Goal: Task Accomplishment & Management: Use online tool/utility

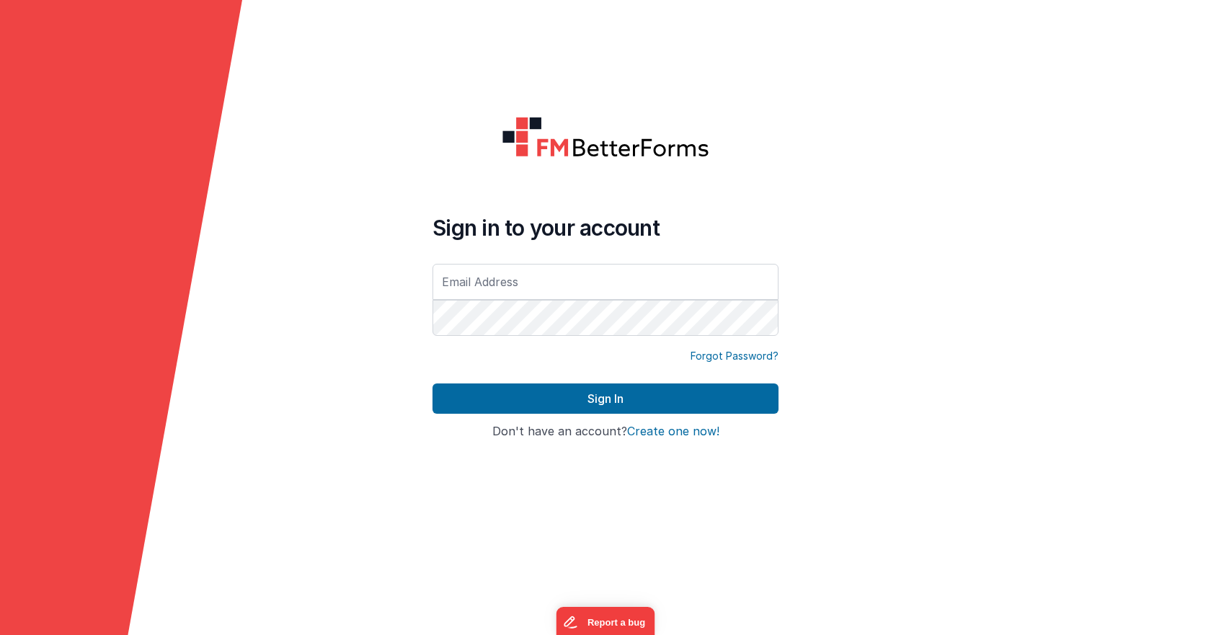
click at [584, 404] on button "Sign In" at bounding box center [606, 399] width 346 height 30
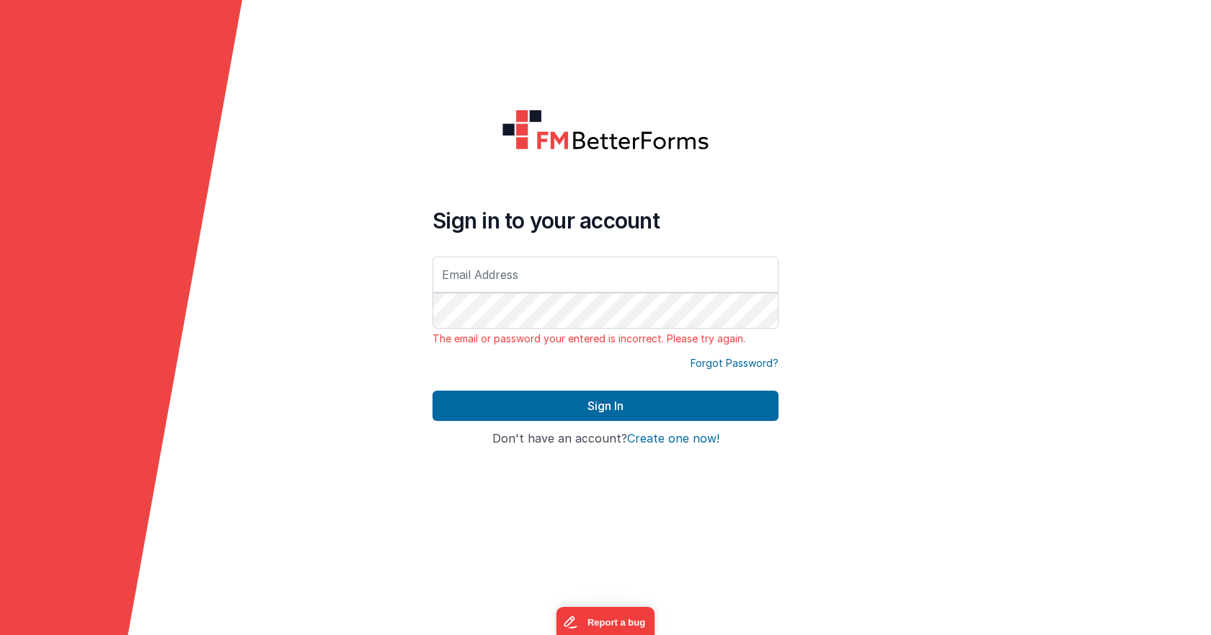
click at [433, 346] on div at bounding box center [433, 346] width 0 height 0
type input "[EMAIL_ADDRESS][DOMAIN_NAME]"
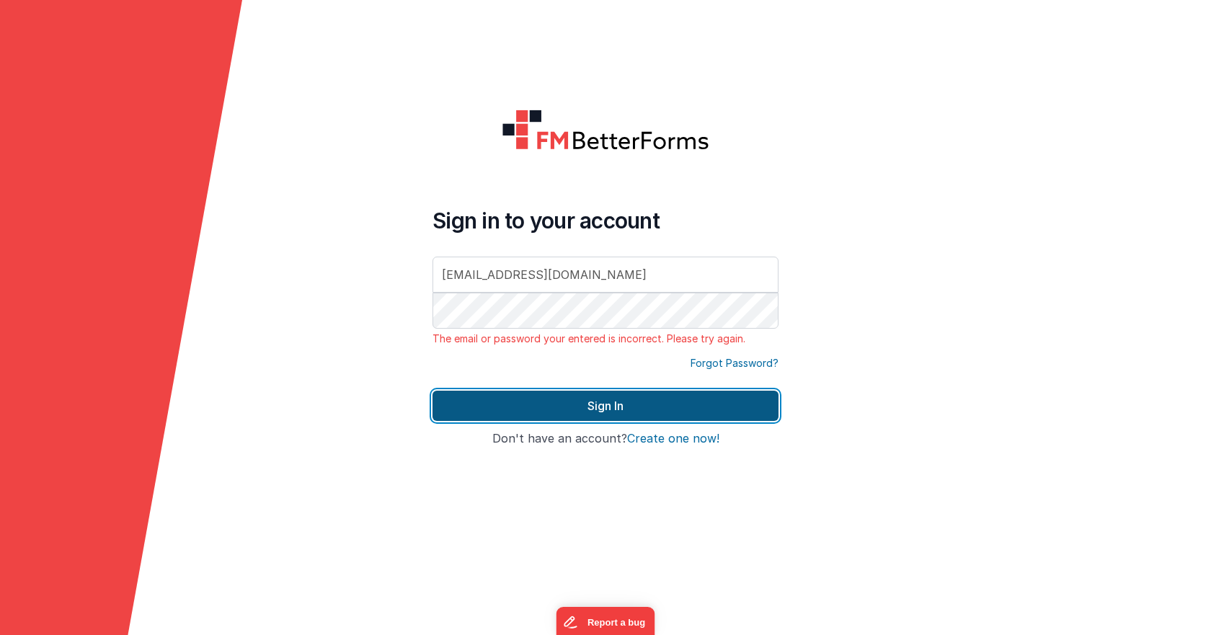
click at [620, 402] on button "Sign In" at bounding box center [606, 406] width 346 height 30
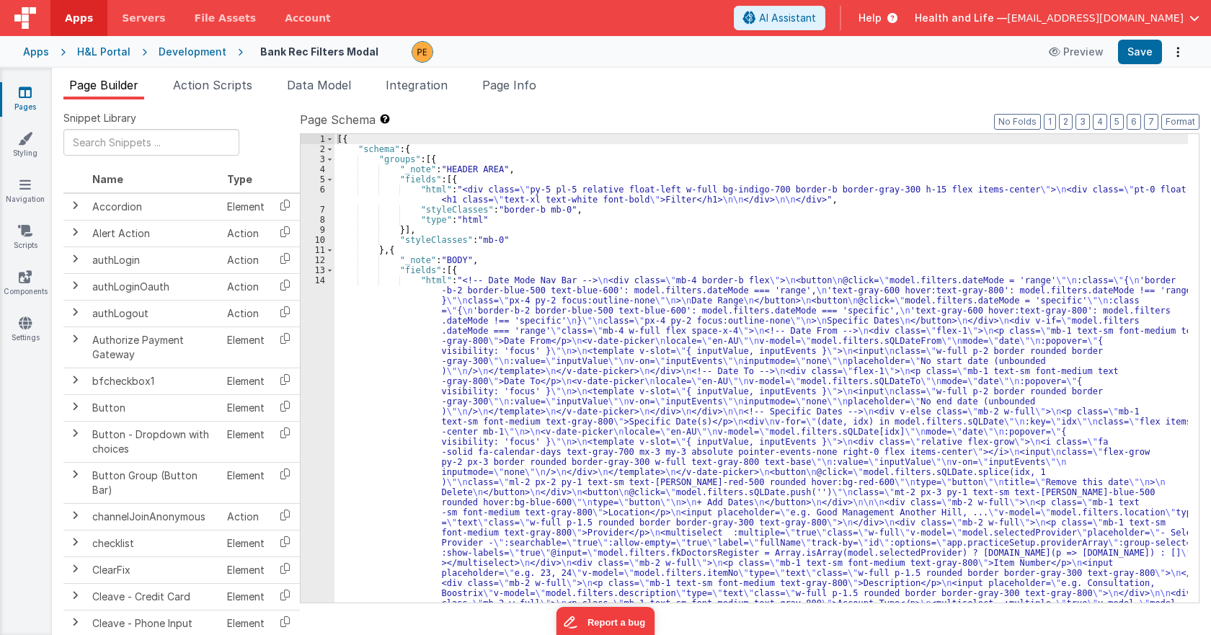
click at [212, 52] on div "Development" at bounding box center [193, 52] width 68 height 14
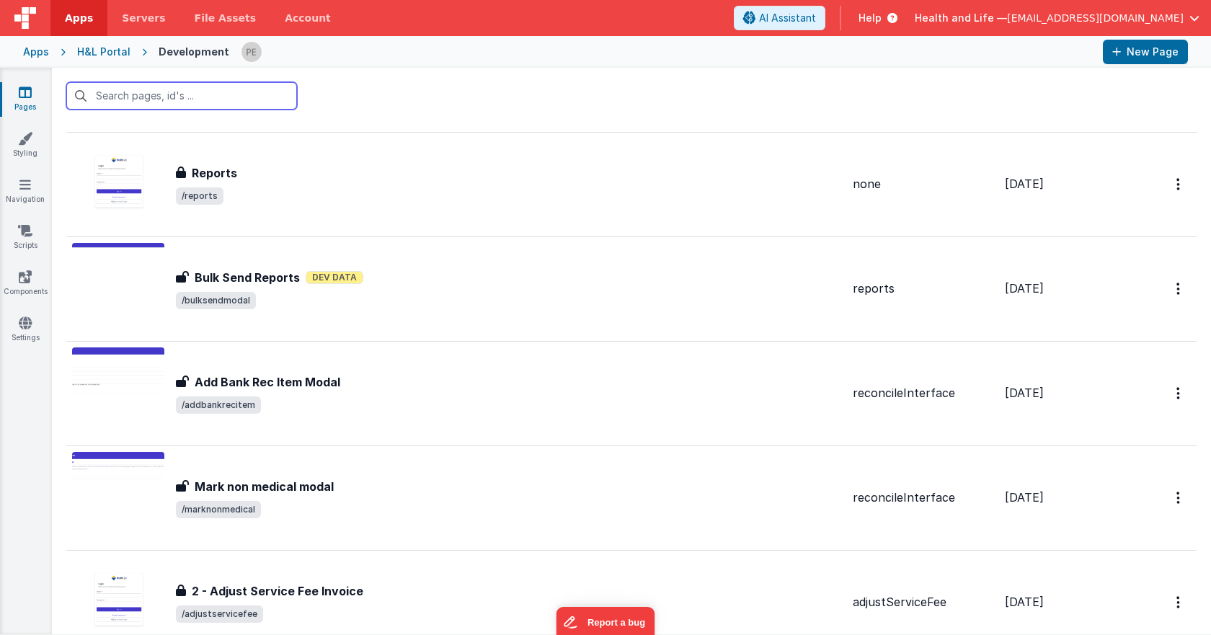
scroll to position [1154, 0]
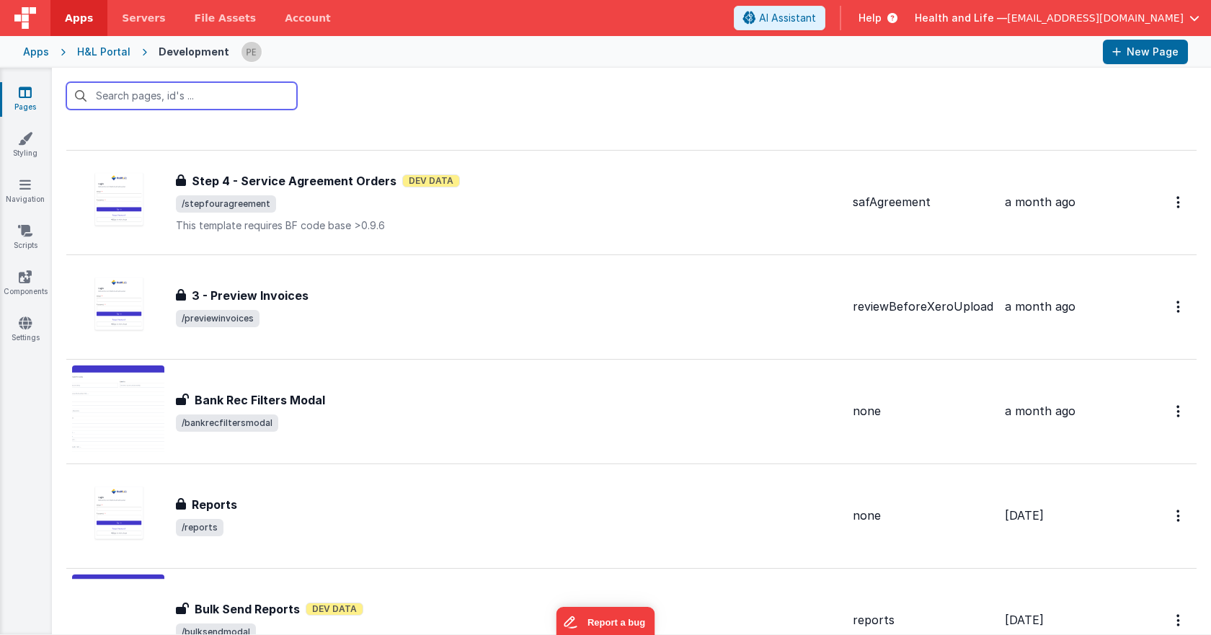
click at [219, 100] on input "text" at bounding box center [181, 95] width 231 height 27
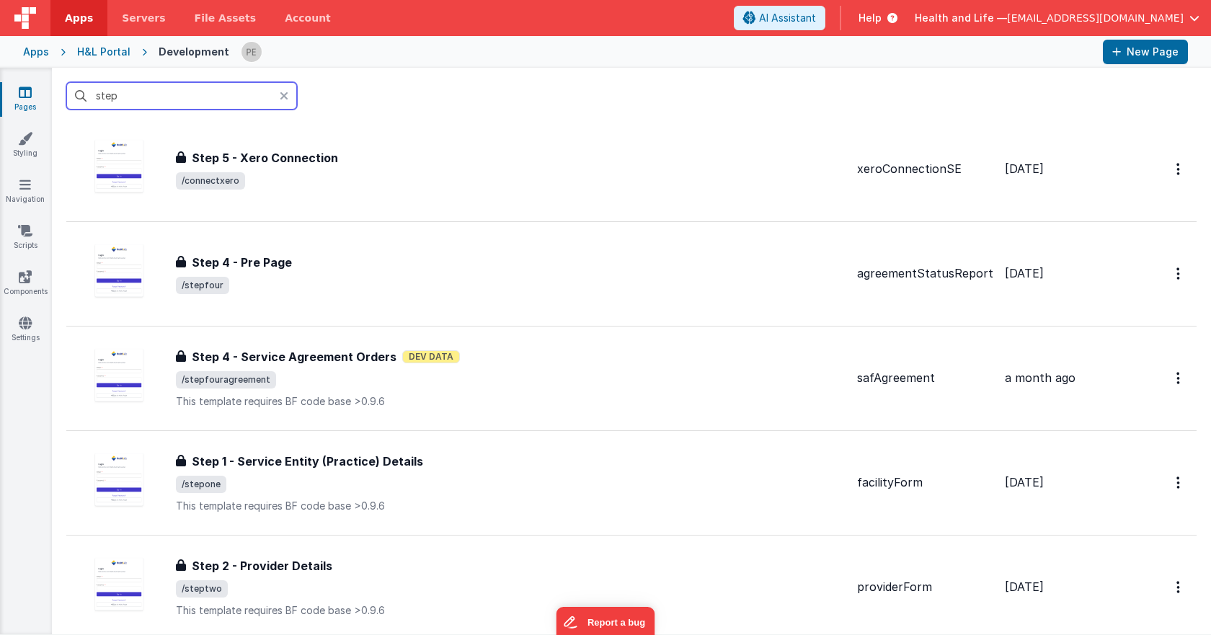
scroll to position [144, 0]
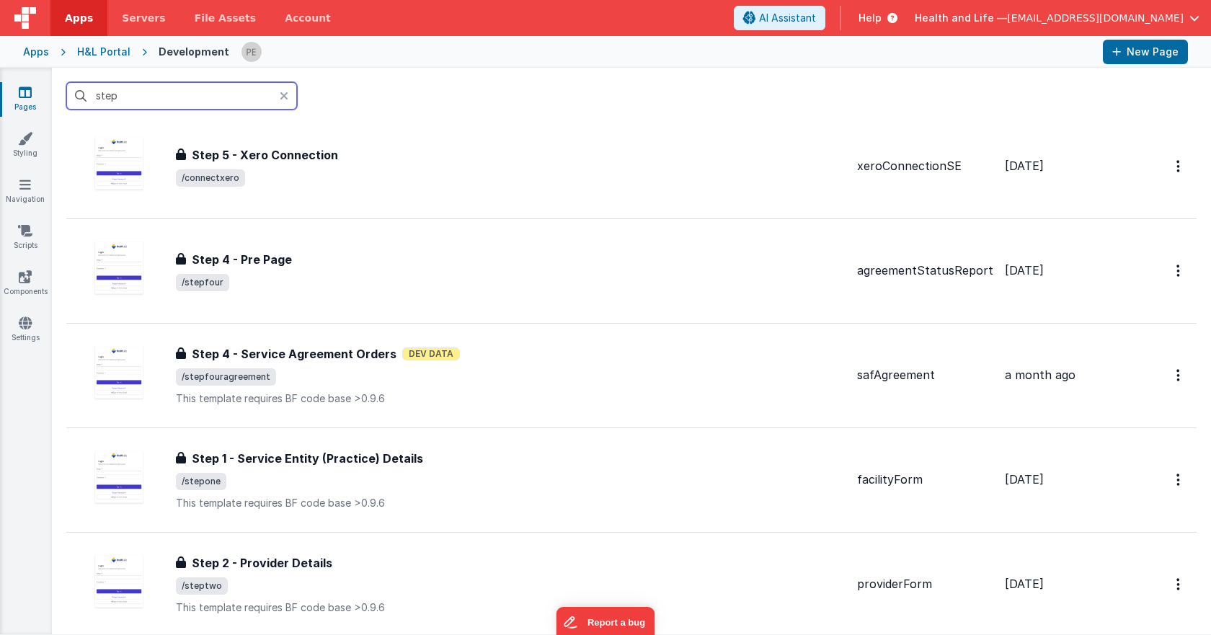
type input "step"
click at [286, 94] on icon at bounding box center [284, 96] width 9 height 12
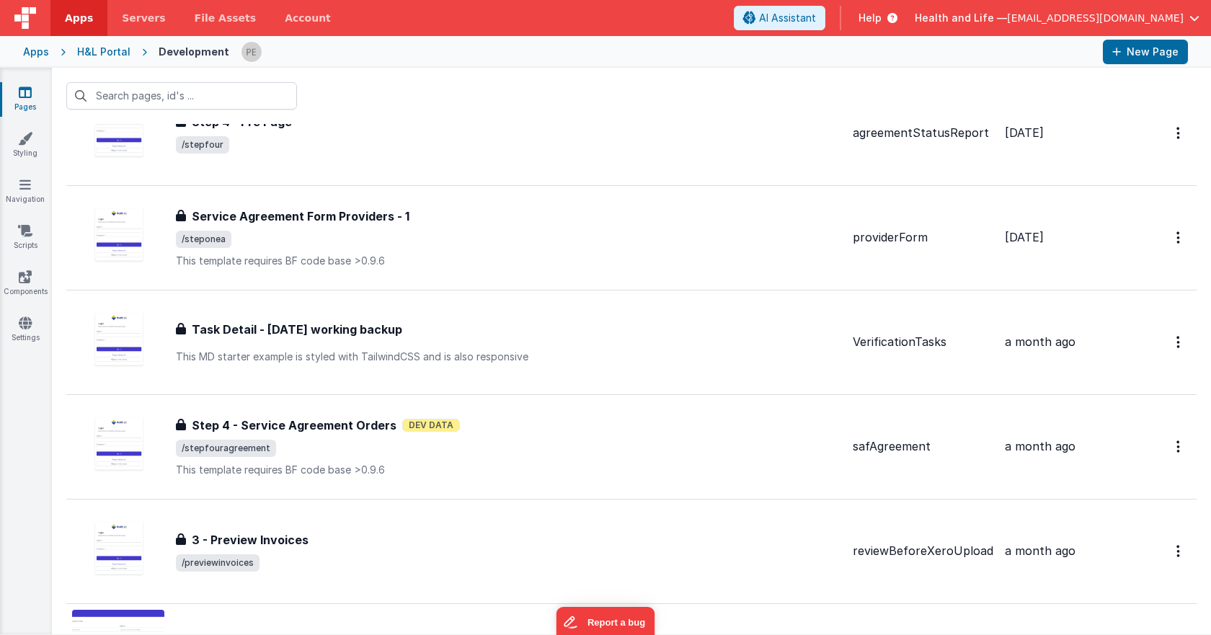
scroll to position [865, 0]
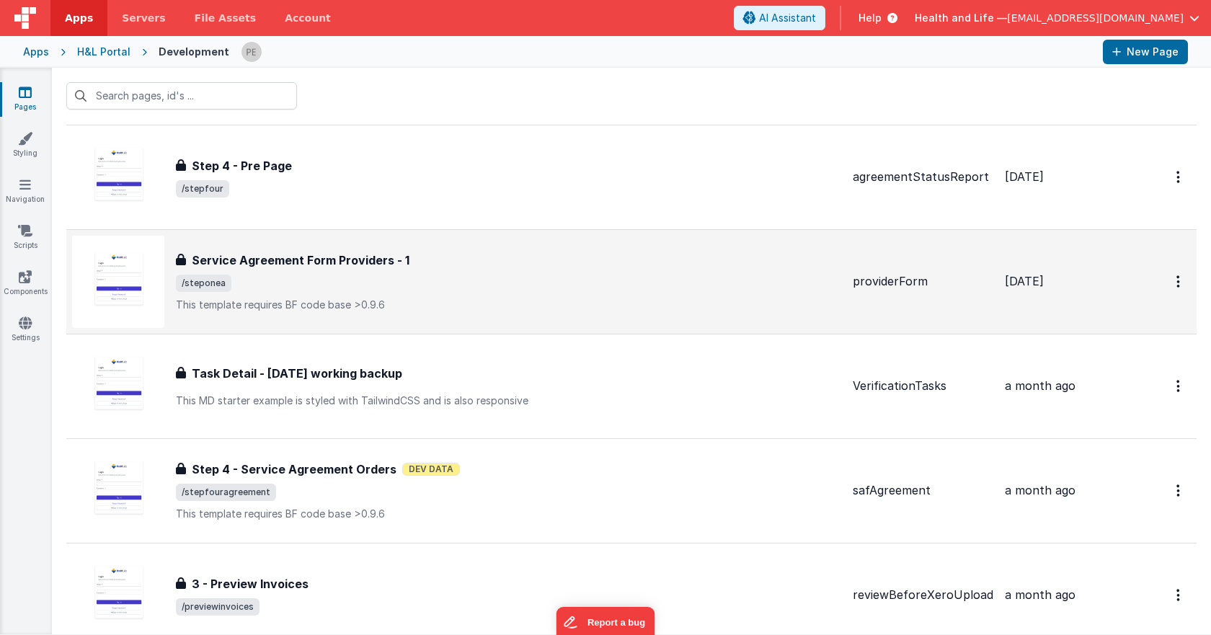
click at [445, 281] on span "/steponea" at bounding box center [509, 283] width 666 height 17
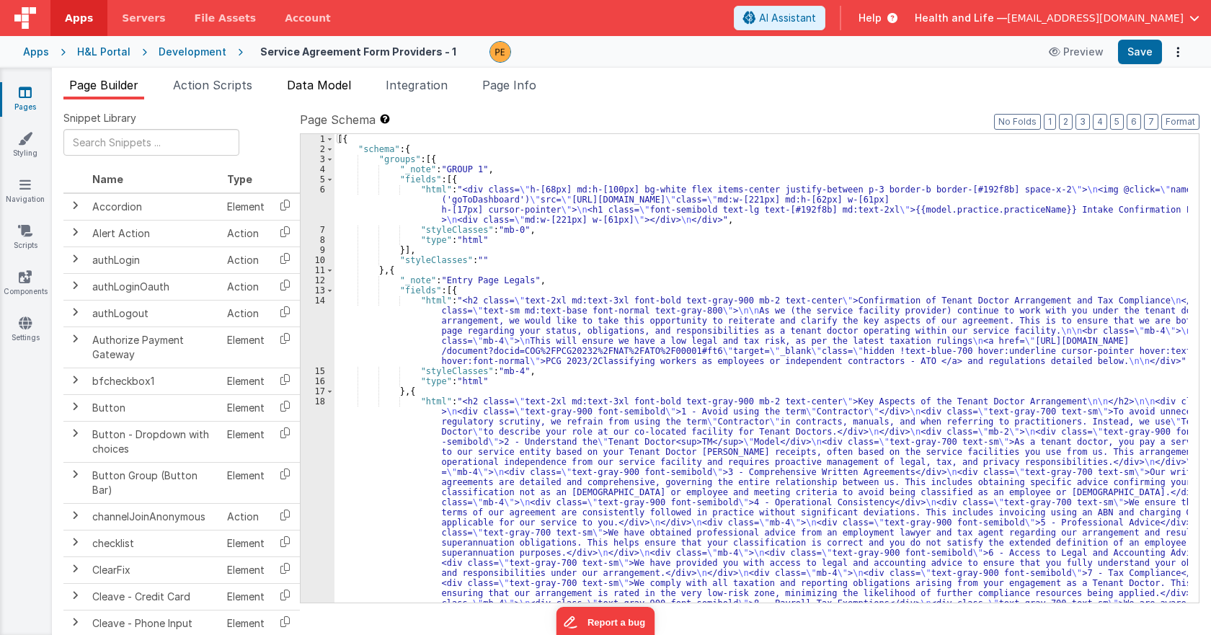
click at [339, 92] on li "Data Model" at bounding box center [319, 87] width 76 height 23
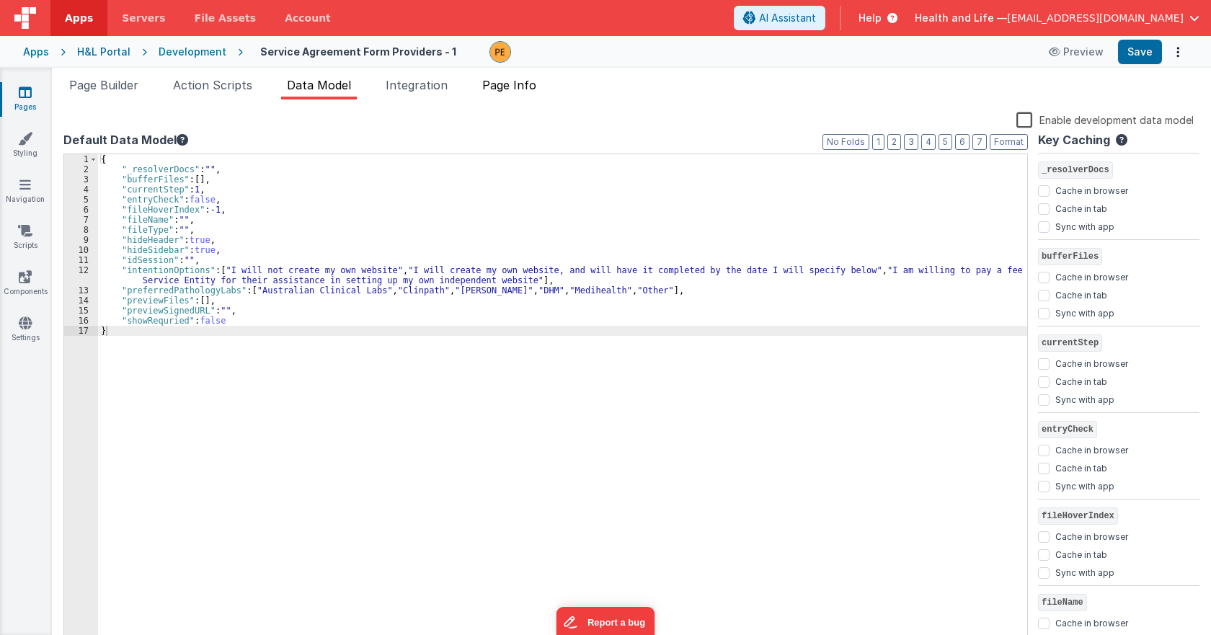
click at [515, 86] on span "Page Info" at bounding box center [509, 85] width 54 height 14
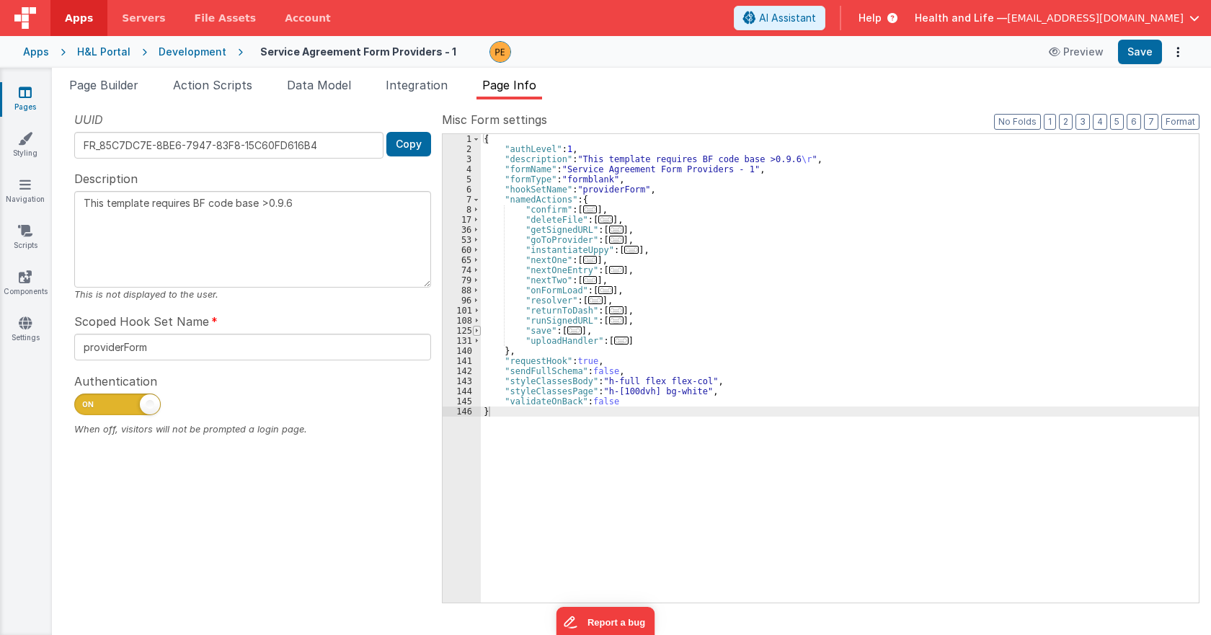
click at [476, 334] on span at bounding box center [477, 331] width 8 height 10
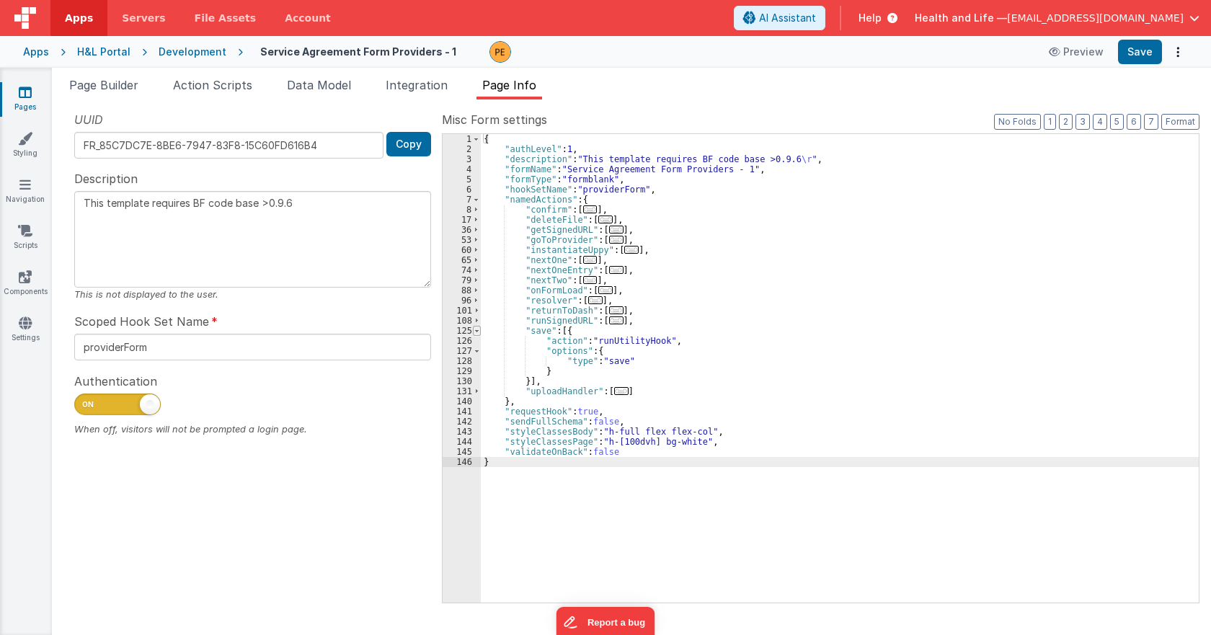
click at [476, 334] on span at bounding box center [477, 331] width 8 height 10
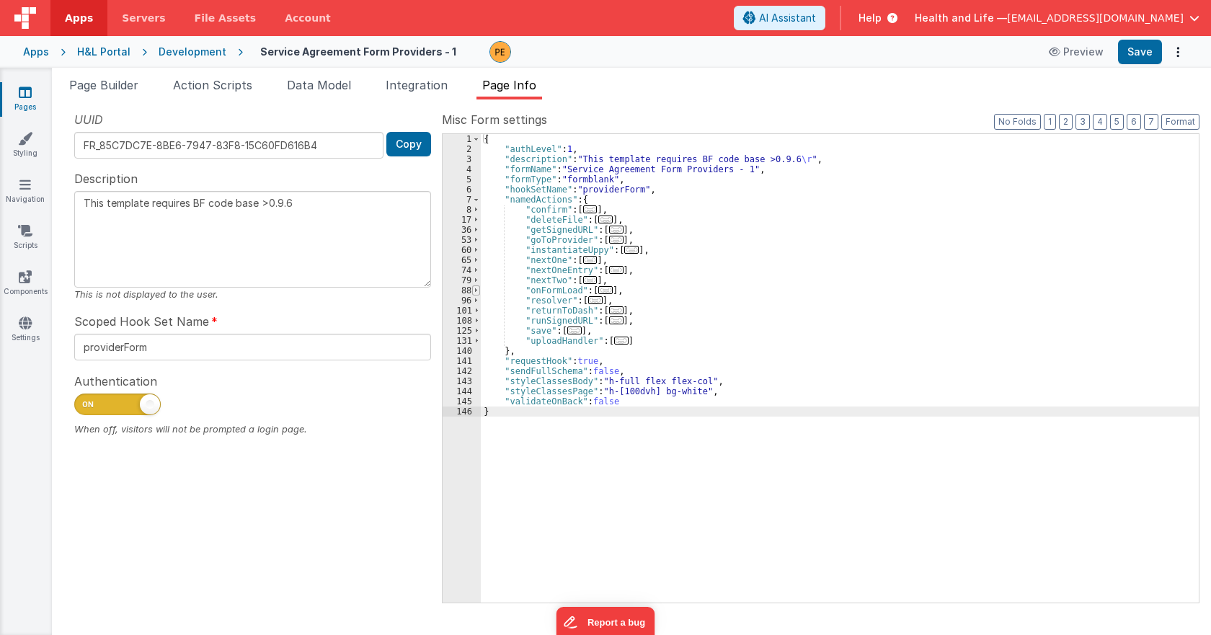
click at [476, 291] on span at bounding box center [476, 291] width 8 height 10
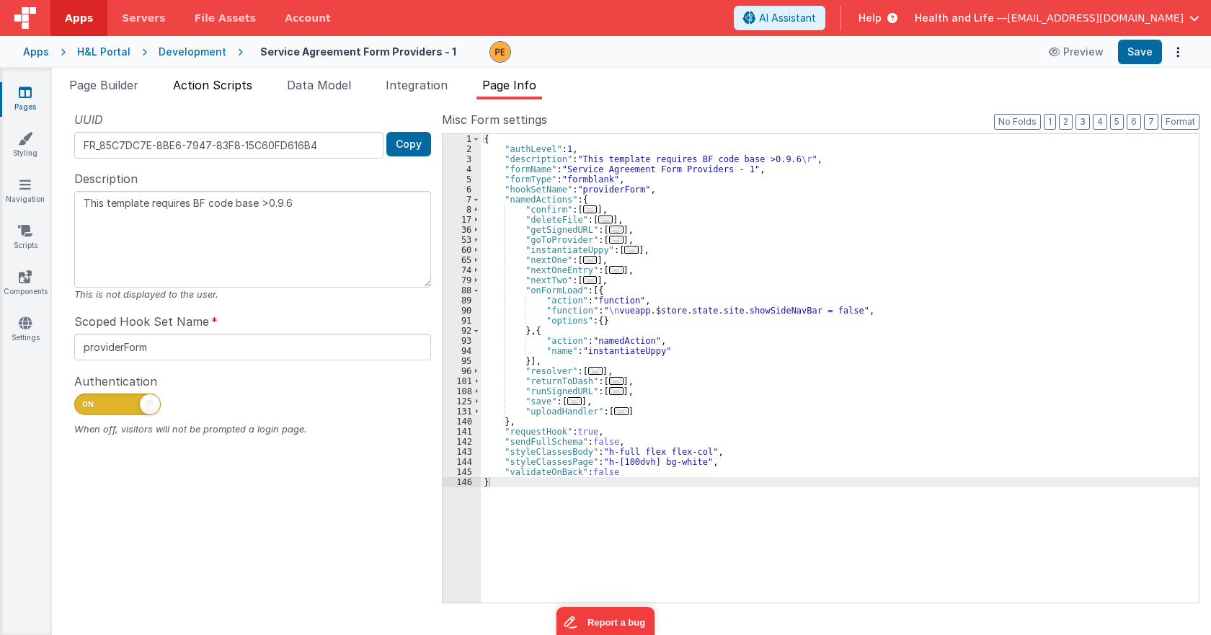
click at [239, 89] on span "Action Scripts" at bounding box center [212, 85] width 79 height 14
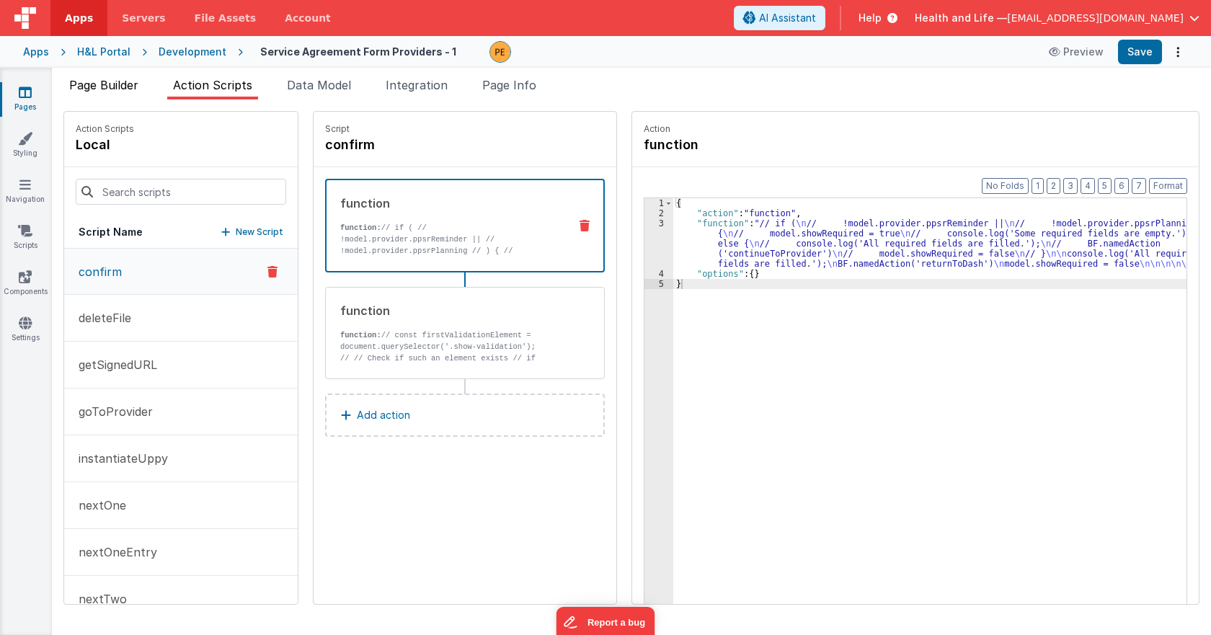
click at [136, 89] on span "Page Builder" at bounding box center [103, 85] width 69 height 14
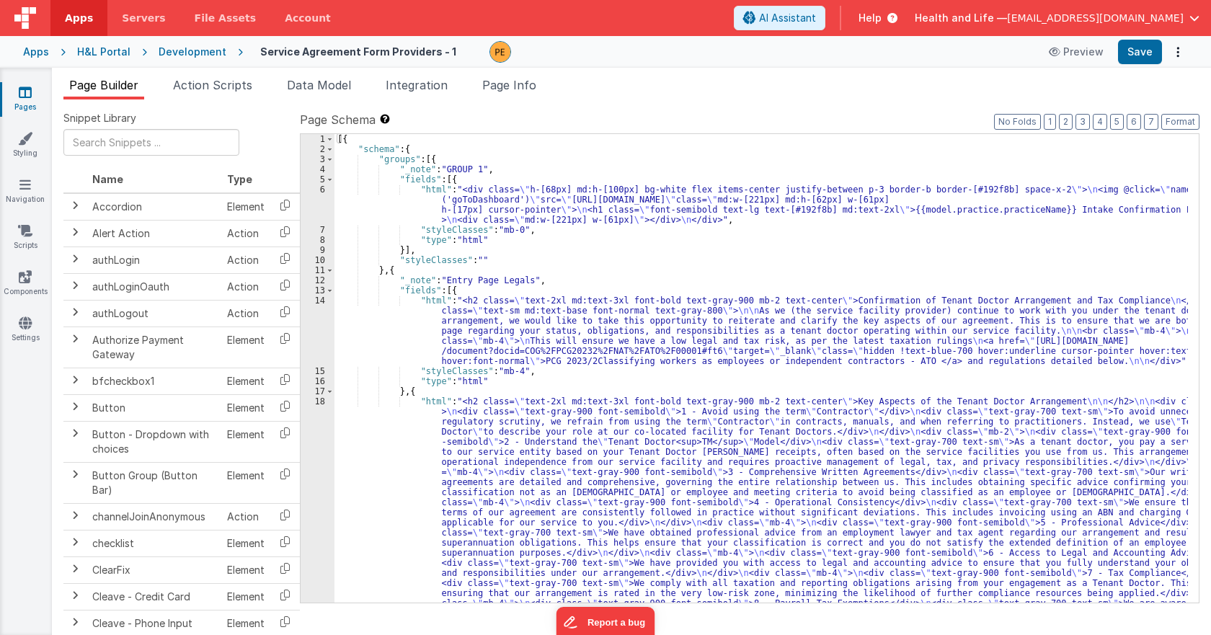
click at [200, 44] on div "Apps H&L Portal Development Service Agreement Form Providers - 1 Preview Save" at bounding box center [605, 52] width 1211 height 32
click at [208, 51] on div "Development" at bounding box center [193, 52] width 68 height 14
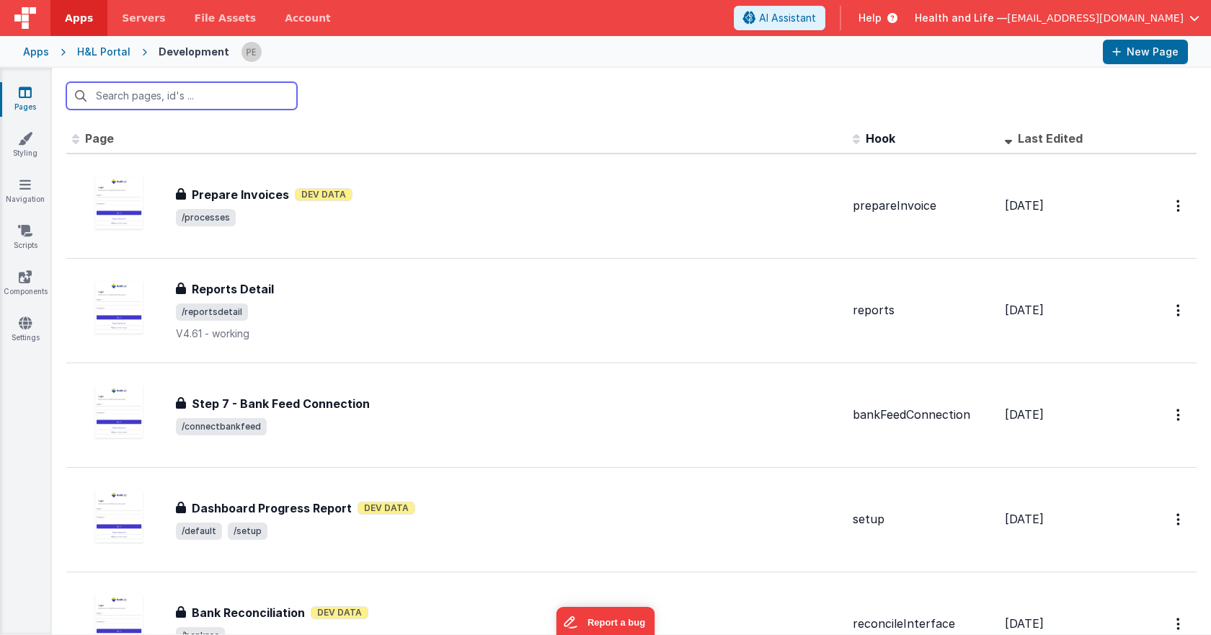
click at [210, 102] on input "text" at bounding box center [181, 95] width 231 height 27
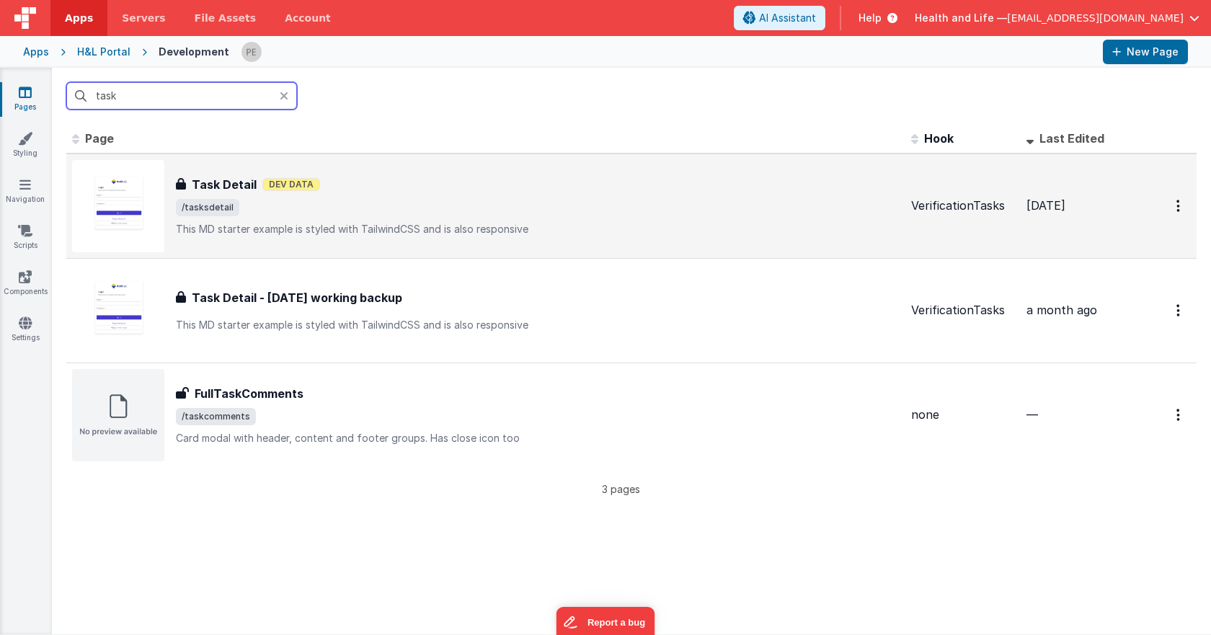
type input "task"
click at [350, 173] on div "Task Detail Task Detail Dev Data /tasksdetail This MD starter example is styled…" at bounding box center [486, 206] width 828 height 92
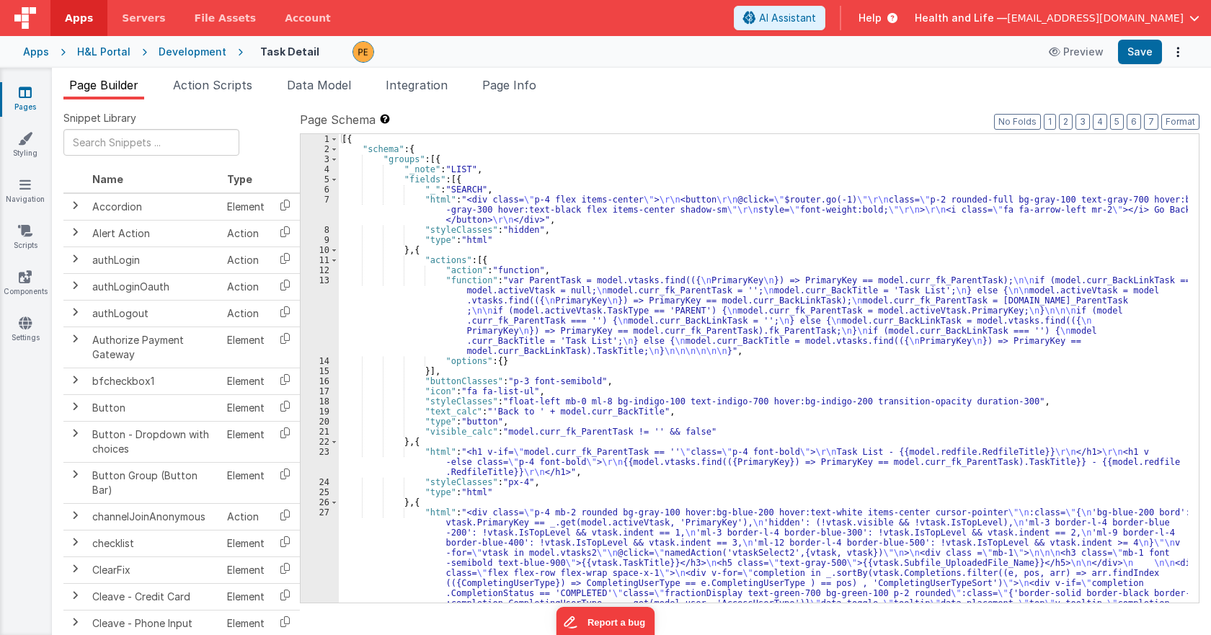
click at [211, 51] on div "Development" at bounding box center [193, 52] width 68 height 14
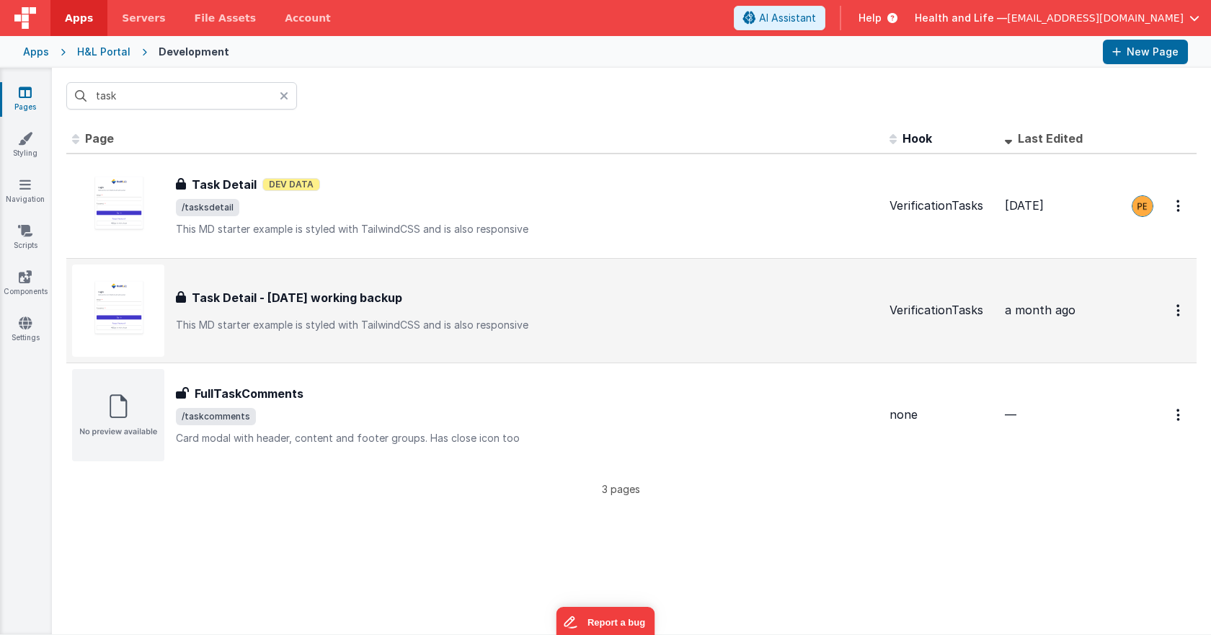
click at [461, 293] on div "Task Detail - [DATE] working backup" at bounding box center [527, 297] width 702 height 17
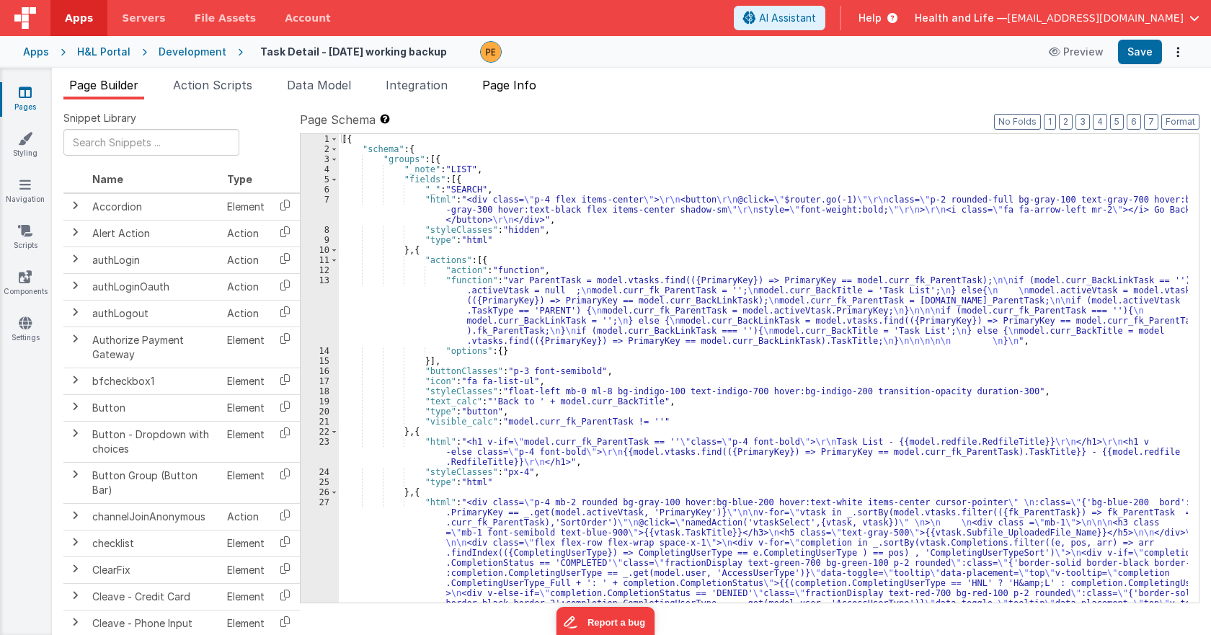
click at [501, 87] on span "Page Info" at bounding box center [509, 85] width 54 height 14
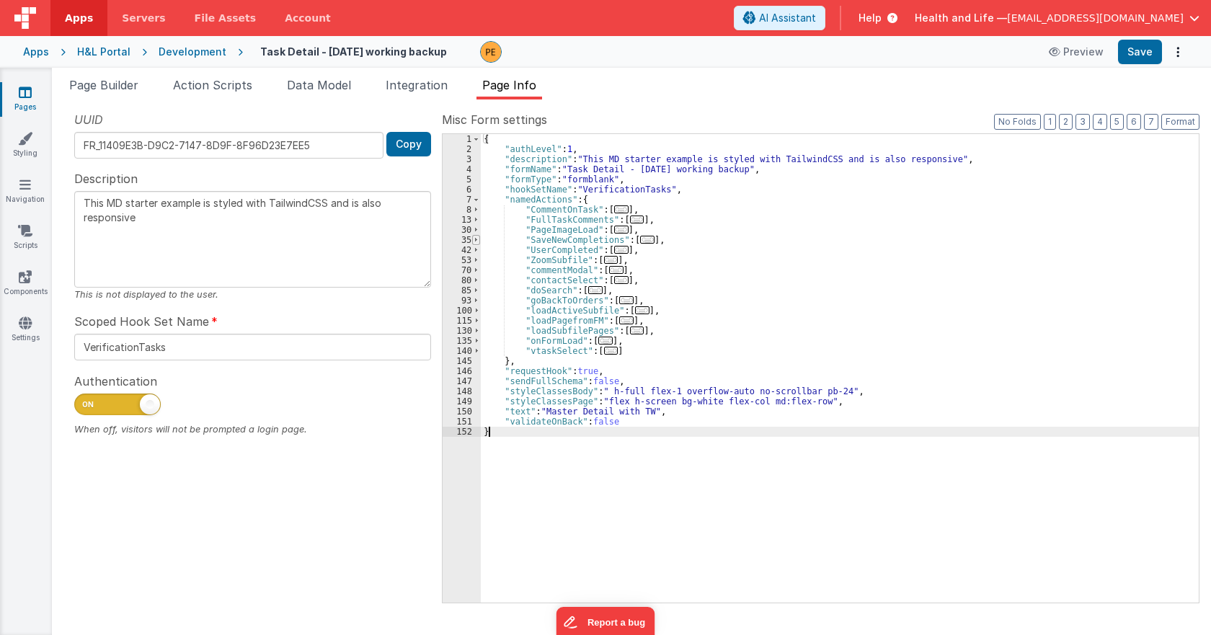
click at [477, 244] on span at bounding box center [476, 240] width 8 height 10
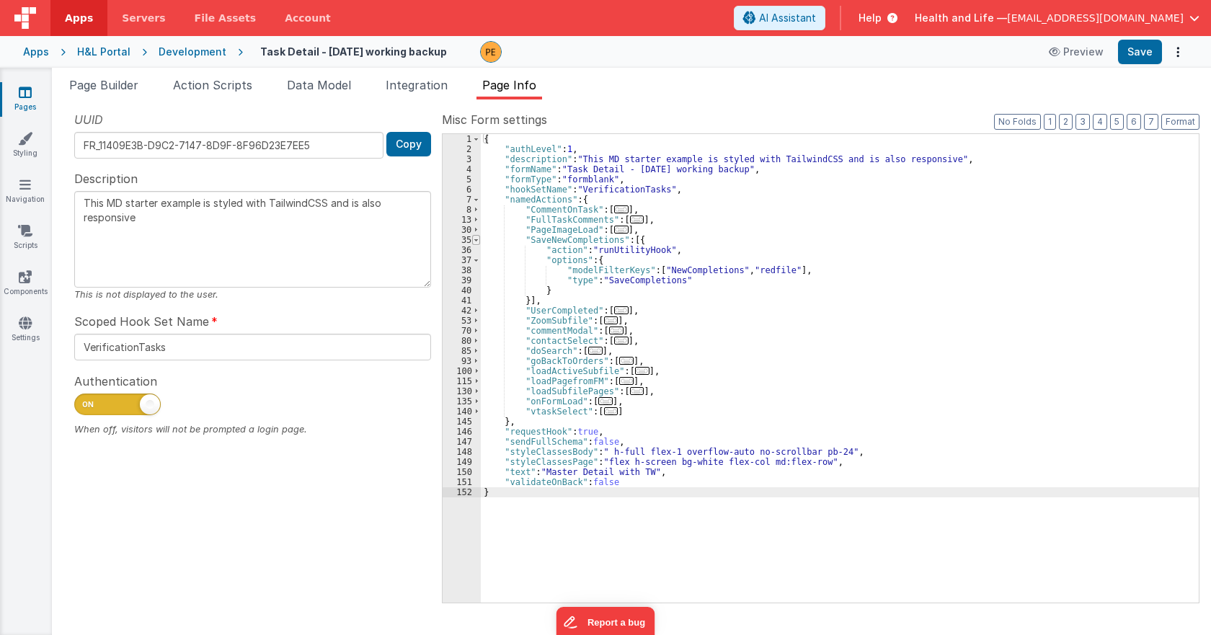
click at [477, 241] on span at bounding box center [476, 240] width 8 height 10
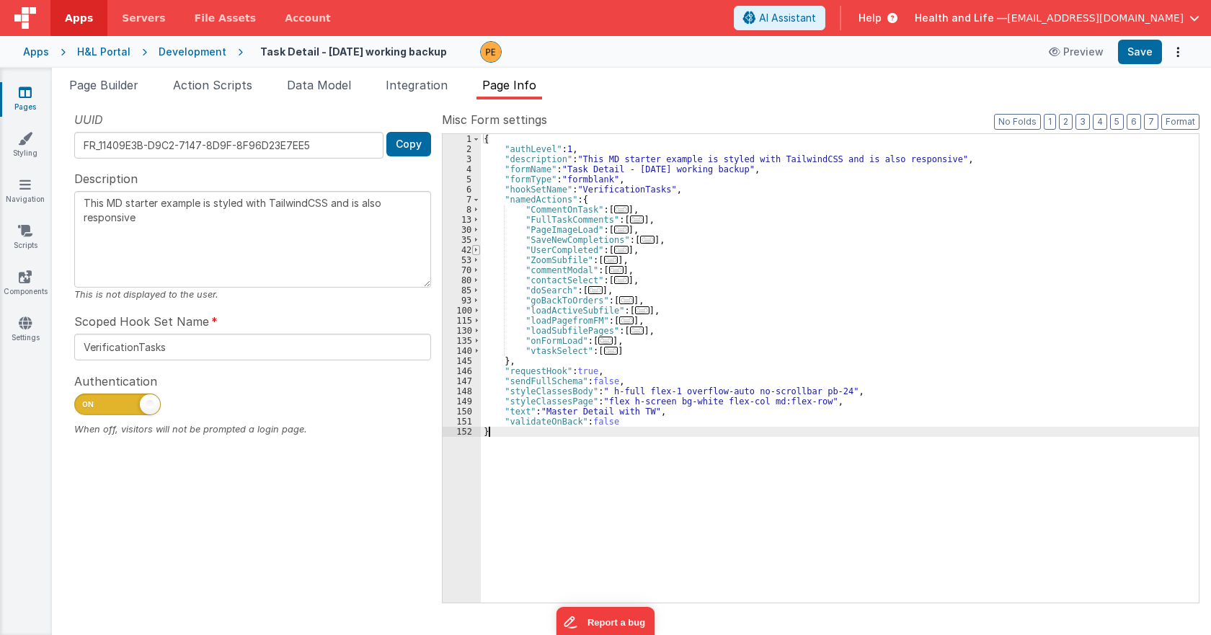
click at [477, 249] on span at bounding box center [476, 250] width 8 height 10
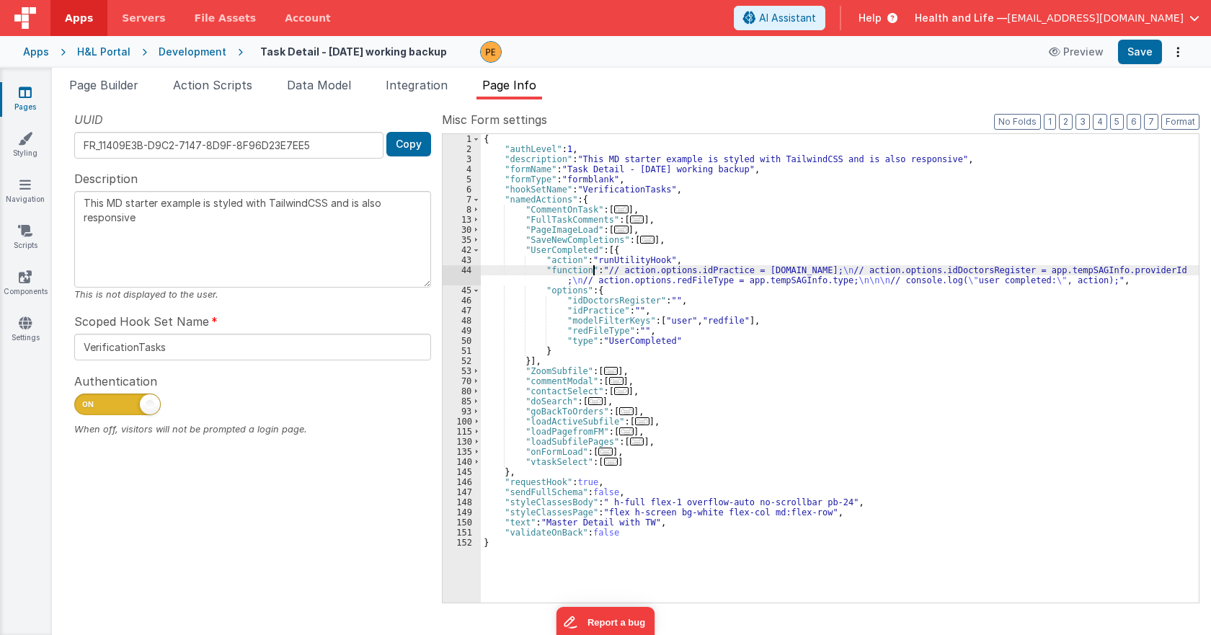
click at [591, 275] on div "{ "authLevel" : 1 , "description" : "This MD starter example is styled with Tai…" at bounding box center [840, 378] width 718 height 489
click at [461, 272] on div "44" at bounding box center [462, 275] width 38 height 20
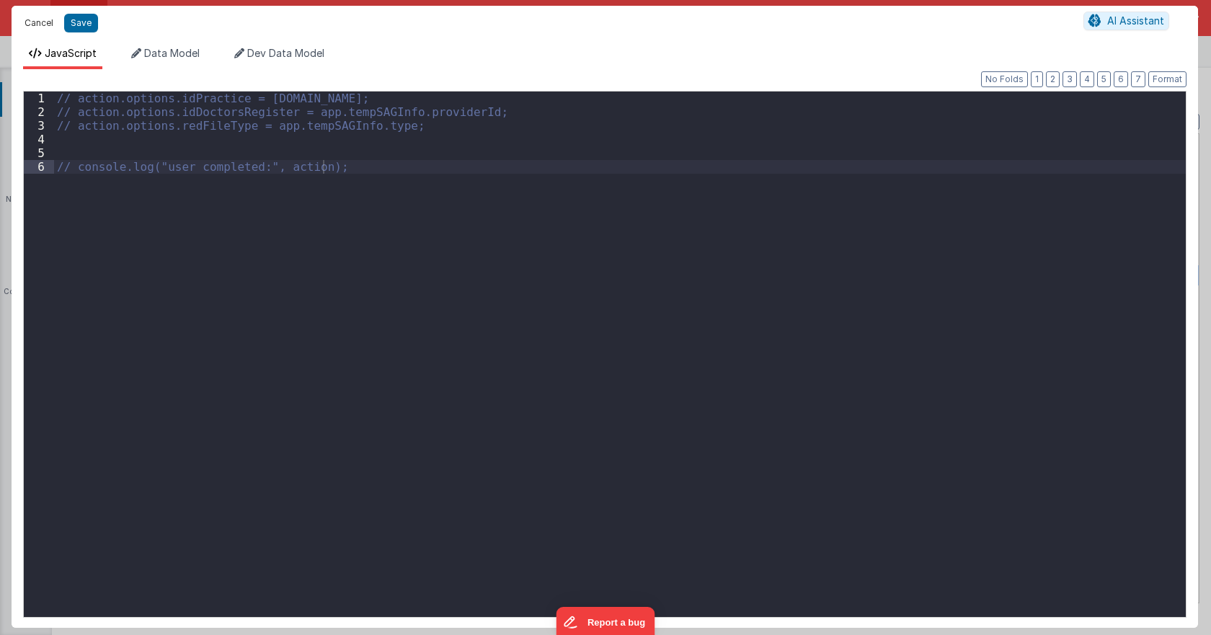
click at [45, 15] on button "Cancel" at bounding box center [38, 23] width 43 height 20
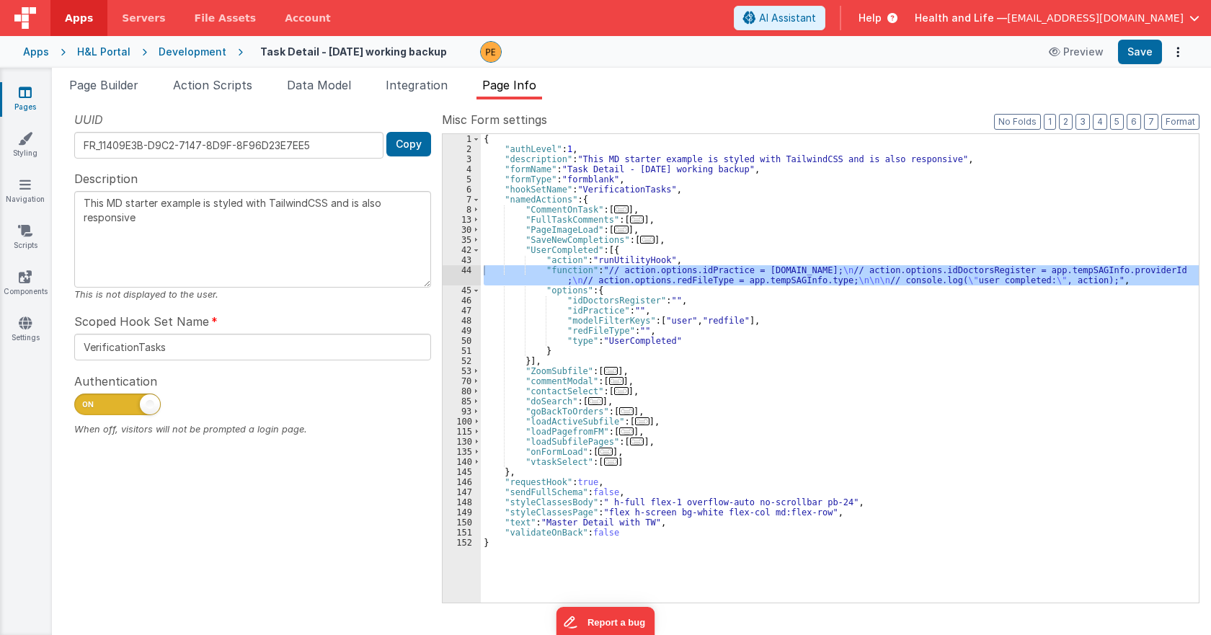
click at [562, 207] on div "{ "authLevel" : 1 , "description" : "This MD starter example is styled with Tai…" at bounding box center [840, 378] width 718 height 489
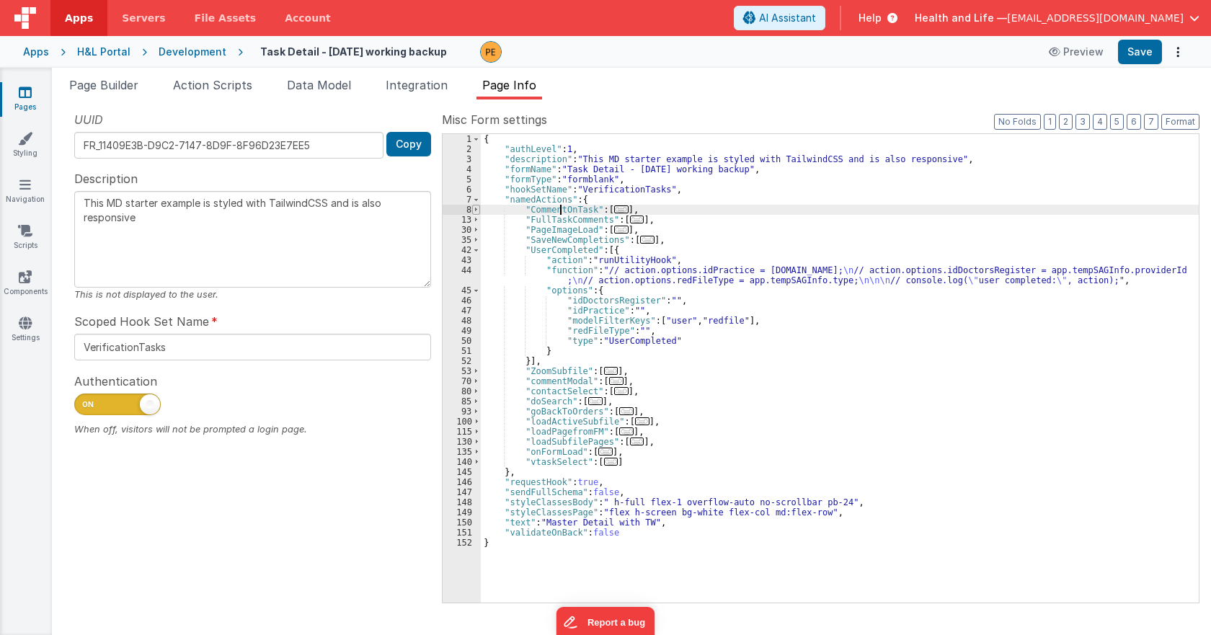
click at [474, 209] on span at bounding box center [476, 210] width 8 height 10
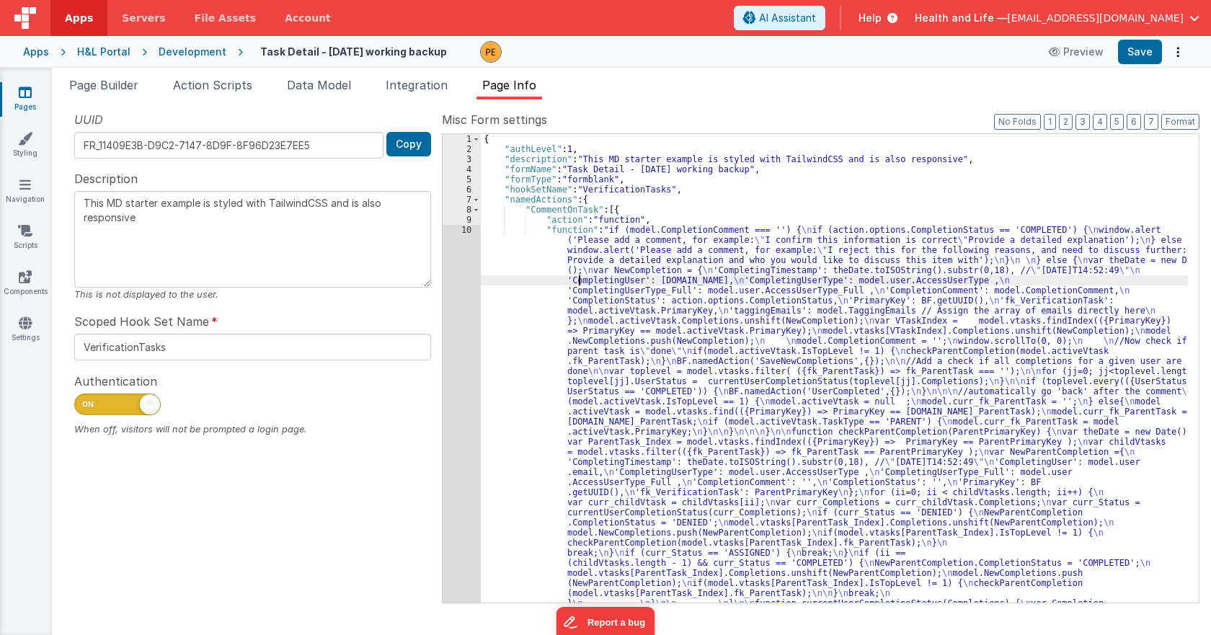
click at [581, 285] on div "{ "authLevel" : 1 , "description" : "This MD starter example is styled with Tai…" at bounding box center [834, 575] width 707 height 883
click at [447, 307] on div "1 2 3 4 5 6 7 8 9 10" at bounding box center [462, 575] width 38 height 883
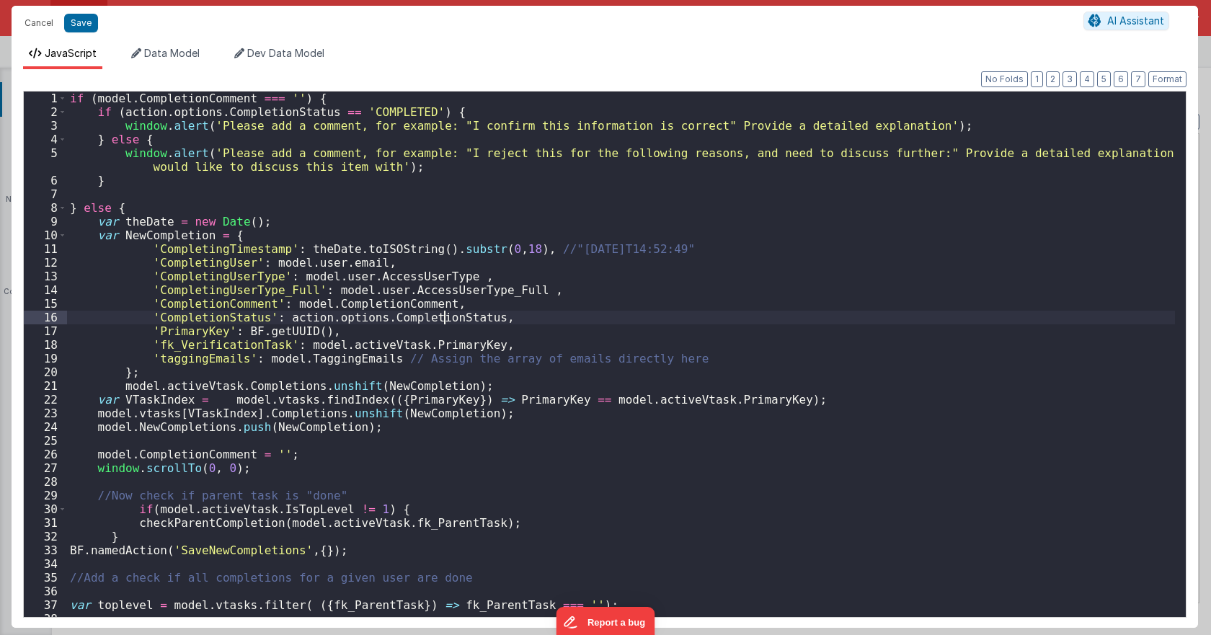
scroll to position [36, 0]
click at [447, 307] on div "if ( model . CompletionComment === '' ) { if ( action . options . CompletionSta…" at bounding box center [621, 368] width 1108 height 553
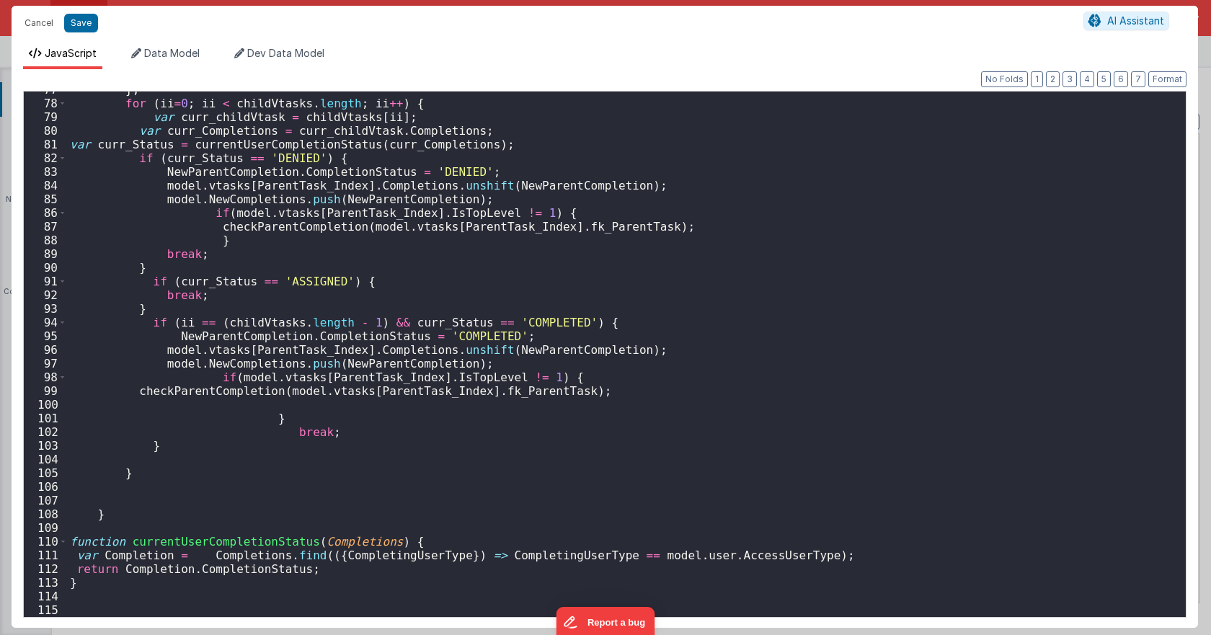
scroll to position [1064, 0]
click at [36, 26] on button "Cancel" at bounding box center [38, 23] width 43 height 20
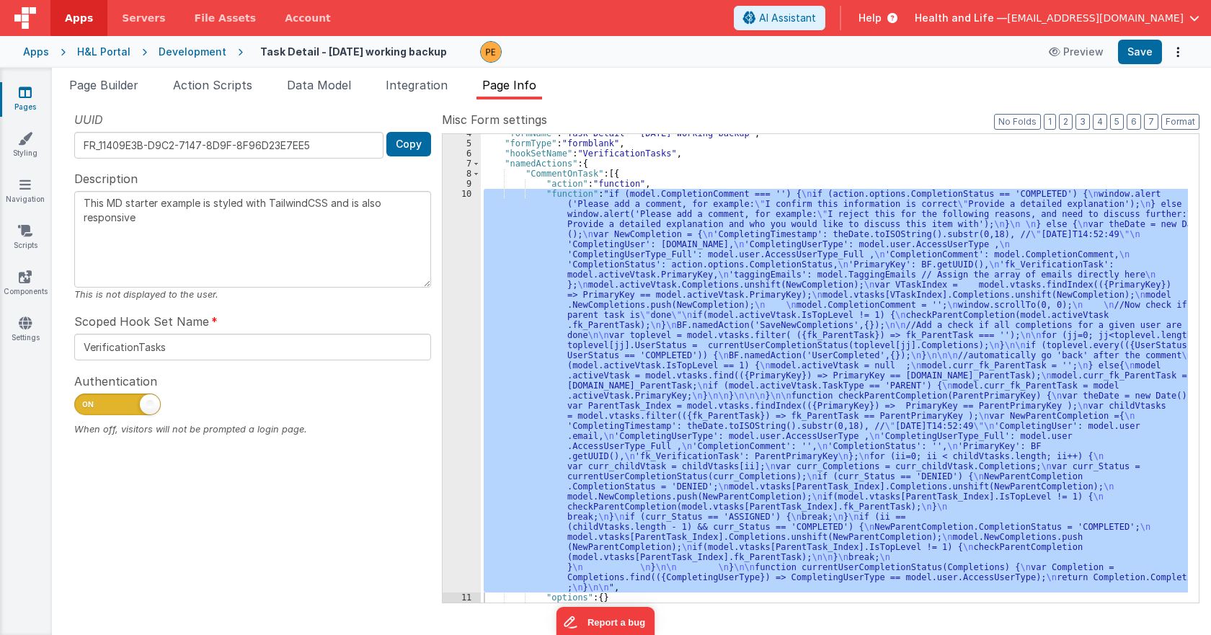
scroll to position [0, 0]
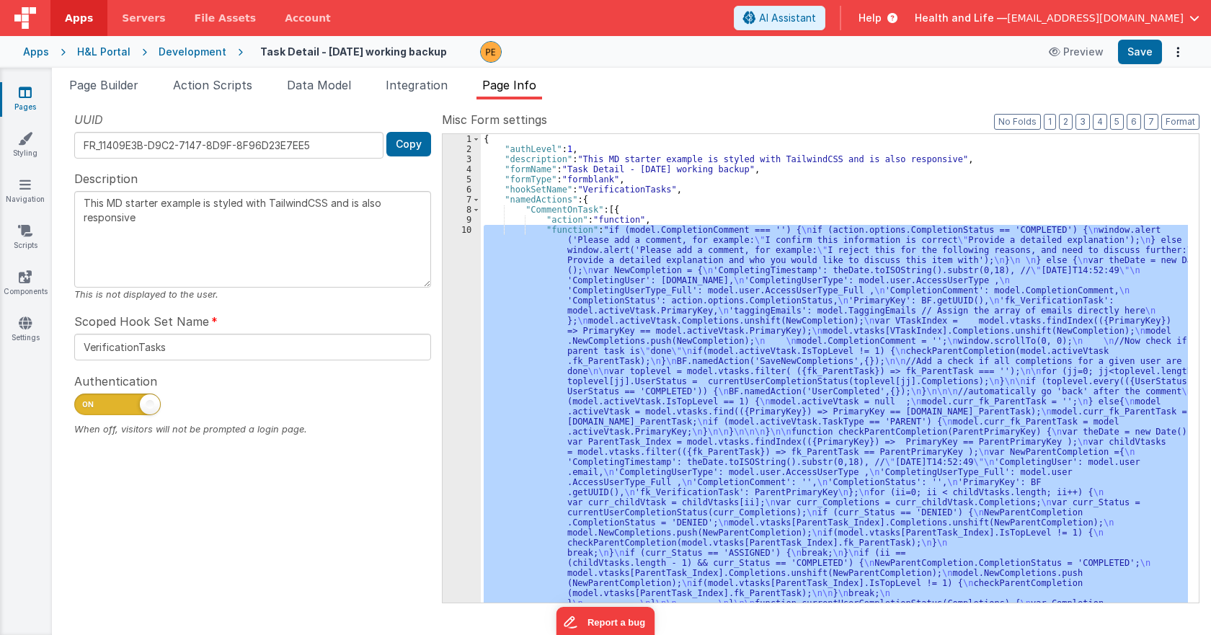
click at [202, 51] on div "Development" at bounding box center [193, 52] width 68 height 14
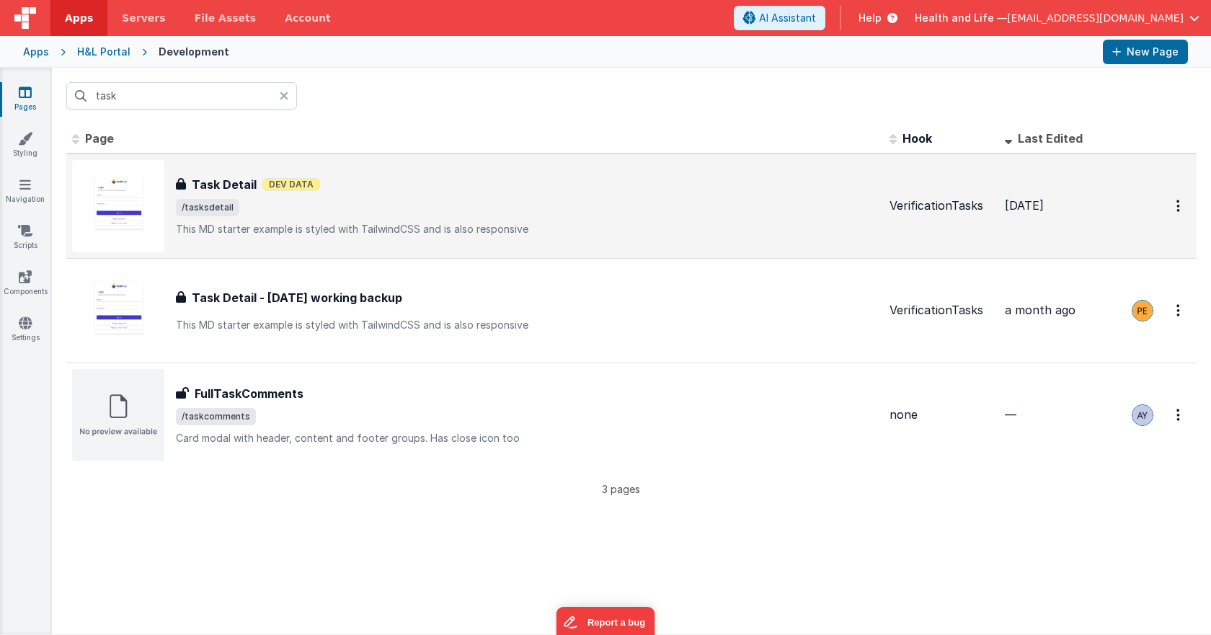
click at [382, 197] on div "Task Detail Task Detail Dev Data /tasksdetail This MD starter example is styled…" at bounding box center [527, 206] width 702 height 61
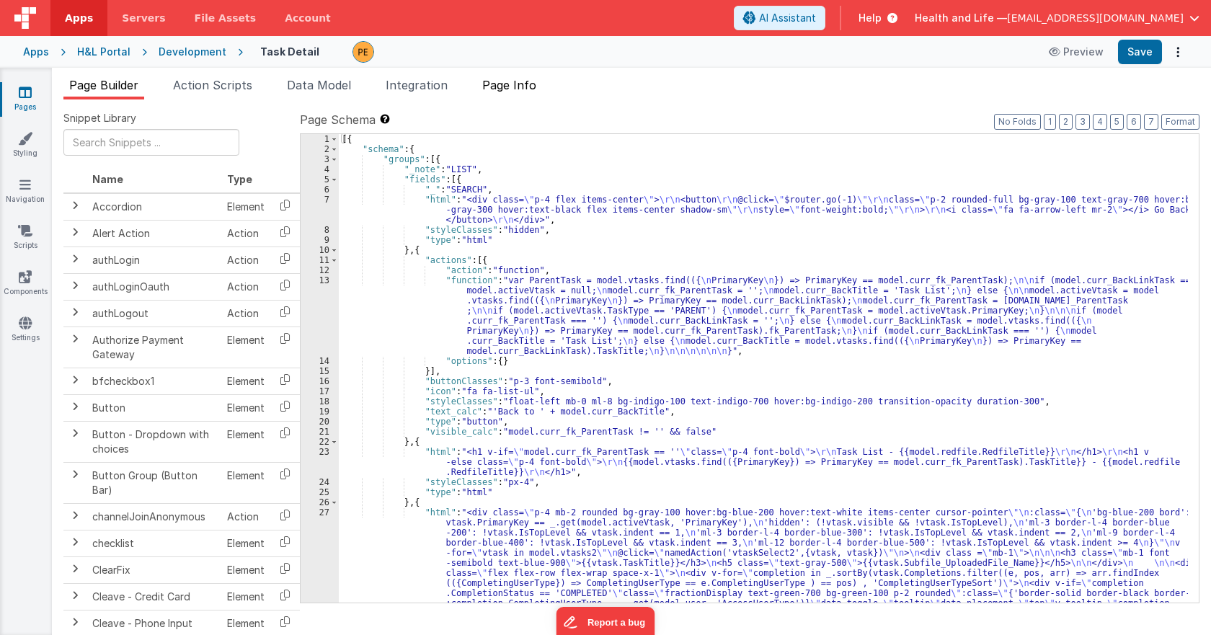
click at [508, 94] on li "Page Info" at bounding box center [510, 87] width 66 height 23
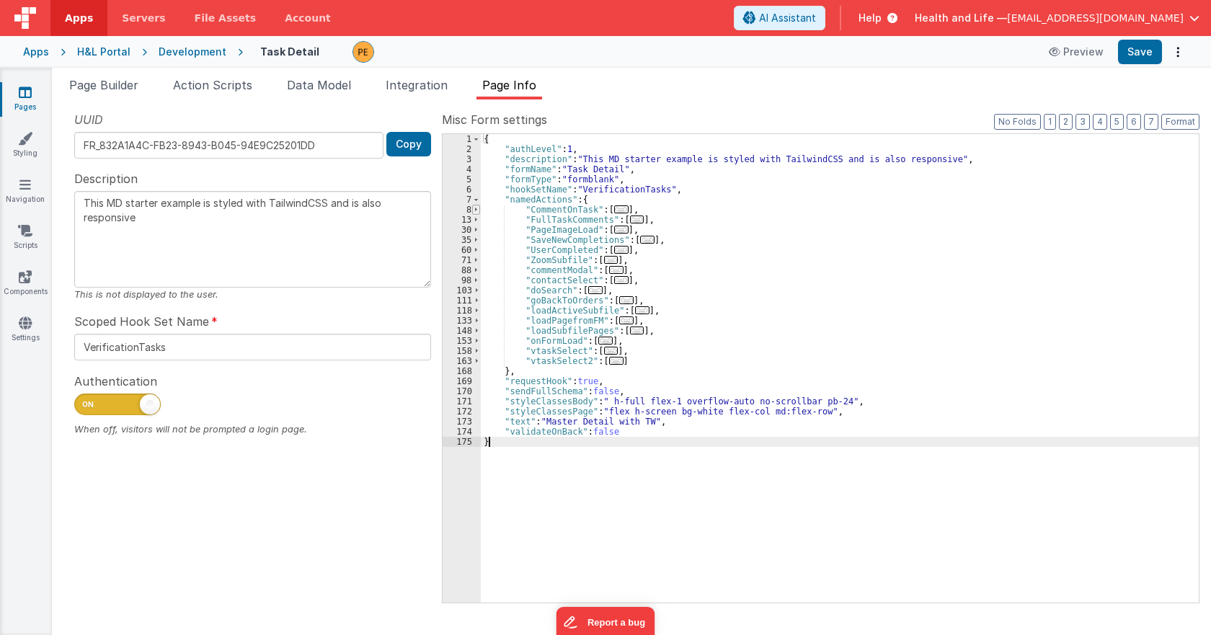
click at [472, 207] on span at bounding box center [476, 210] width 8 height 10
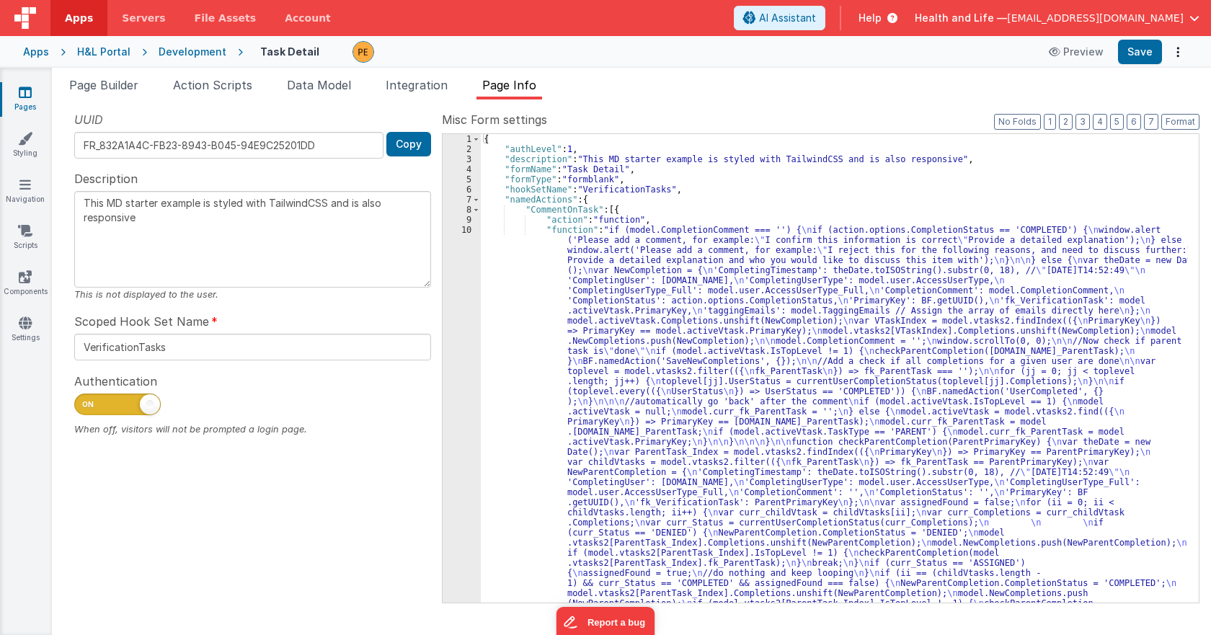
click at [548, 262] on div "{ "authLevel" : 1 , "description" : "This MD starter example is styled with Tai…" at bounding box center [834, 580] width 707 height 893
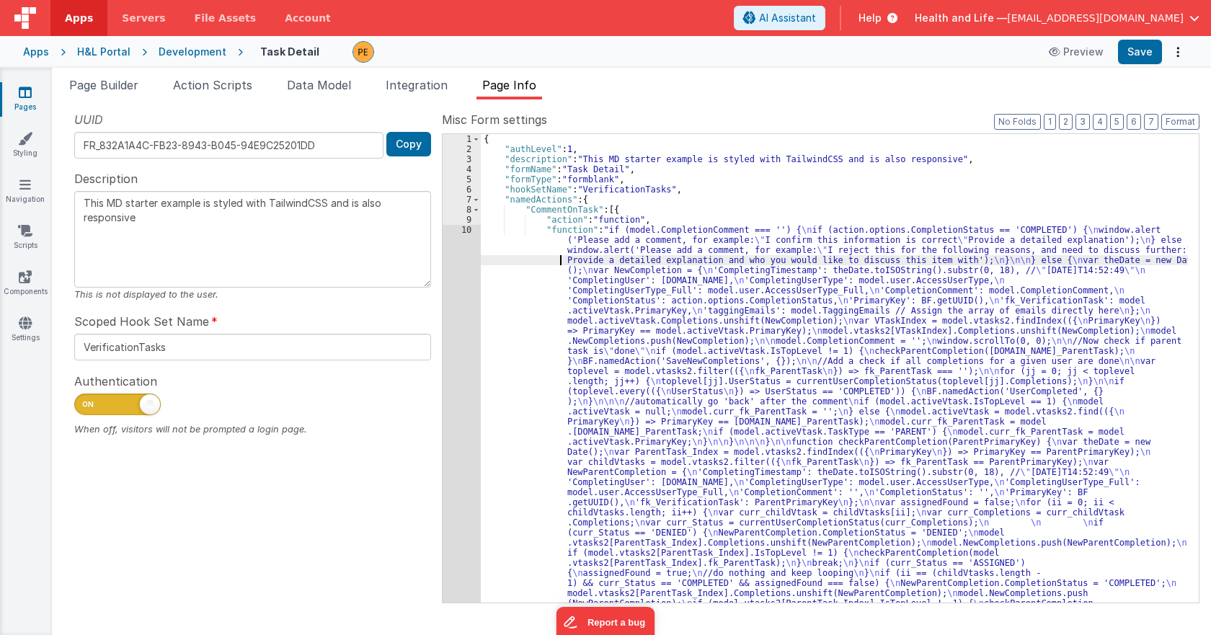
scroll to position [46, 0]
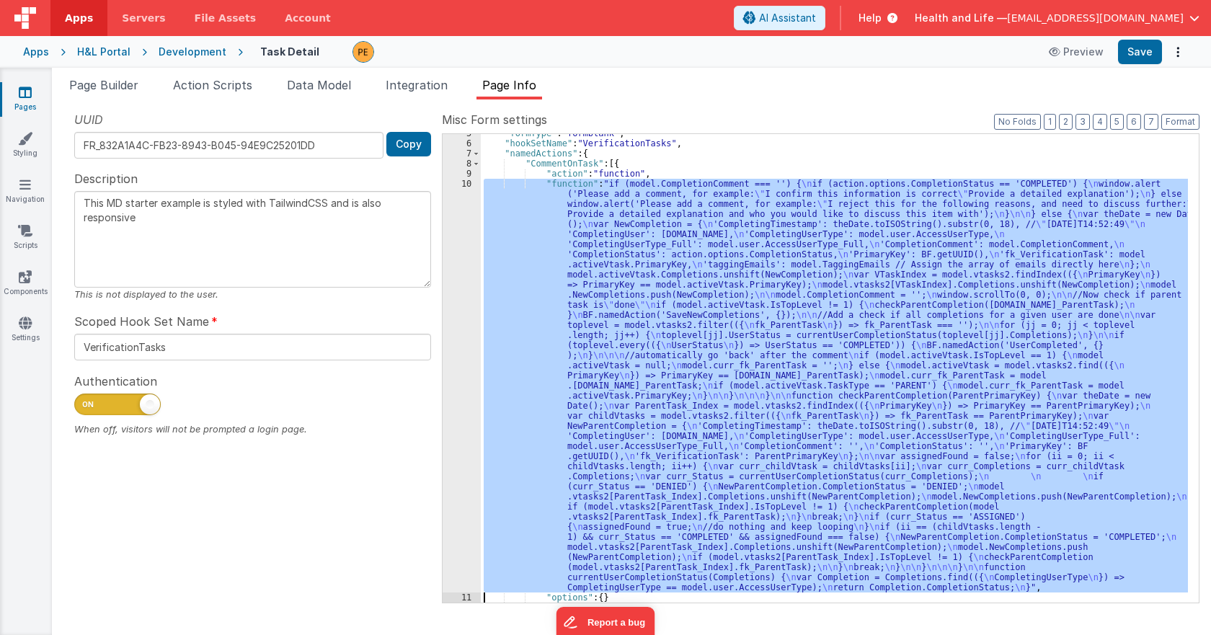
click at [454, 274] on div "10" at bounding box center [462, 386] width 38 height 414
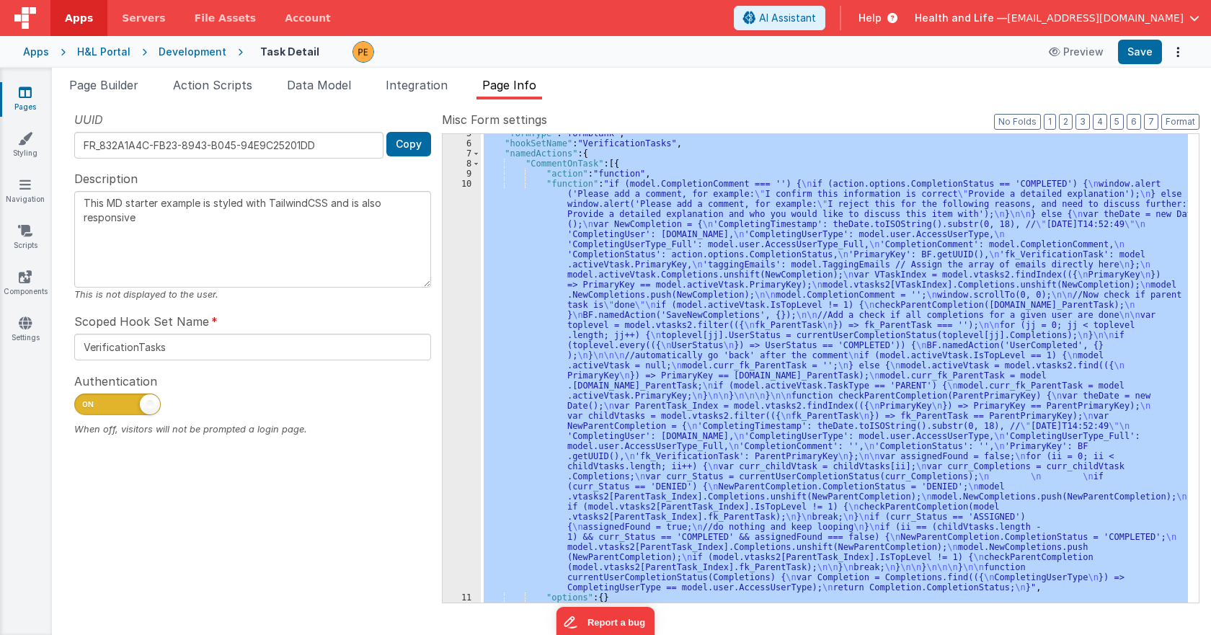
click at [454, 274] on div "10" at bounding box center [462, 386] width 38 height 414
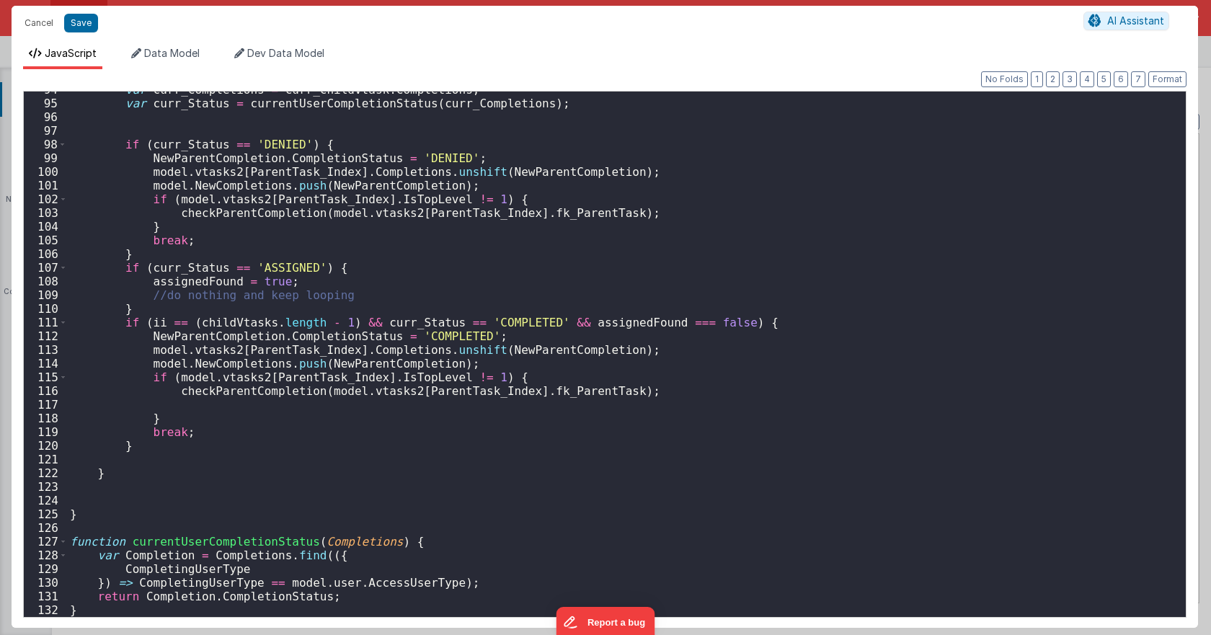
scroll to position [1297, 0]
click at [175, 281] on div "var curr_Completions = curr_childVtask . Completions ; var curr_Status = curren…" at bounding box center [621, 359] width 1108 height 553
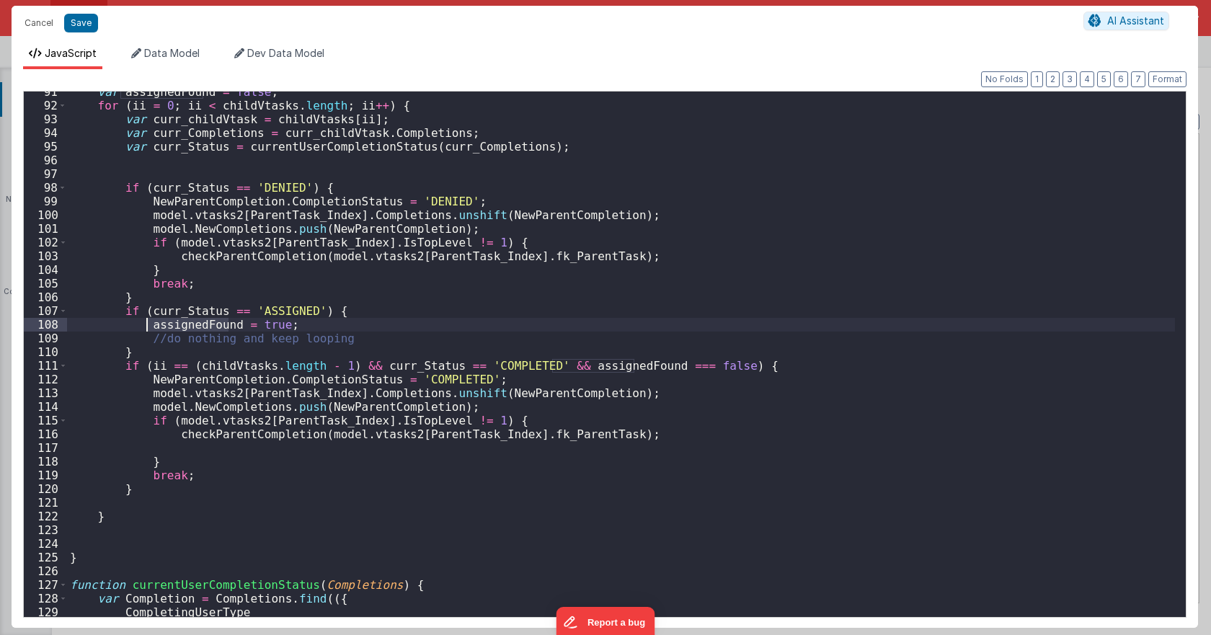
scroll to position [1210, 0]
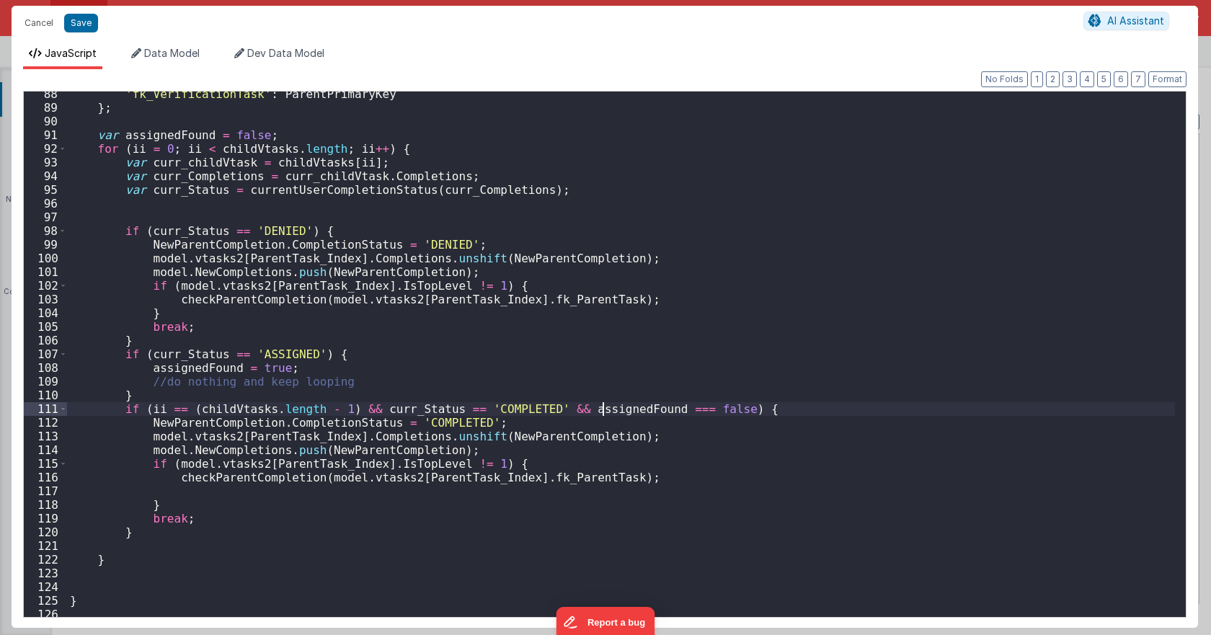
click at [604, 410] on div "'fk_VerificationTask' : ParentPrimaryKey } ; var assignedFound = false ; for ( …" at bounding box center [621, 363] width 1108 height 553
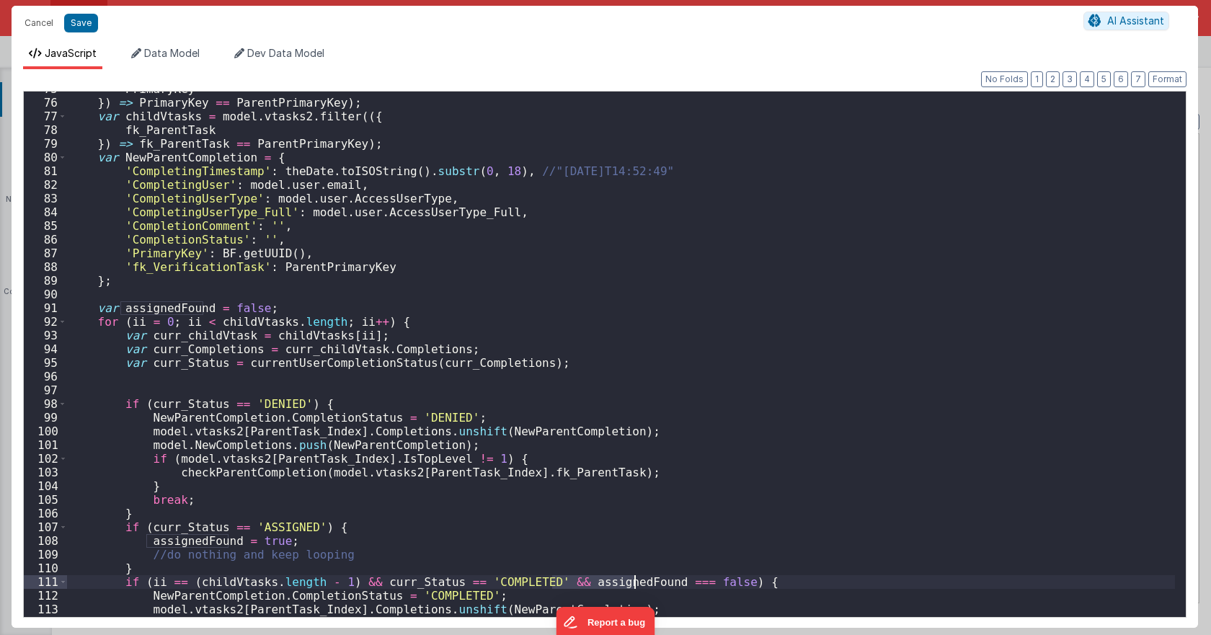
scroll to position [950, 0]
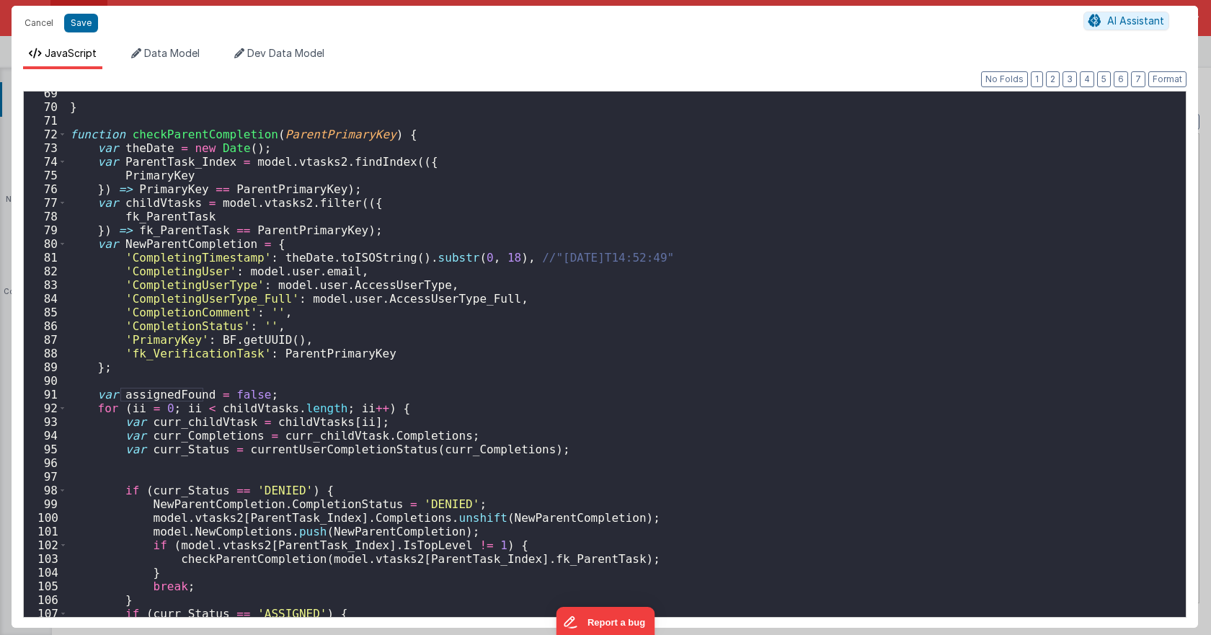
click at [154, 205] on div "} function checkParentCompletion ( ParentPrimaryKey ) { var theDate = new Date …" at bounding box center [621, 363] width 1108 height 553
click at [178, 217] on div "} function checkParentCompletion ( ParentPrimaryKey ) { var theDate = new Date …" at bounding box center [621, 363] width 1108 height 553
click at [195, 229] on div "} function checkParentCompletion ( ParentPrimaryKey ) { var theDate = new Date …" at bounding box center [621, 363] width 1108 height 553
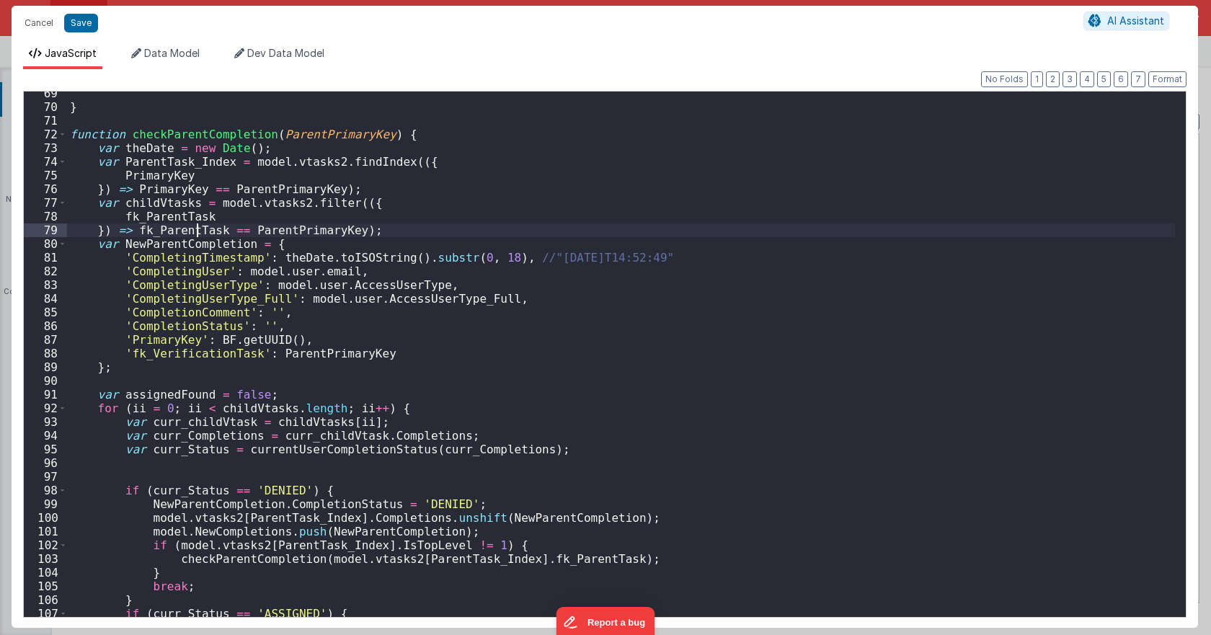
click at [195, 229] on div "} function checkParentCompletion ( ParentPrimaryKey ) { var theDate = new Date …" at bounding box center [621, 363] width 1108 height 553
click at [270, 231] on div "} function checkParentCompletion ( ParentPrimaryKey ) { var theDate = new Date …" at bounding box center [621, 363] width 1108 height 553
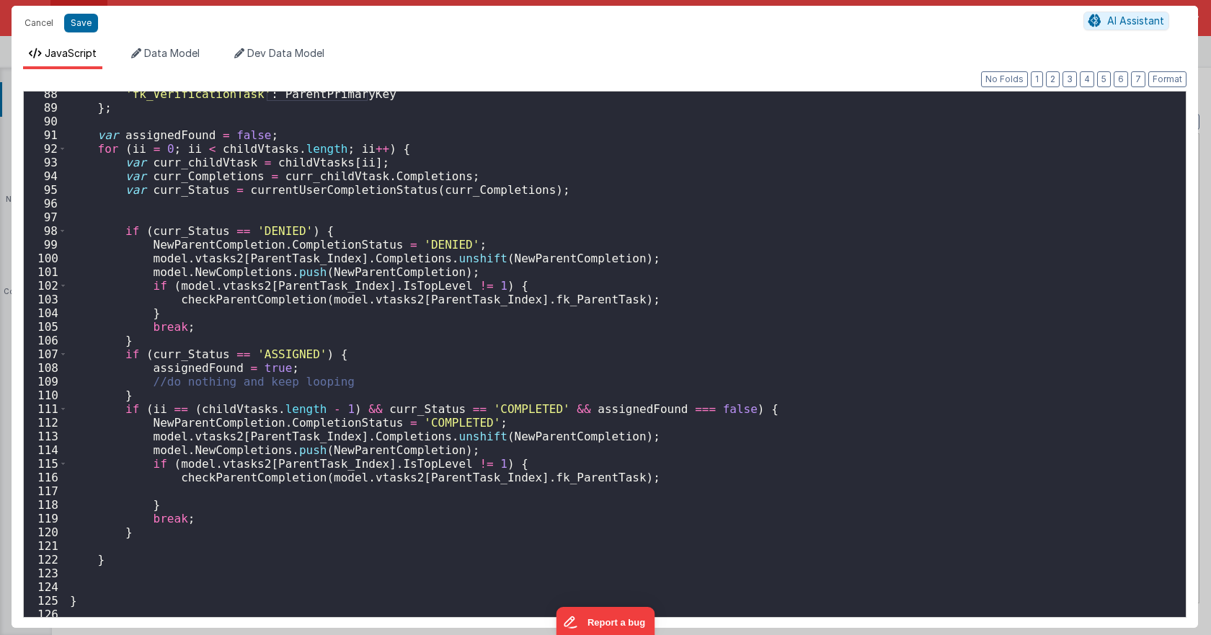
scroll to position [1210, 0]
click at [249, 260] on div "'fk_VerificationTask' : ParentPrimaryKey } ; var assignedFound = false ; for ( …" at bounding box center [621, 363] width 1108 height 553
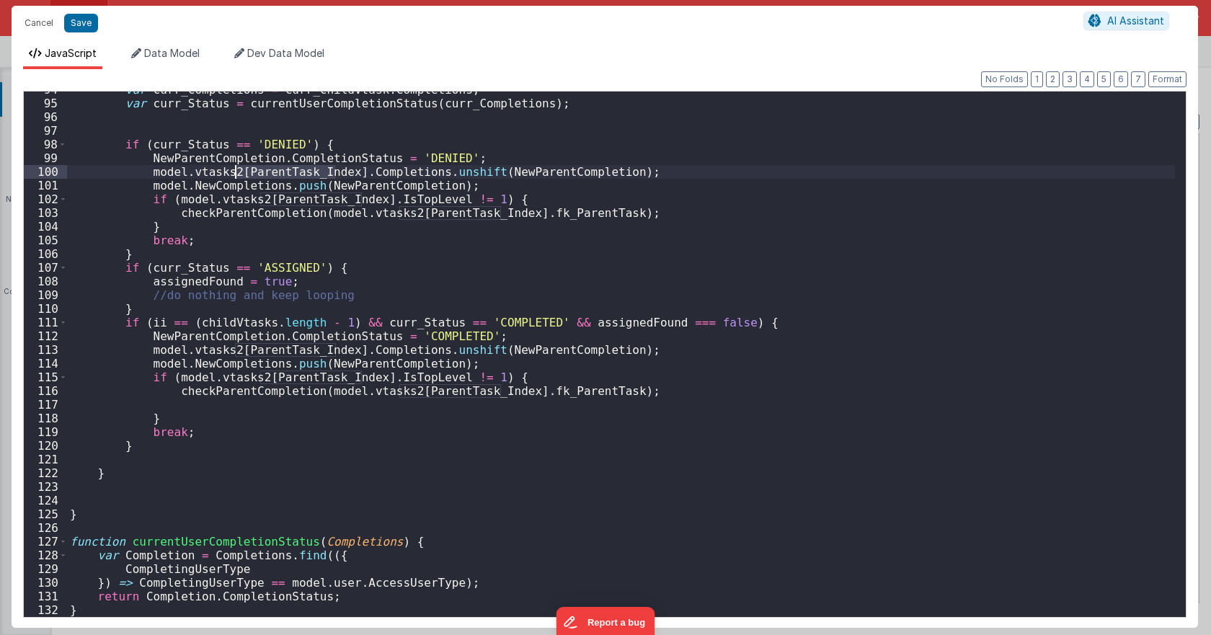
scroll to position [1297, 0]
click at [234, 359] on div "var curr_Completions = curr_childVtask . Completions ; var curr_Status = curren…" at bounding box center [621, 359] width 1108 height 553
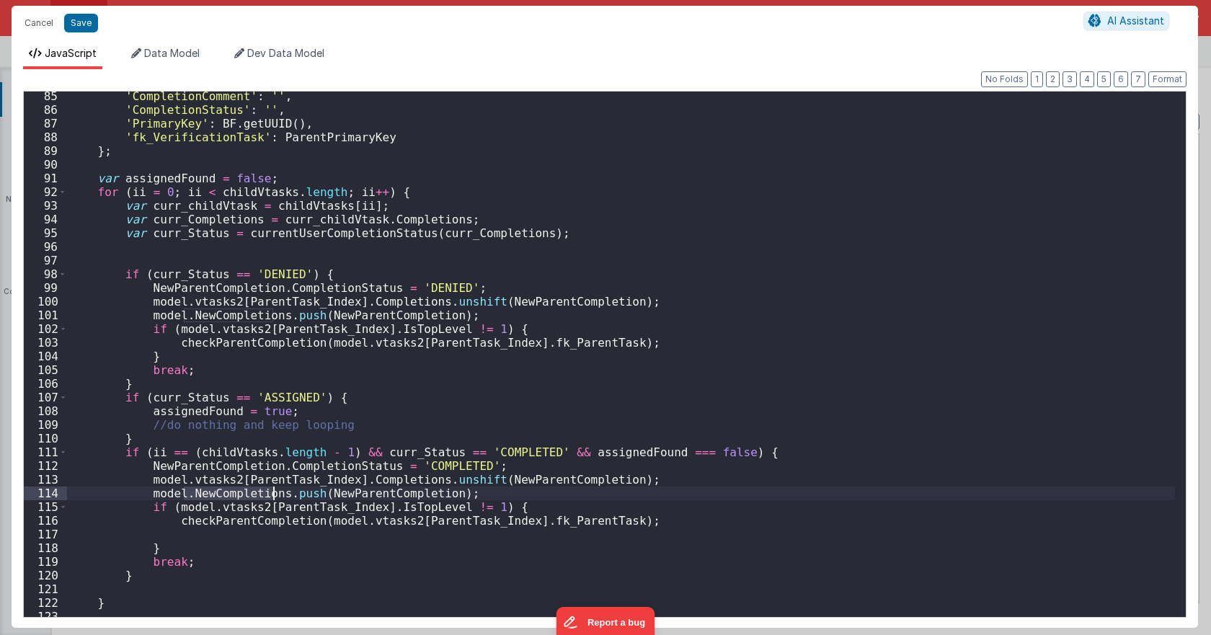
scroll to position [1210, 0]
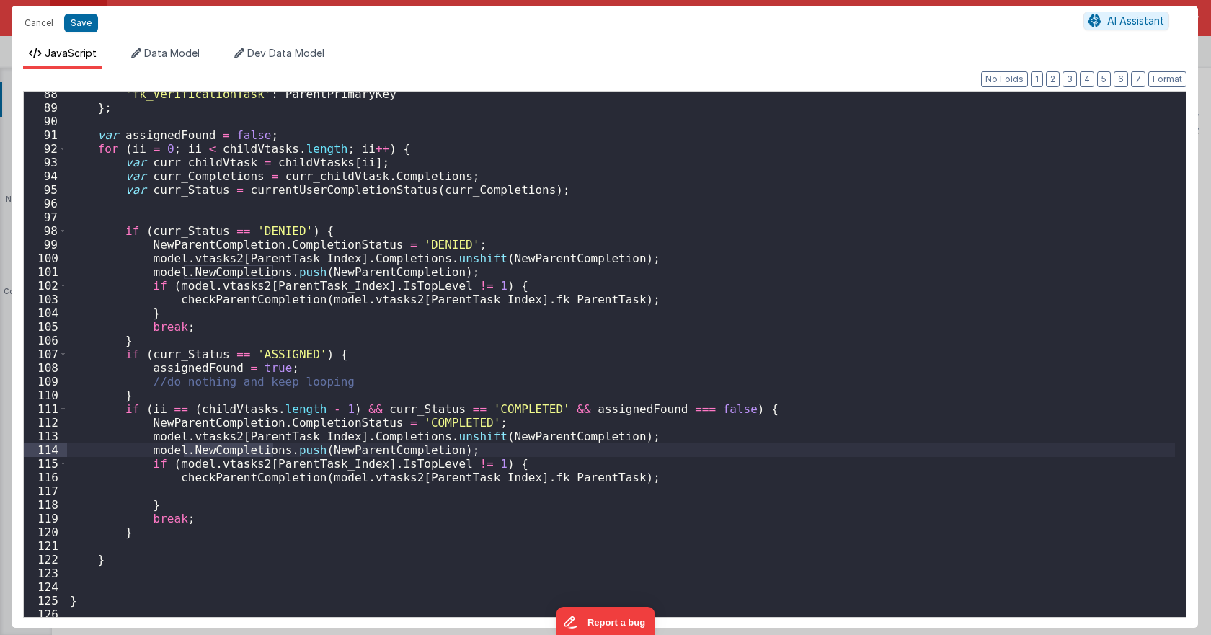
click at [360, 446] on div "'fk_VerificationTask' : ParentPrimaryKey } ; var assignedFound = false ; for ( …" at bounding box center [621, 363] width 1108 height 553
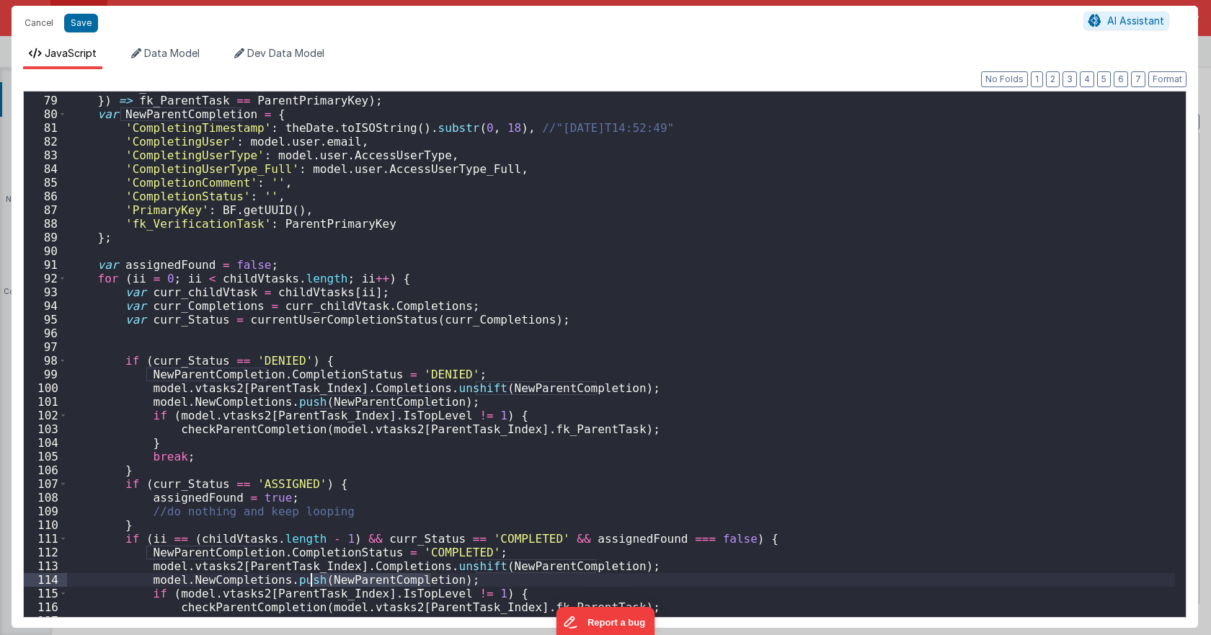
scroll to position [1037, 0]
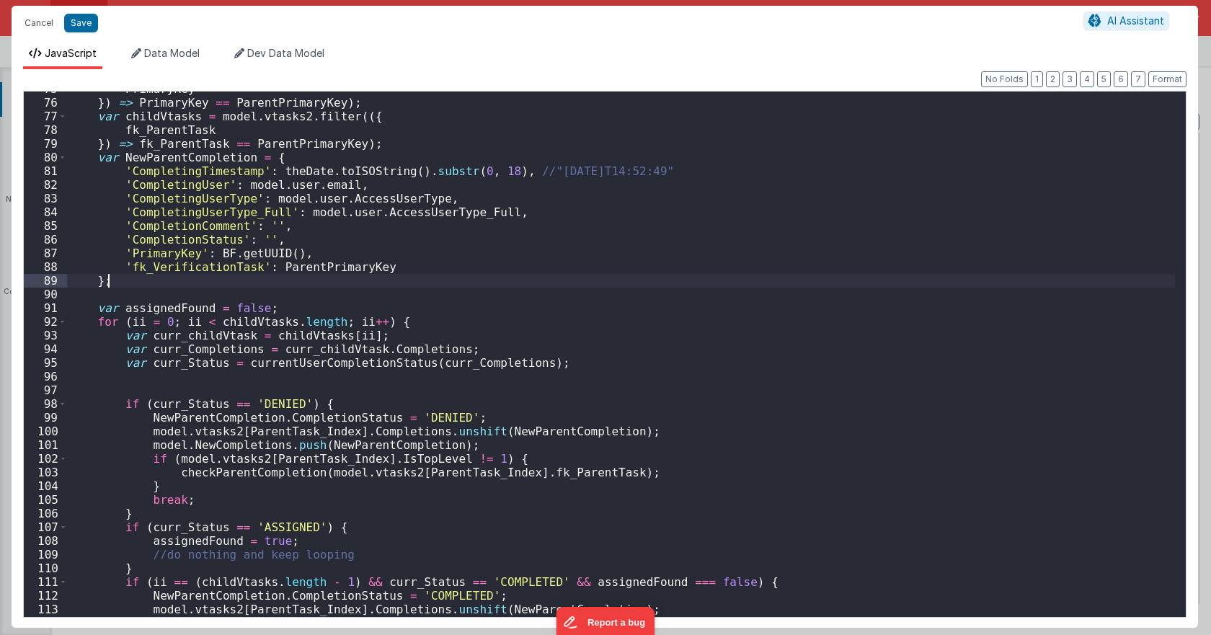
click at [337, 275] on div "PrimaryKey }) => PrimaryKey == ParentPrimaryKey ) ; var childVtasks = model . v…" at bounding box center [621, 358] width 1108 height 553
click at [333, 265] on div "PrimaryKey }) => PrimaryKey == ParentPrimaryKey ) ; var childVtasks = model . v…" at bounding box center [621, 358] width 1108 height 553
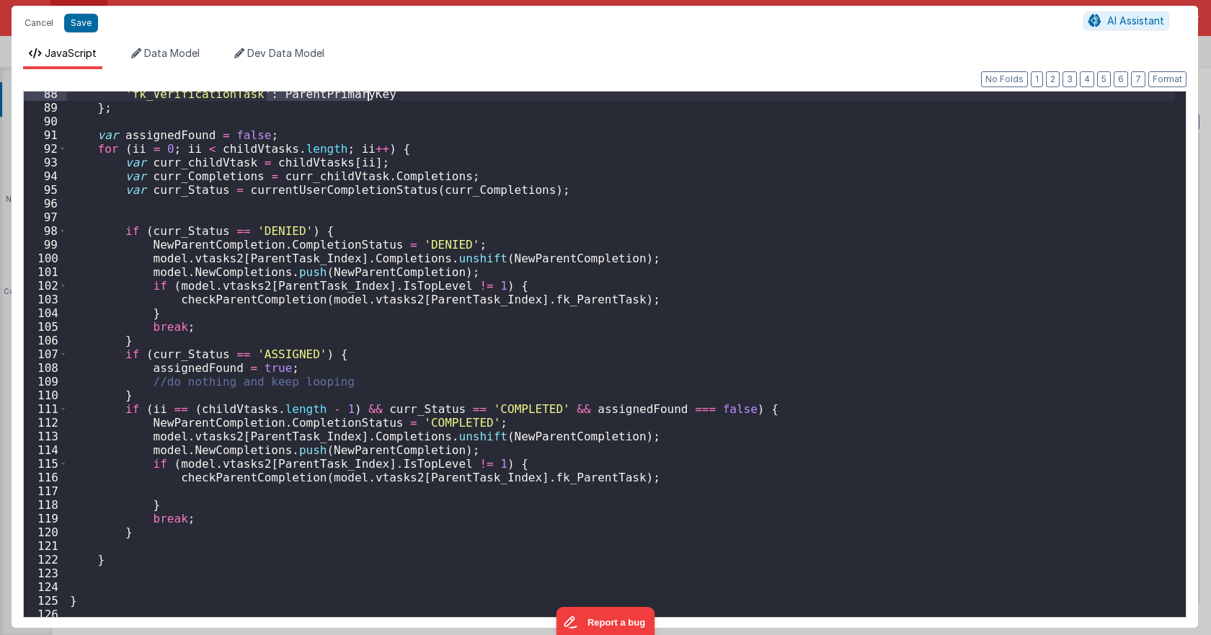
scroll to position [1297, 0]
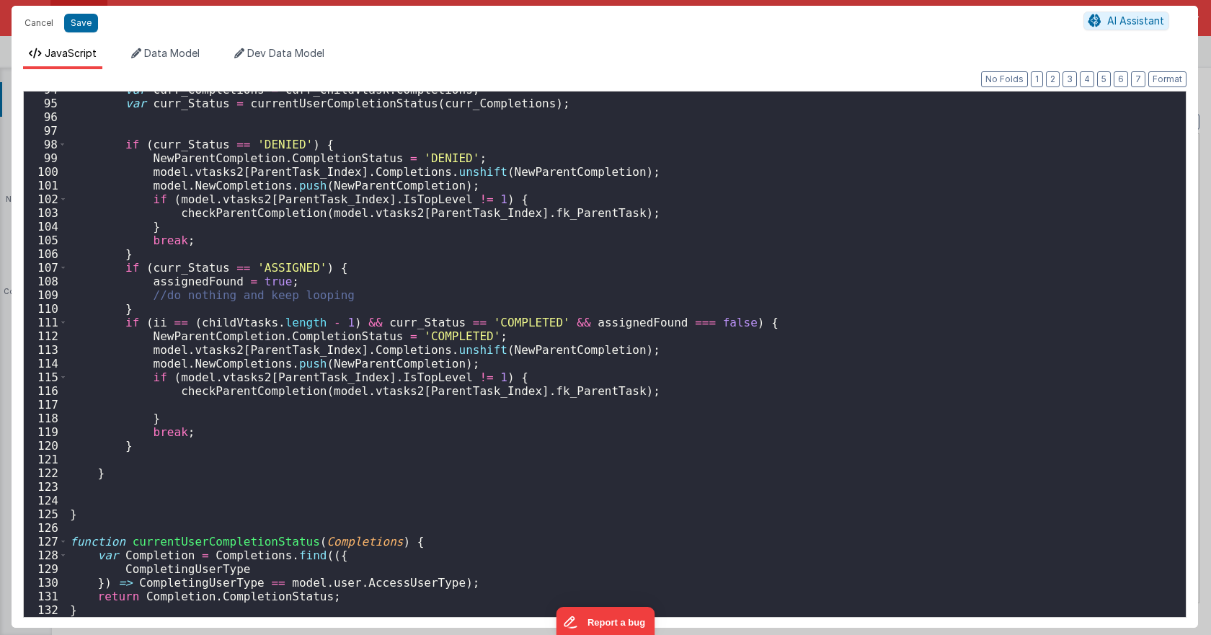
click at [190, 582] on div "var curr_Completions = curr_childVtask . Completions ; var curr_Status = curren…" at bounding box center [621, 359] width 1108 height 553
click at [345, 587] on div "var curr_Completions = curr_childVtask . Completions ; var curr_Status = curren…" at bounding box center [621, 359] width 1108 height 553
click at [321, 583] on div "var curr_Completions = curr_childVtask . Completions ; var curr_Status = curren…" at bounding box center [621, 359] width 1108 height 553
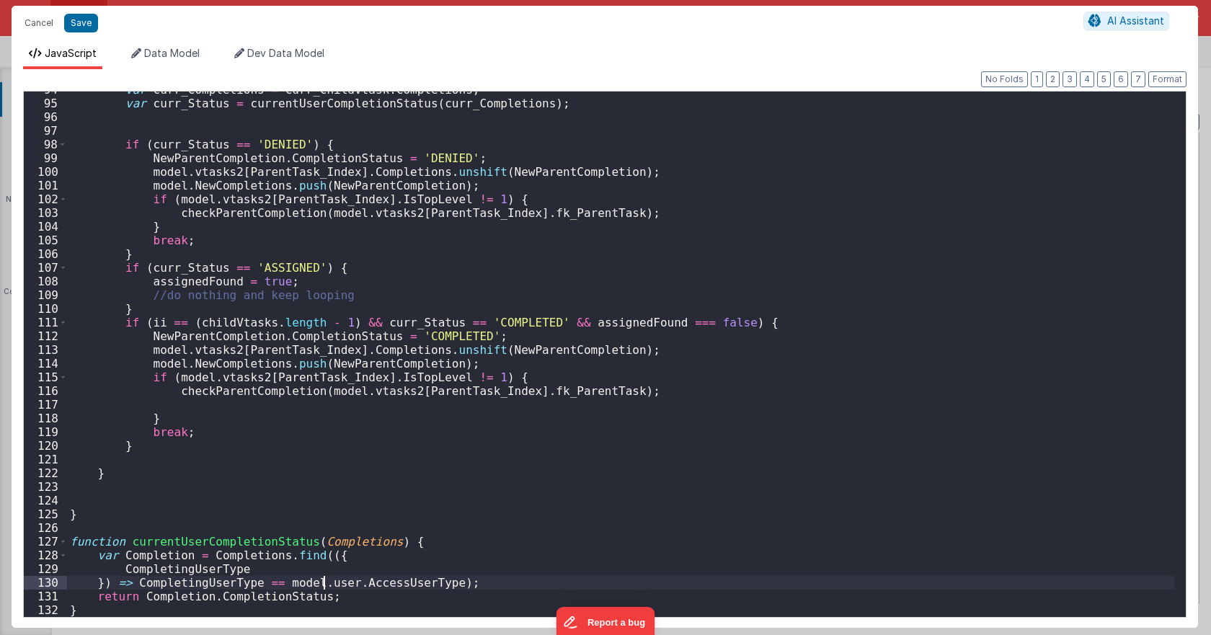
click at [321, 583] on div "var curr_Completions = curr_childVtask . Completions ; var curr_Status = curren…" at bounding box center [621, 359] width 1108 height 553
click at [249, 593] on div "var curr_Completions = curr_childVtask . Completions ; var curr_Status = curren…" at bounding box center [621, 359] width 1108 height 553
click at [224, 536] on div "var curr_Completions = curr_childVtask . Completions ; var curr_Status = curren…" at bounding box center [621, 359] width 1108 height 553
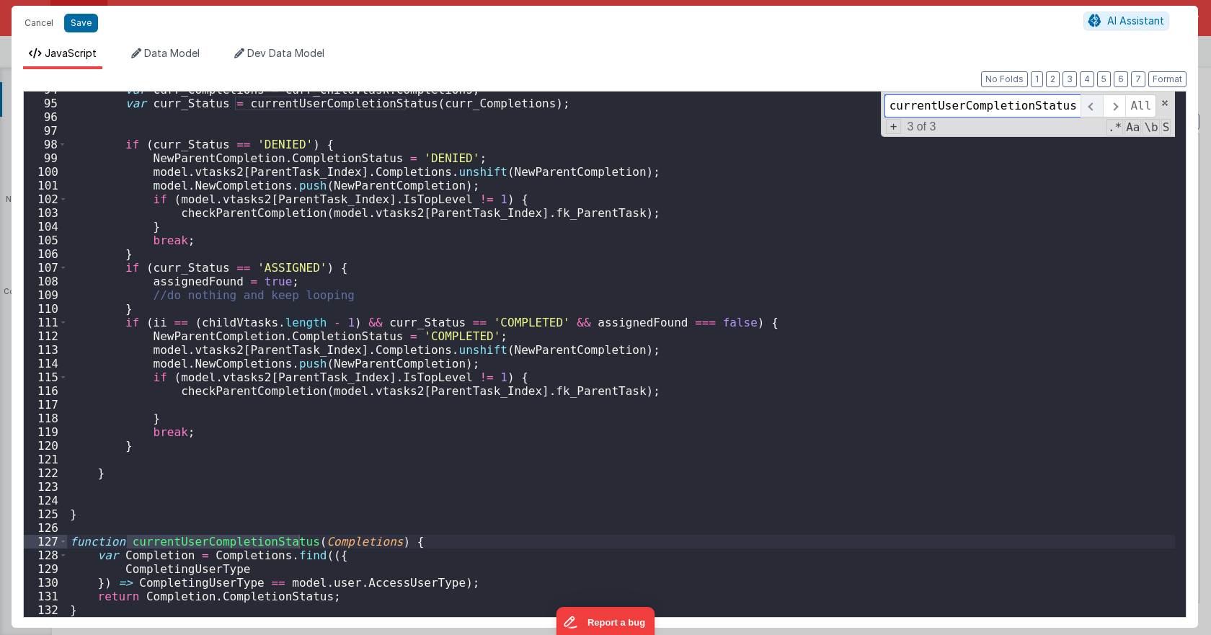
click at [1089, 106] on span at bounding box center [1092, 105] width 22 height 23
click at [1164, 104] on span at bounding box center [1165, 103] width 10 height 10
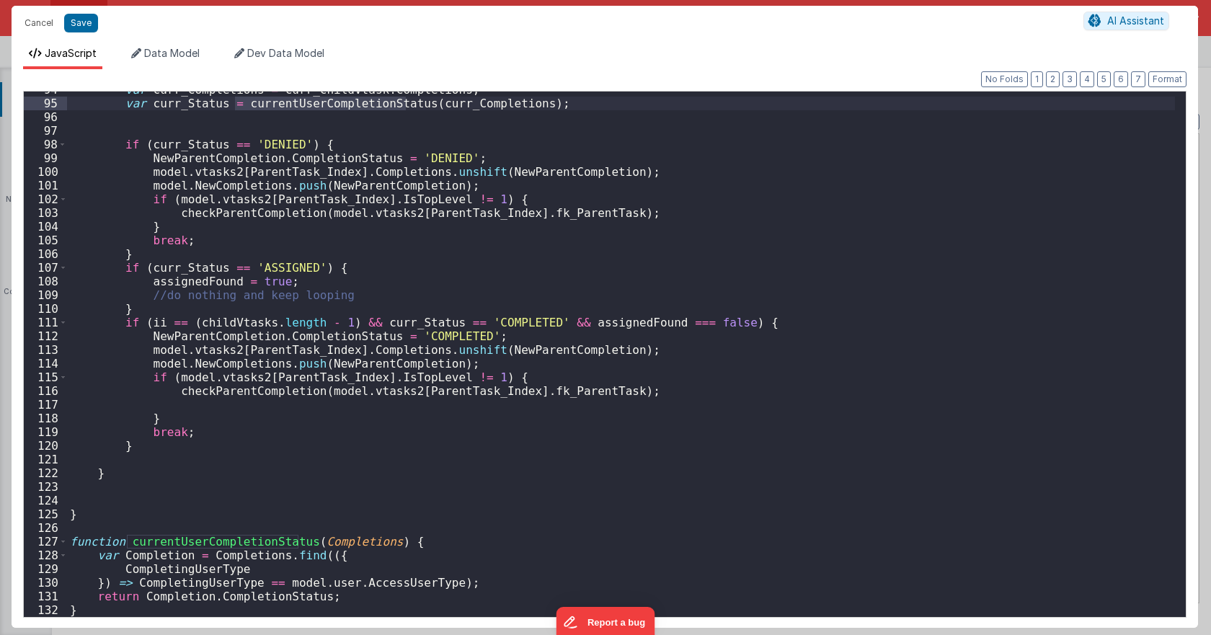
click at [326, 100] on div "var curr_Completions = curr_childVtask . Completions ; var curr_Status = curren…" at bounding box center [621, 355] width 1108 height 526
click at [326, 100] on div "var curr_Completions = curr_childVtask . Completions ; var curr_Status = curren…" at bounding box center [621, 359] width 1108 height 553
click at [456, 99] on div "var curr_Completions = curr_childVtask . Completions ; var curr_Status = curren…" at bounding box center [621, 359] width 1108 height 553
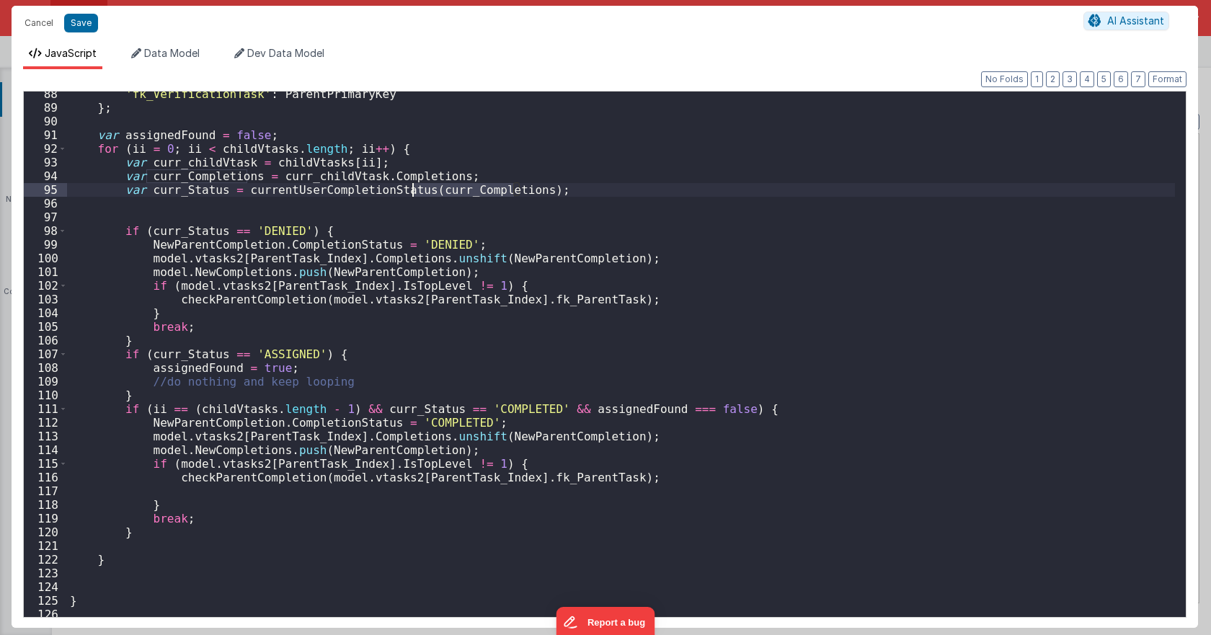
scroll to position [1210, 0]
click at [205, 366] on div "'fk_VerificationTask' : ParentPrimaryKey } ; var assignedFound = false ; for ( …" at bounding box center [621, 363] width 1108 height 553
click at [204, 366] on div "'fk_VerificationTask' : ParentPrimaryKey } ; var assignedFound = false ; for ( …" at bounding box center [621, 363] width 1108 height 553
click at [405, 418] on div "'fk_VerificationTask' : ParentPrimaryKey } ; var assignedFound = false ; for ( …" at bounding box center [621, 363] width 1108 height 553
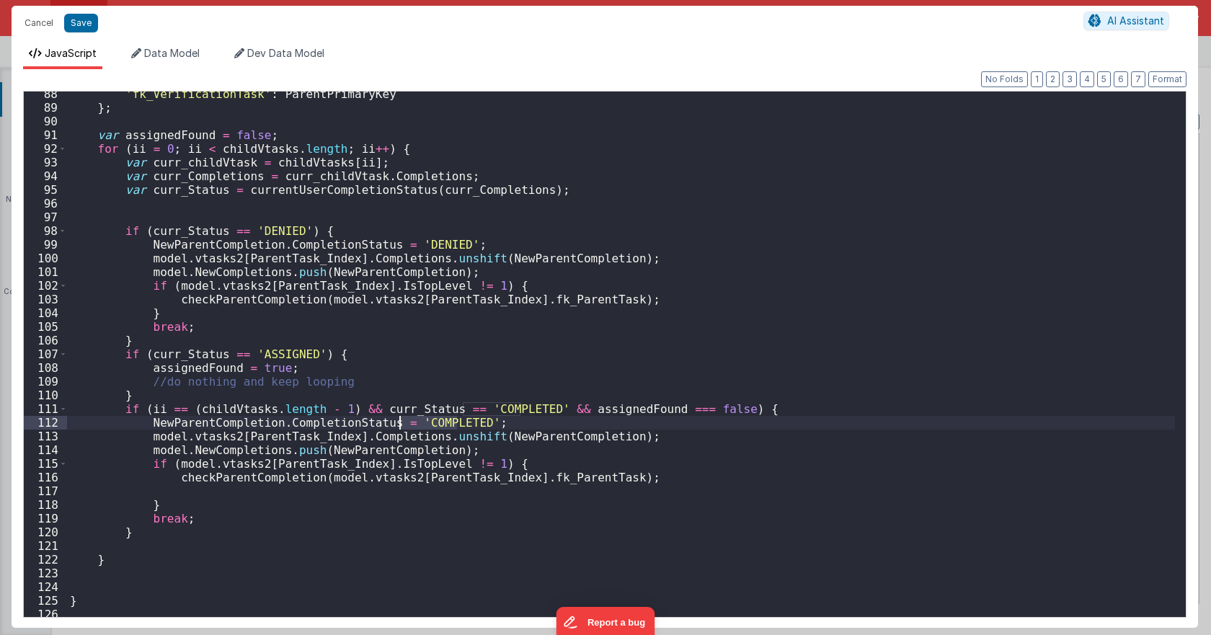
click at [405, 413] on div "'fk_VerificationTask' : ParentPrimaryKey } ; var assignedFound = false ; for ( …" at bounding box center [621, 363] width 1108 height 553
click at [452, 407] on div "'fk_VerificationTask' : ParentPrimaryKey } ; var assignedFound = false ; for ( …" at bounding box center [621, 363] width 1108 height 553
click at [472, 406] on div "'fk_VerificationTask' : ParentPrimaryKey } ; var assignedFound = false ; for ( …" at bounding box center [621, 363] width 1108 height 553
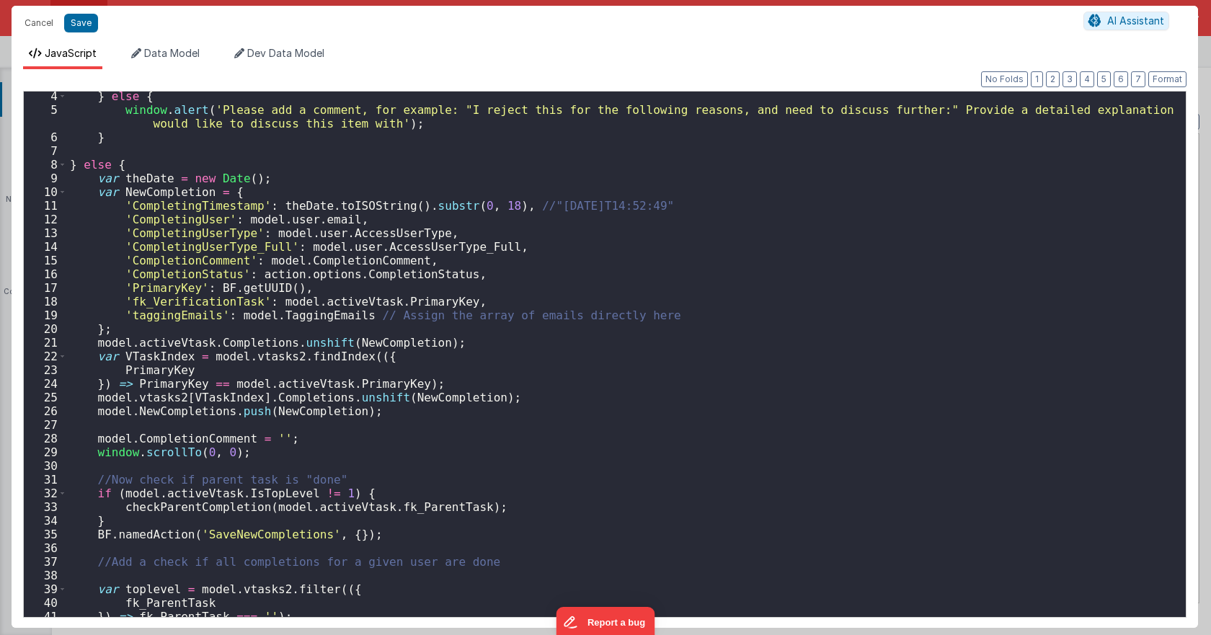
scroll to position [43, 0]
click at [356, 277] on div "} else { window . alert ( 'Please add a comment, for example: "I reject this fo…" at bounding box center [621, 365] width 1108 height 553
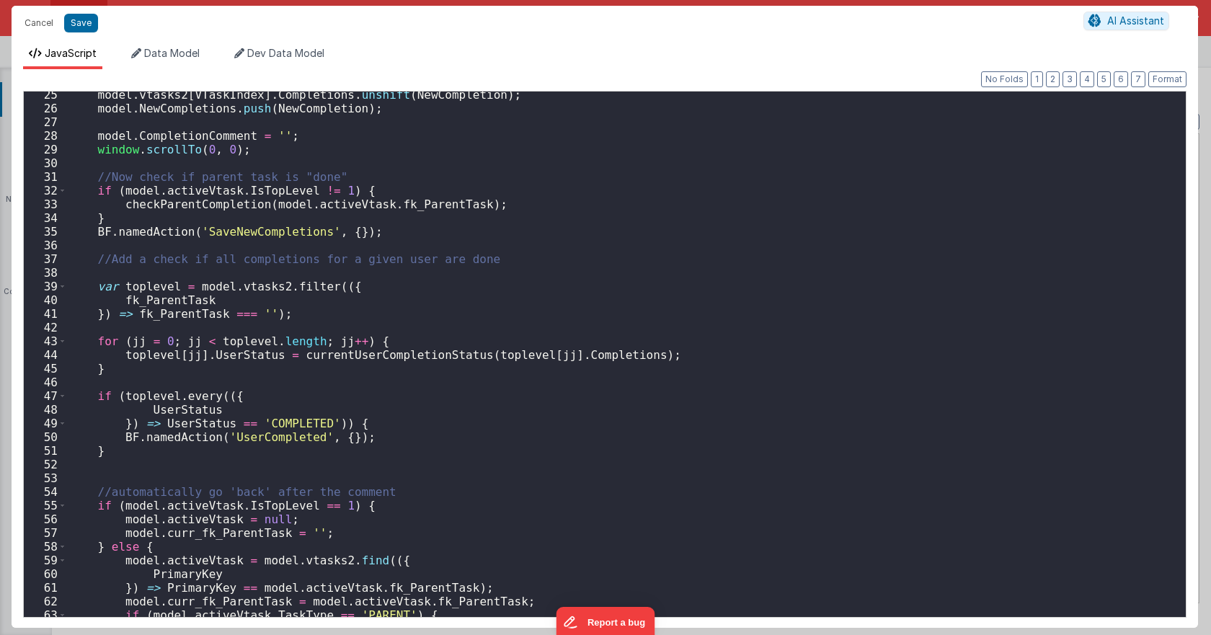
scroll to position [389, 0]
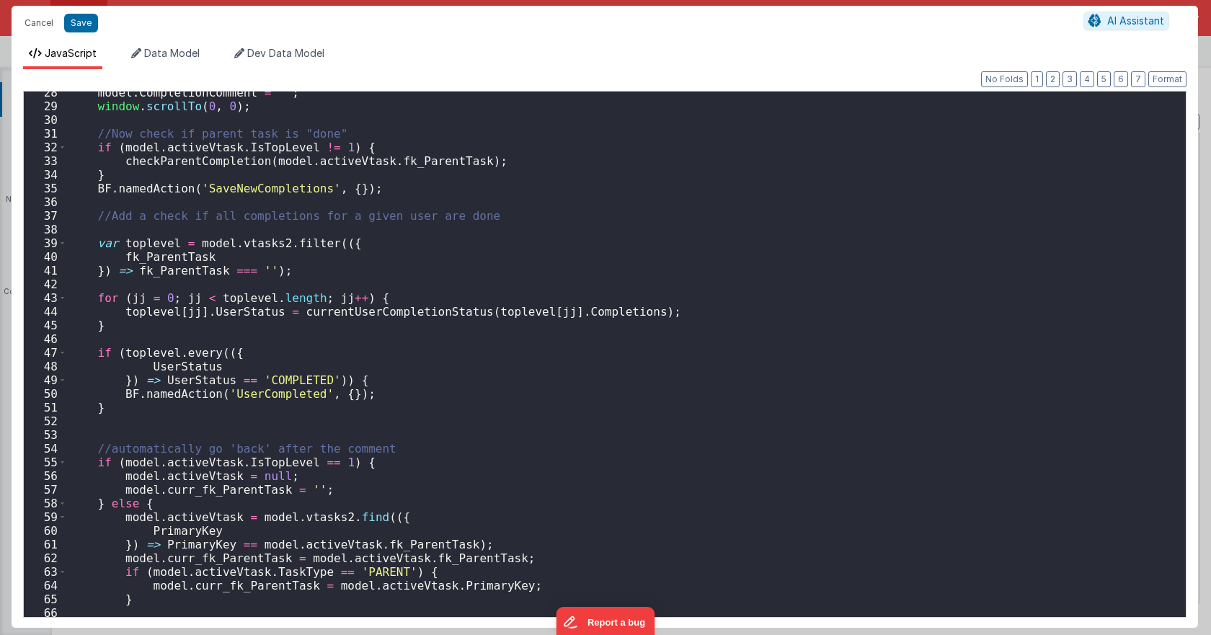
click at [345, 315] on div "model . CompletionComment = '' ; window . scrollTo ( 0 , 0 ) ; //Now check if p…" at bounding box center [621, 362] width 1108 height 553
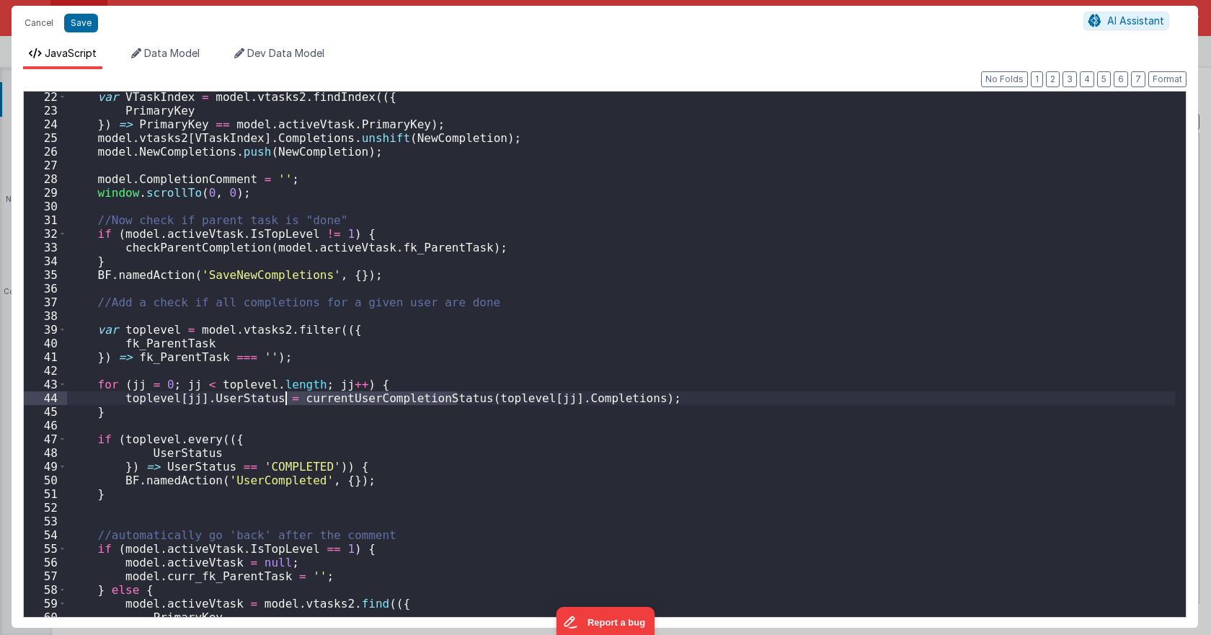
scroll to position [303, 0]
click at [170, 278] on div "var VTaskIndex = model . vtasks2 . findIndex (({ PrimaryKey }) => PrimaryKey ==…" at bounding box center [621, 366] width 1108 height 553
click at [216, 244] on div "var VTaskIndex = model . vtasks2 . findIndex (({ PrimaryKey }) => PrimaryKey ==…" at bounding box center [621, 366] width 1108 height 553
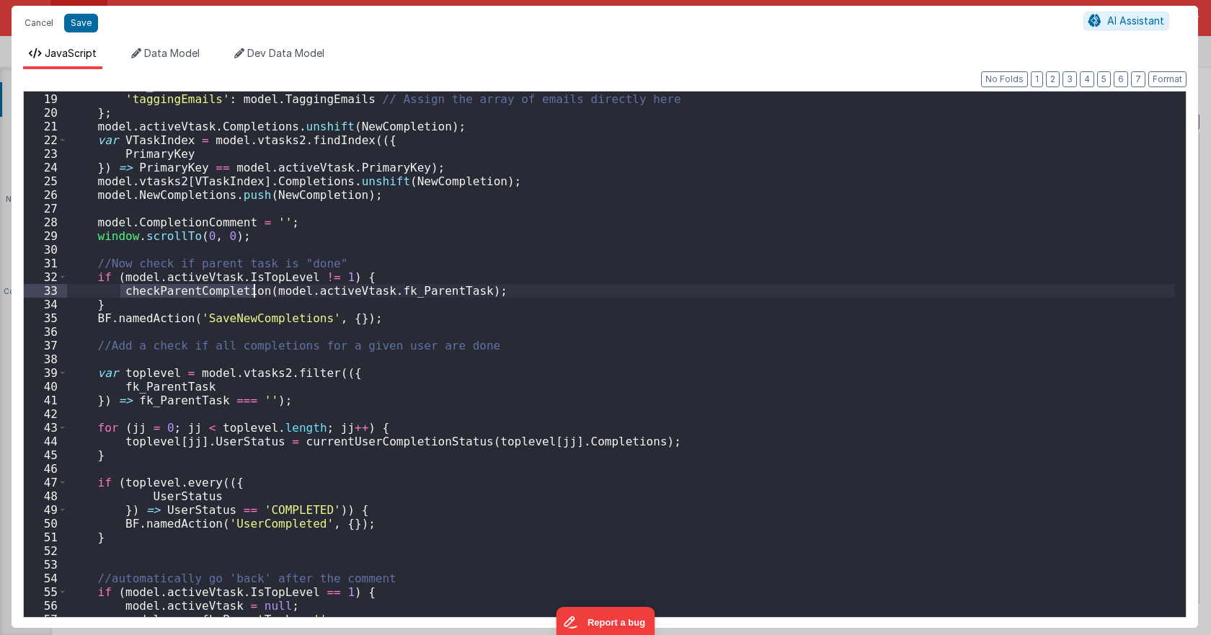
scroll to position [260, 0]
click at [185, 193] on div "'fk_VerificationTask' : model . activeVtask . PrimaryKey , 'taggingEmails' : mo…" at bounding box center [621, 355] width 1108 height 553
click at [173, 180] on div "'fk_VerificationTask' : model . activeVtask . PrimaryKey , 'taggingEmails' : mo…" at bounding box center [621, 355] width 1108 height 553
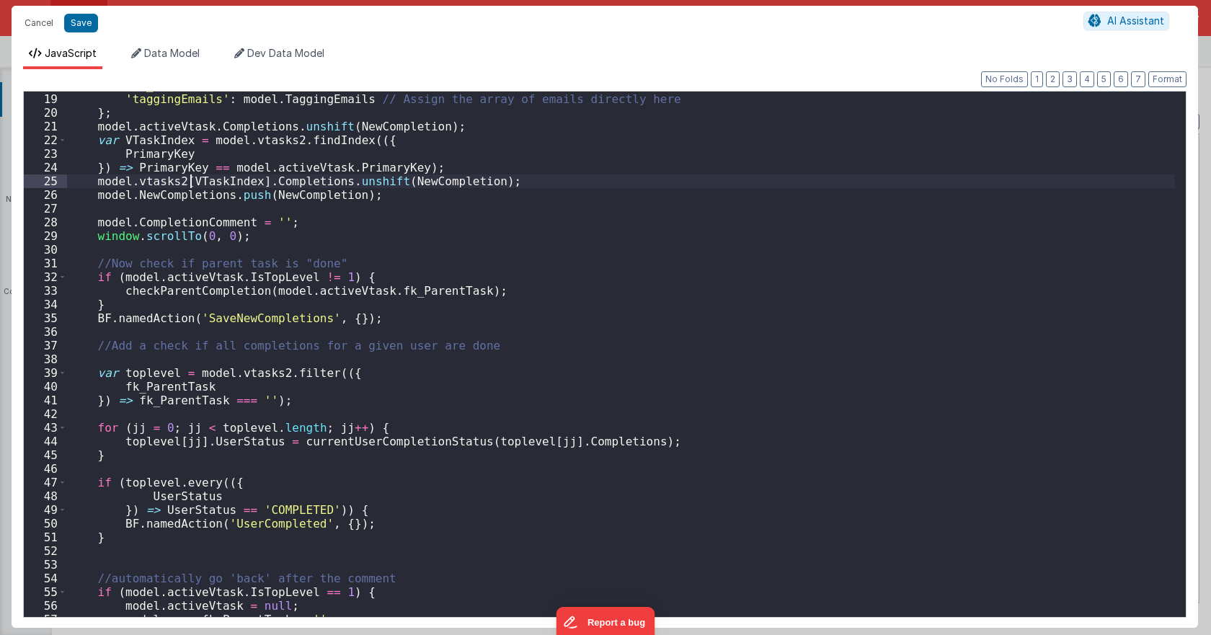
click at [190, 180] on div "'fk_VerificationTask' : model . activeVtask . PrimaryKey , 'taggingEmails' : mo…" at bounding box center [621, 355] width 1108 height 553
click at [269, 183] on div "'fk_VerificationTask' : model . activeVtask . PrimaryKey , 'taggingEmails' : mo…" at bounding box center [621, 355] width 1108 height 553
click at [340, 184] on div "'fk_VerificationTask' : model . activeVtask . PrimaryKey , 'taggingEmails' : mo…" at bounding box center [621, 355] width 1108 height 553
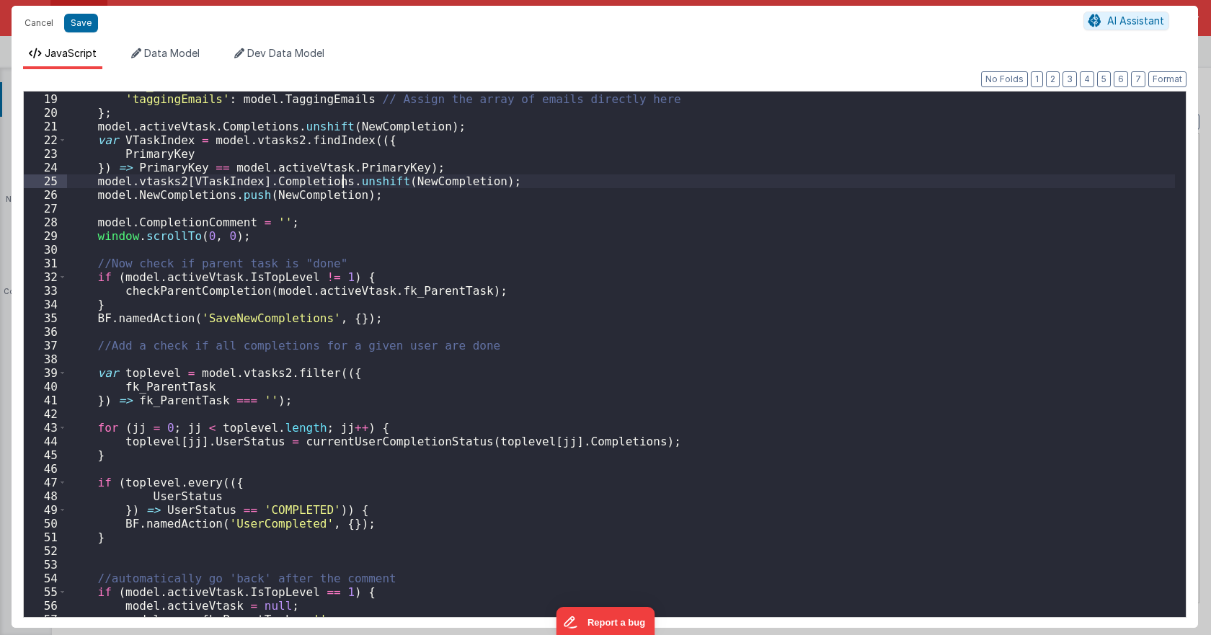
click at [340, 184] on div "'fk_VerificationTask' : model . activeVtask . PrimaryKey , 'taggingEmails' : mo…" at bounding box center [621, 355] width 1108 height 553
click at [407, 180] on div "'fk_VerificationTask' : model . activeVtask . PrimaryKey , 'taggingEmails' : mo…" at bounding box center [621, 355] width 1108 height 553
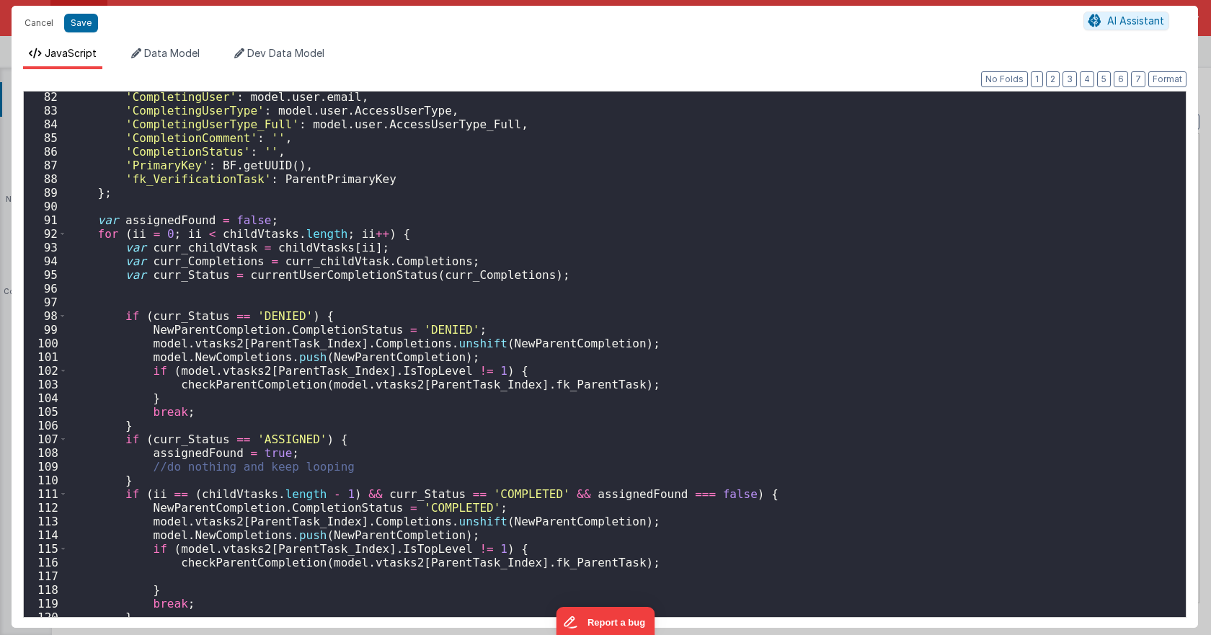
scroll to position [1297, 0]
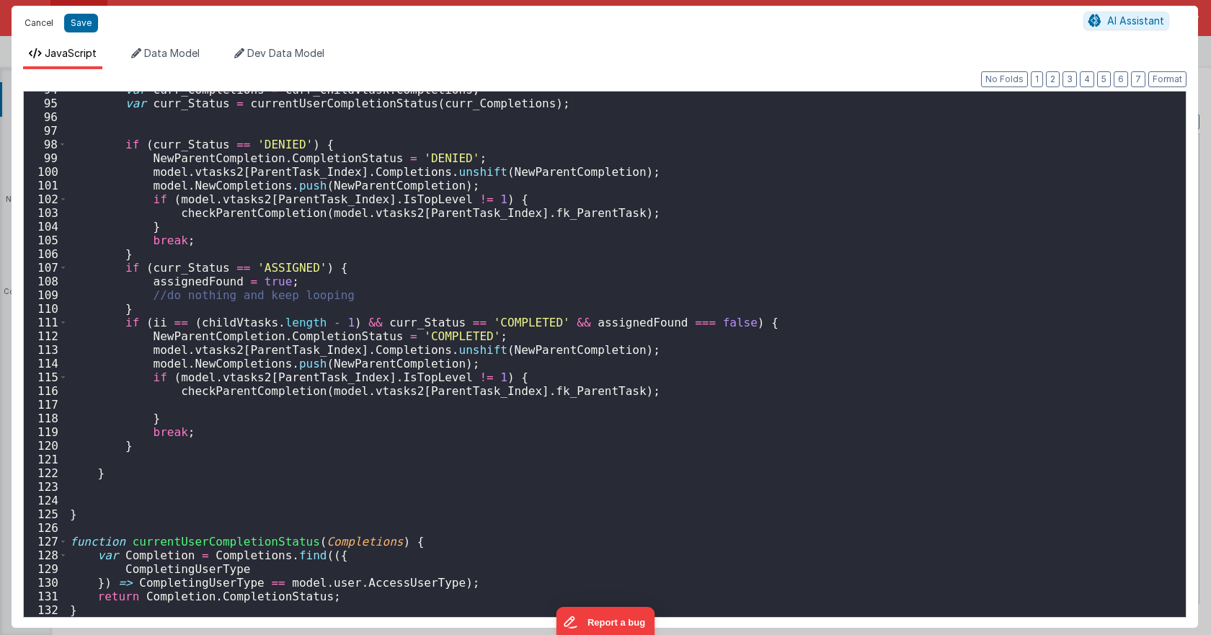
click at [53, 25] on button "Cancel" at bounding box center [38, 23] width 43 height 20
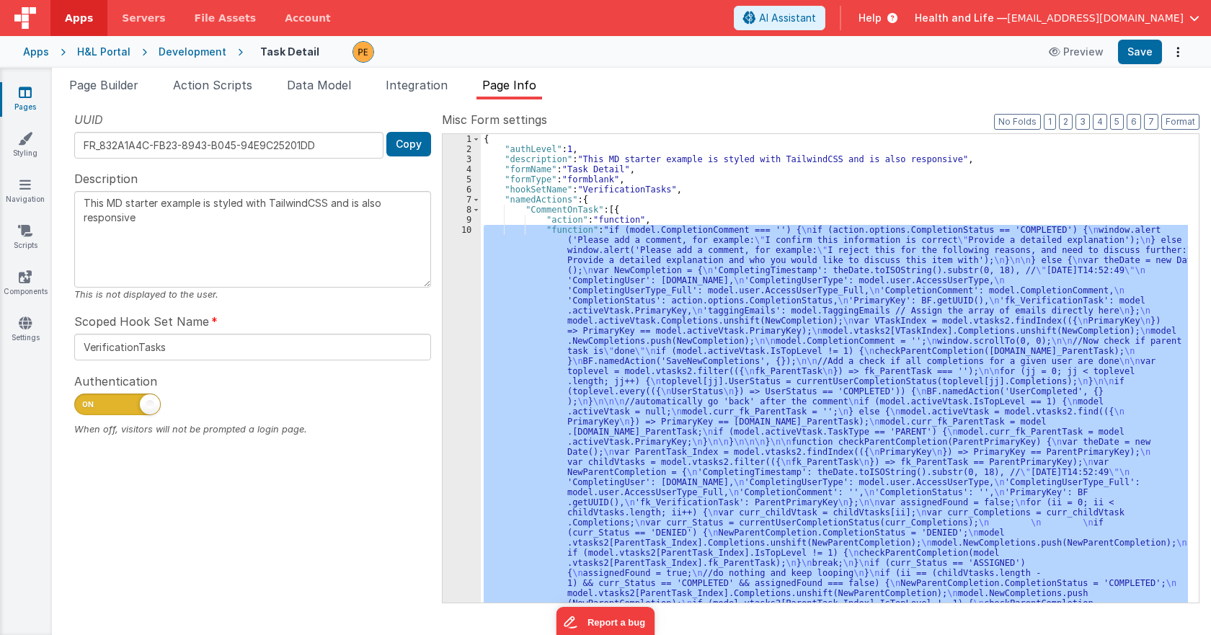
scroll to position [0, 0]
click at [472, 208] on span at bounding box center [476, 210] width 8 height 10
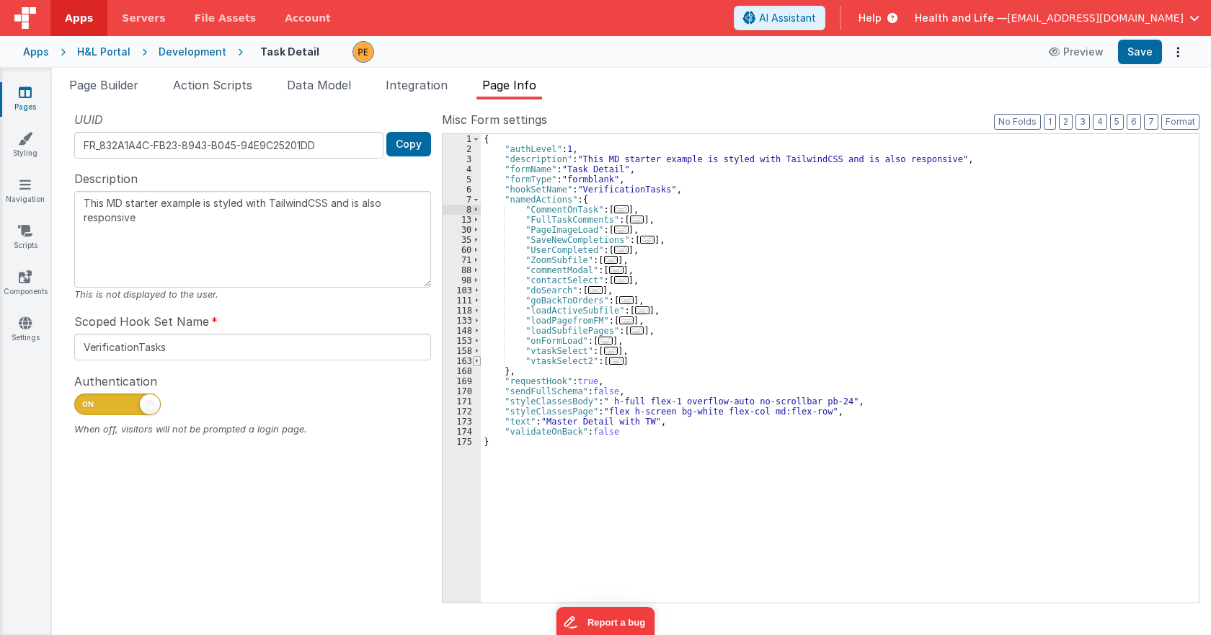
click at [478, 361] on span at bounding box center [477, 361] width 8 height 10
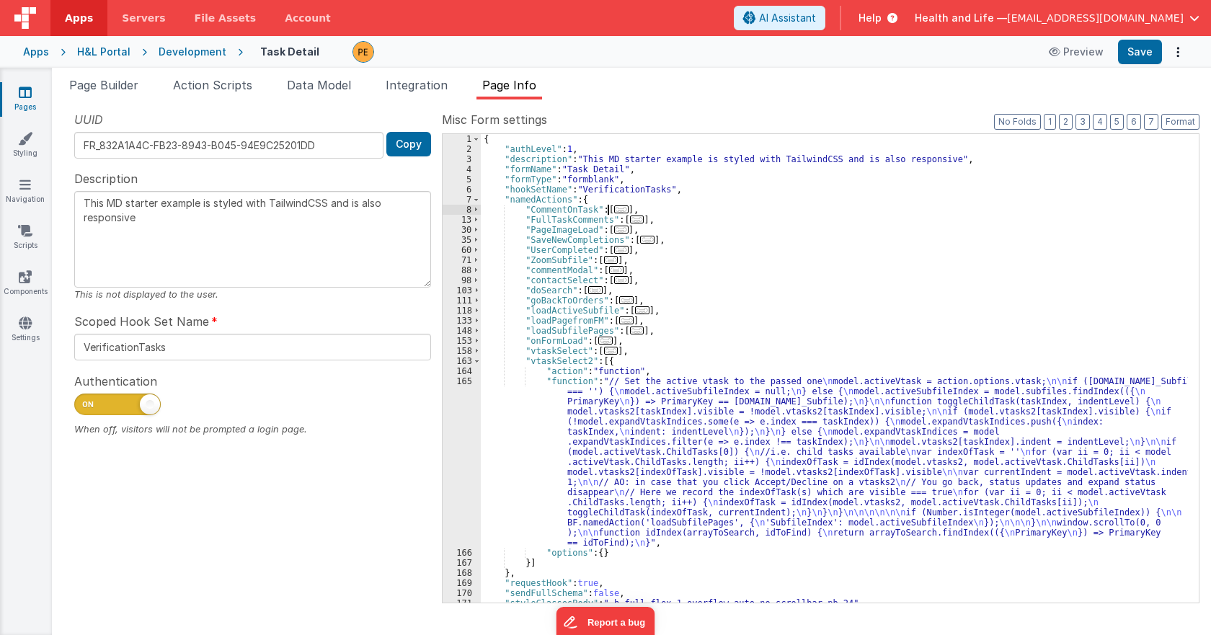
click at [589, 410] on div "{ "authLevel" : 1 , "description" : "This MD starter example is styled with Tai…" at bounding box center [834, 378] width 707 height 489
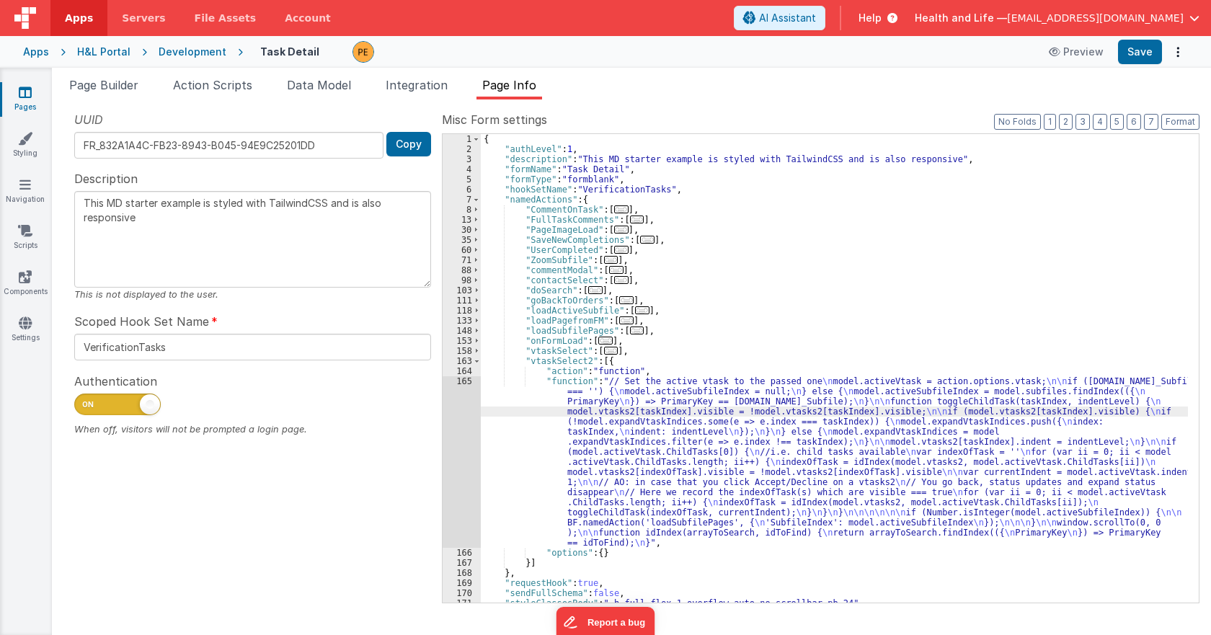
click at [470, 421] on div "165" at bounding box center [462, 462] width 38 height 172
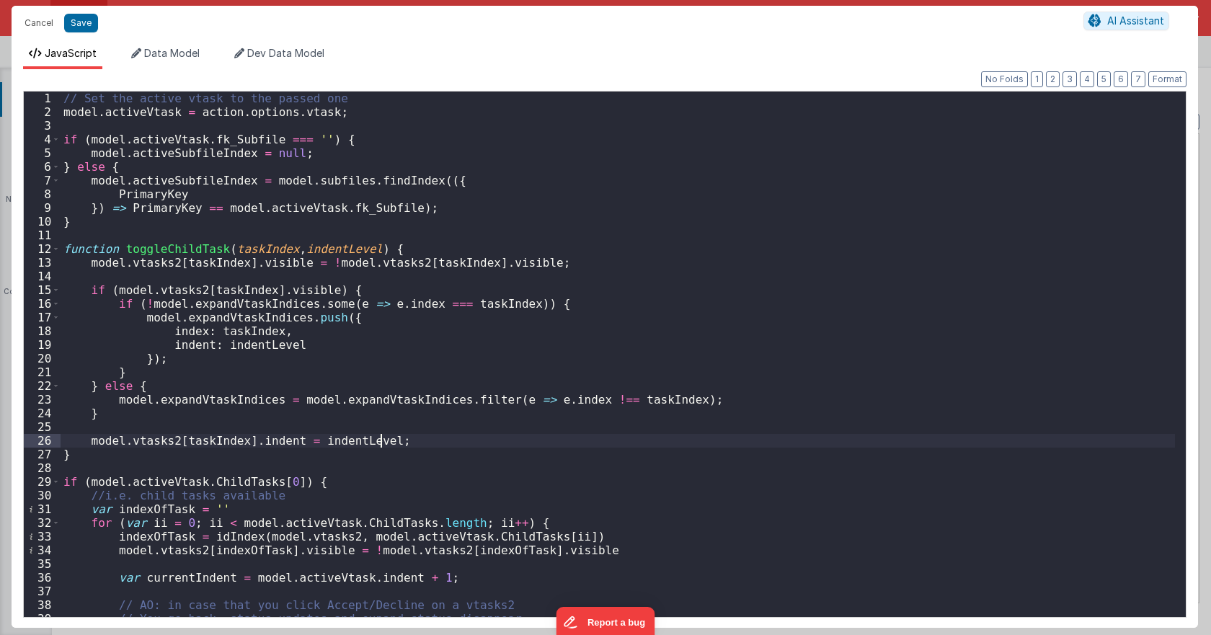
click at [253, 245] on div "// Set the active vtask to the passed one model . activeVtask = action . option…" at bounding box center [618, 368] width 1115 height 553
click at [315, 244] on div "// Set the active vtask to the passed one model . activeVtask = action . option…" at bounding box center [618, 368] width 1115 height 553
click at [253, 112] on div "// Set the active vtask to the passed one model . activeVtask = action . option…" at bounding box center [618, 368] width 1115 height 553
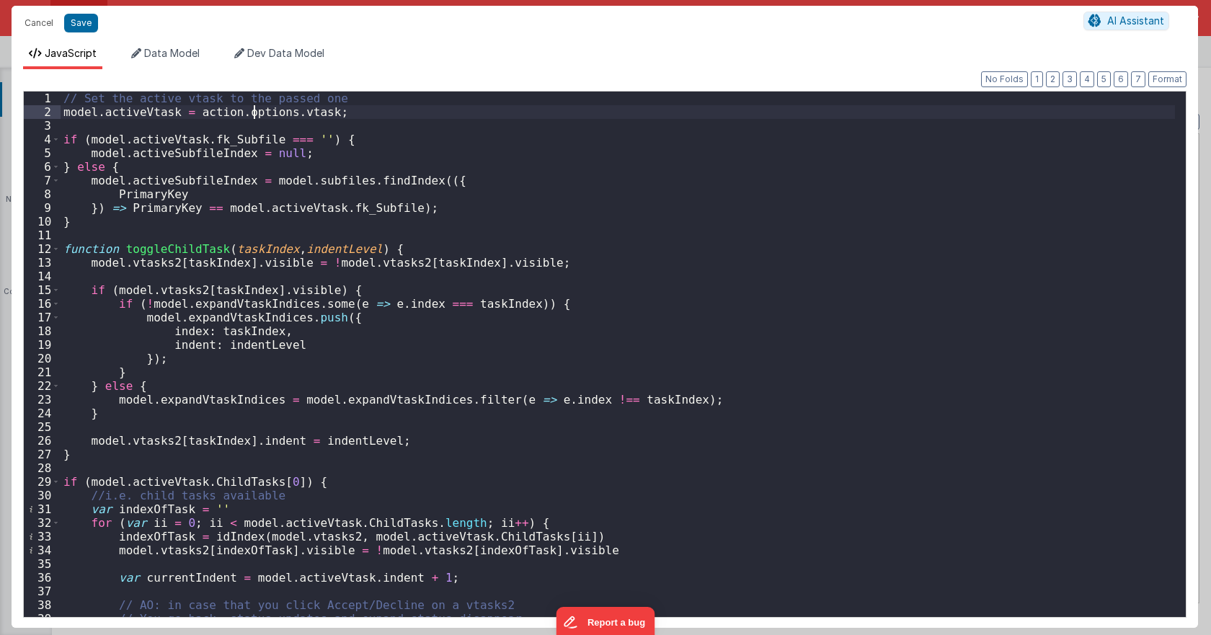
click at [253, 112] on div "// Set the active vtask to the passed one model . activeVtask = action . option…" at bounding box center [618, 368] width 1115 height 553
click at [289, 109] on div "// Set the active vtask to the passed one model . activeVtask = action . option…" at bounding box center [618, 368] width 1115 height 553
click at [205, 141] on div "// Set the active vtask to the passed one model . activeVtask = action . option…" at bounding box center [618, 368] width 1115 height 553
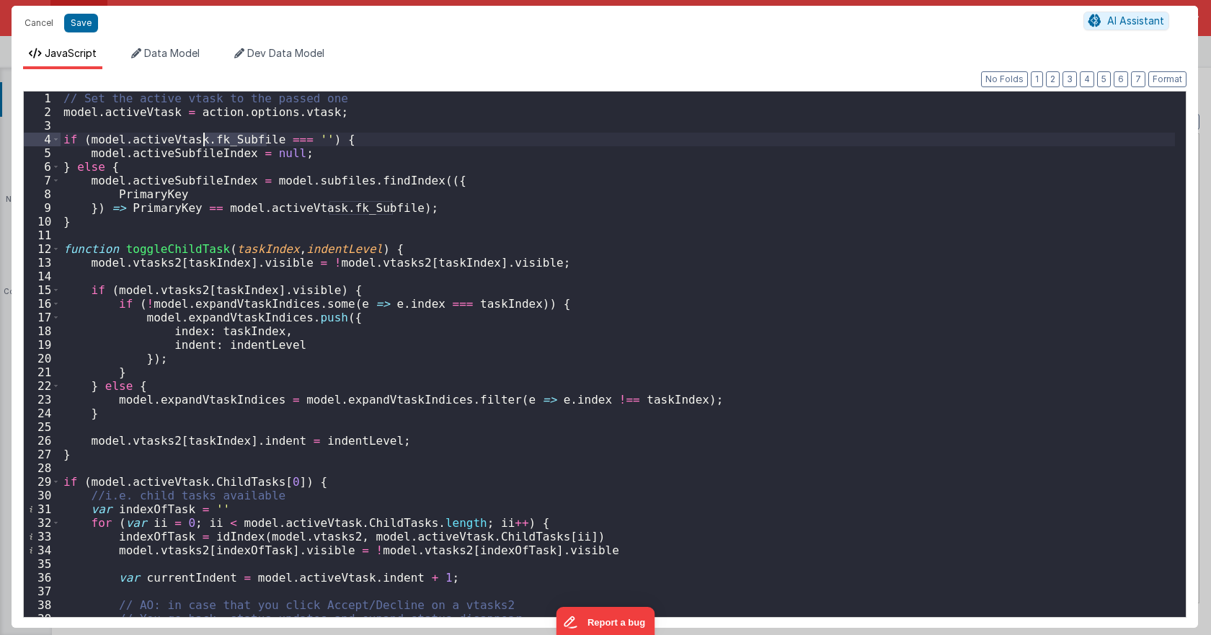
click at [190, 156] on div "// Set the active vtask to the passed one model . activeVtask = action . option…" at bounding box center [618, 368] width 1115 height 553
click at [186, 176] on div "// Set the active vtask to the passed one model . activeVtask = action . option…" at bounding box center [618, 368] width 1115 height 553
click at [29, 17] on button "Cancel" at bounding box center [38, 23] width 43 height 20
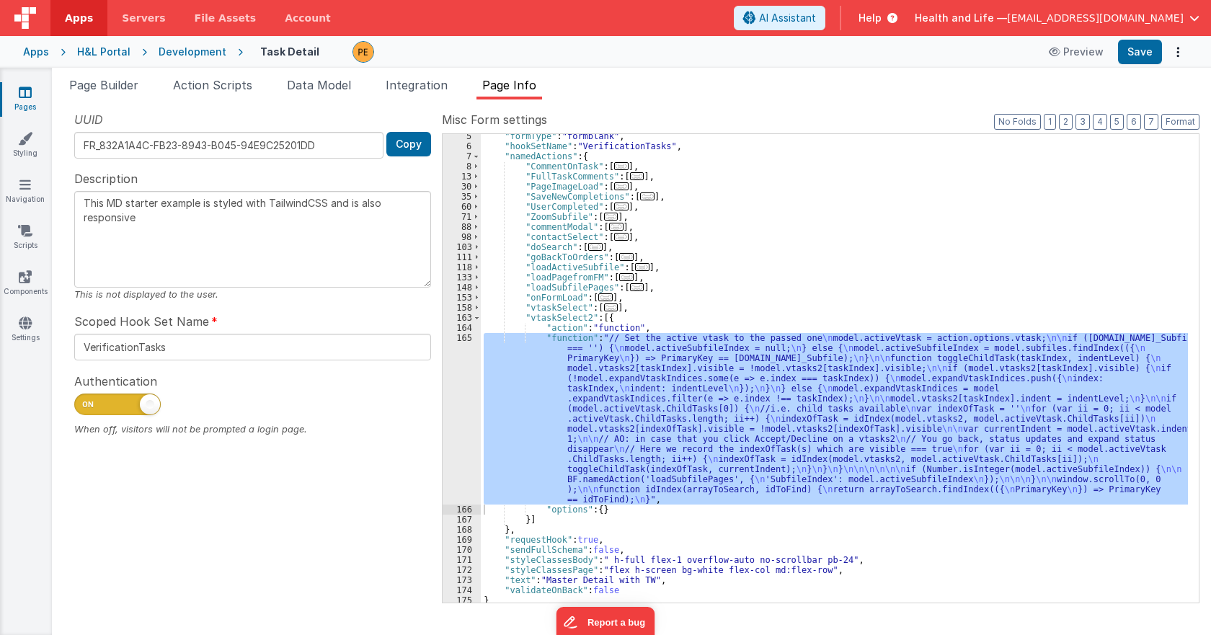
scroll to position [43, 0]
click at [479, 319] on span at bounding box center [477, 318] width 8 height 10
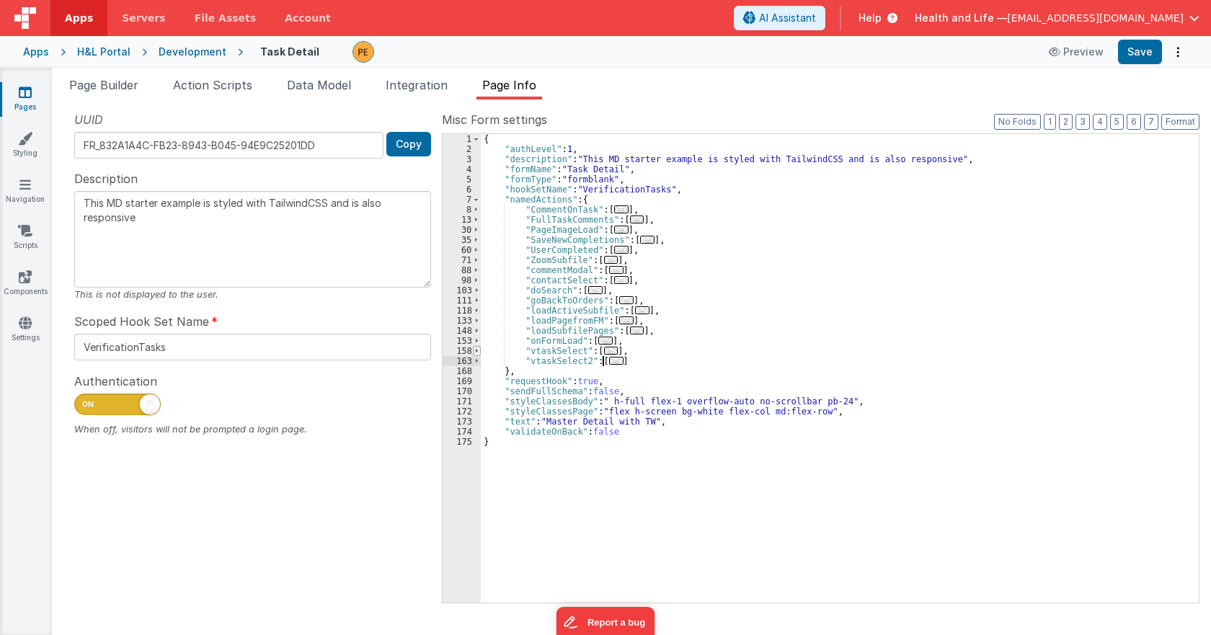
click at [477, 349] on span at bounding box center [477, 351] width 8 height 10
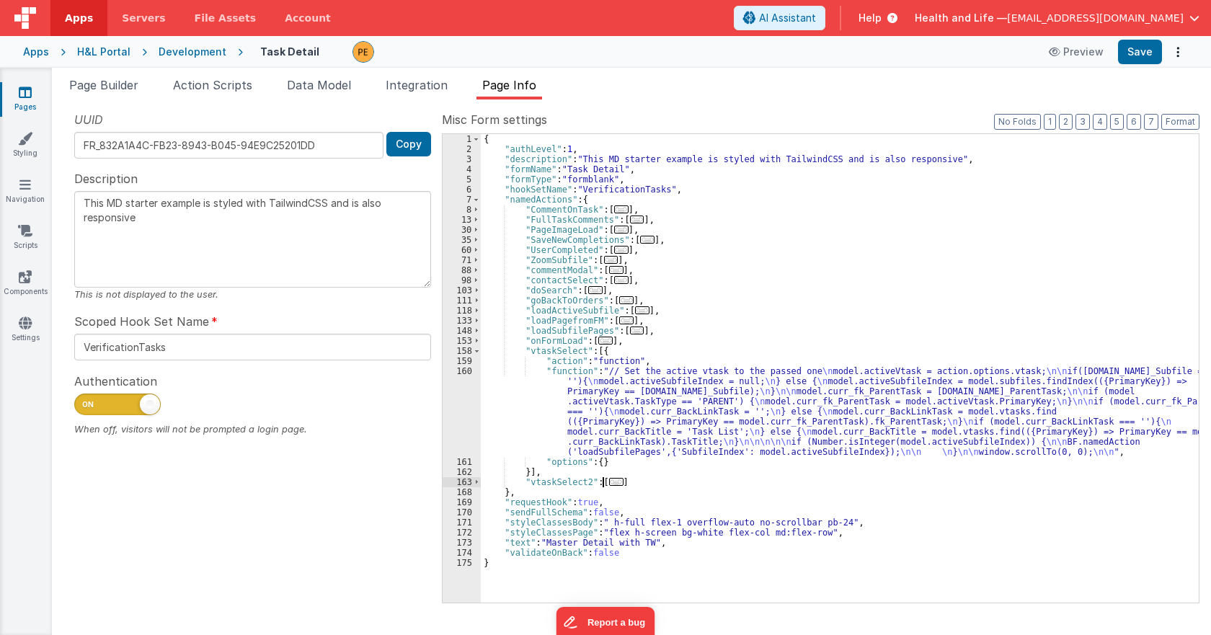
click at [548, 411] on div "{ "authLevel" : 1 , "description" : "This MD starter example is styled with Tai…" at bounding box center [840, 378] width 718 height 489
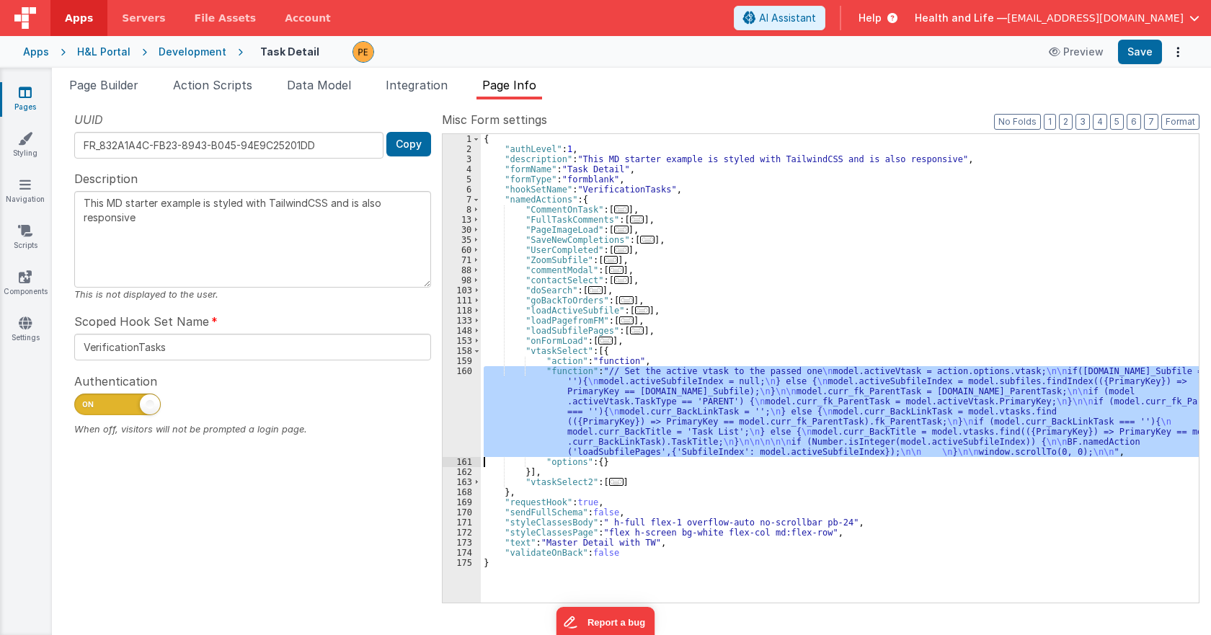
click at [458, 402] on div "160" at bounding box center [462, 411] width 38 height 91
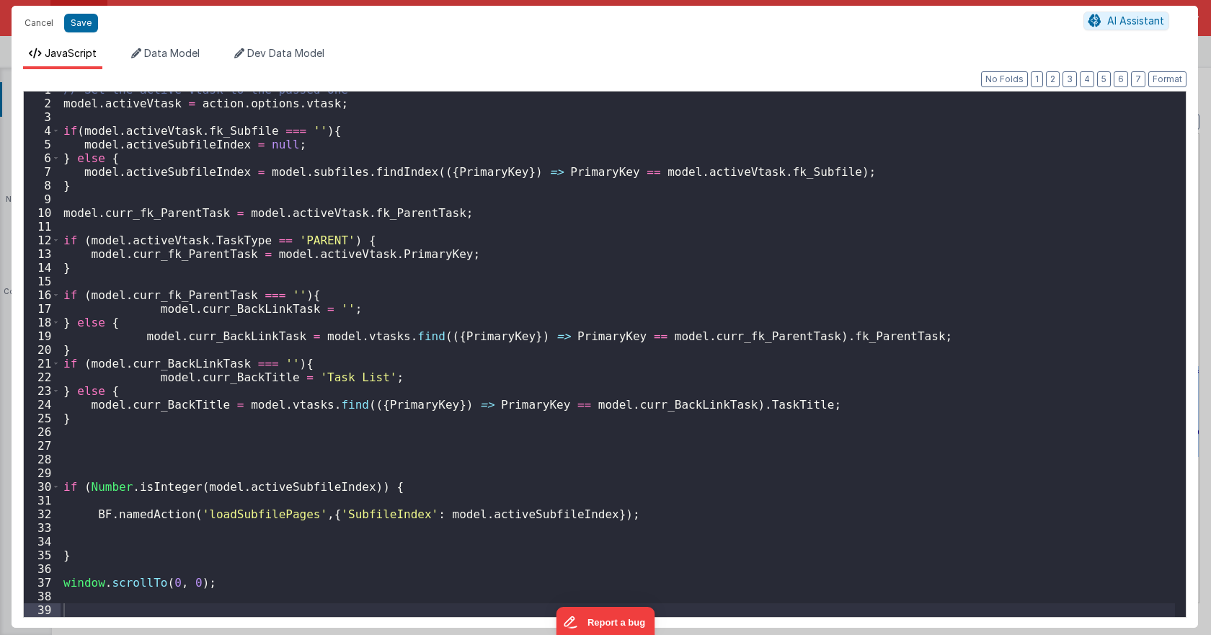
scroll to position [9, 0]
click at [387, 177] on div "// Set the active vtask to the passed one model . activeVtask = action . option…" at bounding box center [618, 359] width 1115 height 553
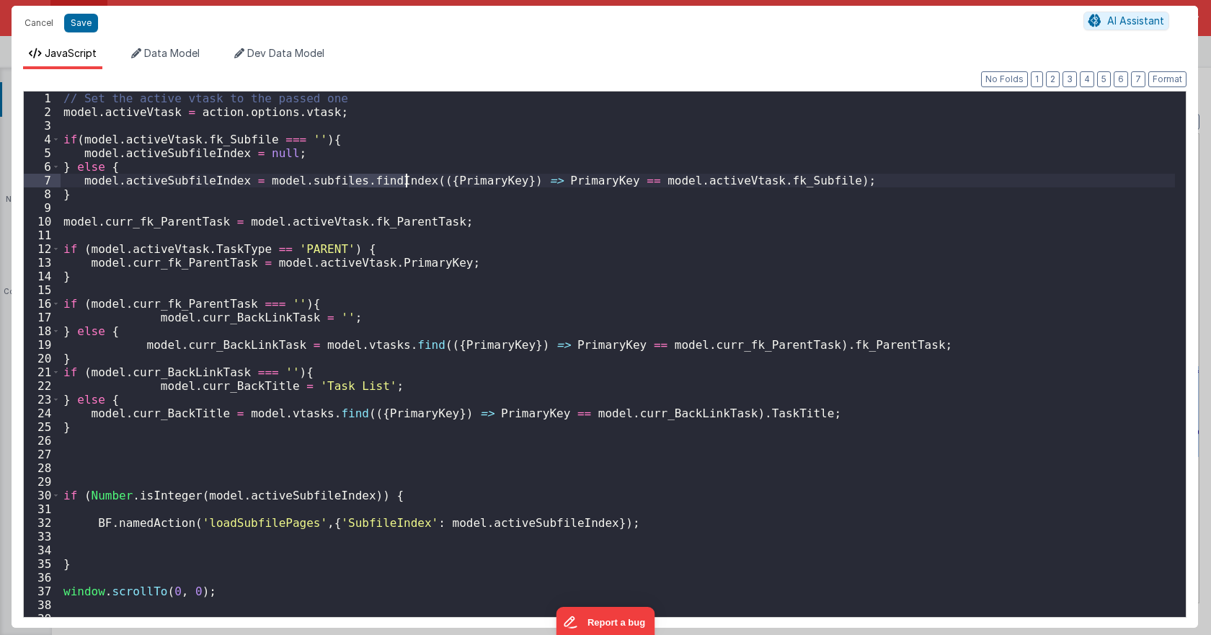
scroll to position [0, 0]
click at [382, 224] on div "// Set the active vtask to the passed one model . activeVtask = action . option…" at bounding box center [618, 368] width 1115 height 553
click at [334, 225] on div "// Set the active vtask to the passed one model . activeVtask = action . option…" at bounding box center [618, 368] width 1115 height 553
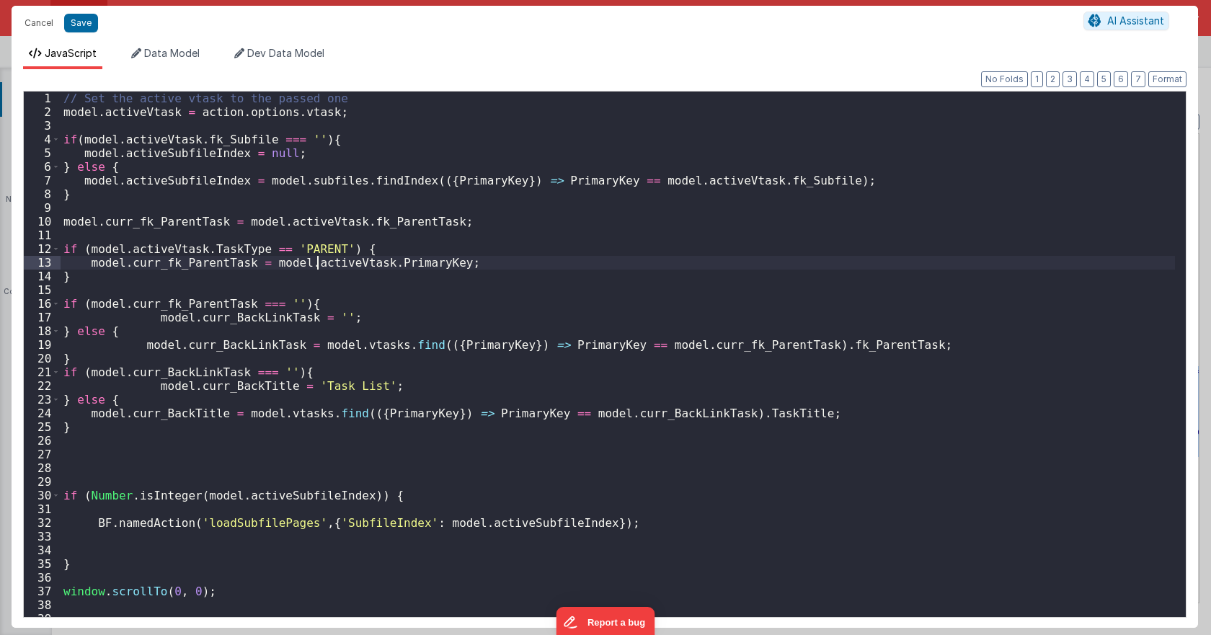
click at [316, 265] on div "// Set the active vtask to the passed one model . activeVtask = action . option…" at bounding box center [618, 368] width 1115 height 553
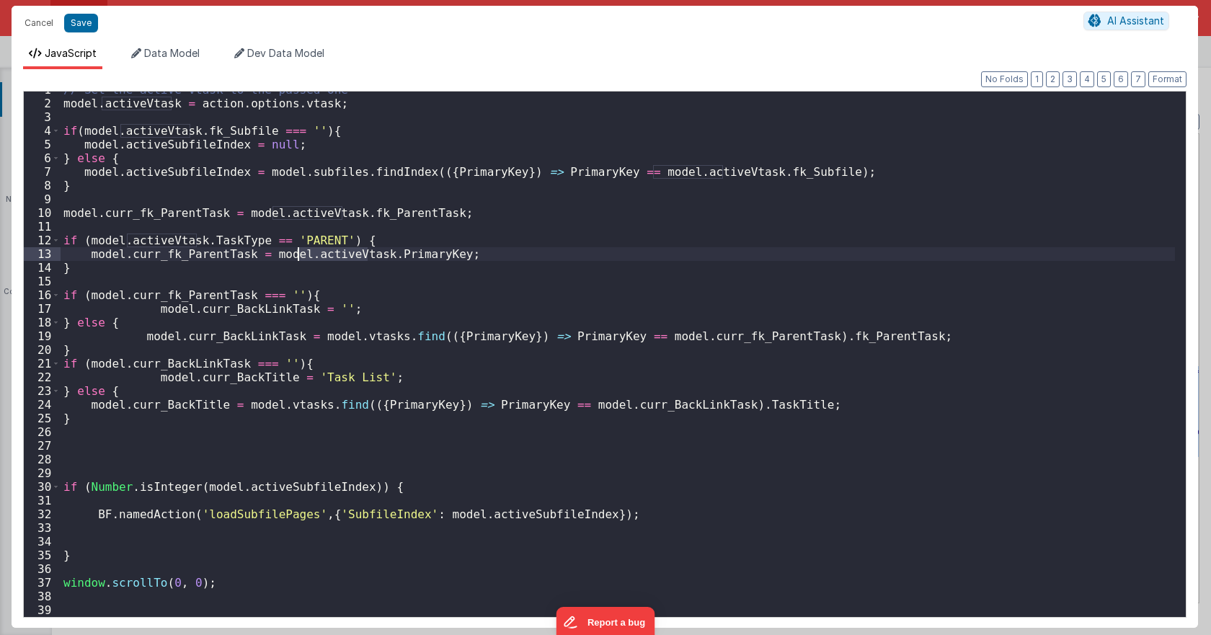
scroll to position [9, 0]
click at [42, 28] on button "Cancel" at bounding box center [38, 23] width 43 height 20
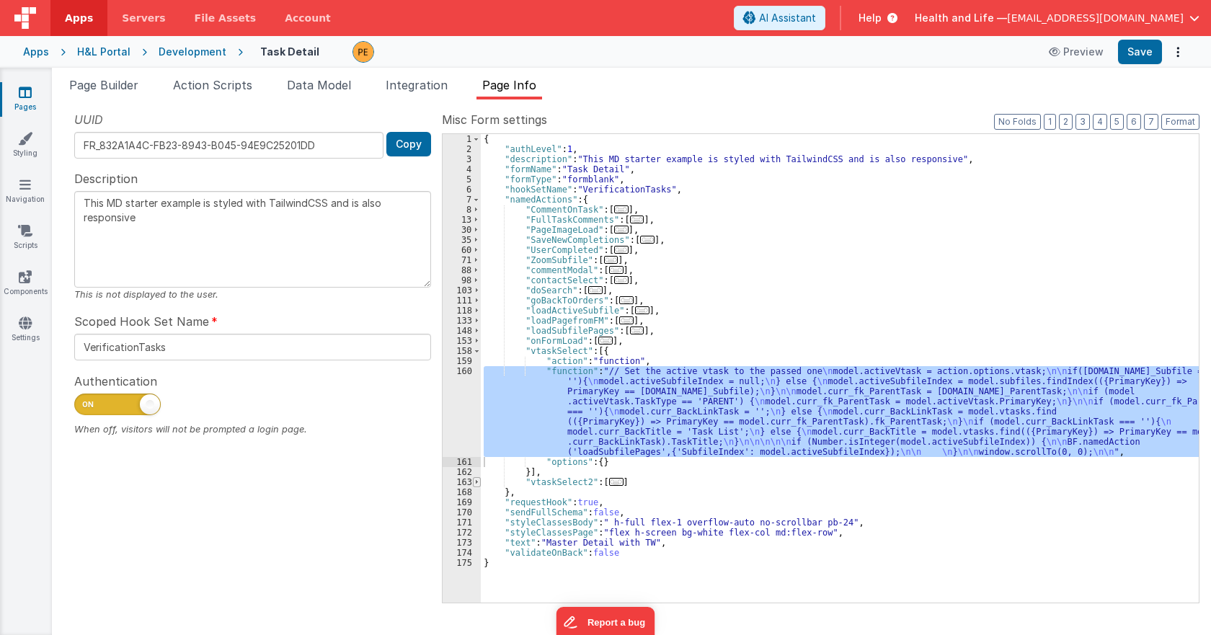
click at [473, 483] on span at bounding box center [477, 482] width 8 height 10
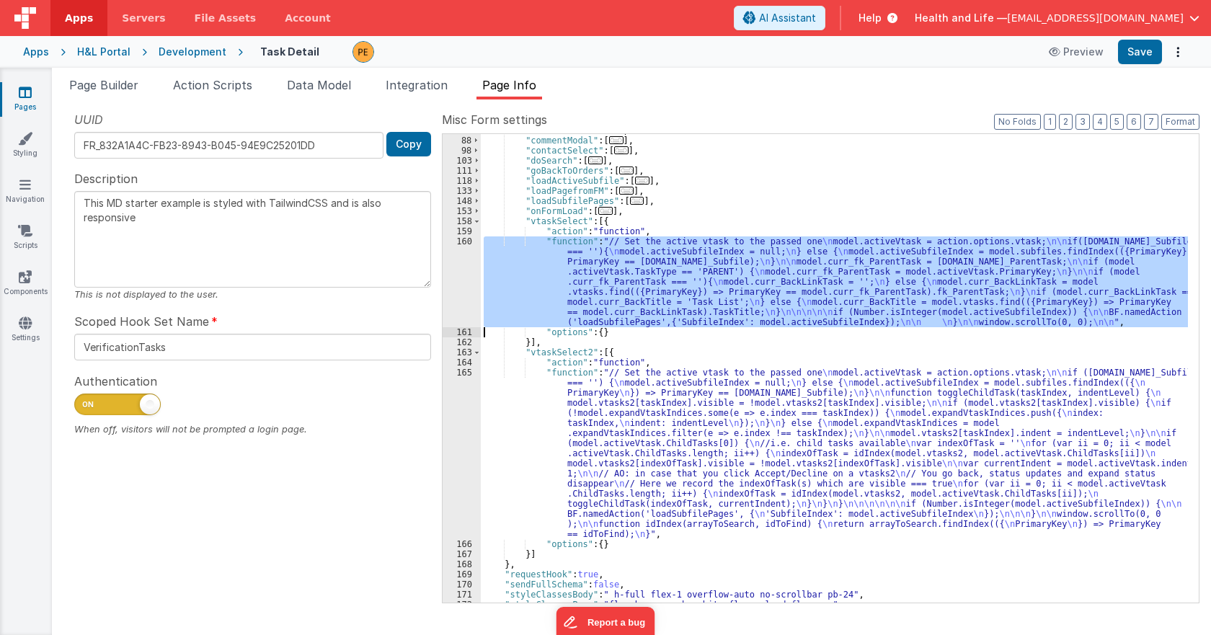
scroll to position [167, 0]
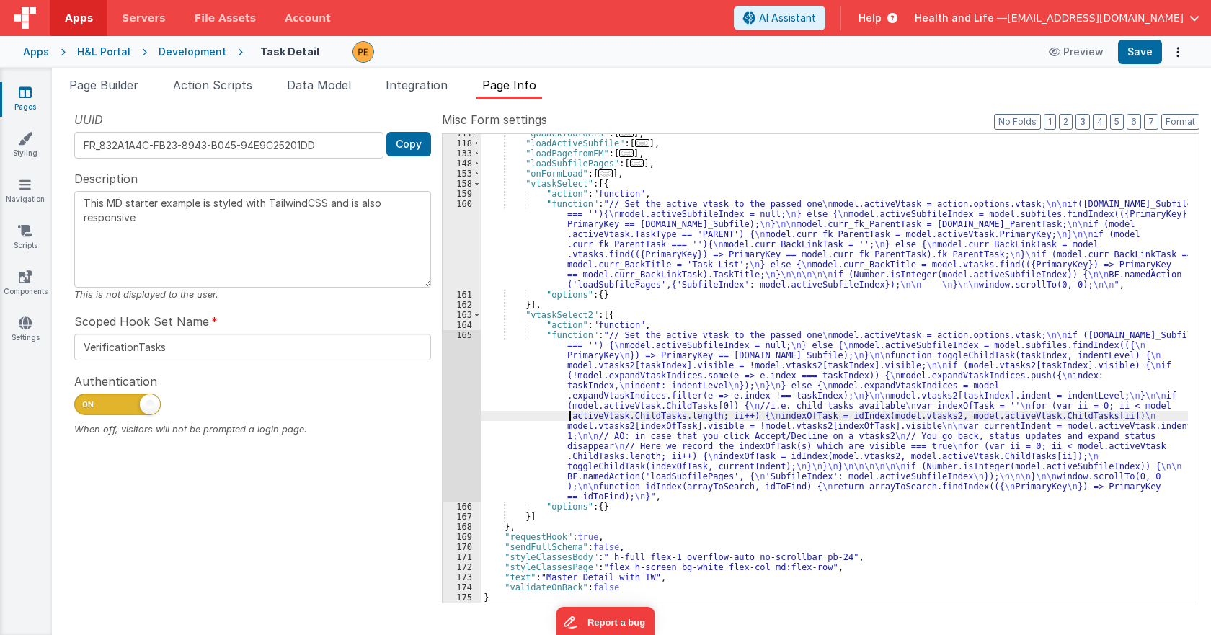
click at [572, 418] on div ""goBackToOrders" : [ ... ] , "loadActiveSubfile" : [ ... ] , "loadPagefromFM" :…" at bounding box center [834, 372] width 707 height 489
click at [475, 409] on div "165" at bounding box center [462, 416] width 38 height 172
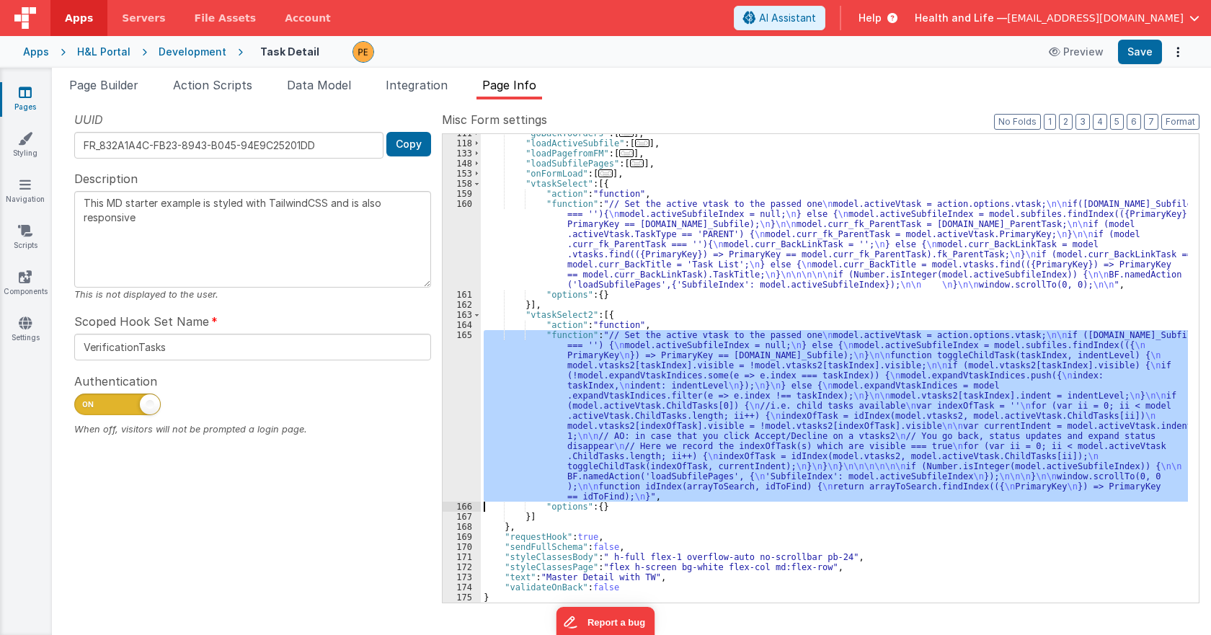
click at [471, 406] on div "165" at bounding box center [462, 416] width 38 height 172
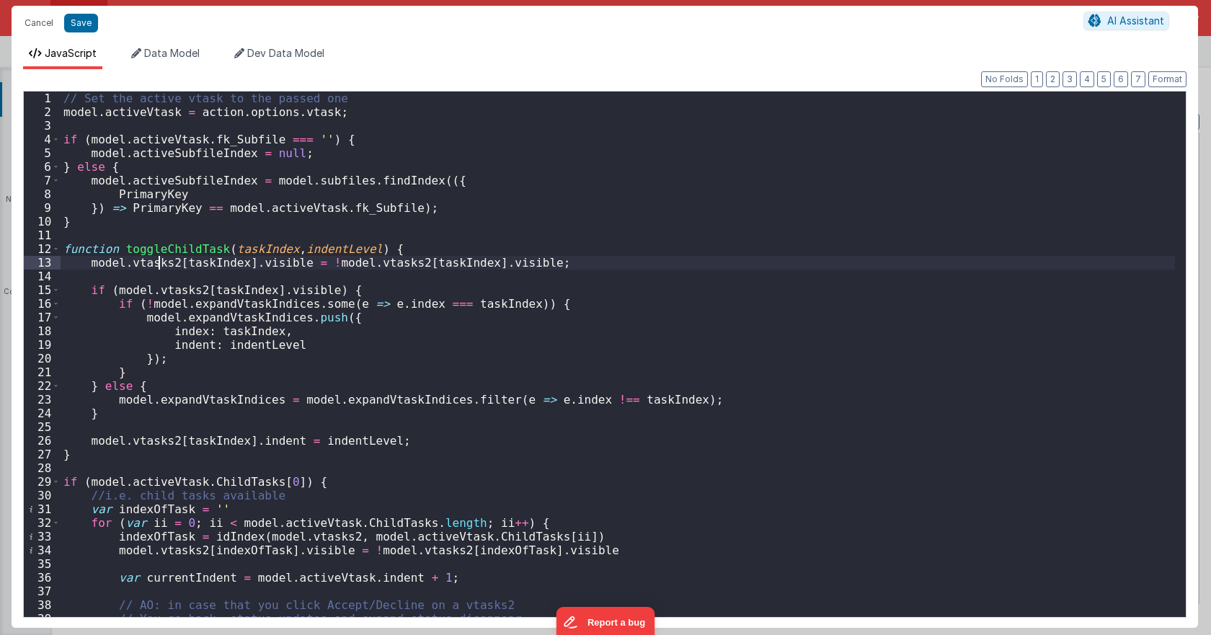
click at [156, 262] on div "// Set the active vtask to the passed one model . activeVtask = action . option…" at bounding box center [618, 368] width 1115 height 553
click at [187, 262] on div "// Set the active vtask to the passed one model . activeVtask = action . option…" at bounding box center [618, 368] width 1115 height 553
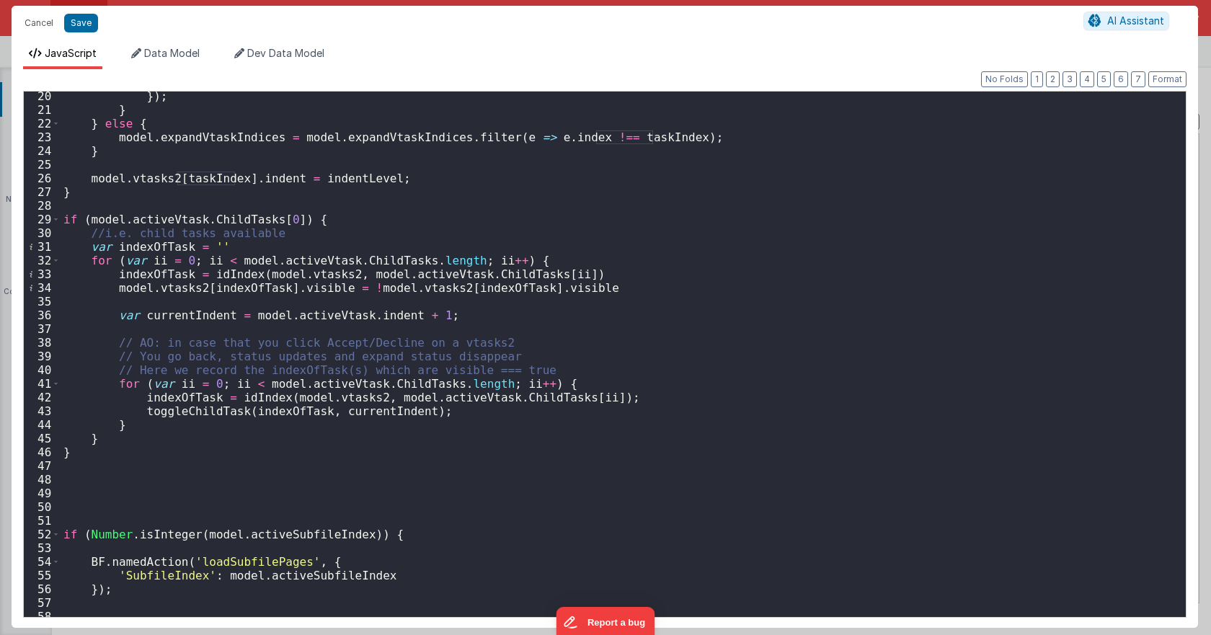
scroll to position [133, 0]
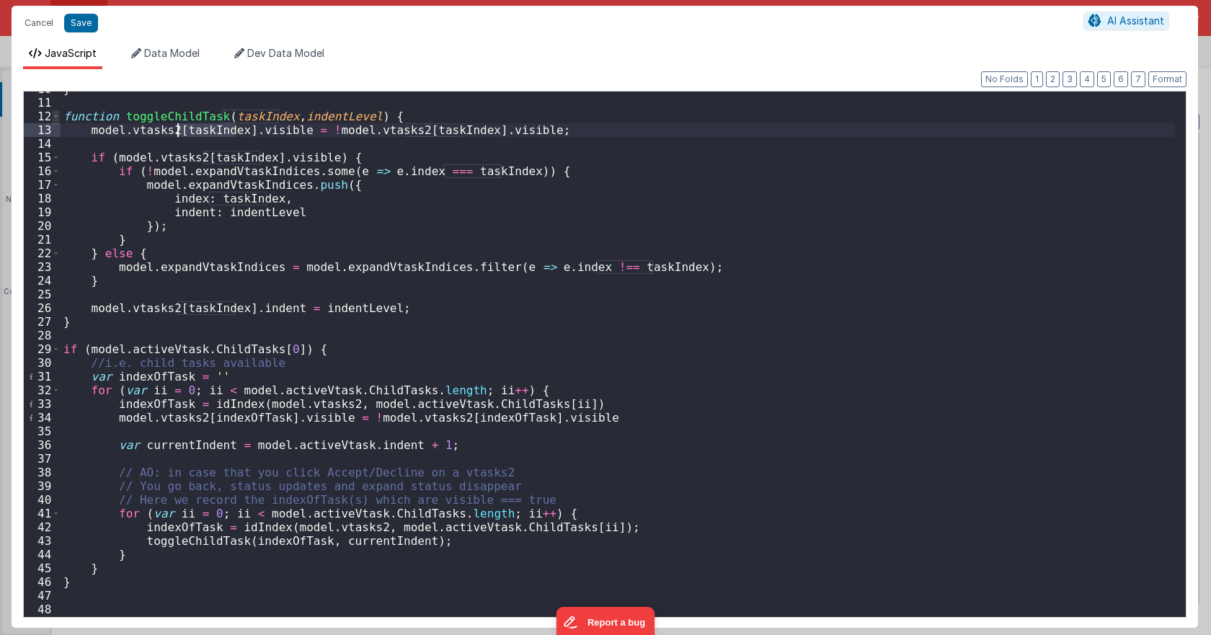
click at [57, 117] on span at bounding box center [56, 117] width 8 height 14
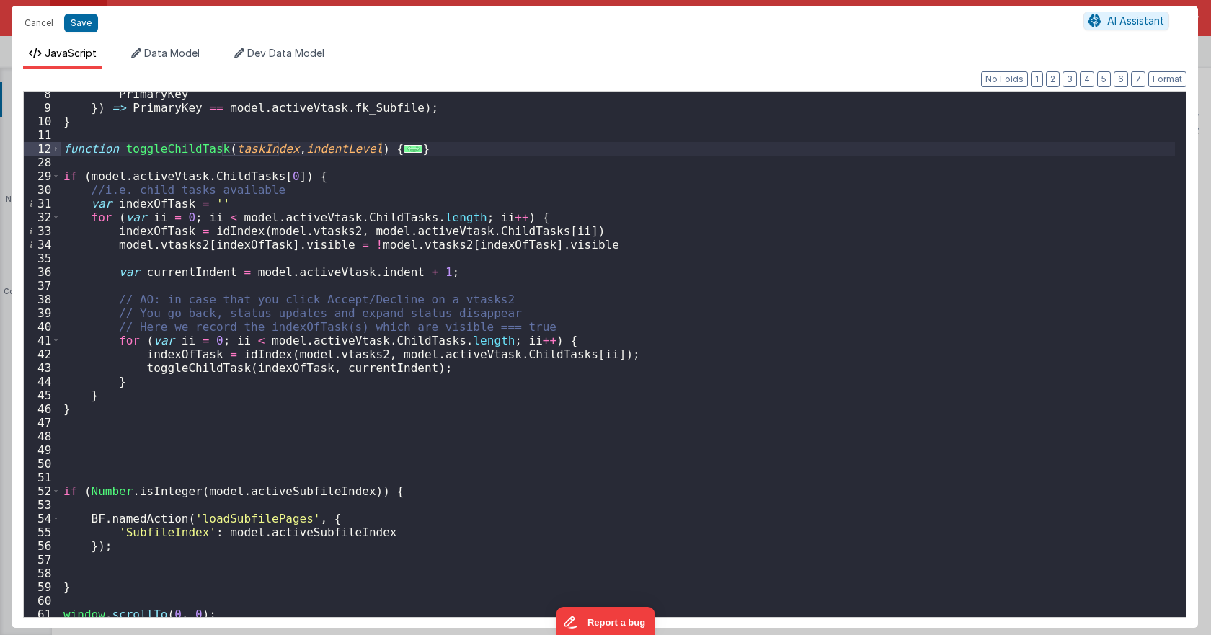
scroll to position [57, 0]
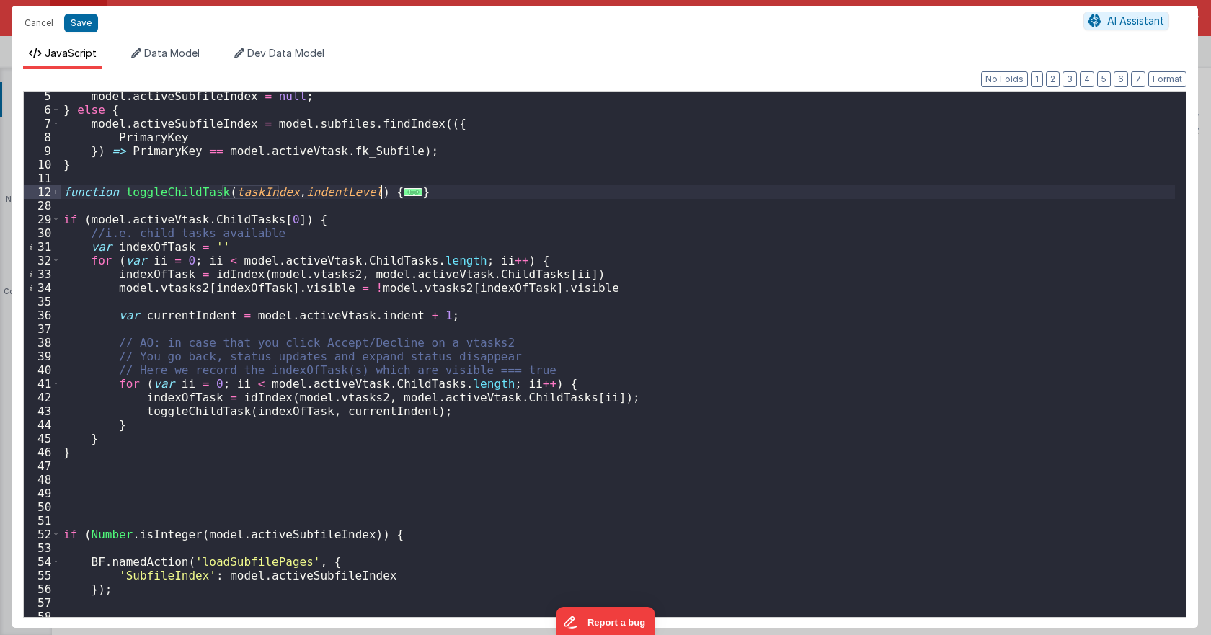
click at [200, 194] on div "model . activeSubfileIndex = null ; } else { model . activeSubfileIndex = model…" at bounding box center [618, 365] width 1115 height 553
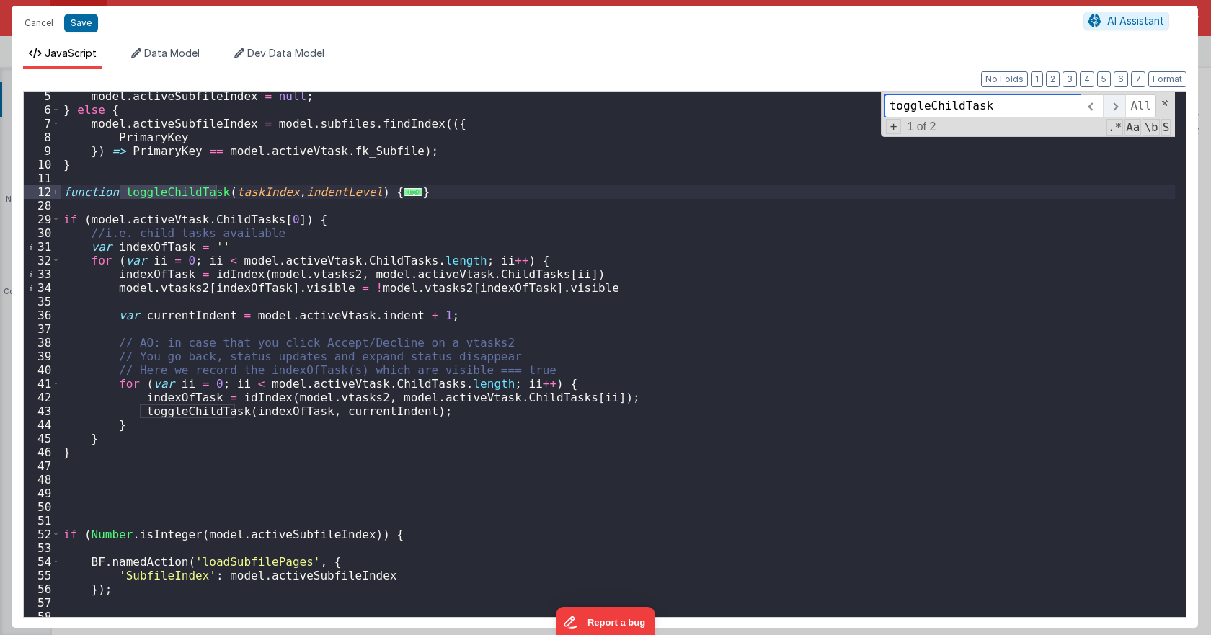
click at [1119, 100] on span at bounding box center [1114, 105] width 22 height 23
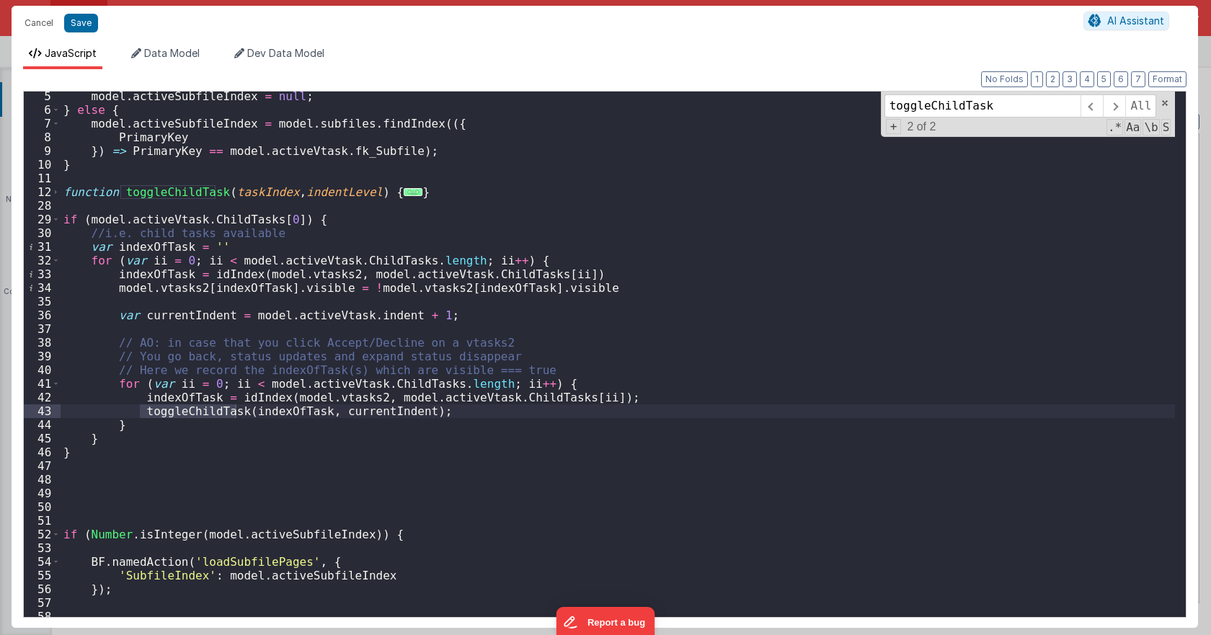
click at [478, 231] on div "model . activeSubfileIndex = null ; } else { model . activeSubfileIndex = model…" at bounding box center [618, 365] width 1115 height 553
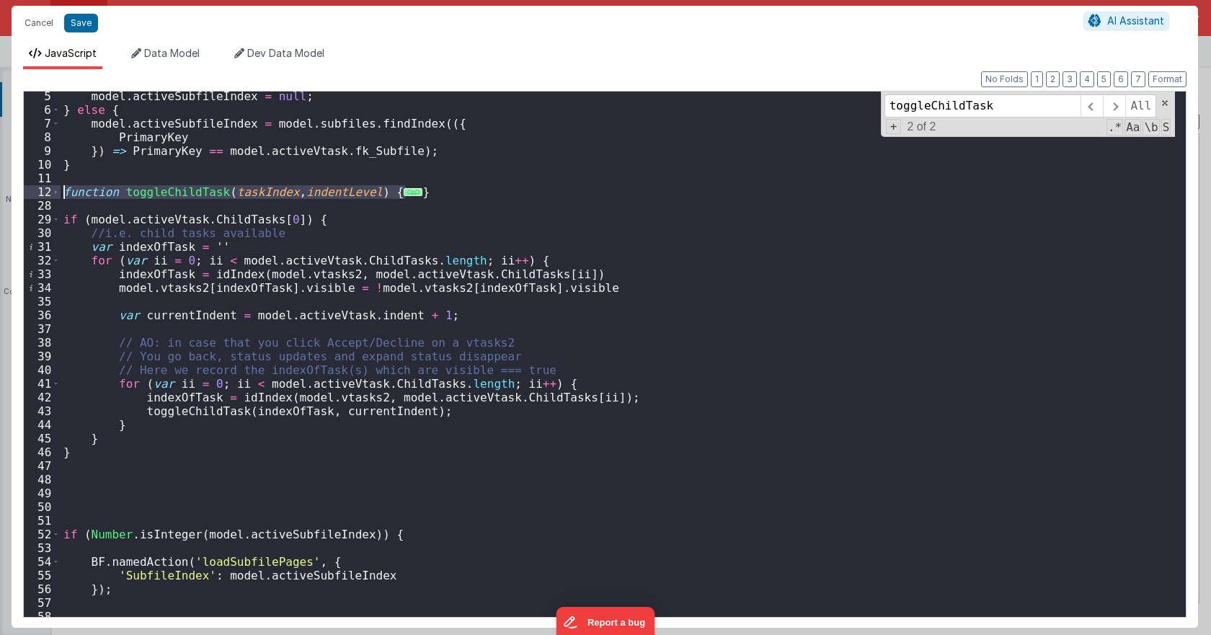
drag, startPoint x: 464, startPoint y: 194, endPoint x: 61, endPoint y: 189, distance: 403.8
click at [61, 189] on div "model . activeSubfileIndex = null ; } else { model . activeSubfileIndex = model…" at bounding box center [618, 365] width 1115 height 553
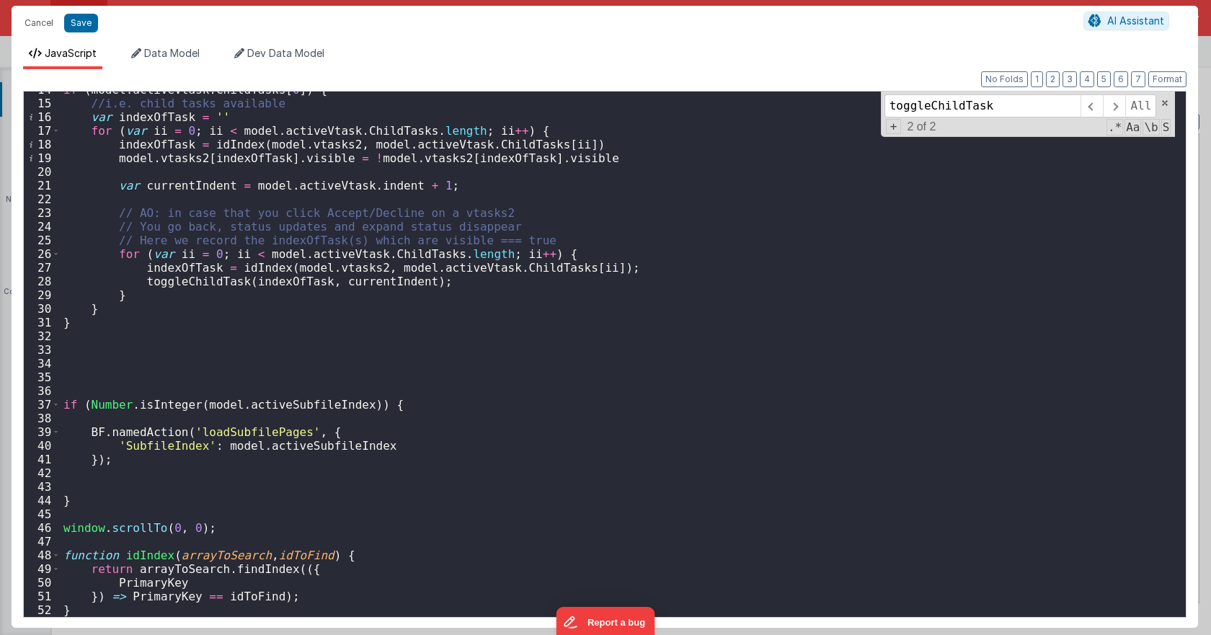
scroll to position [187, 0]
click at [204, 524] on div "if ( model . activeVtask . ChildTasks [ 0 ]) { //i.e. child tasks available var…" at bounding box center [618, 359] width 1115 height 553
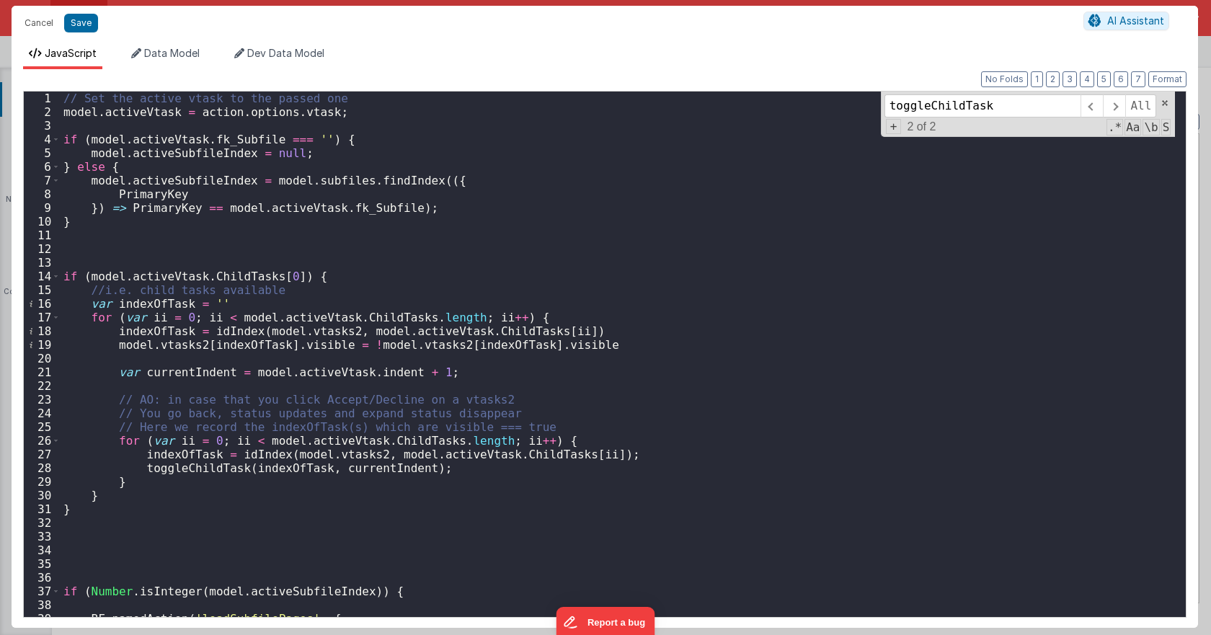
scroll to position [0, 0]
click at [141, 274] on div "// Set the active vtask to the passed one model . activeVtask = action . option…" at bounding box center [618, 368] width 1115 height 553
click at [229, 270] on div "// Set the active vtask to the passed one model . activeVtask = action . option…" at bounding box center [618, 368] width 1115 height 553
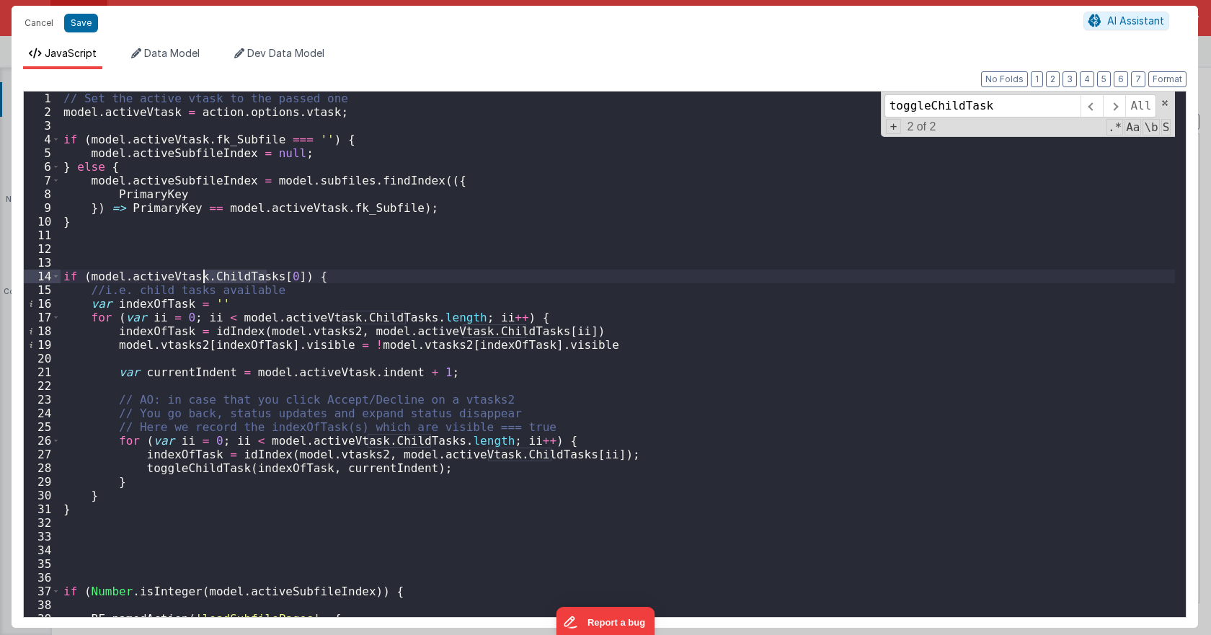
click at [281, 279] on div "// Set the active vtask to the passed one model . activeVtask = action . option…" at bounding box center [618, 368] width 1115 height 553
click at [286, 279] on div "// Set the active vtask to the passed one model . activeVtask = action . option…" at bounding box center [618, 368] width 1115 height 553
click at [231, 296] on div "// Set the active vtask to the passed one model . activeVtask = action . option…" at bounding box center [618, 368] width 1115 height 553
click at [159, 304] on div "// Set the active vtask to the passed one model . activeVtask = action . option…" at bounding box center [618, 368] width 1115 height 553
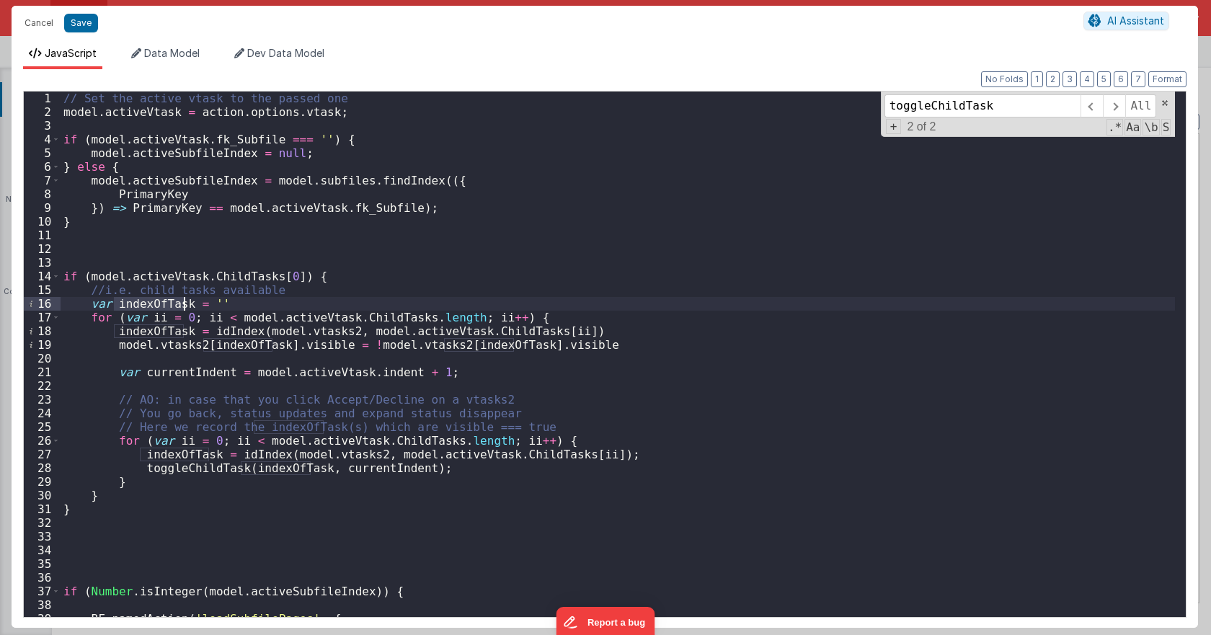
click at [159, 304] on div "// Set the active vtask to the passed one model . activeVtask = action . option…" at bounding box center [618, 368] width 1115 height 553
click at [185, 320] on div "// Set the active vtask to the passed one model . activeVtask = action . option…" at bounding box center [618, 368] width 1115 height 553
click at [280, 319] on div "// Set the active vtask to the passed one model . activeVtask = action . option…" at bounding box center [618, 368] width 1115 height 553
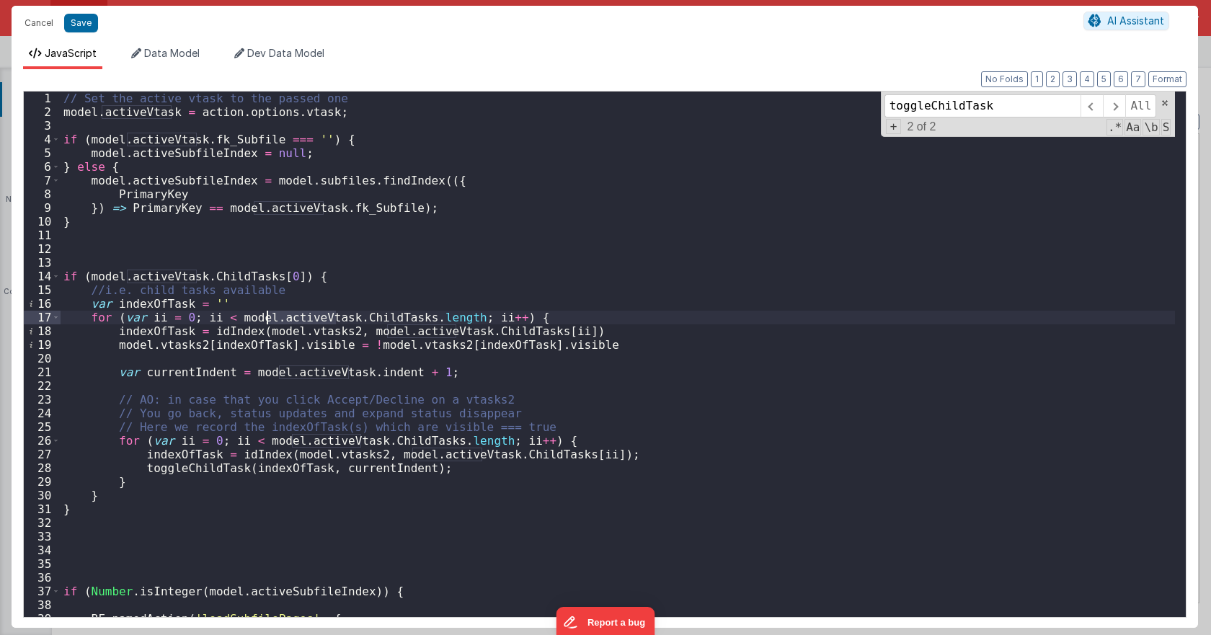
click at [241, 318] on div "// Set the active vtask to the passed one model . activeVtask = action . option…" at bounding box center [618, 368] width 1115 height 553
click at [288, 318] on div "// Set the active vtask to the passed one model . activeVtask = action . option…" at bounding box center [618, 368] width 1115 height 553
click at [364, 312] on div "// Set the active vtask to the passed one model . activeVtask = action . option…" at bounding box center [618, 368] width 1115 height 553
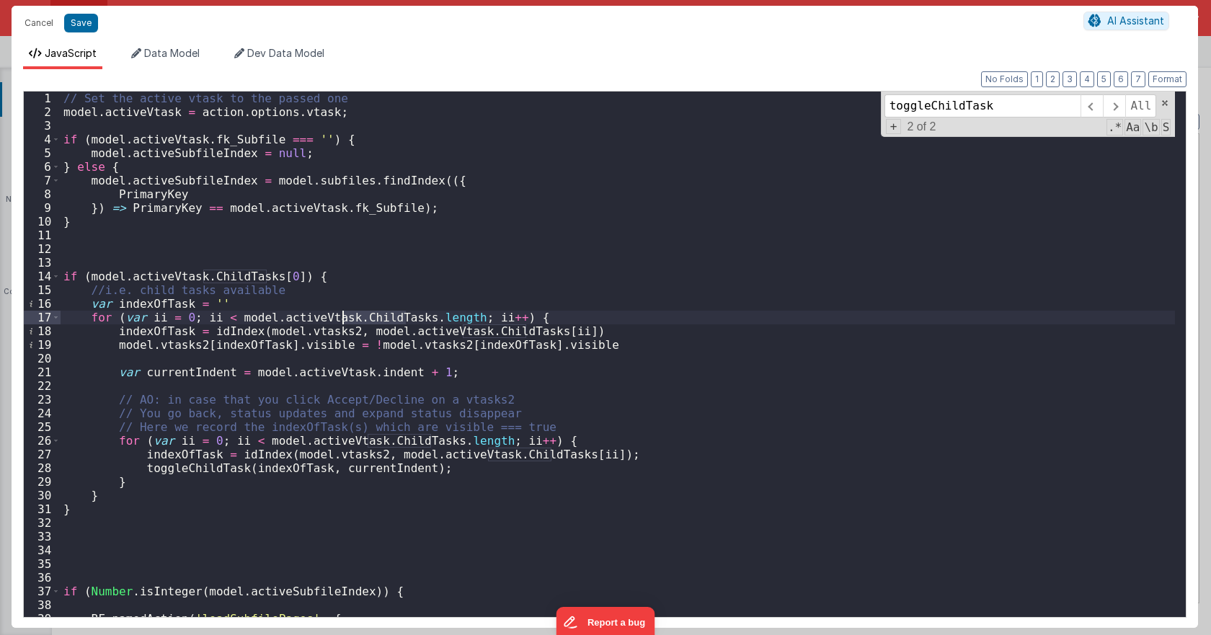
click at [364, 312] on div "// Set the active vtask to the passed one model . activeVtask = action . option…" at bounding box center [618, 368] width 1115 height 553
click at [505, 328] on div "// Set the active vtask to the passed one model . activeVtask = action . option…" at bounding box center [618, 368] width 1115 height 553
click at [538, 330] on div "// Set the active vtask to the passed one model . activeVtask = action . option…" at bounding box center [618, 368] width 1115 height 553
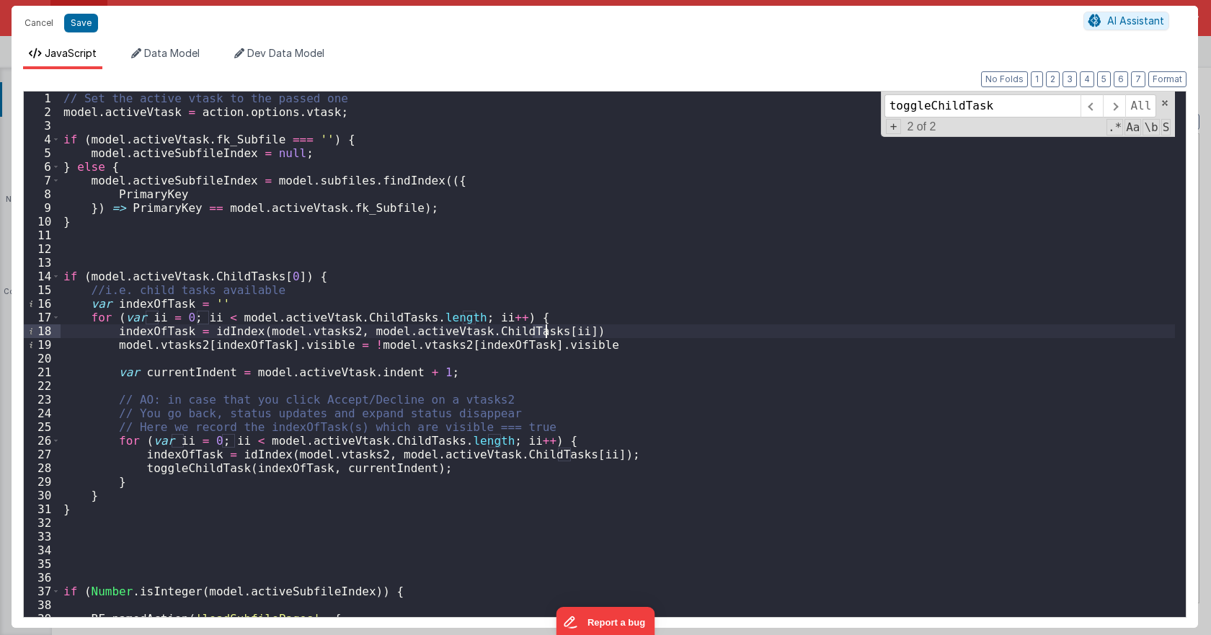
click at [237, 335] on div "// Set the active vtask to the passed one model . activeVtask = action . option…" at bounding box center [618, 368] width 1115 height 553
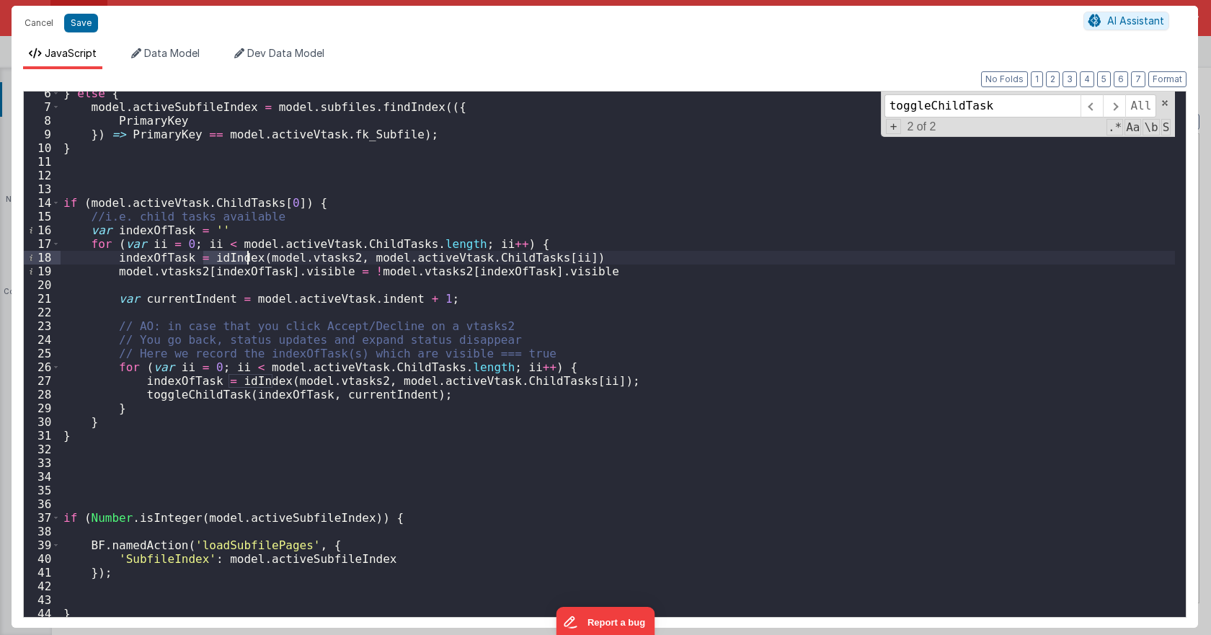
scroll to position [74, 0]
click at [237, 273] on div "} else { model . activeSubfileIndex = model . subfiles . findIndex (({ PrimaryK…" at bounding box center [618, 363] width 1115 height 553
click at [309, 271] on div "} else { model . activeSubfileIndex = model . subfiles . findIndex (({ PrimaryK…" at bounding box center [618, 363] width 1115 height 553
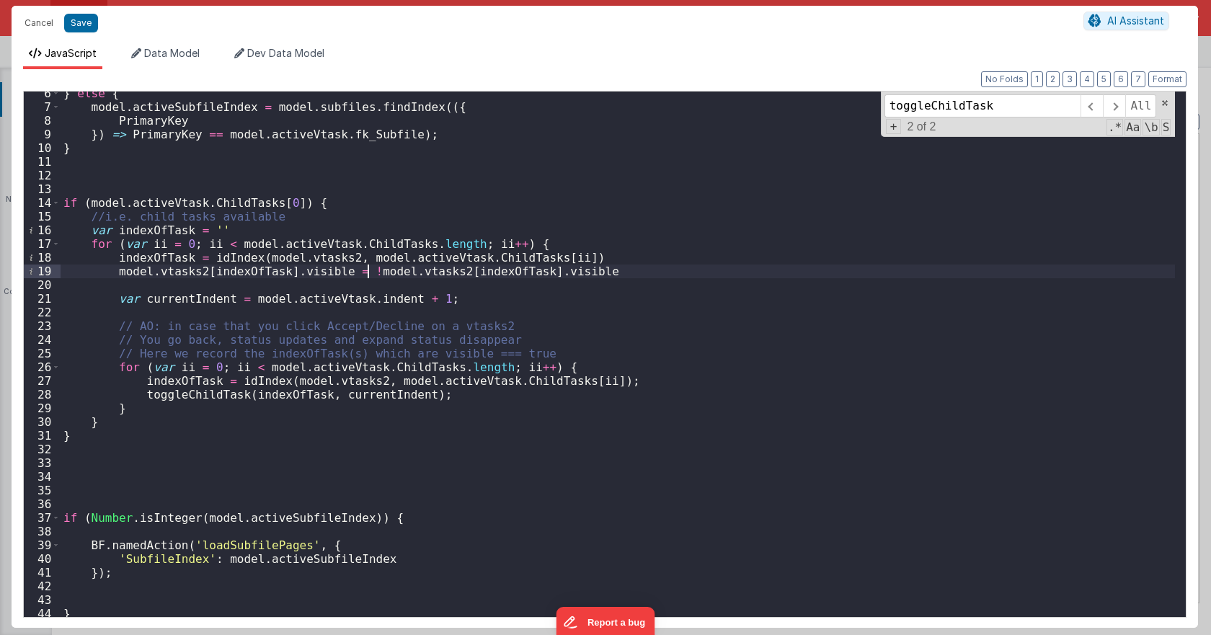
click at [367, 276] on div "} else { model . activeSubfileIndex = model . subfiles . findIndex (({ PrimaryK…" at bounding box center [618, 363] width 1115 height 553
click at [414, 268] on div "} else { model . activeSubfileIndex = model . subfiles . findIndex (({ PrimaryK…" at bounding box center [618, 363] width 1115 height 553
click at [479, 272] on div "} else { model . activeSubfileIndex = model . subfiles . findIndex (({ PrimaryK…" at bounding box center [618, 363] width 1115 height 553
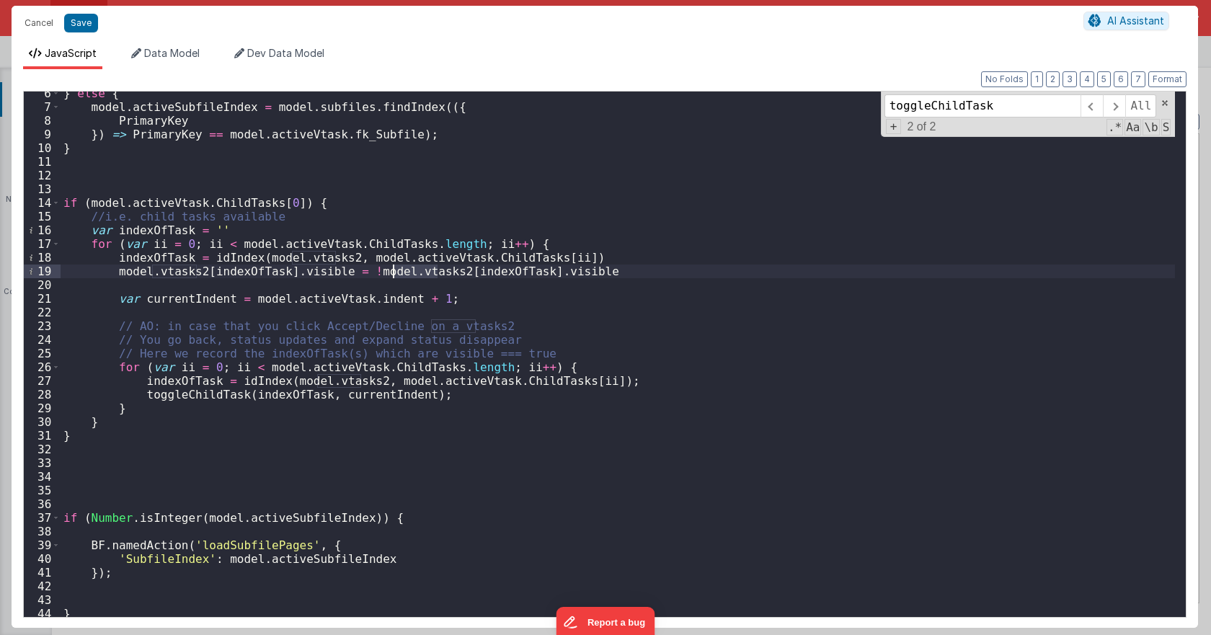
click at [479, 272] on div "} else { model . activeSubfileIndex = model . subfiles . findIndex (({ PrimaryK…" at bounding box center [618, 363] width 1115 height 553
click at [544, 272] on div "} else { model . activeSubfileIndex = model . subfiles . findIndex (({ PrimaryK…" at bounding box center [618, 363] width 1115 height 553
click at [215, 323] on div "} else { model . activeSubfileIndex = model . subfiles . findIndex (({ PrimaryK…" at bounding box center [618, 363] width 1115 height 553
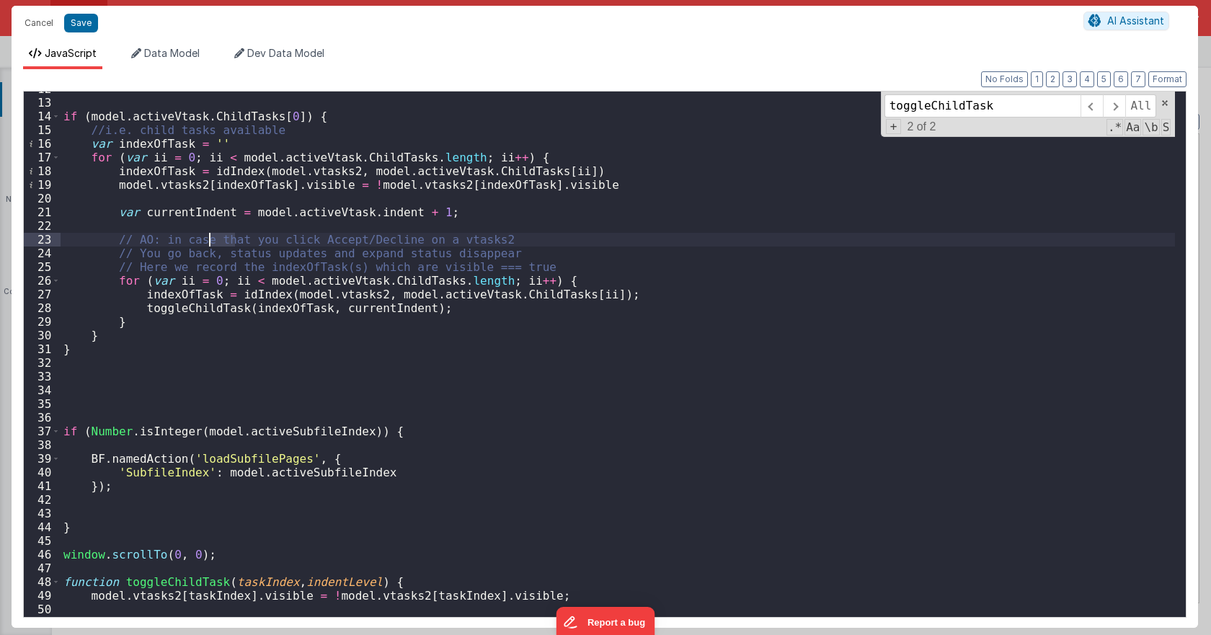
scroll to position [117, 0]
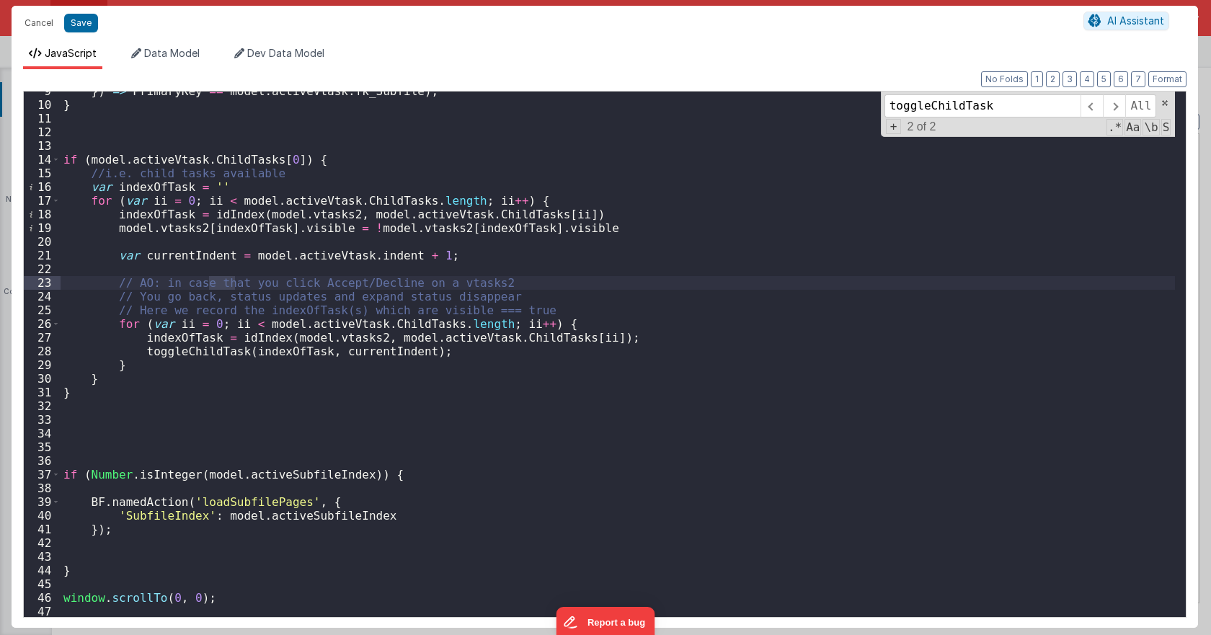
click at [387, 328] on div "}) => PrimaryKey == model . activeVtask . fk_Subfile ) ; } if ( model . activeV…" at bounding box center [618, 360] width 1115 height 553
click at [448, 328] on div "}) => PrimaryKey == model . activeVtask . fk_Subfile ) ; } if ( model . activeV…" at bounding box center [618, 360] width 1115 height 553
click at [170, 365] on div "}) => PrimaryKey == model . activeVtask . fk_Subfile ) ; } if ( model . activeV…" at bounding box center [618, 360] width 1115 height 553
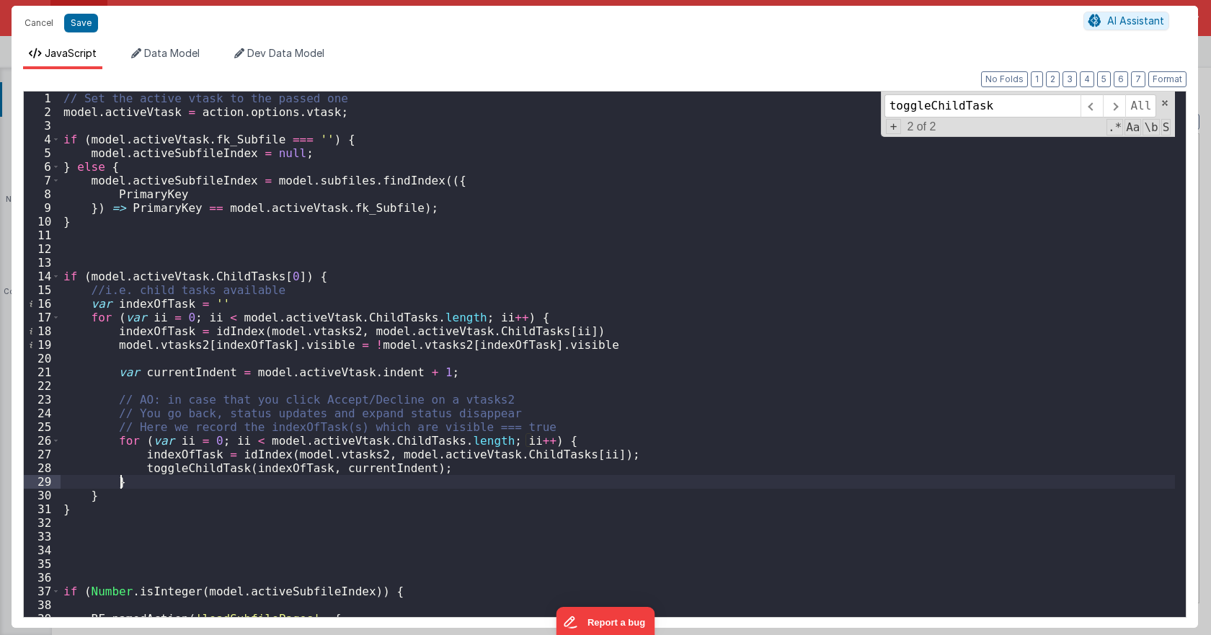
scroll to position [130, 0]
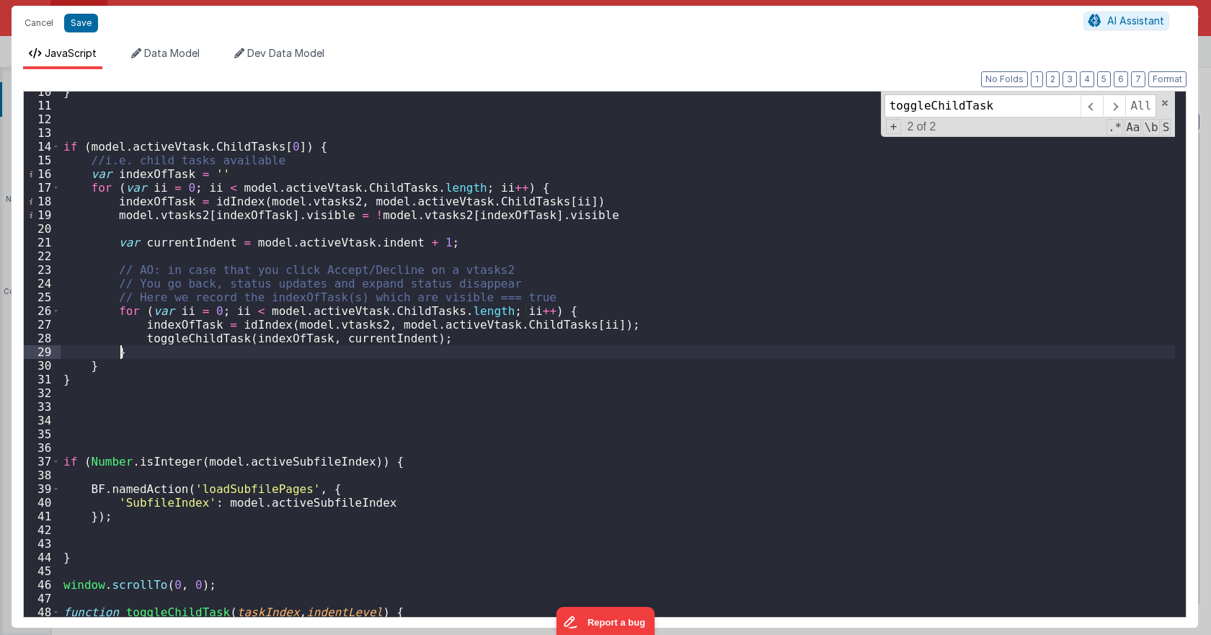
click at [195, 244] on div "} if ( model . activeVtask . ChildTasks [ 0 ]) { //i.e. child tasks available v…" at bounding box center [618, 361] width 1115 height 553
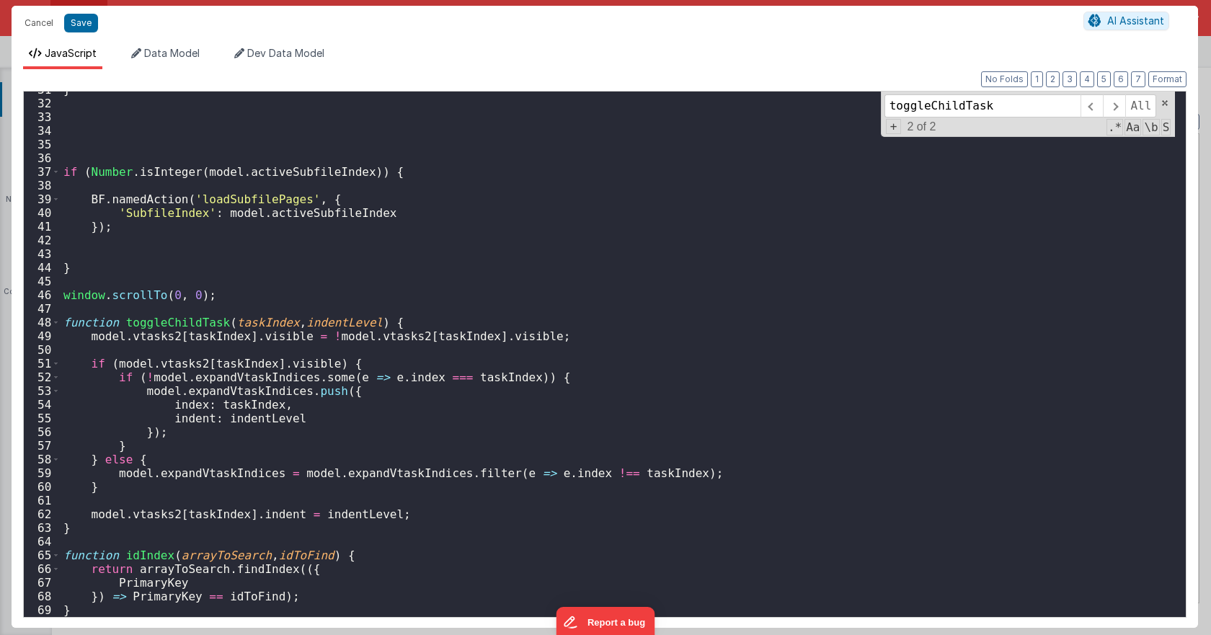
scroll to position [420, 0]
click at [244, 476] on div "} if ( Number . isInteger ( model . activeSubfileIndex )) { BF . namedAction ( …" at bounding box center [618, 359] width 1115 height 553
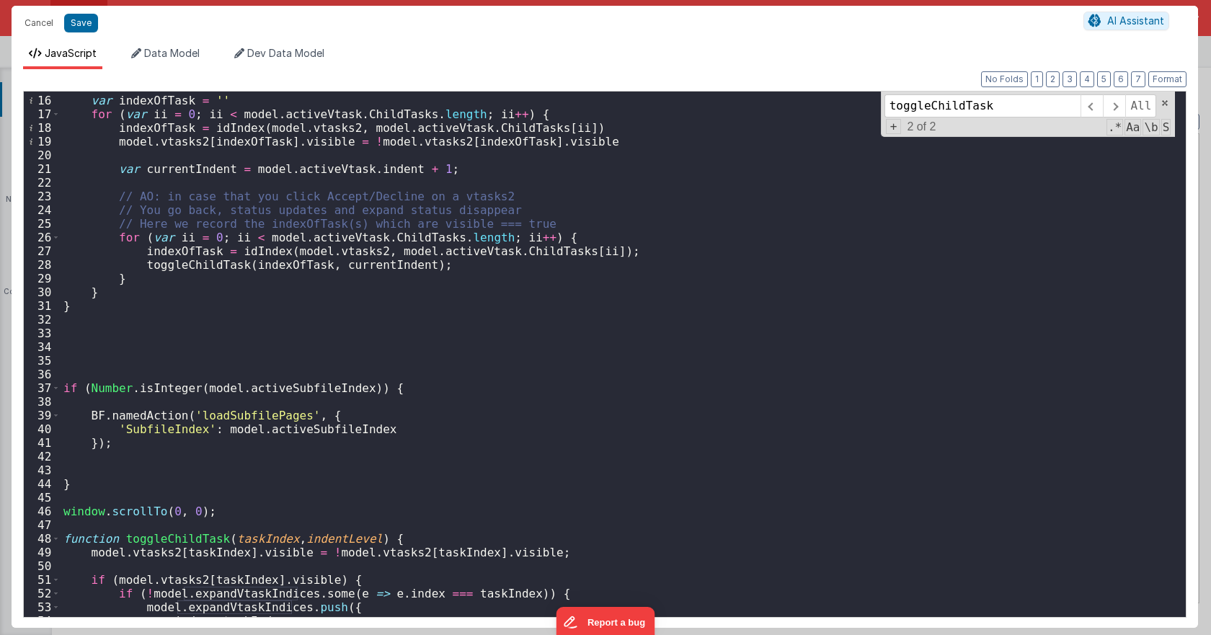
scroll to position [74, 0]
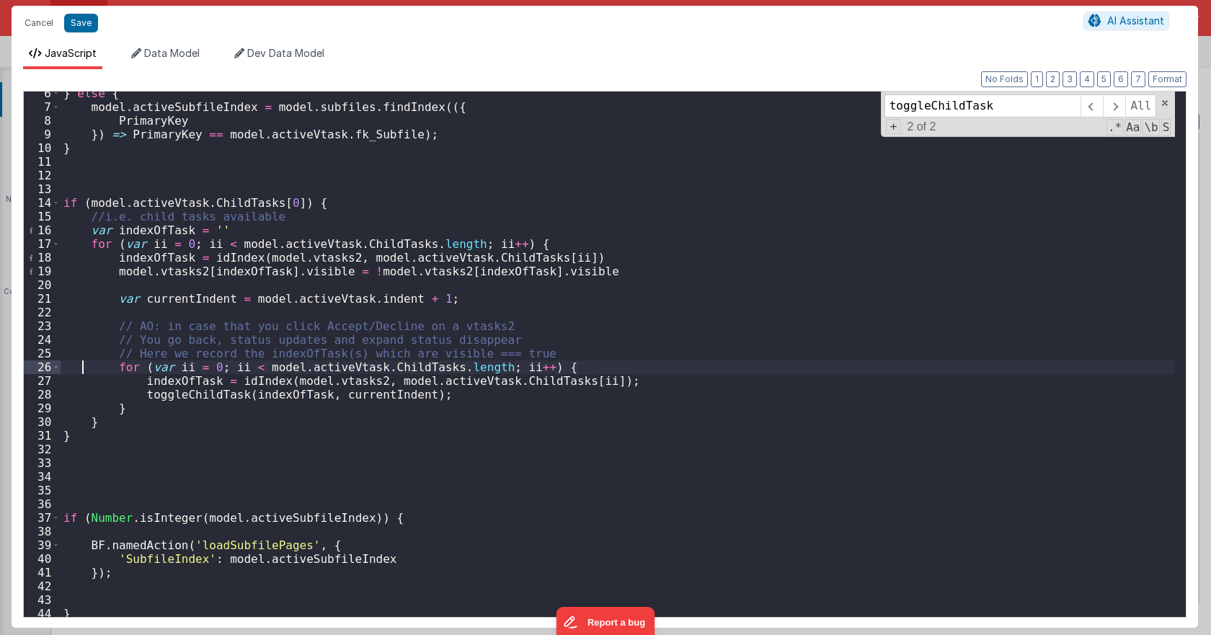
click at [83, 369] on div "} else { model . activeSubfileIndex = model . subfiles . findIndex (({ PrimaryK…" at bounding box center [618, 363] width 1115 height 553
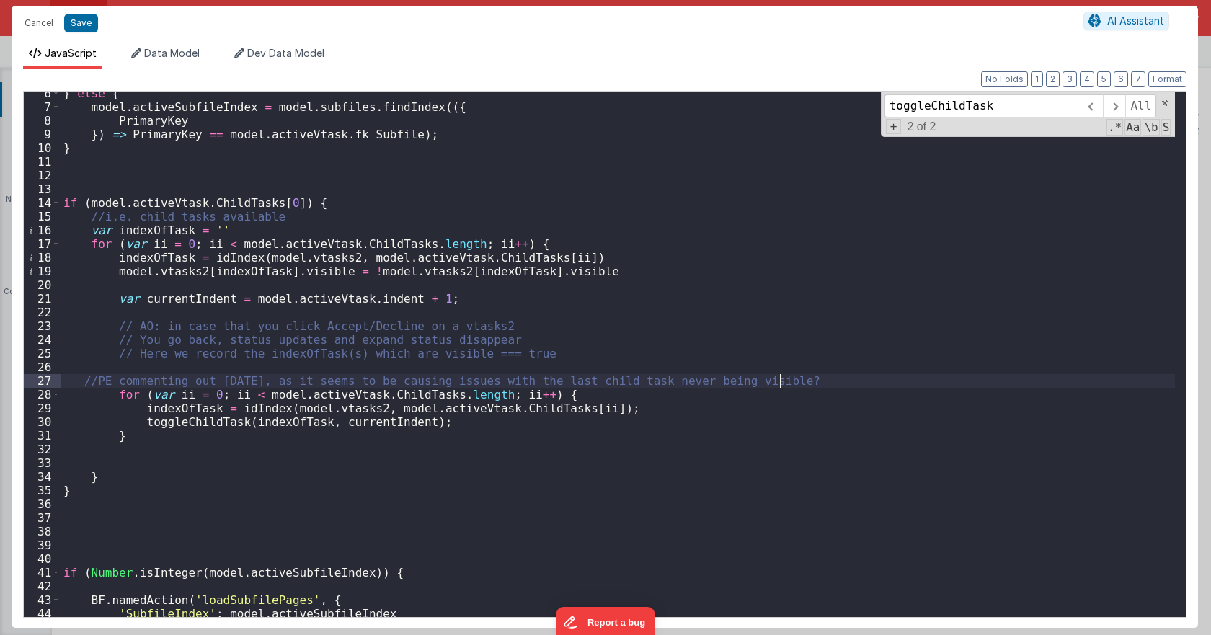
click at [100, 397] on div "} else { model . activeSubfileIndex = model . subfiles . findIndex (({ PrimaryK…" at bounding box center [618, 363] width 1115 height 553
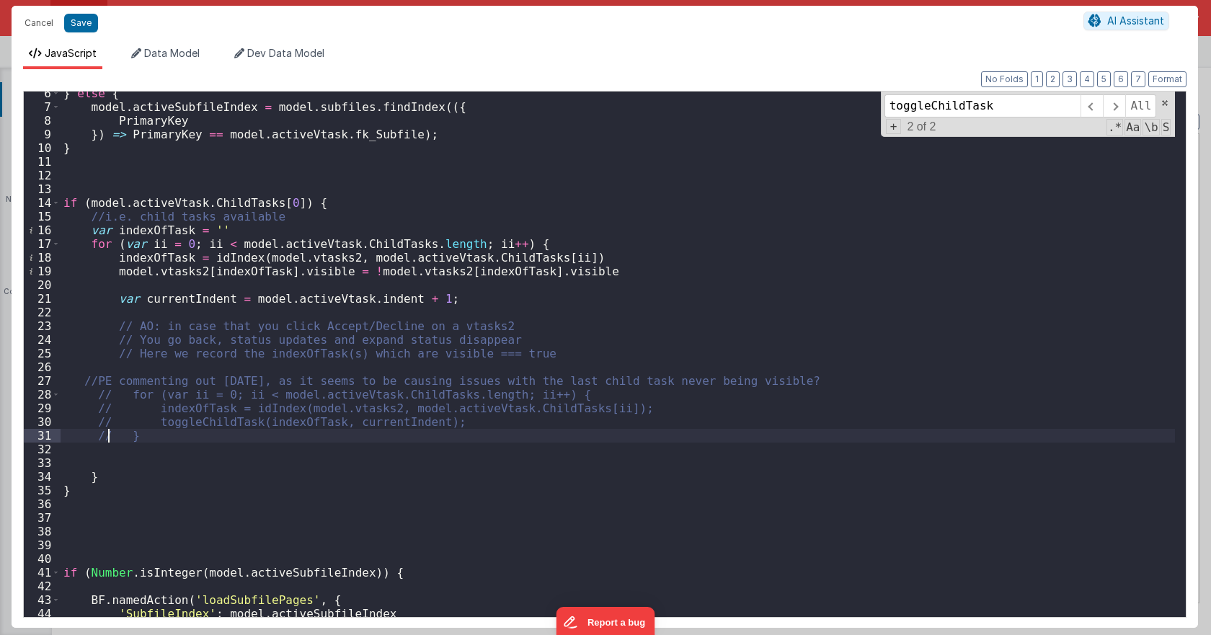
click at [534, 349] on div "} else { model . activeSubfileIndex = model . subfiles . findIndex (({ PrimaryK…" at bounding box center [618, 363] width 1115 height 553
click at [440, 440] on div "} else { model . activeSubfileIndex = model . subfiles . findIndex (({ PrimaryK…" at bounding box center [618, 363] width 1115 height 553
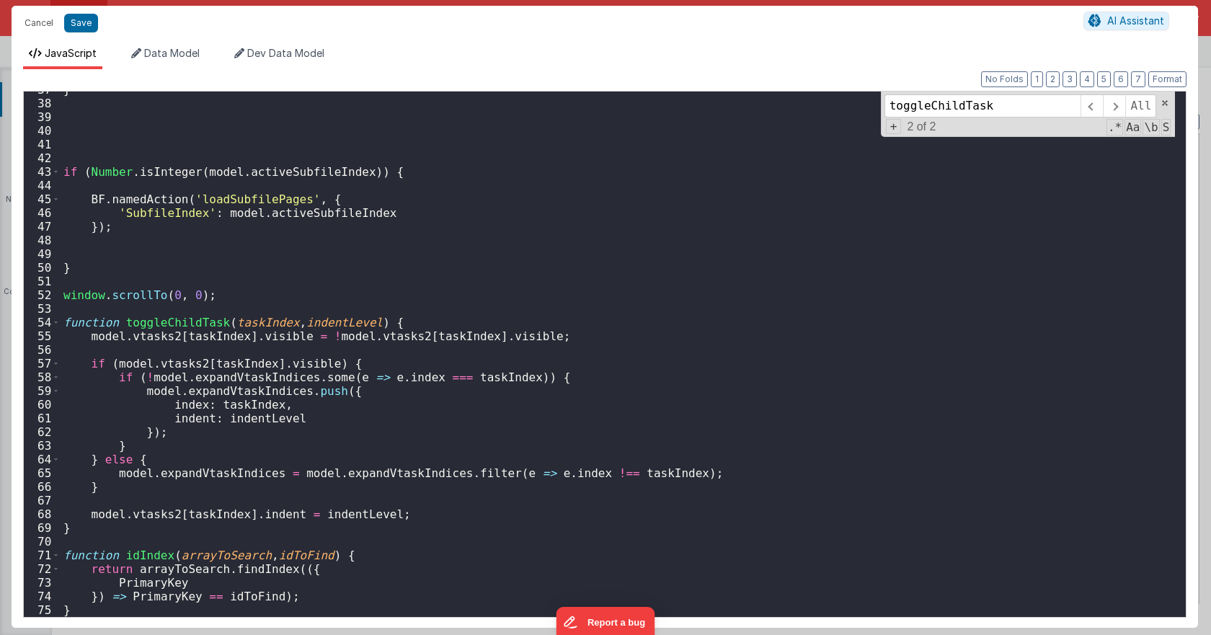
scroll to position [502, 0]
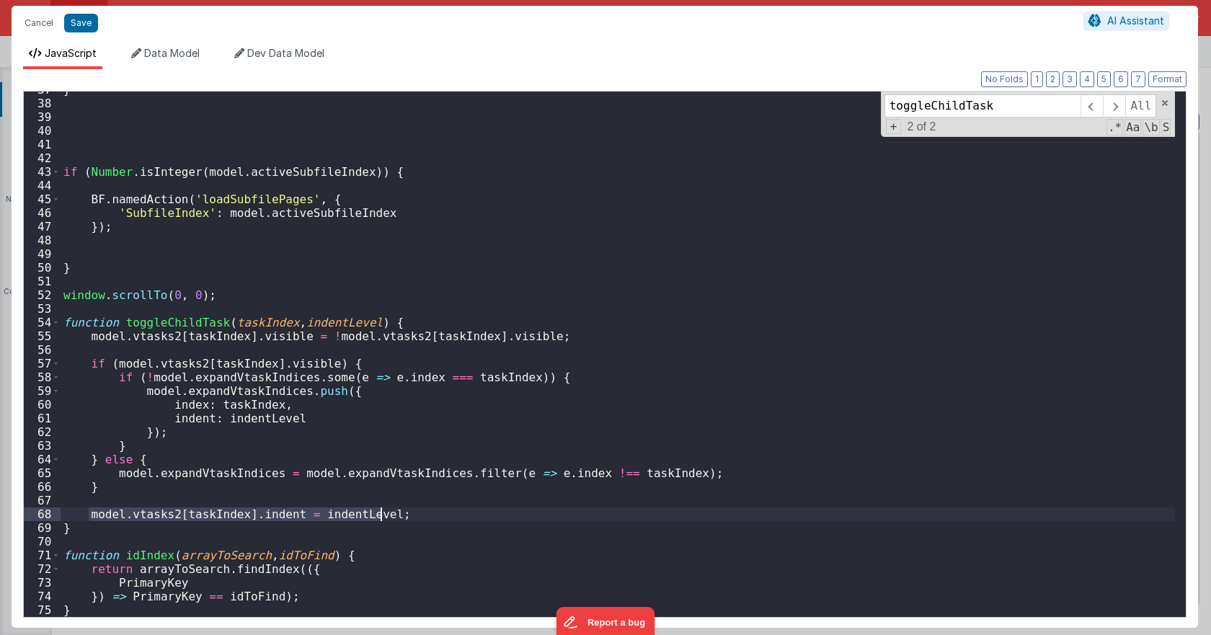
drag, startPoint x: 87, startPoint y: 513, endPoint x: 381, endPoint y: 514, distance: 294.2
click at [381, 514] on div "} if ( Number . isInteger ( model . activeSubfileIndex )) { BF . namedAction ( …" at bounding box center [618, 359] width 1115 height 553
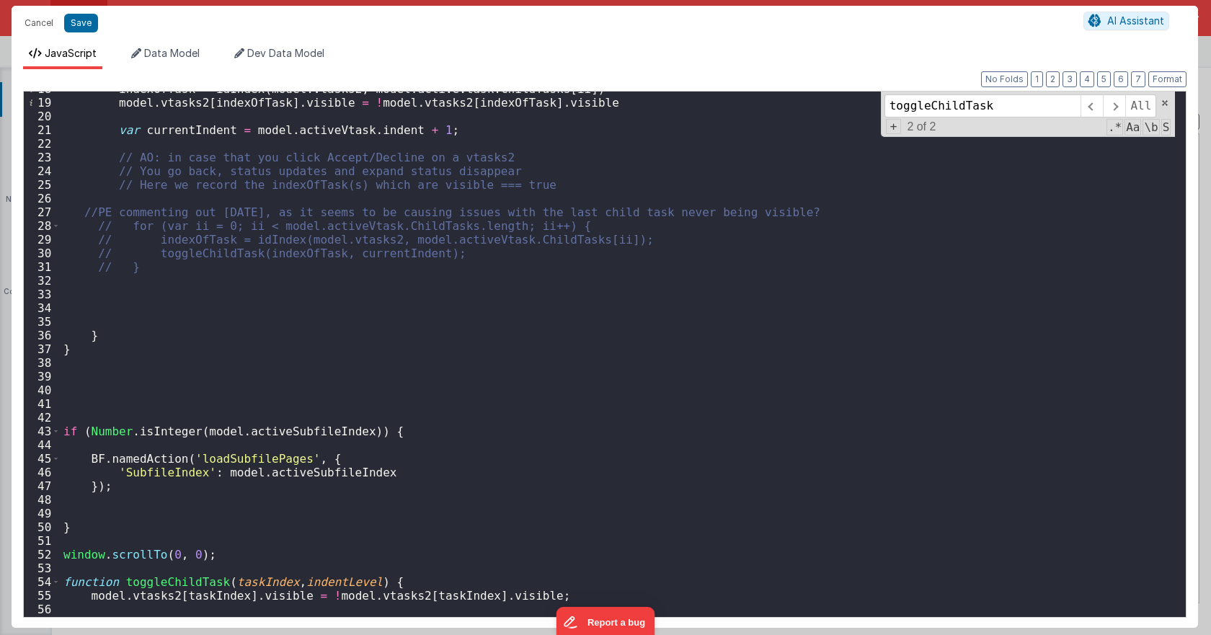
scroll to position [112, 0]
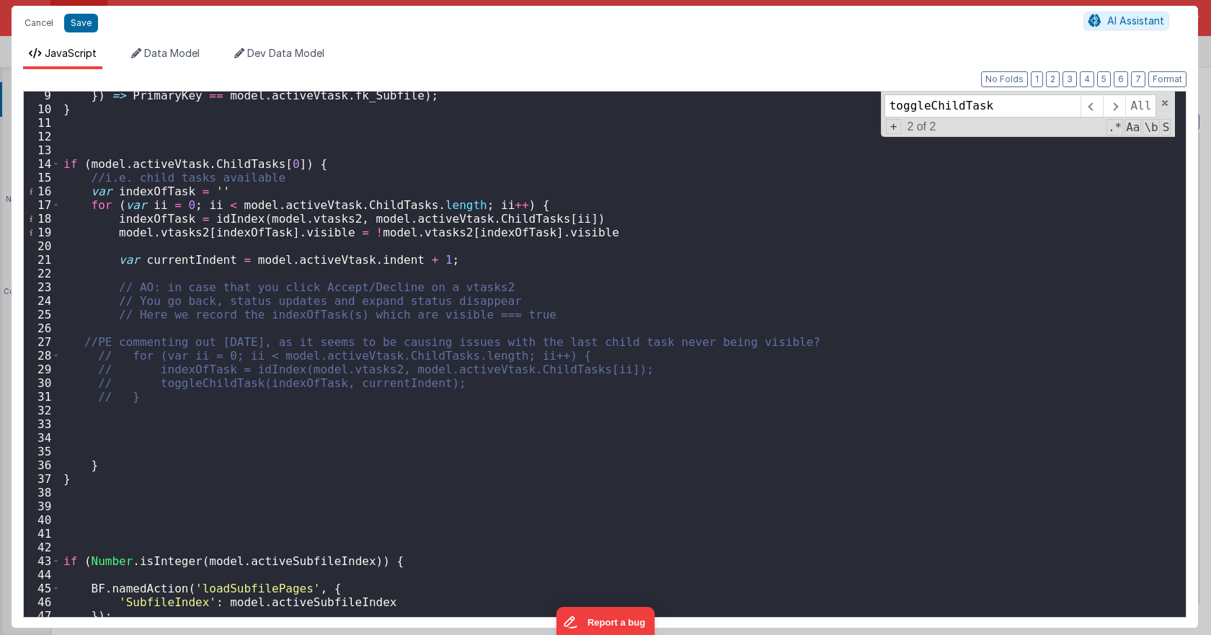
click at [208, 272] on div "}) => PrimaryKey == model . activeVtask . fk_Subfile ) ; } if ( model . activeV…" at bounding box center [618, 365] width 1115 height 553
click at [150, 424] on div "}) => PrimaryKey == model . activeVtask . fk_Subfile ) ; } if ( model . activeV…" at bounding box center [618, 365] width 1115 height 553
paste textarea
click at [208, 422] on div "}) => PrimaryKey == model . activeVtask . fk_Subfile ) ; } if ( model . activeV…" at bounding box center [618, 365] width 1115 height 553
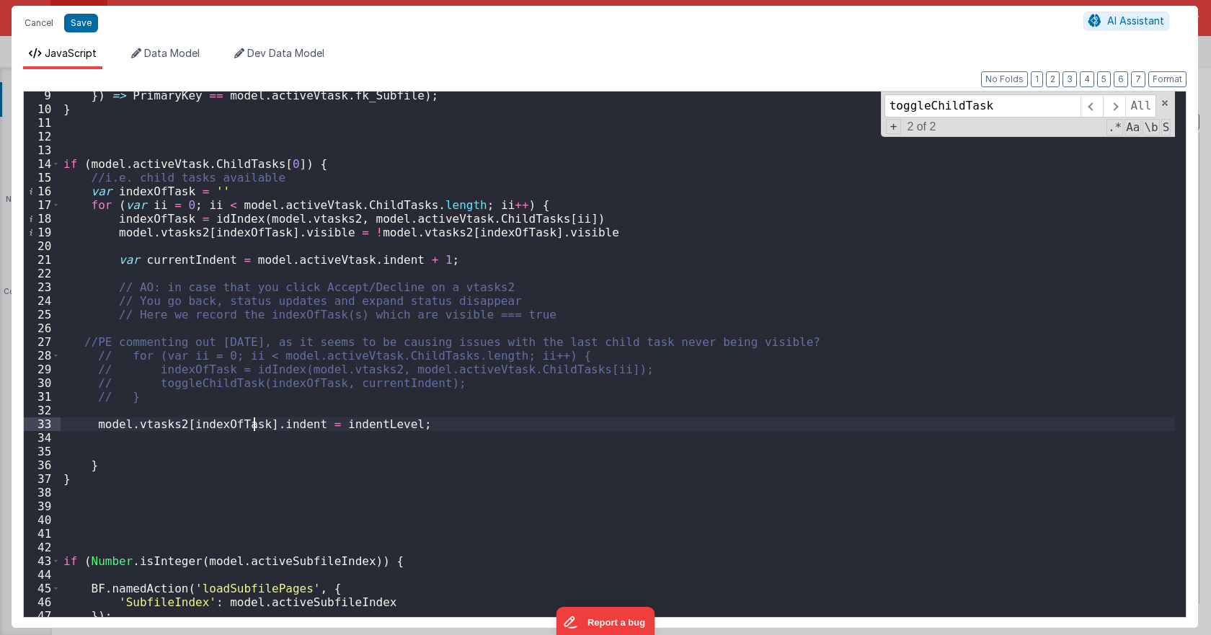
click at [375, 433] on div "}) => PrimaryKey == model . activeVtask . fk_Subfile ) ; } if ( model . activeV…" at bounding box center [618, 365] width 1115 height 553
click at [372, 421] on div "}) => PrimaryKey == model . activeVtask . fk_Subfile ) ; } if ( model . activeV…" at bounding box center [618, 365] width 1115 height 553
click at [366, 423] on div "}) => PrimaryKey == model . activeVtask . fk_Subfile ) ; } if ( model . activeV…" at bounding box center [618, 365] width 1115 height 553
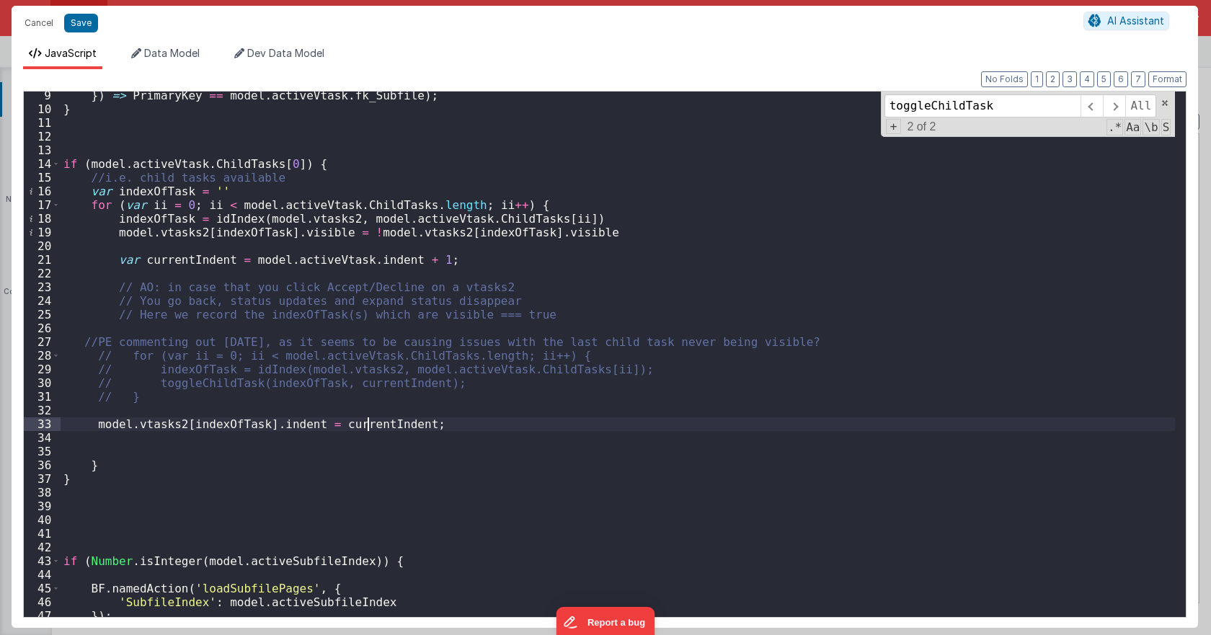
click at [366, 423] on div "}) => PrimaryKey == model . activeVtask . fk_Subfile ) ; } if ( model . activeV…" at bounding box center [618, 365] width 1115 height 553
click at [449, 427] on div "}) => PrimaryKey == model . activeVtask . fk_Subfile ) ; } if ( model . activeV…" at bounding box center [618, 365] width 1115 height 553
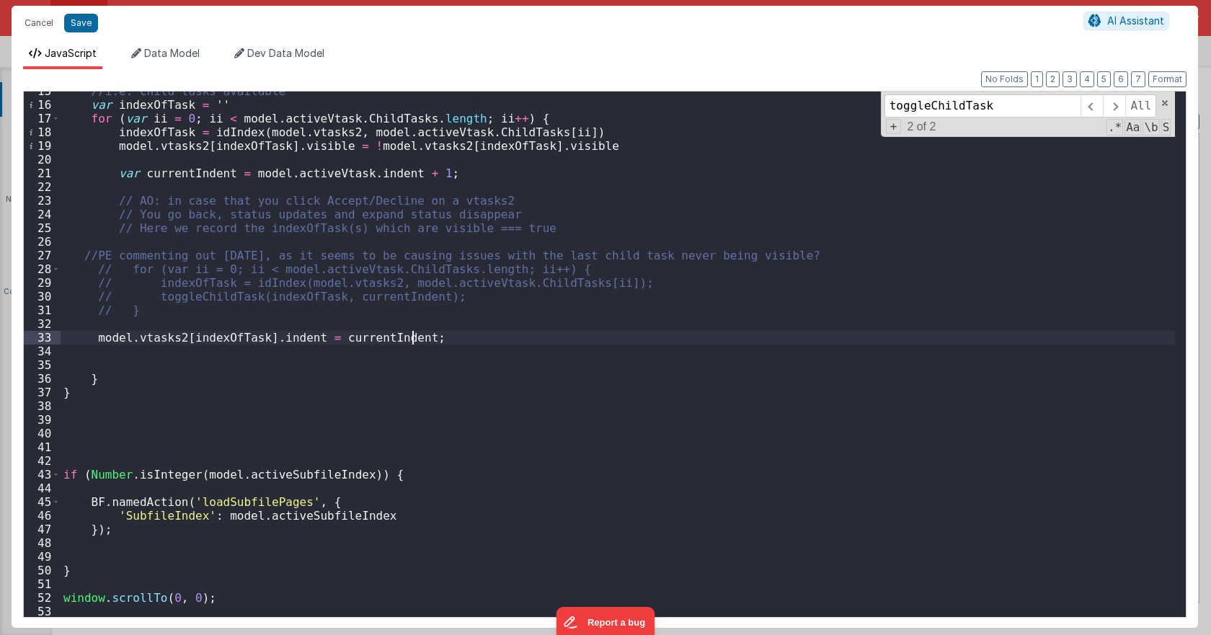
scroll to position [199, 0]
click at [94, 28] on button "Save" at bounding box center [81, 23] width 34 height 19
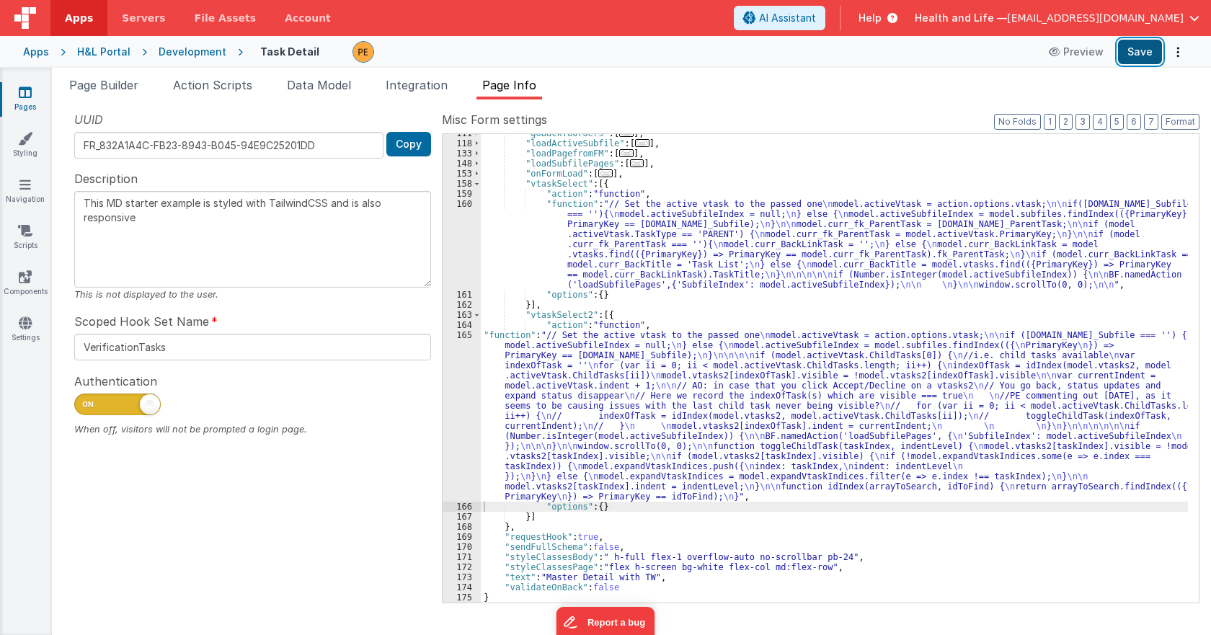
click at [1135, 57] on button "Save" at bounding box center [1140, 52] width 44 height 25
click at [513, 409] on div ""goBackToOrders" : [ ... ] , "loadActiveSubfile" : [ ... ] , "loadPagefromFM" :…" at bounding box center [834, 372] width 707 height 489
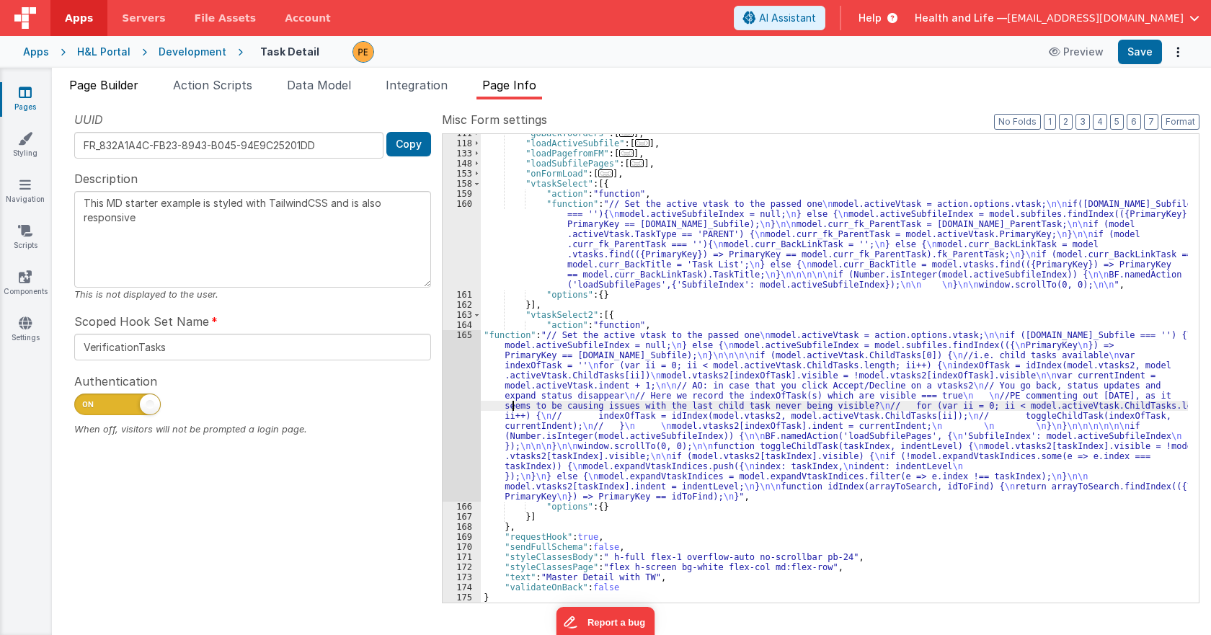
click at [132, 88] on span "Page Builder" at bounding box center [103, 85] width 69 height 14
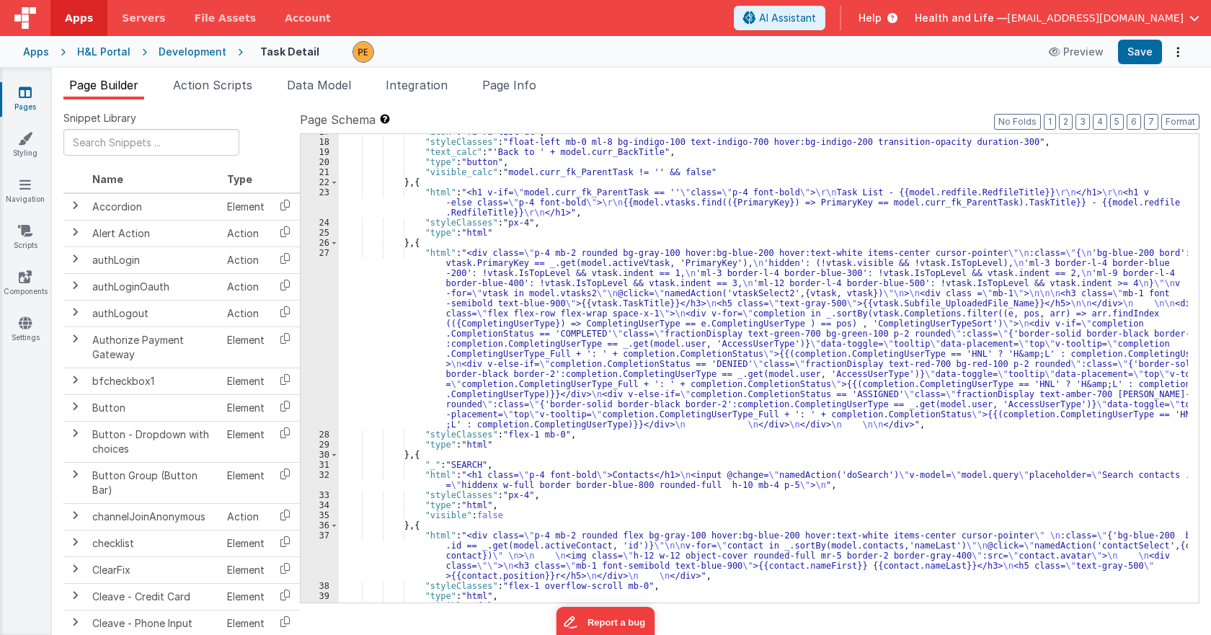
scroll to position [260, 0]
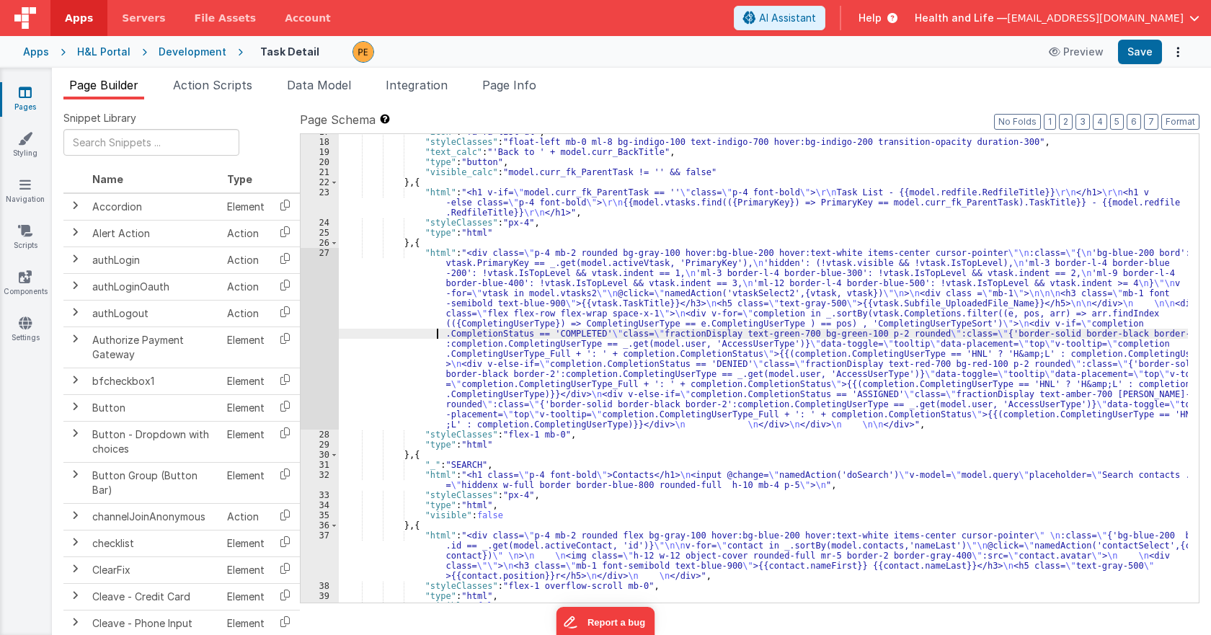
click at [424, 333] on div ""icon" : "fa fa-list-ul" , "styleClasses" : "float-left mb-0 ml-8 bg-indigo-100…" at bounding box center [763, 371] width 849 height 489
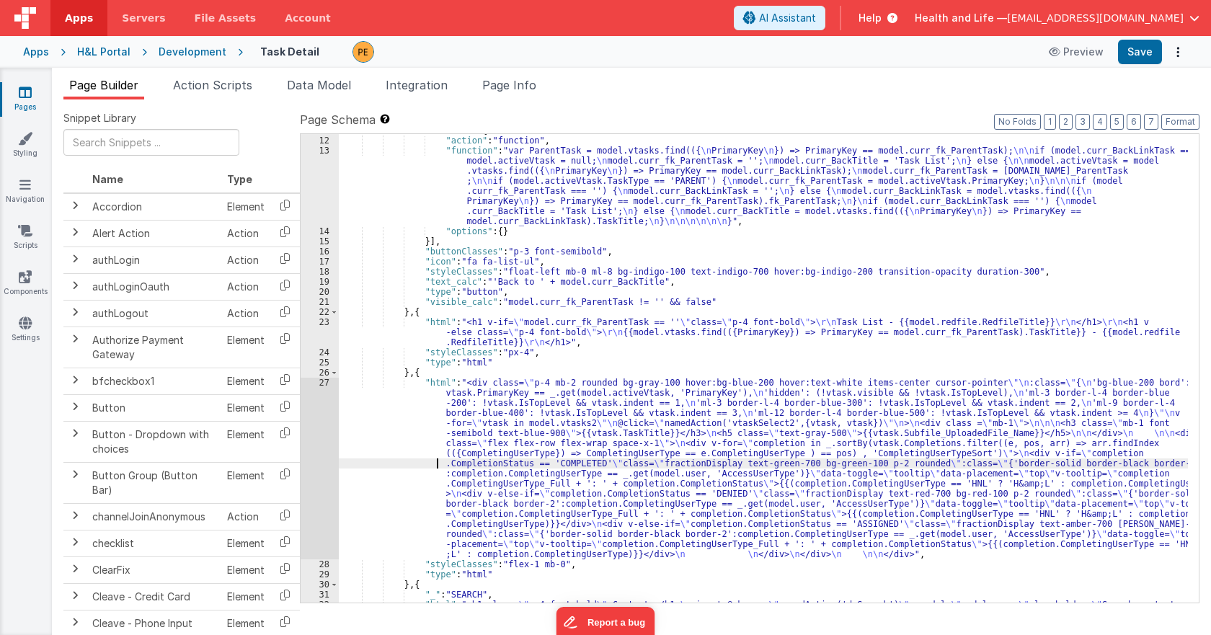
scroll to position [87, 0]
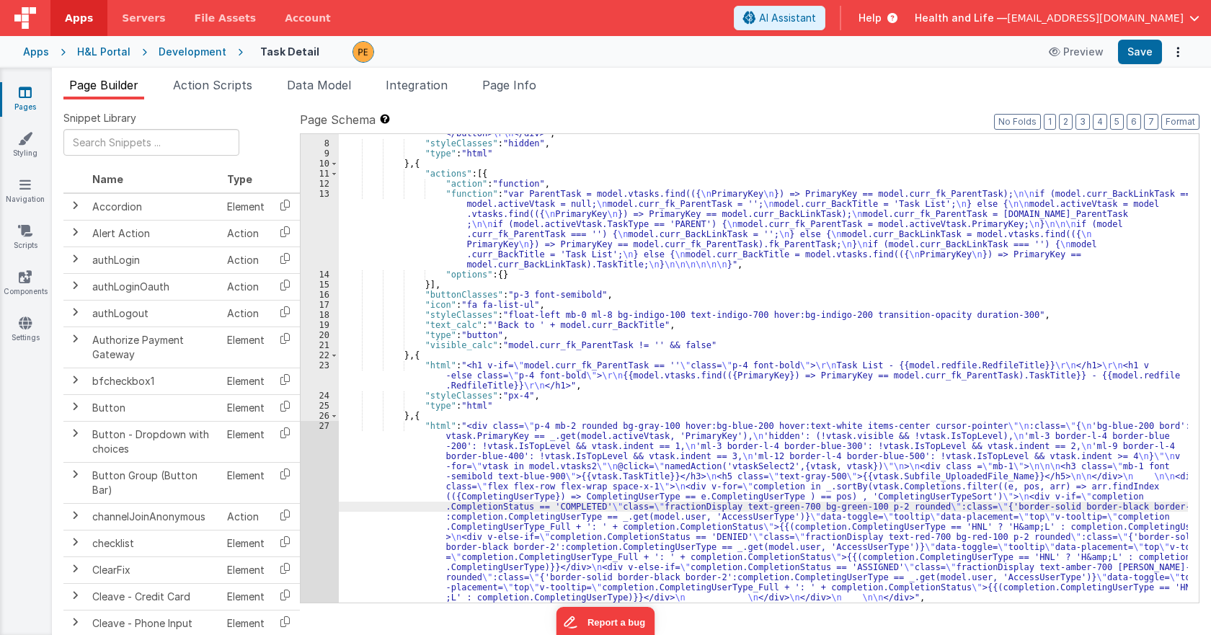
click at [402, 235] on div ""html" : "<div class= \" p-4 flex items-center \" > \r\n <button \r\n @click= \…" at bounding box center [763, 362] width 849 height 509
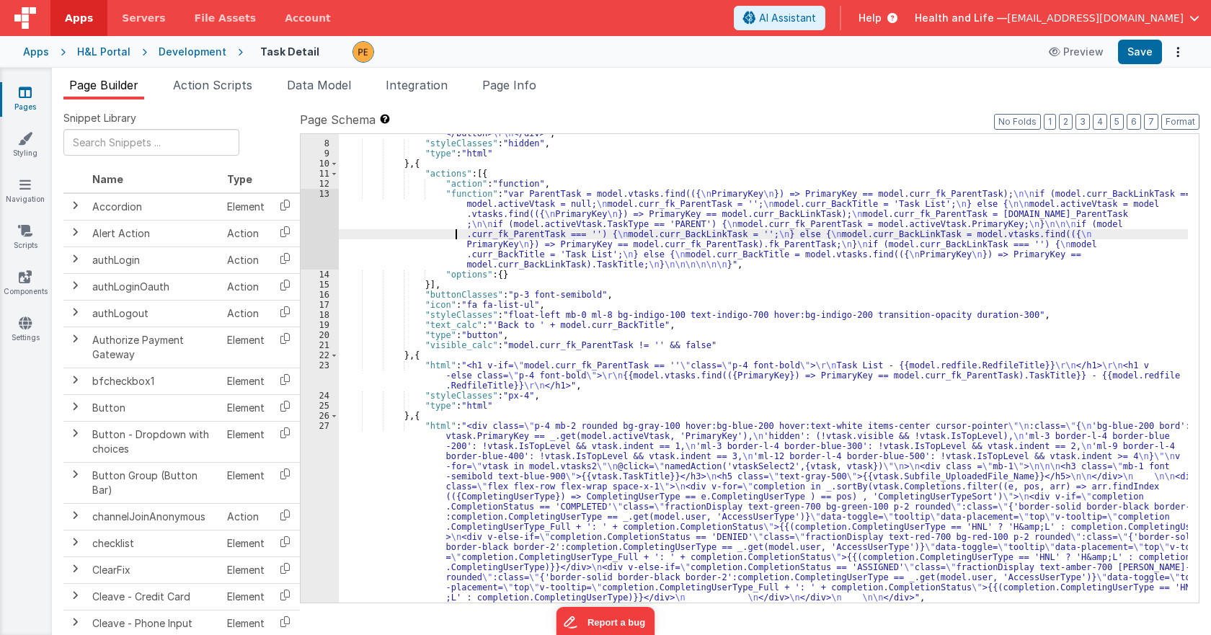
click at [310, 243] on div "13" at bounding box center [320, 229] width 38 height 81
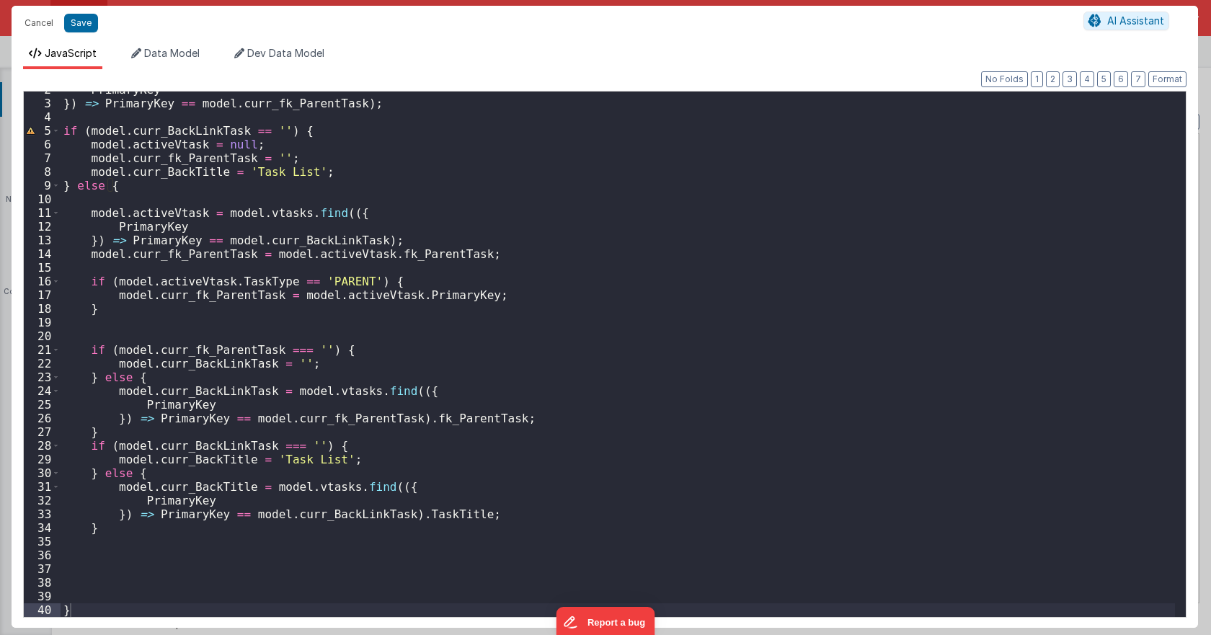
scroll to position [0, 0]
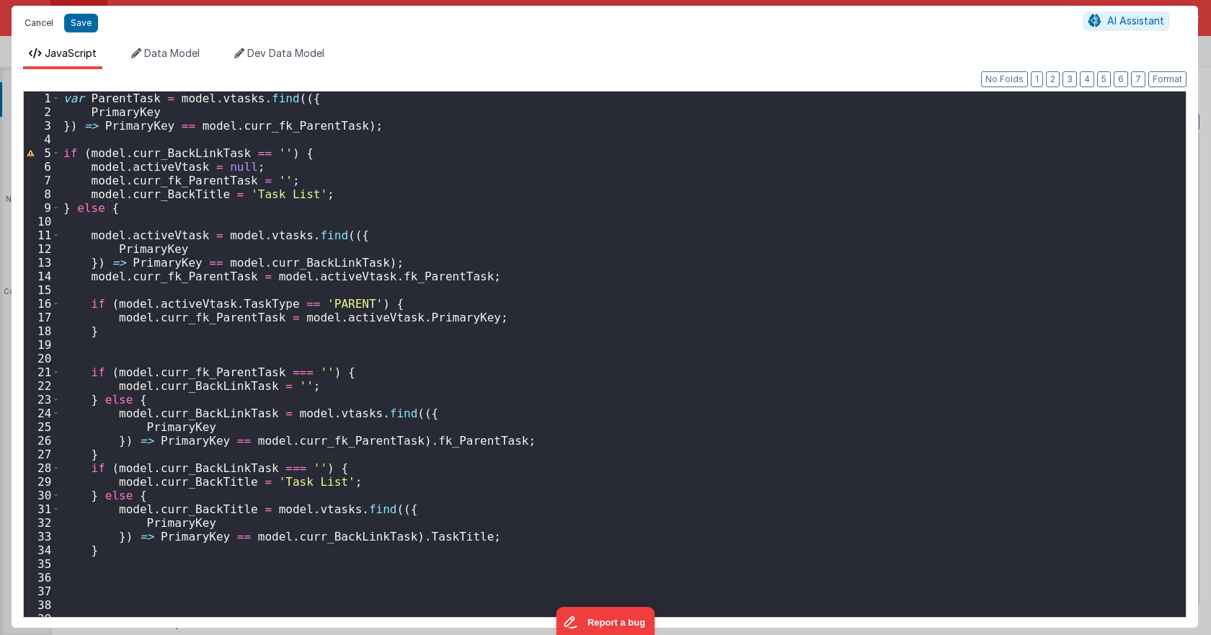
click at [31, 19] on button "Cancel" at bounding box center [38, 23] width 43 height 20
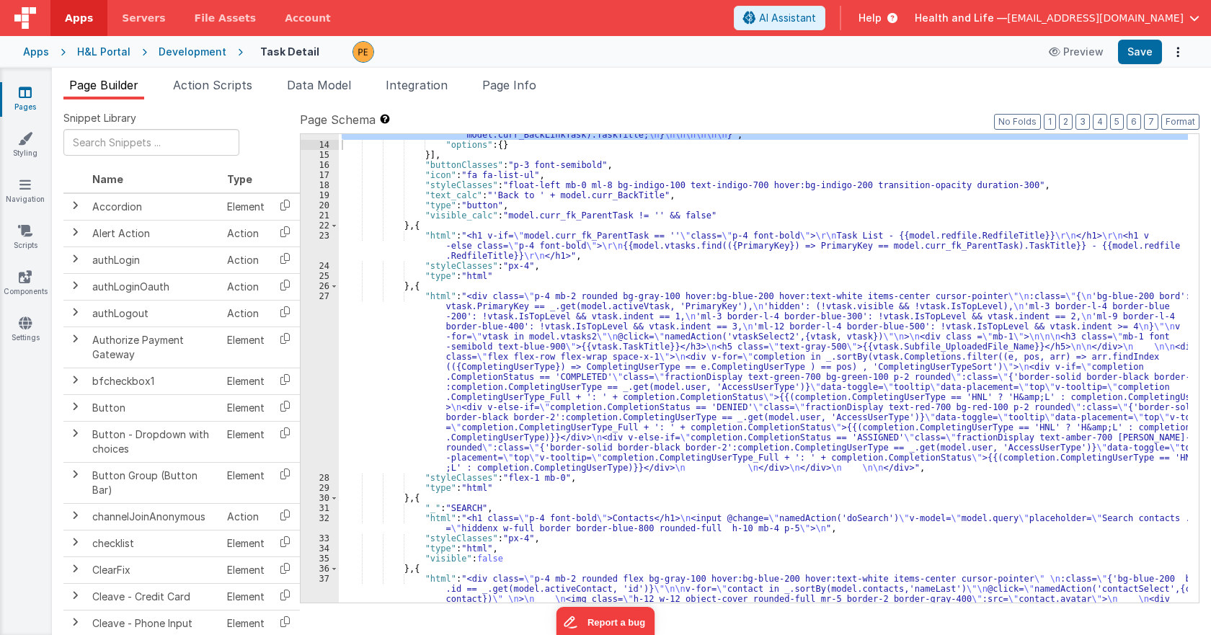
scroll to position [260, 0]
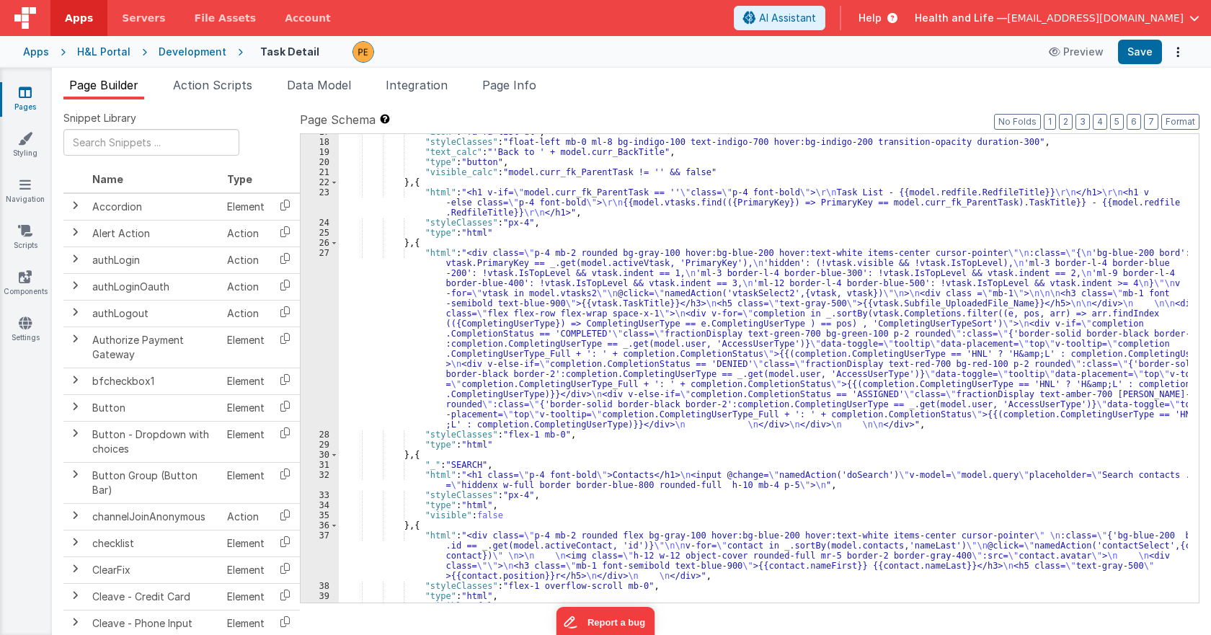
click at [431, 366] on div ""icon" : "fa fa-list-ul" , "styleClasses" : "float-left mb-0 ml-8 bg-indigo-100…" at bounding box center [763, 371] width 849 height 489
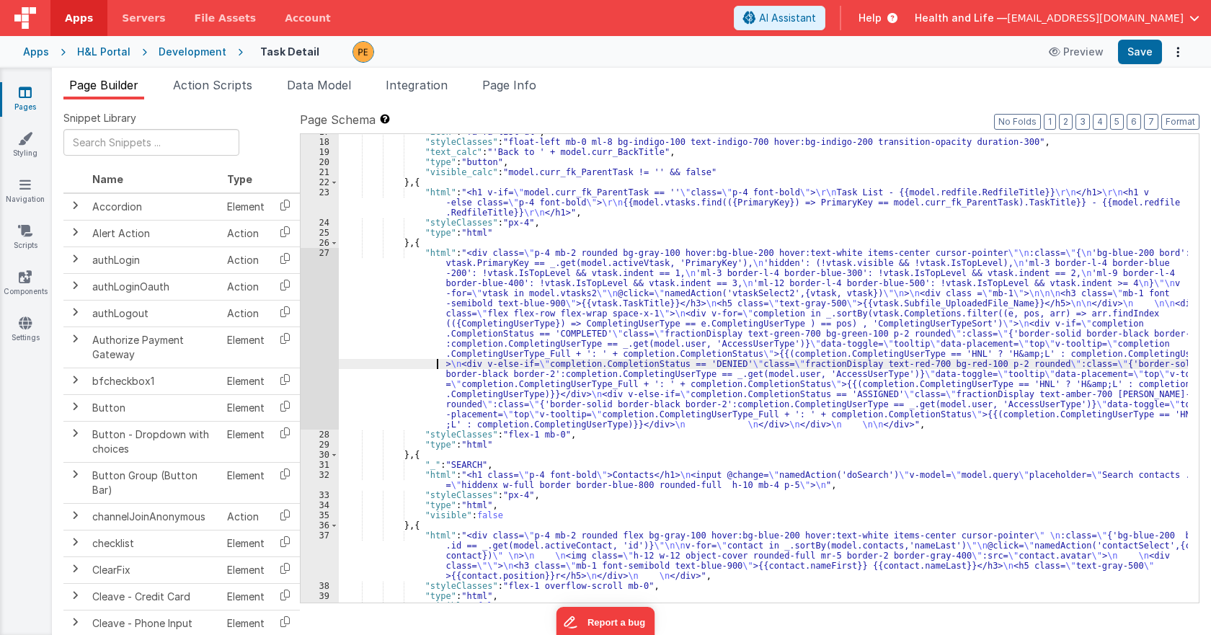
click at [325, 324] on div "27" at bounding box center [320, 339] width 38 height 182
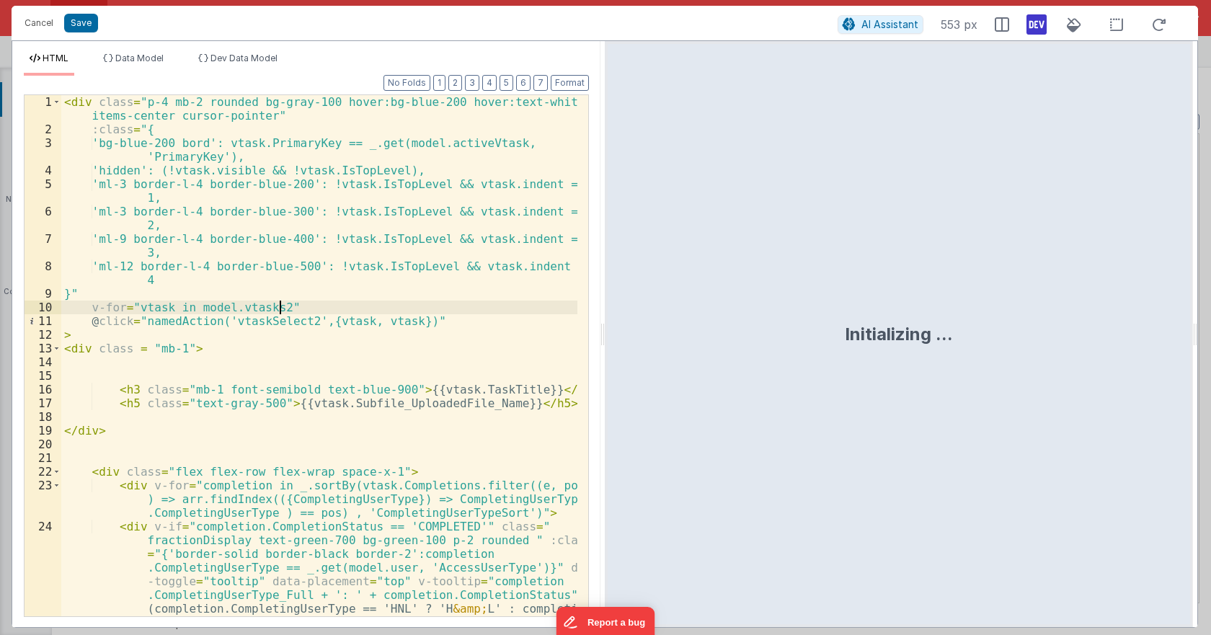
scroll to position [0, 0]
click at [524, 217] on div "< div class = "p-4 mb-2 rounded bg-gray-100 hover:bg-blue-200 hover:text-white …" at bounding box center [319, 424] width 516 height 658
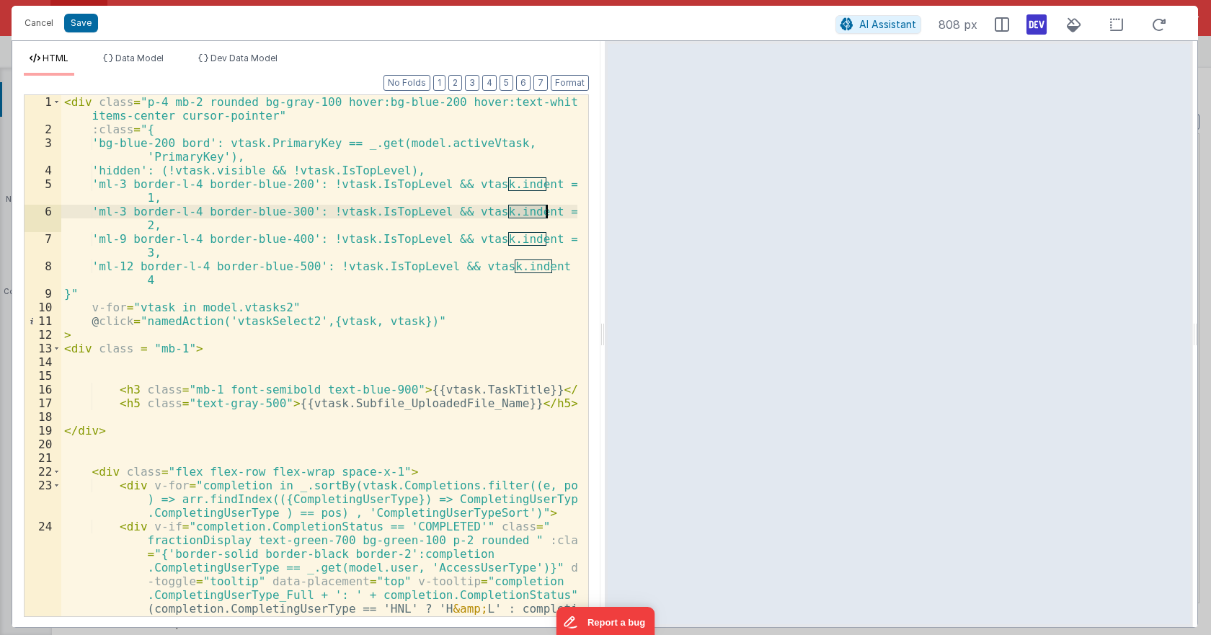
click at [524, 217] on div "< div class = "p-4 mb-2 rounded bg-gray-100 hover:bg-blue-200 hover:text-white …" at bounding box center [319, 424] width 516 height 658
click at [141, 211] on div "< div class = "p-4 mb-2 rounded bg-gray-100 hover:bg-blue-200 hover:text-white …" at bounding box center [319, 424] width 516 height 658
click at [81, 22] on button "Save" at bounding box center [81, 23] width 34 height 19
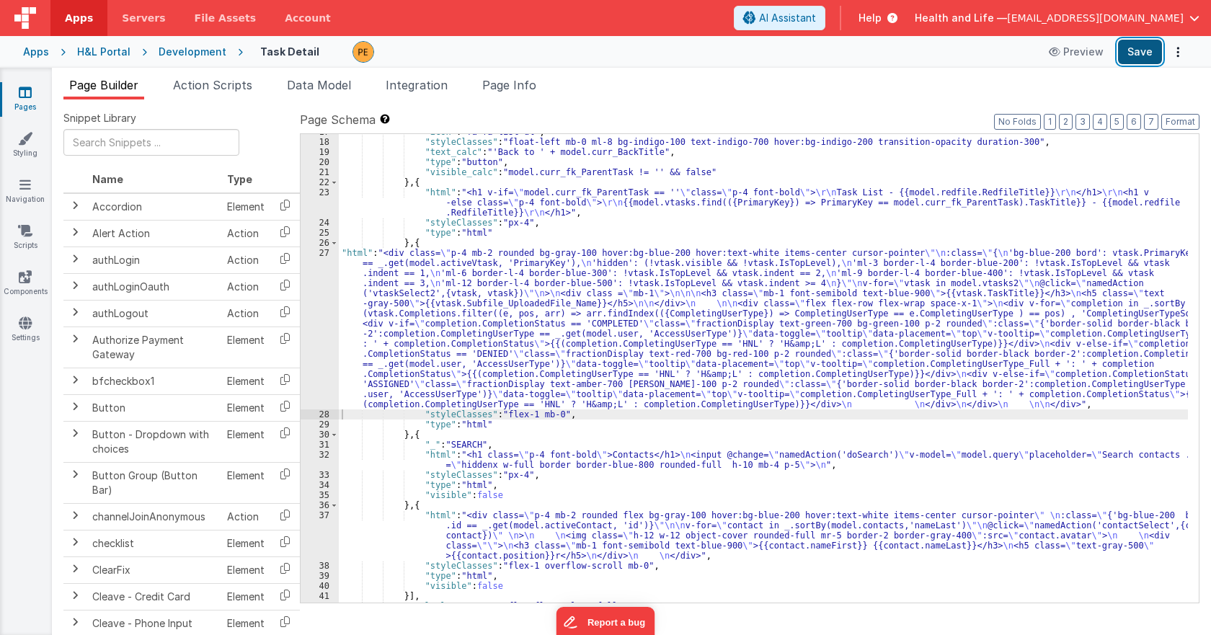
click at [1143, 55] on button "Save" at bounding box center [1140, 52] width 44 height 25
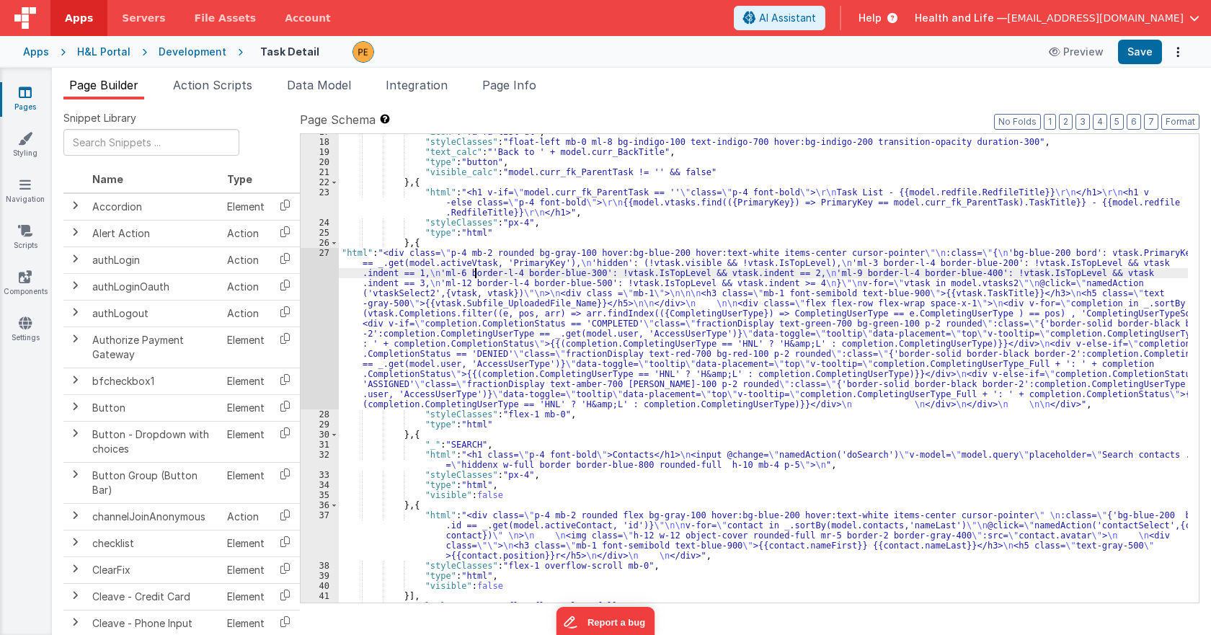
click at [477, 276] on div ""icon" : "fa fa-list-ul" , "styleClasses" : "float-left mb-0 ml-8 bg-indigo-100…" at bounding box center [763, 371] width 849 height 489
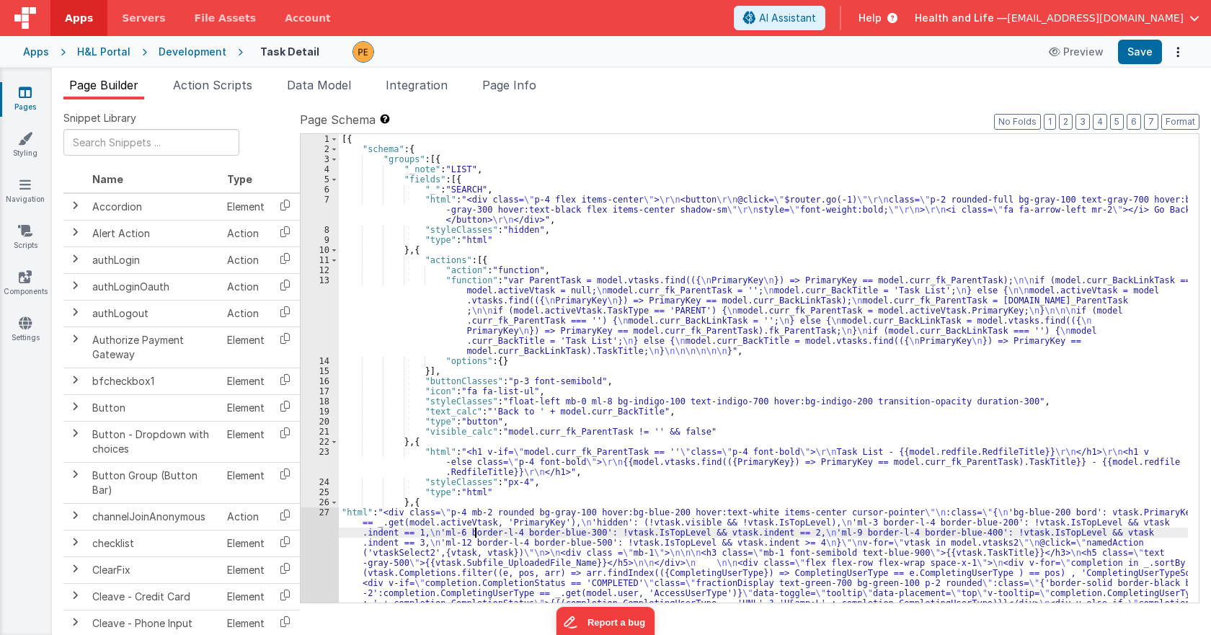
click at [498, 74] on div "Page Builder Action Scripts Data Model Integration Page Info Snippet Library Na…" at bounding box center [632, 352] width 1160 height 568
click at [503, 92] on li "Page Info" at bounding box center [510, 87] width 66 height 23
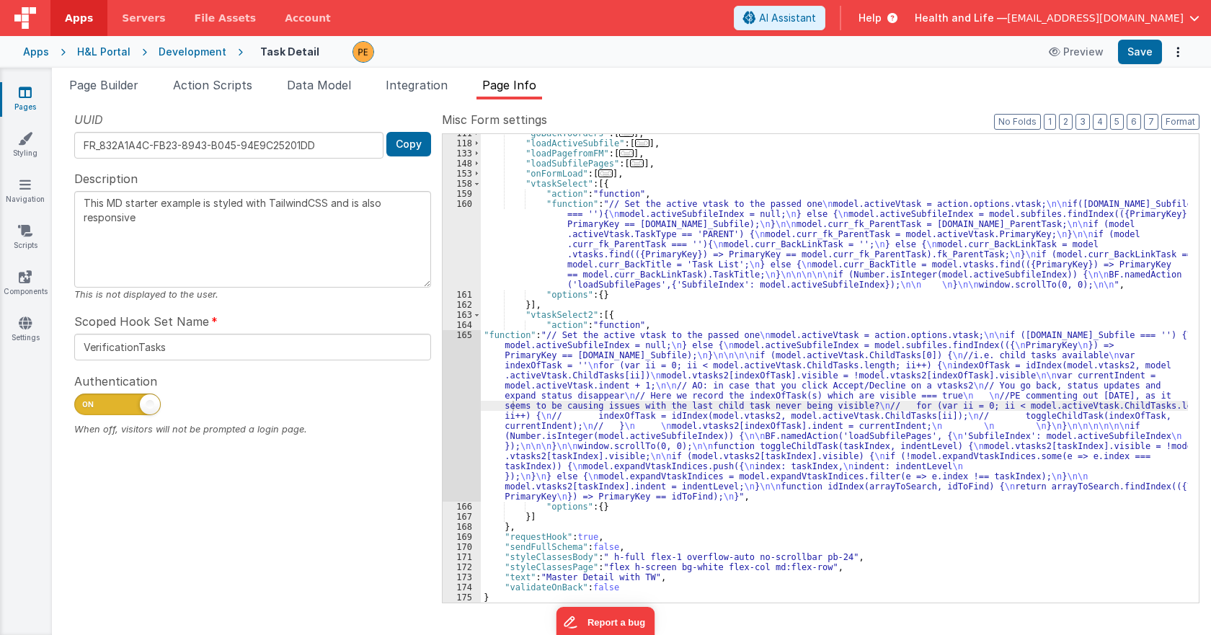
click at [546, 392] on div ""goBackToOrders" : [ ... ] , "loadActiveSubfile" : [ ... ] , "loadPagefromFM" :…" at bounding box center [834, 372] width 707 height 489
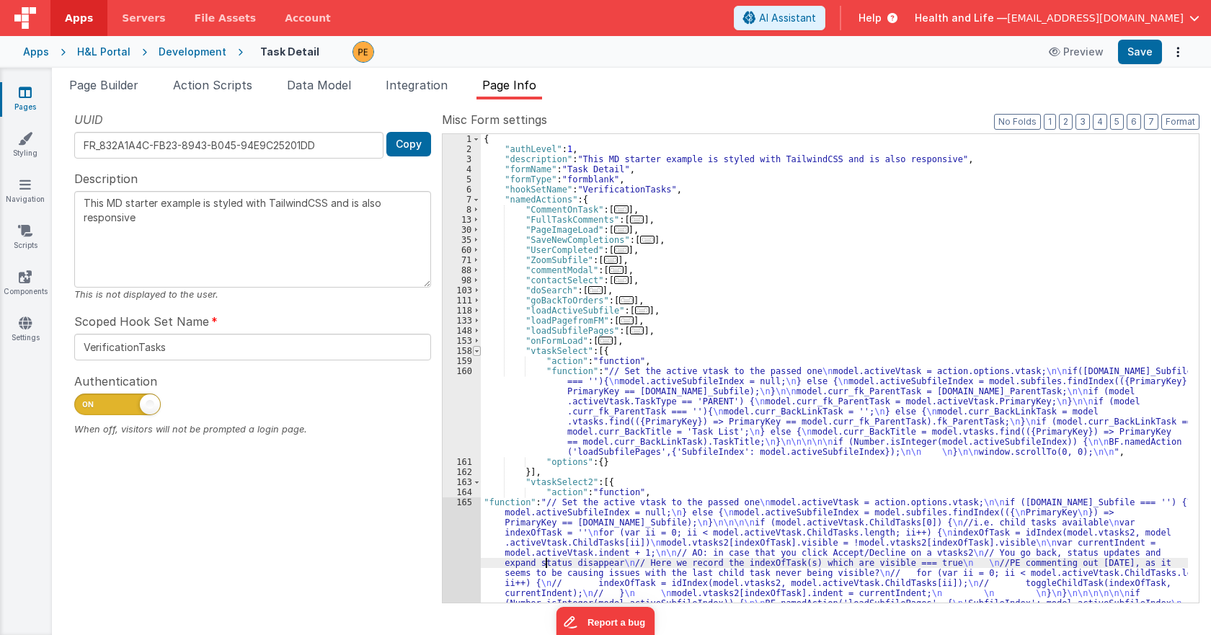
click at [478, 351] on span at bounding box center [477, 351] width 8 height 10
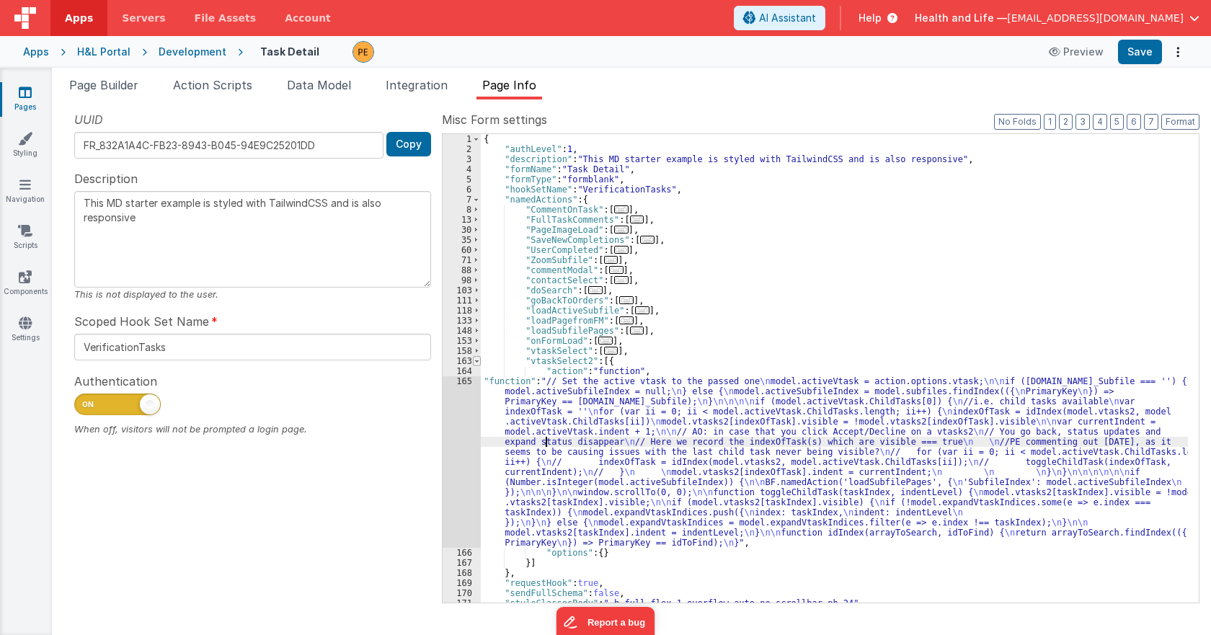
click at [474, 362] on span at bounding box center [477, 361] width 8 height 10
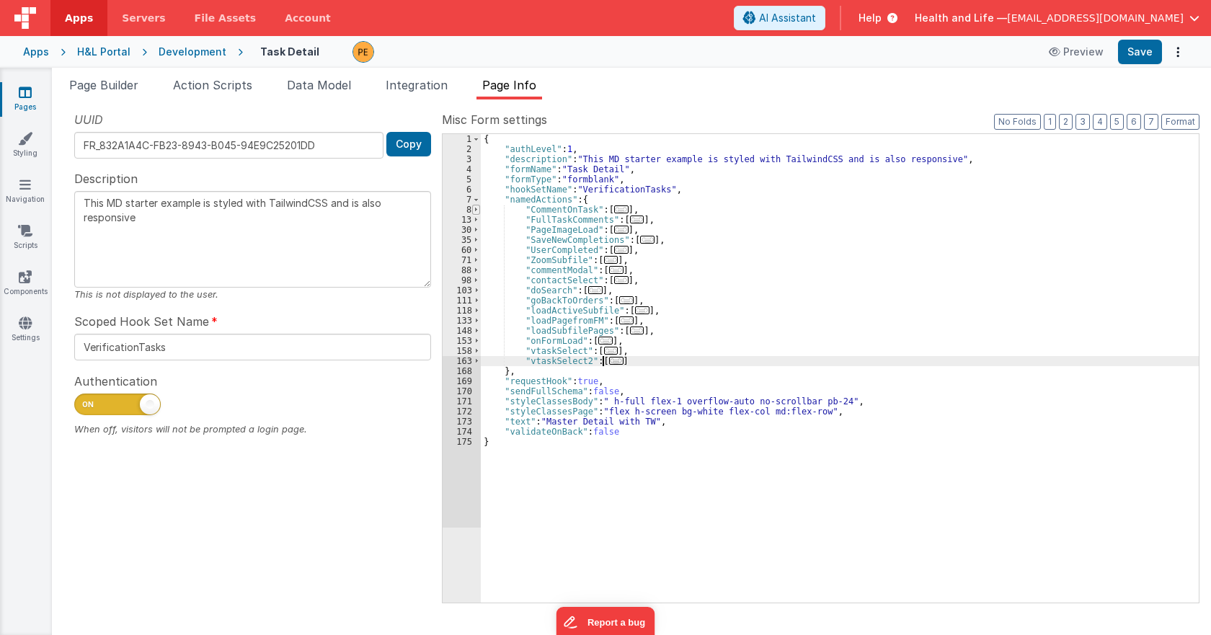
click at [475, 211] on span at bounding box center [476, 210] width 8 height 10
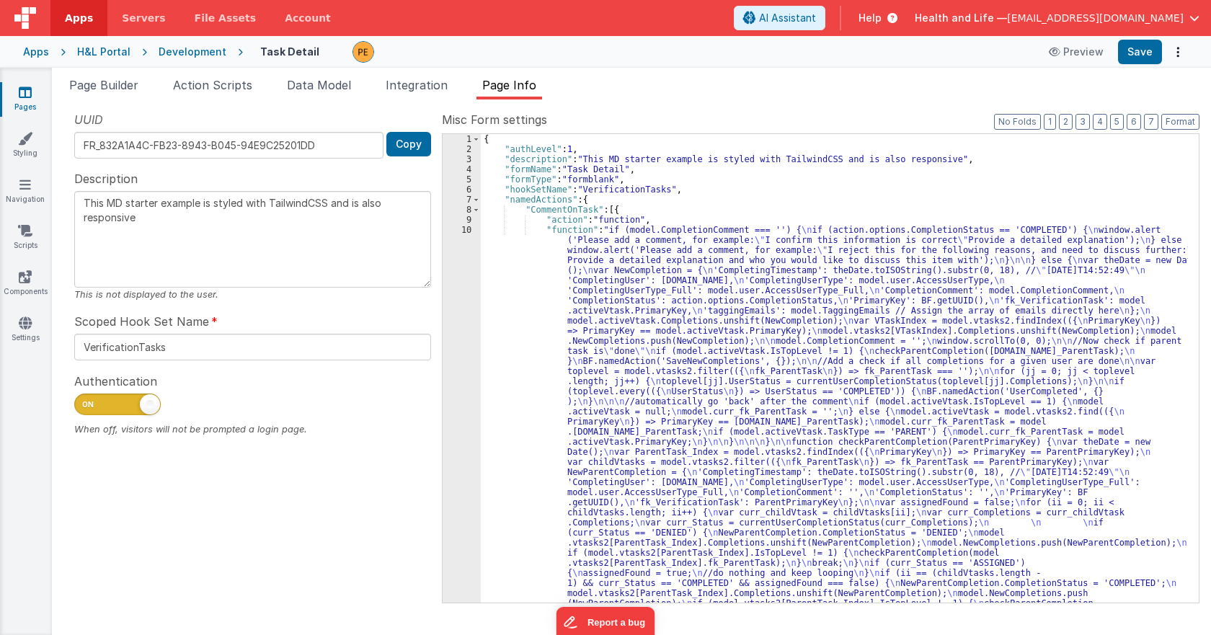
click at [532, 346] on div "{ "authLevel" : 1 , "description" : "This MD starter example is styled with Tai…" at bounding box center [834, 580] width 707 height 893
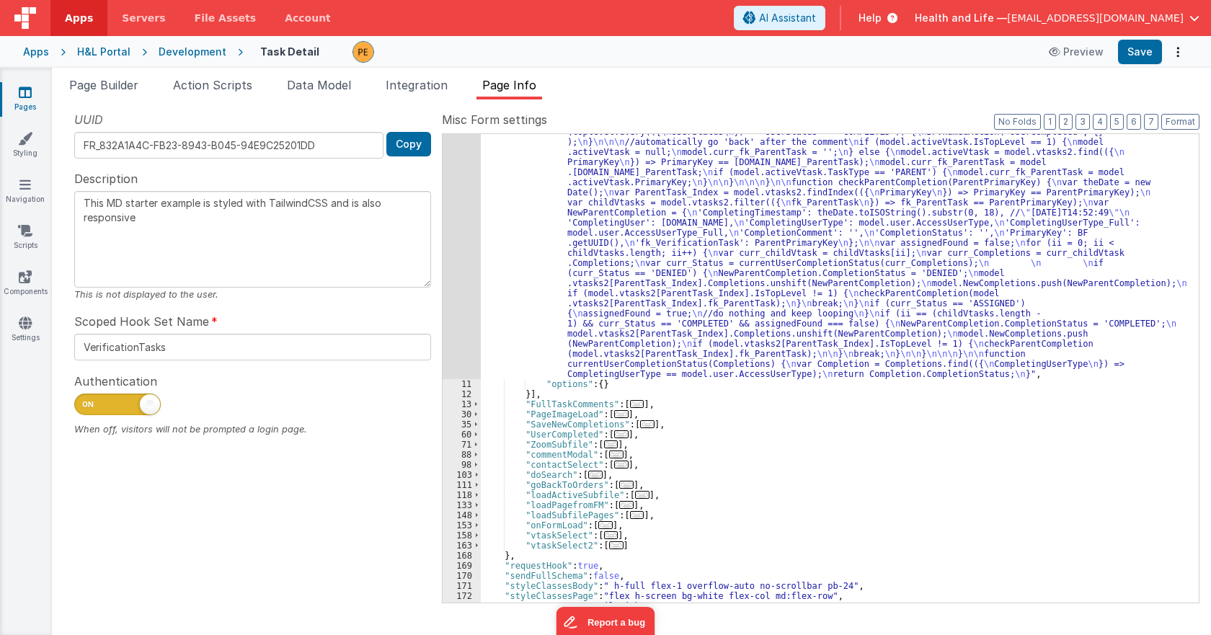
scroll to position [288, 0]
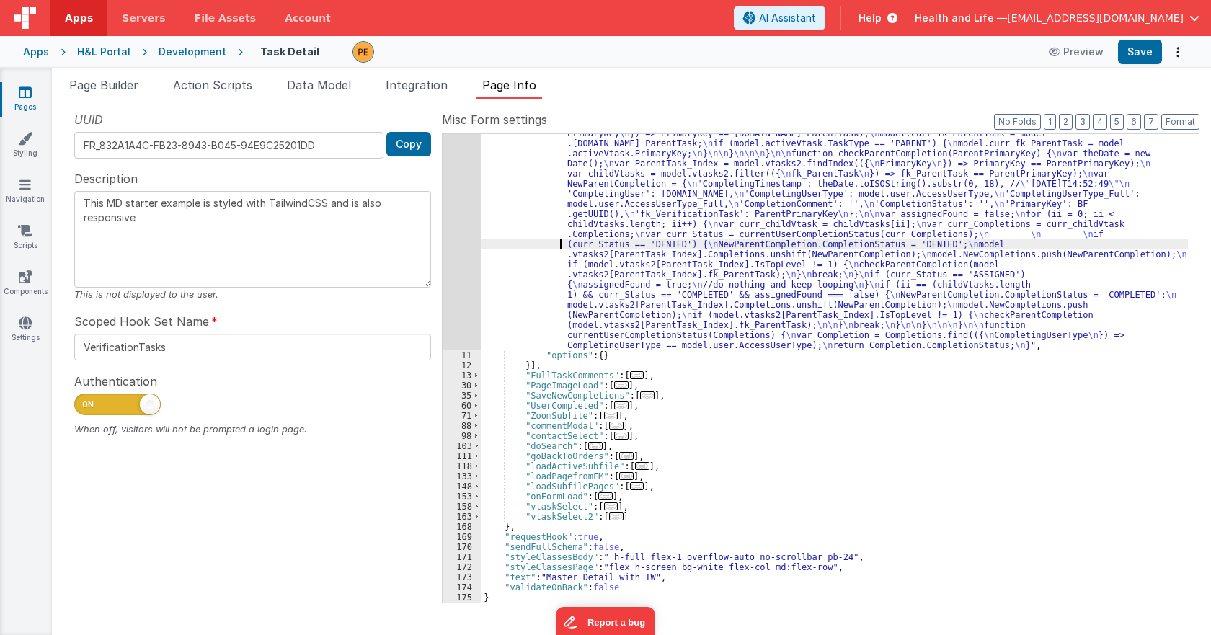
click at [538, 241] on div ""function" : "if (model.CompletionComment === '') { \n if (action.options.Compl…" at bounding box center [834, 383] width 707 height 893
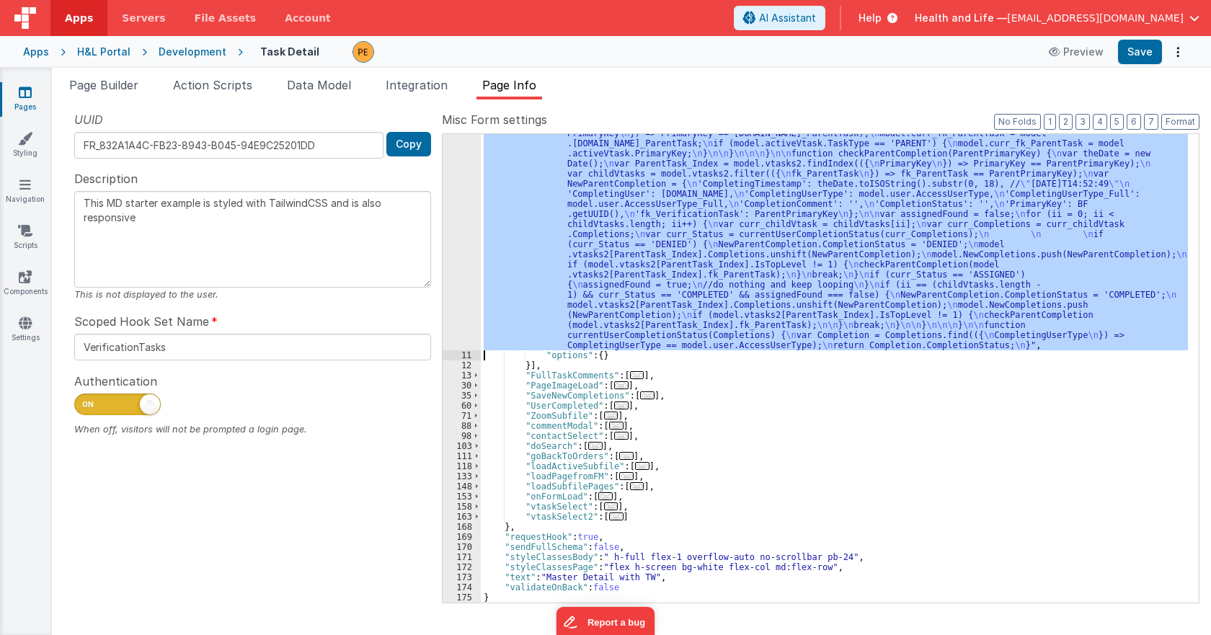
click at [457, 252] on div "10" at bounding box center [462, 144] width 38 height 414
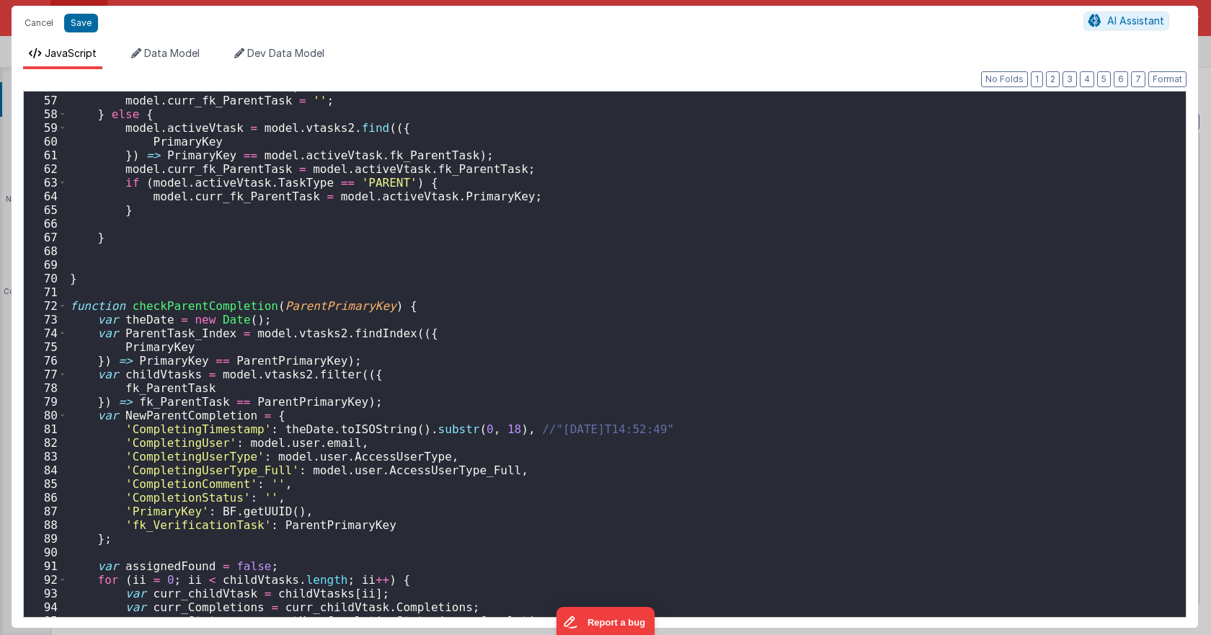
scroll to position [779, 0]
click at [58, 302] on span at bounding box center [62, 306] width 8 height 14
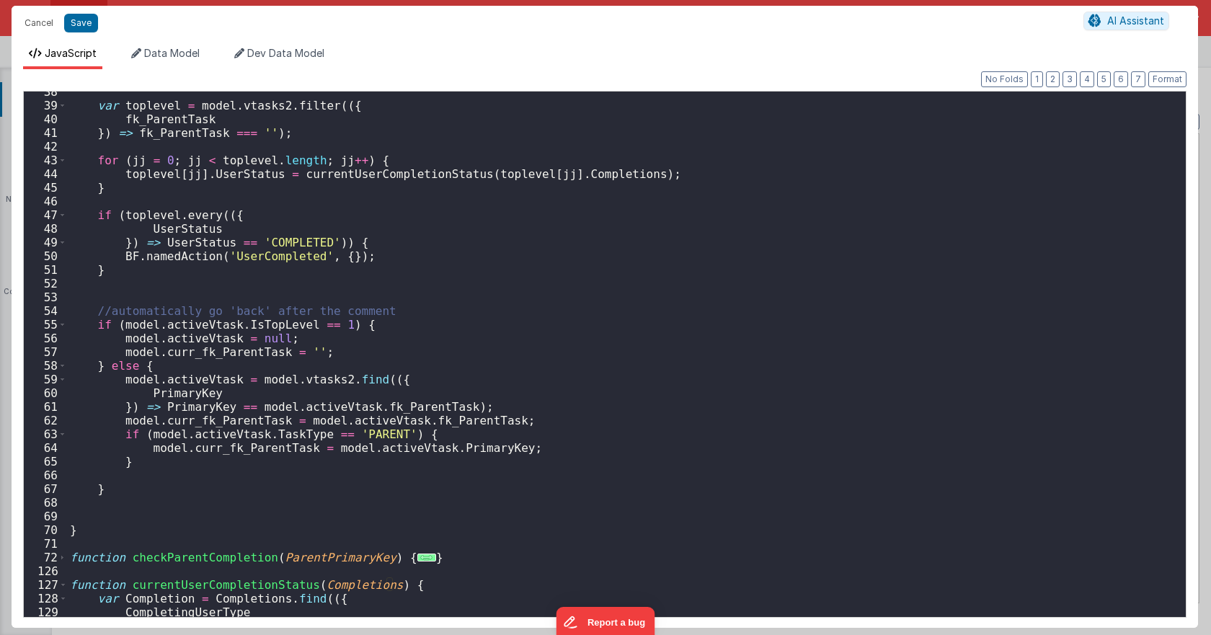
scroll to position [527, 0]
drag, startPoint x: 180, startPoint y: 314, endPoint x: 372, endPoint y: 310, distance: 192.6
click at [313, 311] on div "var toplevel = model . vtasks2 . filter (({ fk_ParentTask }) => fk_ParentTask =…" at bounding box center [621, 361] width 1108 height 553
click at [372, 310] on div "var toplevel = model . vtasks2 . filter (({ fk_ParentTask }) => fk_ParentTask =…" at bounding box center [621, 361] width 1108 height 553
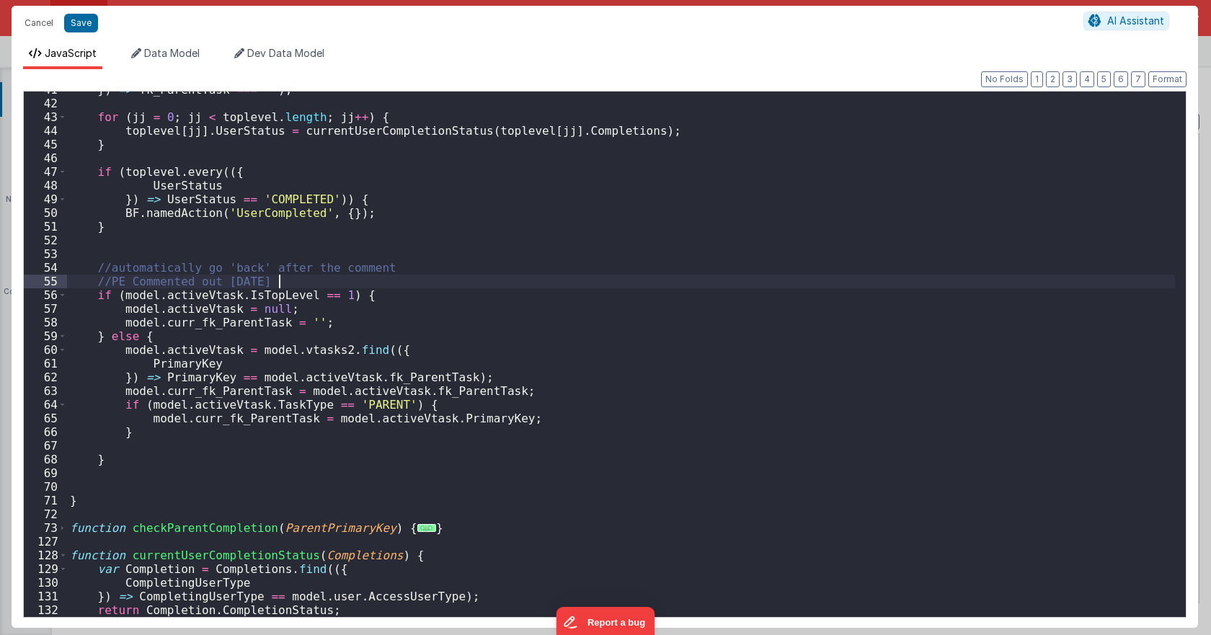
scroll to position [584, 0]
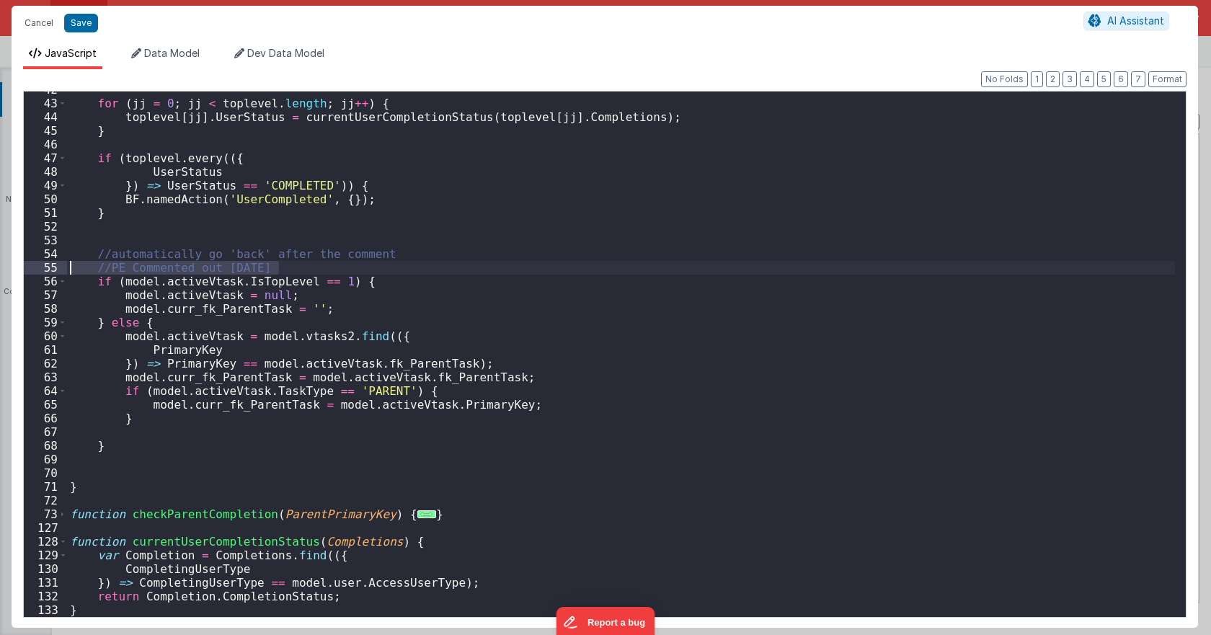
drag, startPoint x: 298, startPoint y: 272, endPoint x: 26, endPoint y: 271, distance: 271.9
click at [26, 271] on div "42 43 44 45 46 47 48 49 50 51 52 53 54 55 56 57 58 59 60 61 62 63 64 65 66 67 6…" at bounding box center [605, 354] width 1164 height 527
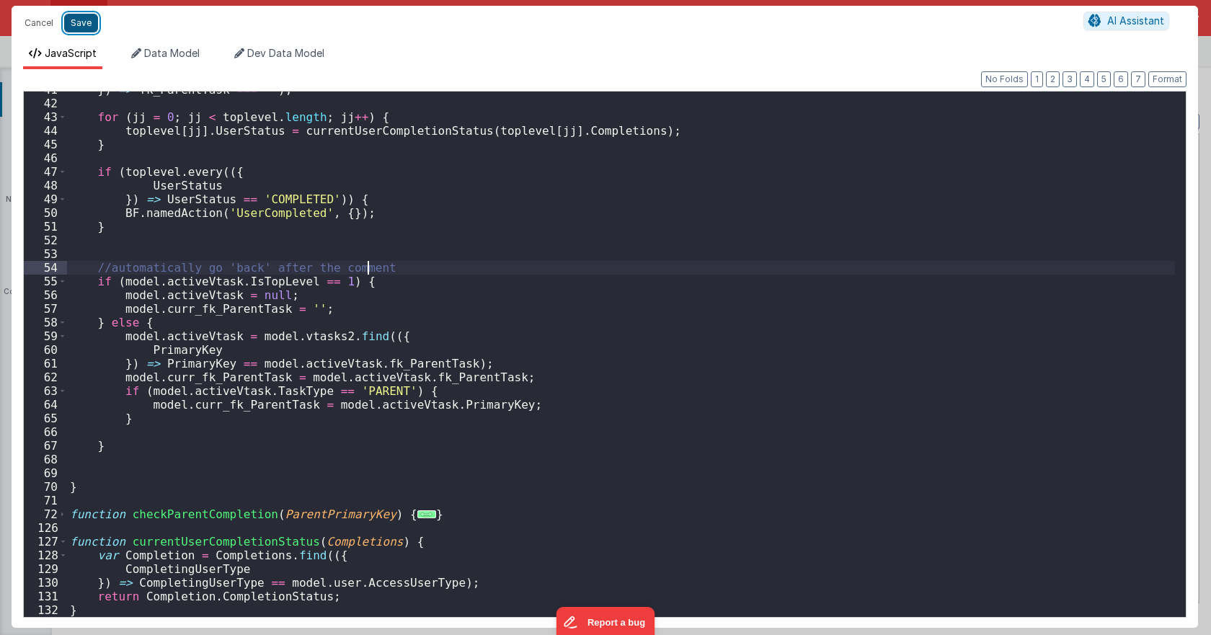
click at [84, 23] on button "Save" at bounding box center [81, 23] width 34 height 19
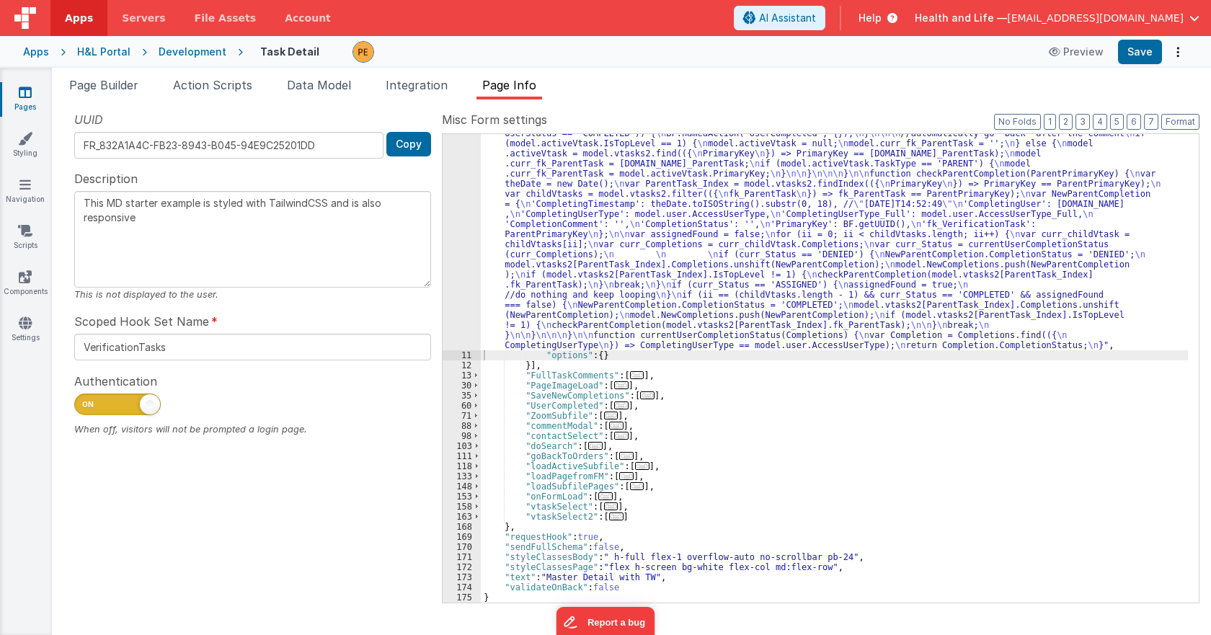
scroll to position [248, 0]
click at [551, 402] on div ""function" : "if (model.CompletionComment === '') { \n if (action.options.Compl…" at bounding box center [834, 403] width 707 height 852
click at [476, 394] on span at bounding box center [476, 396] width 8 height 10
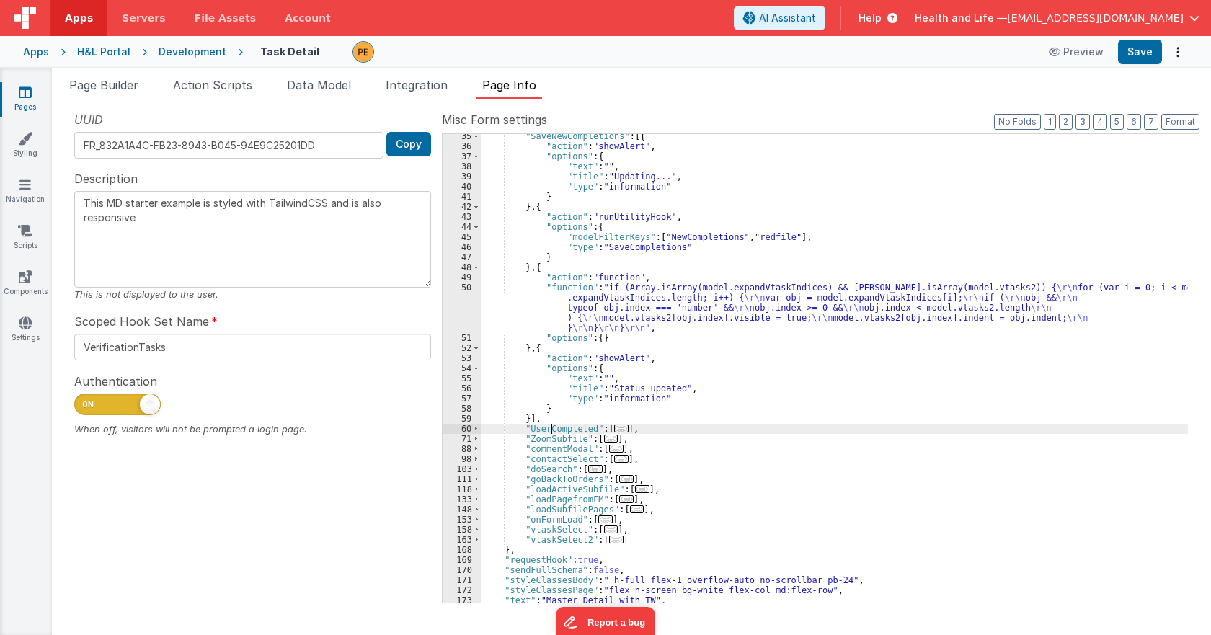
scroll to position [508, 0]
click at [569, 301] on div ""SaveNewCompletions" : [{ "action" : "showAlert" , "options" : { "text" : "" , …" at bounding box center [834, 375] width 707 height 489
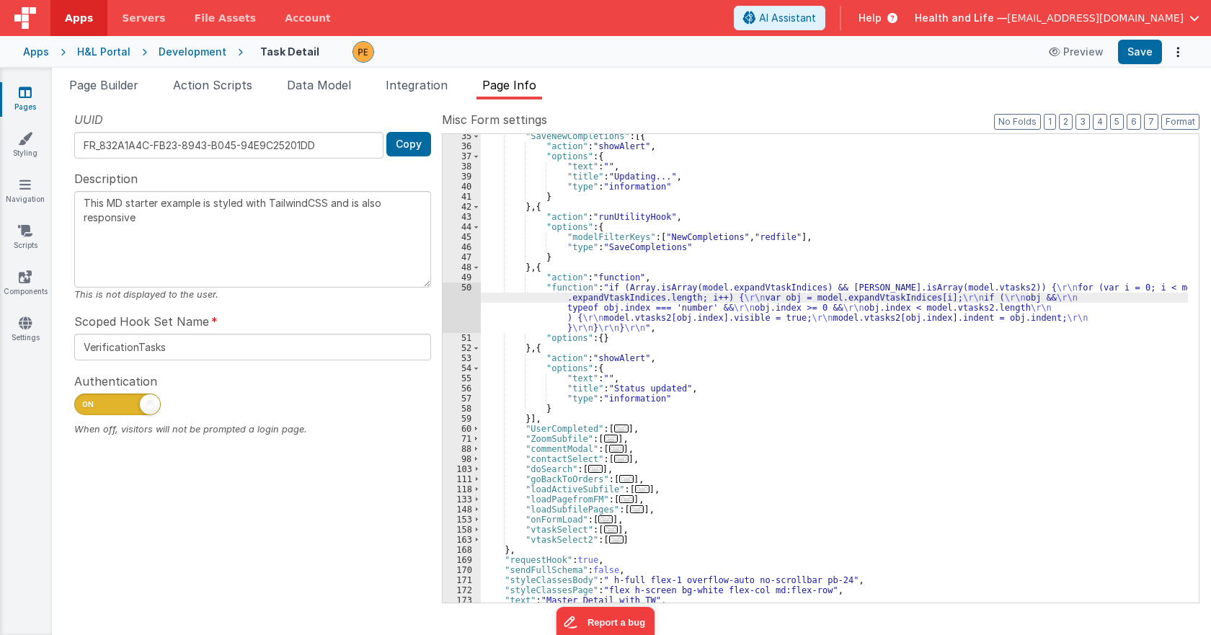
click at [453, 303] on div "50" at bounding box center [462, 308] width 38 height 50
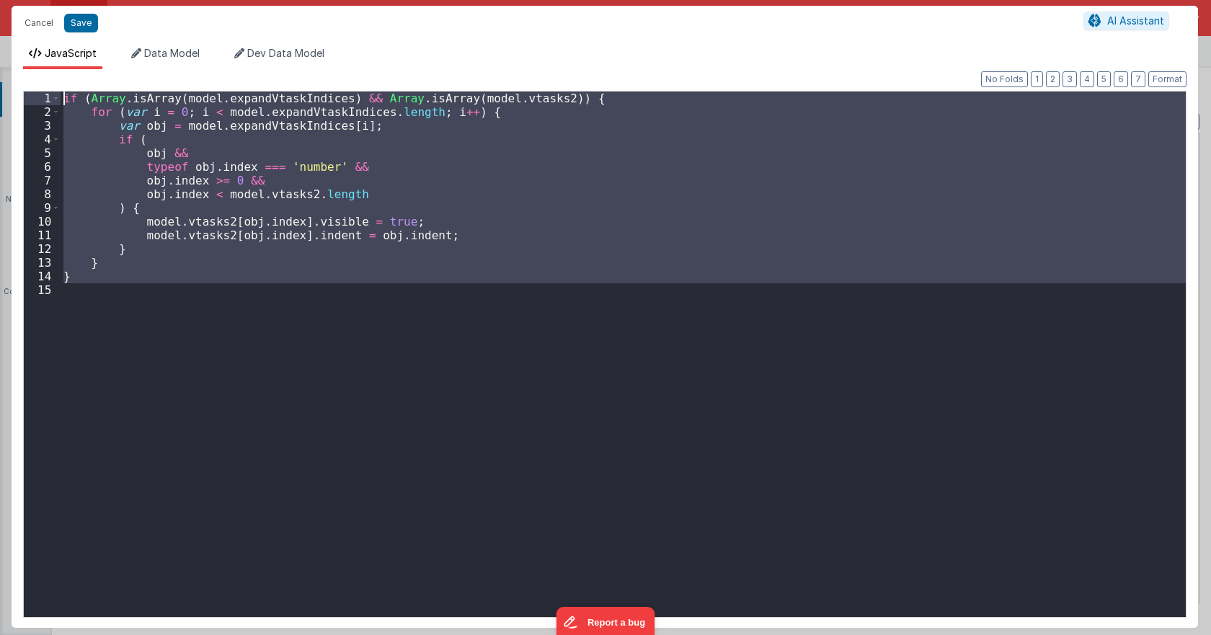
drag, startPoint x: 132, startPoint y: 292, endPoint x: 43, endPoint y: 98, distance: 213.6
click at [43, 98] on div "1 2 3 4 5 6 7 8 9 10 11 12 13 14 15 if ( Array . isArray ( model . expandVtaskI…" at bounding box center [605, 354] width 1164 height 527
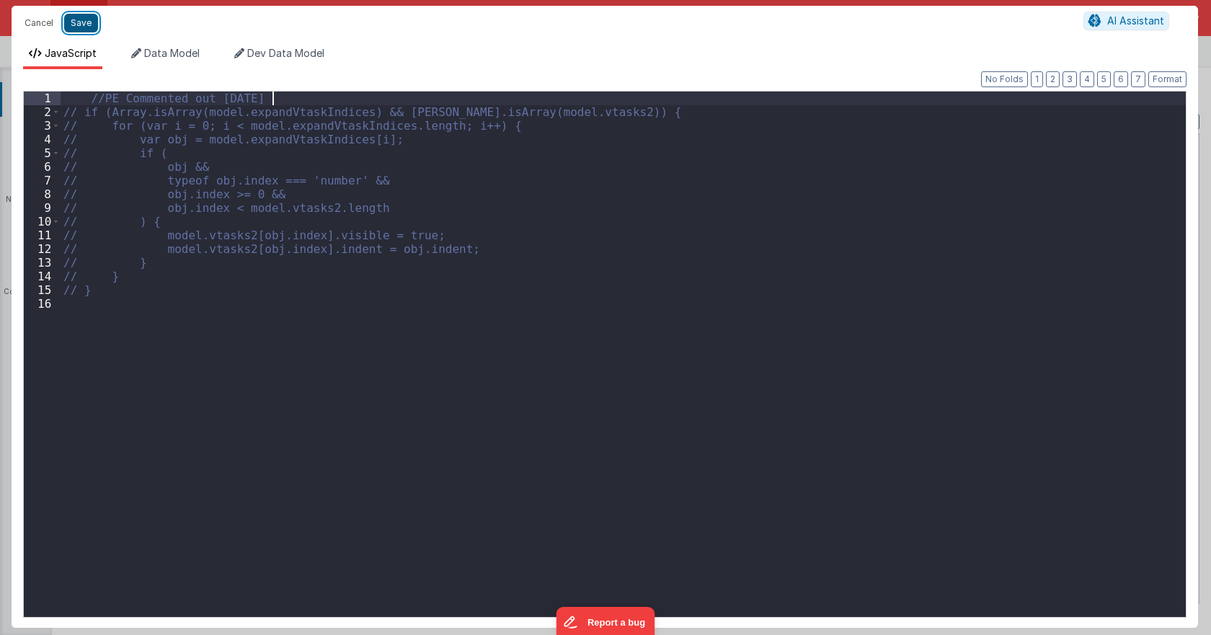
click at [89, 22] on button "Save" at bounding box center [81, 23] width 34 height 19
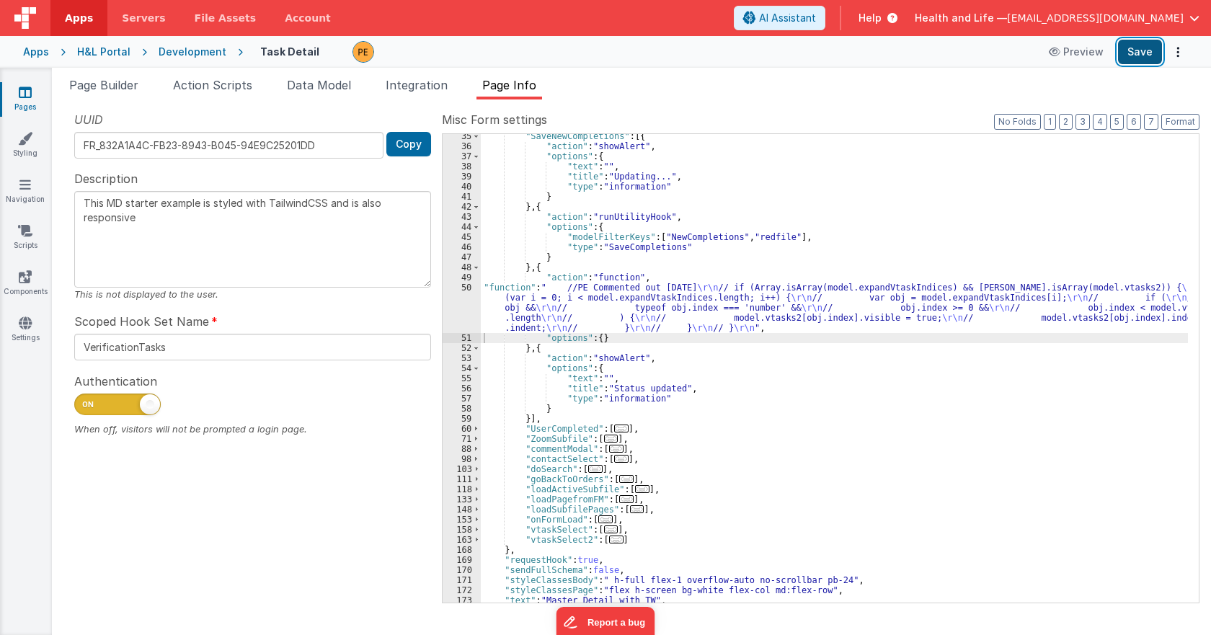
click at [1131, 59] on button "Save" at bounding box center [1140, 52] width 44 height 25
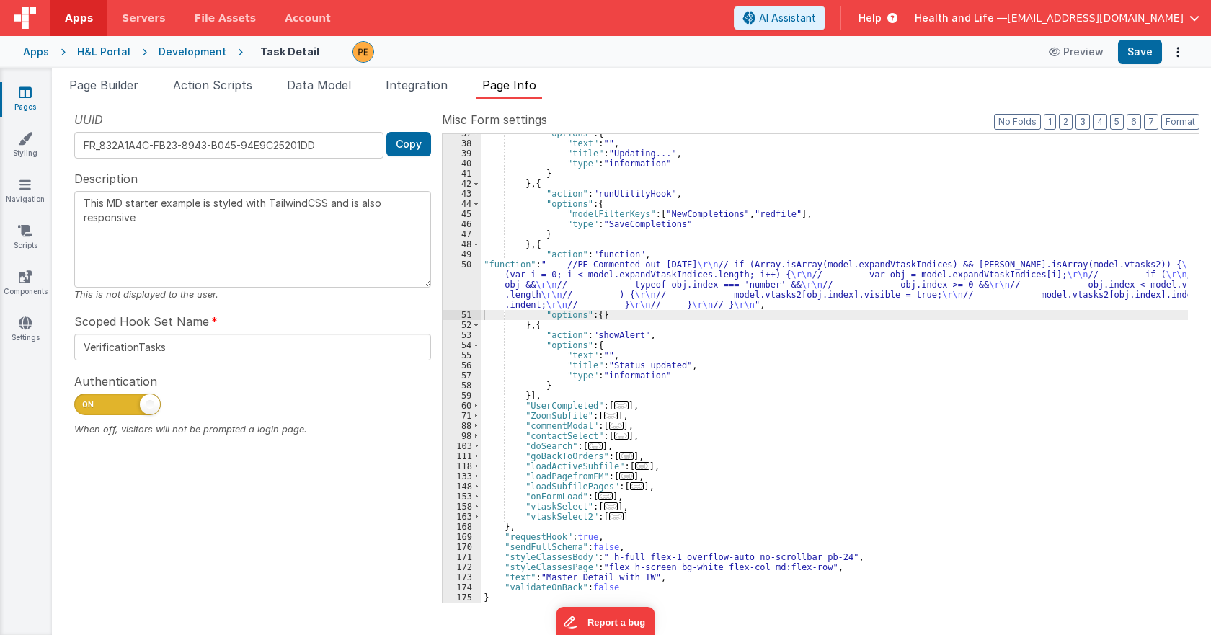
click at [590, 280] on div ""options" : { "text" : "" , "title" : "Updating..." , "type" : "information" } …" at bounding box center [834, 372] width 707 height 489
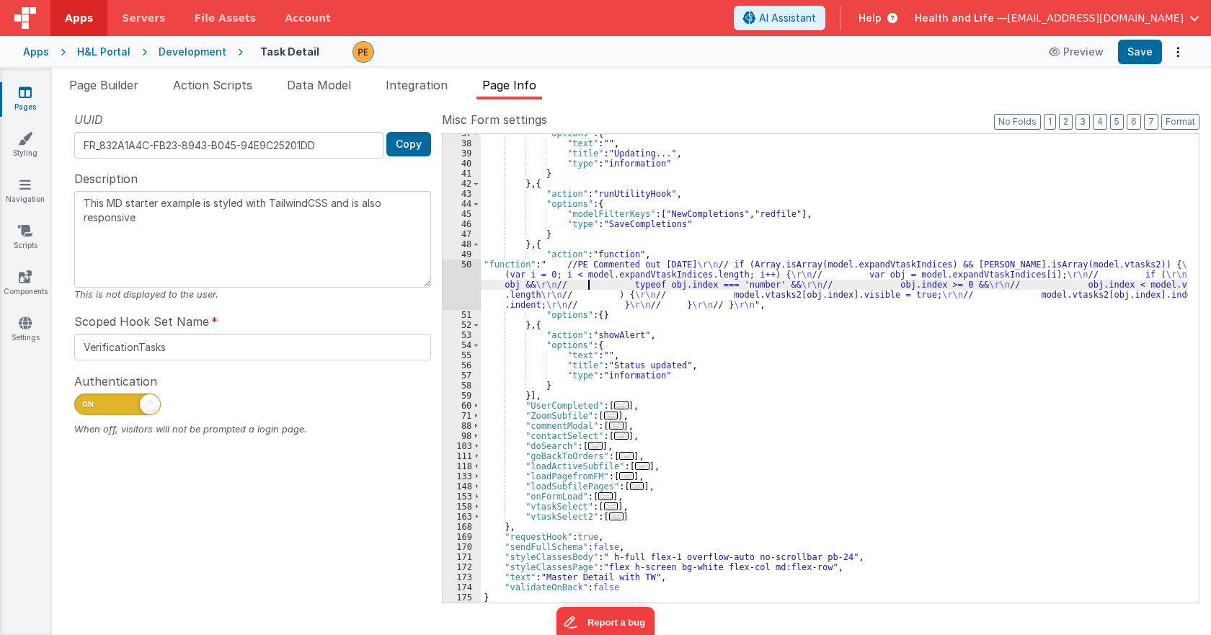
click at [454, 277] on div "50" at bounding box center [462, 285] width 38 height 50
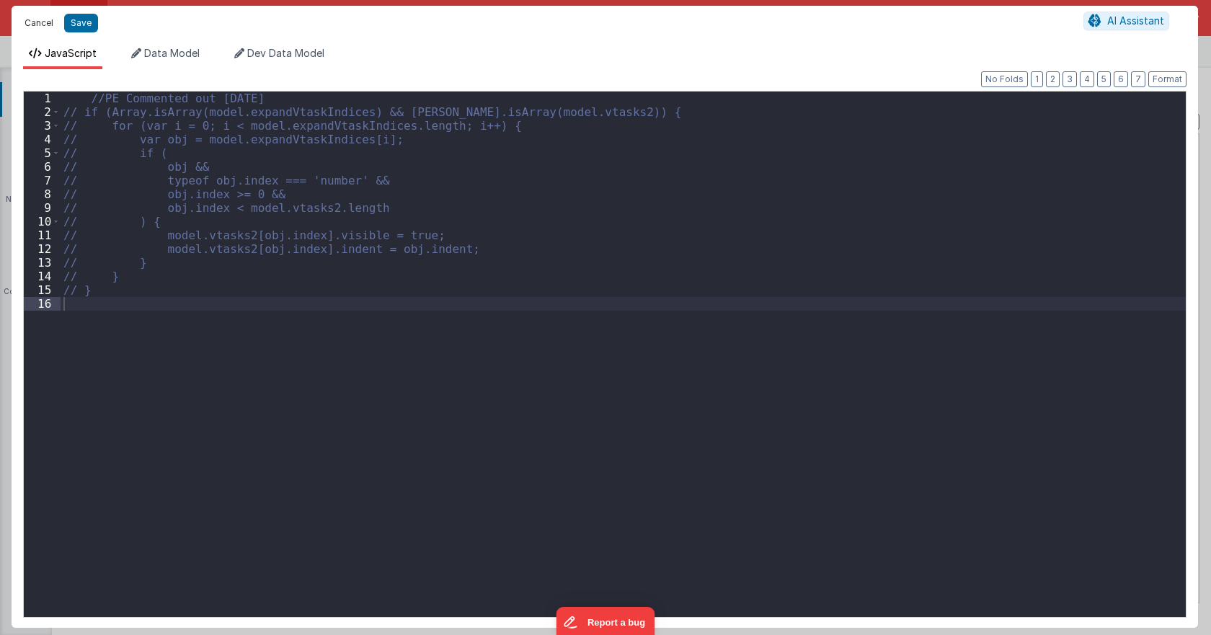
click at [30, 30] on button "Cancel" at bounding box center [38, 23] width 43 height 20
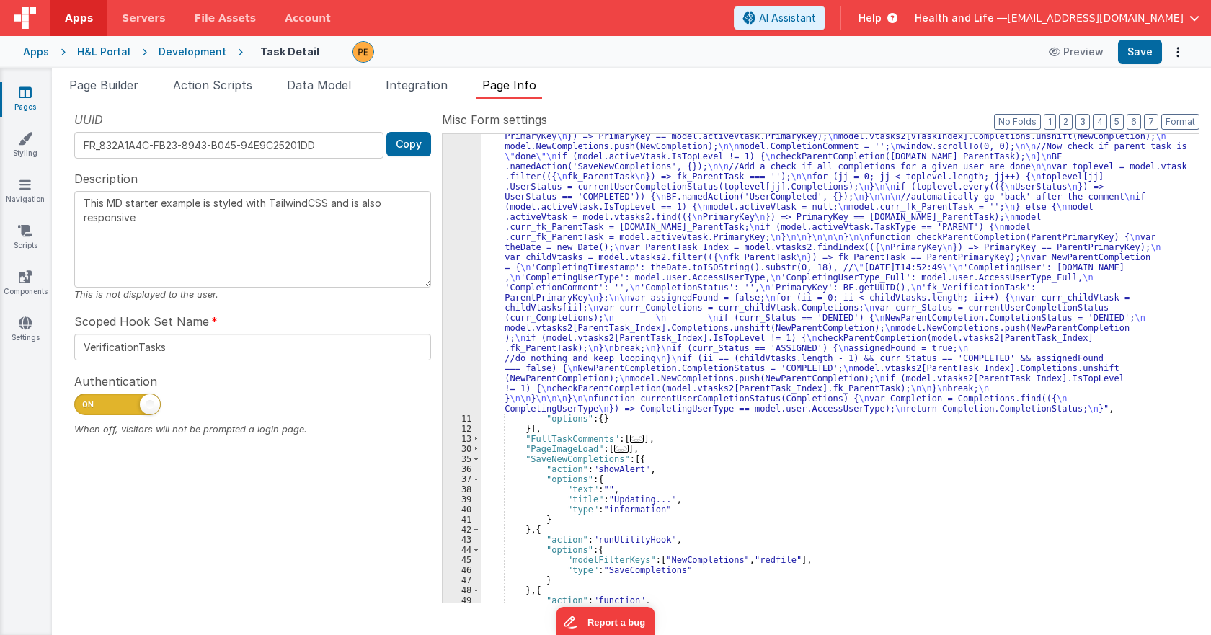
scroll to position [185, 0]
click at [522, 238] on div ""function" : "if (model.CompletionComment === '') { \n if (action.options.Compl…" at bounding box center [834, 486] width 707 height 893
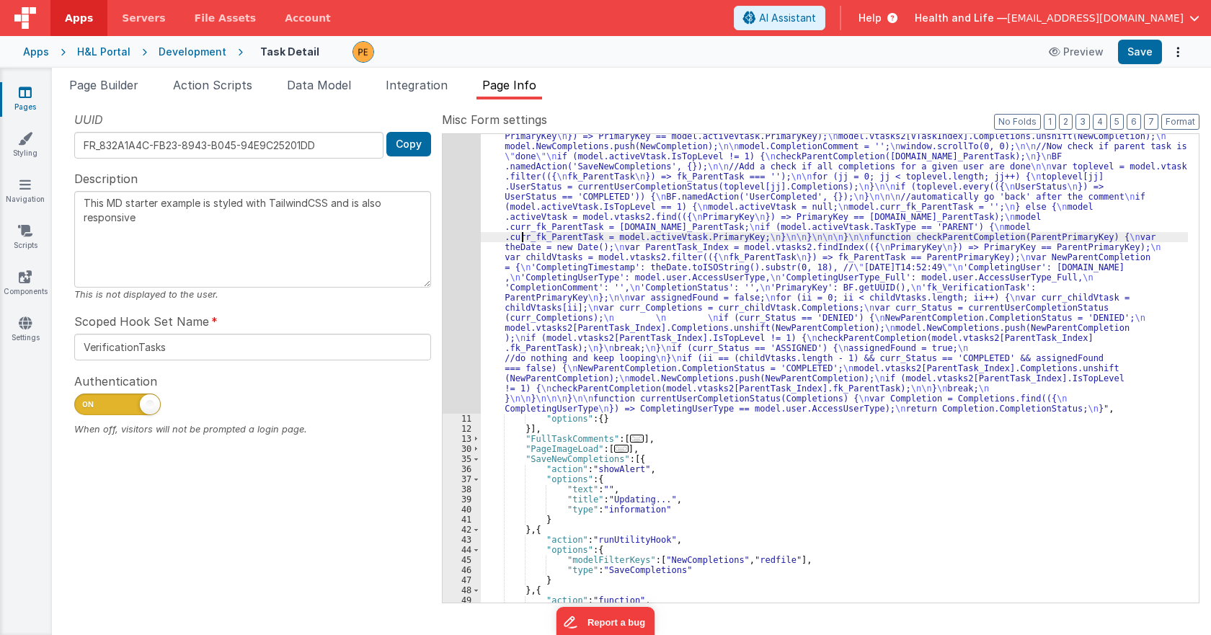
click at [459, 237] on div "10" at bounding box center [462, 227] width 38 height 374
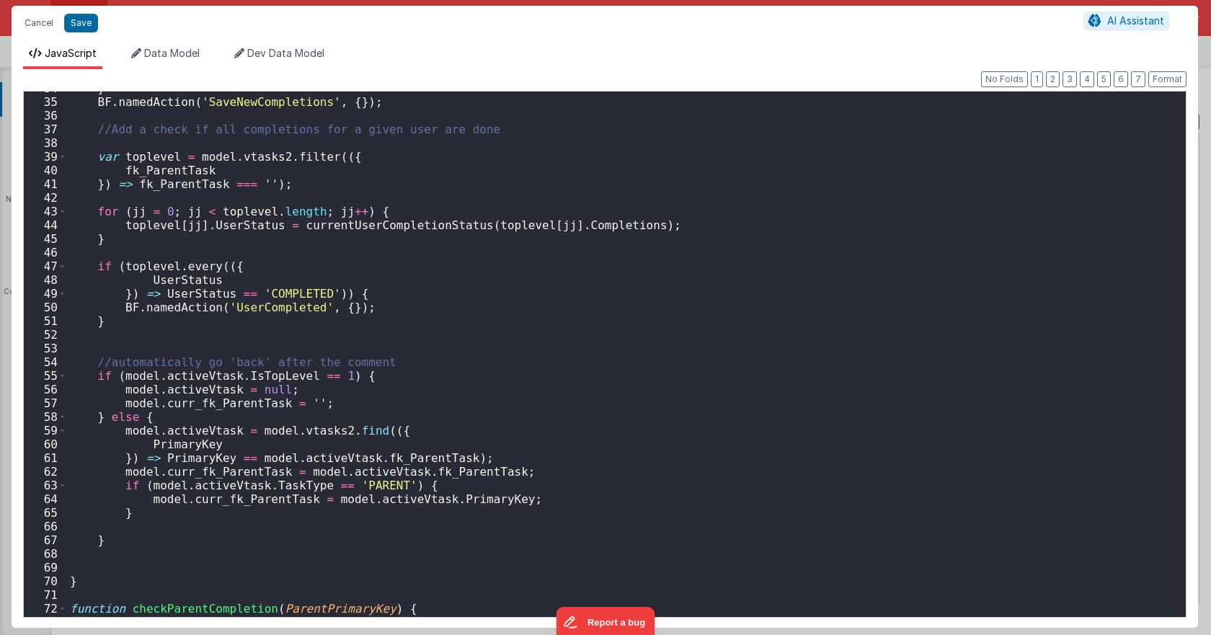
scroll to position [476, 0]
click at [272, 302] on div "} BF . namedAction ( 'SaveNewCompletions' , { }) ; //Add a check if all complet…" at bounding box center [621, 357] width 1108 height 553
click at [244, 358] on div "} BF . namedAction ( 'SaveNewCompletions' , { }) ; //Add a check if all complet…" at bounding box center [621, 357] width 1108 height 553
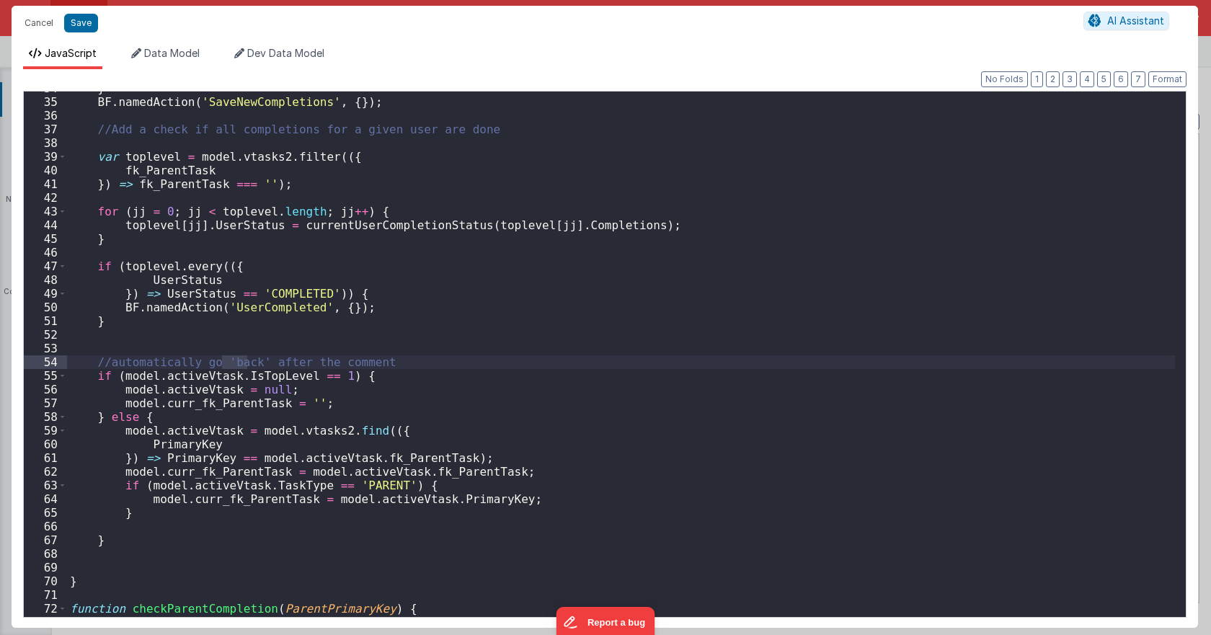
click at [261, 376] on div "} BF . namedAction ( 'SaveNewCompletions' , { }) ; //Add a check if all complet…" at bounding box center [621, 357] width 1108 height 553
click at [123, 548] on div "} BF . namedAction ( 'SaveNewCompletions' , { }) ; //Add a check if all complet…" at bounding box center [621, 357] width 1108 height 553
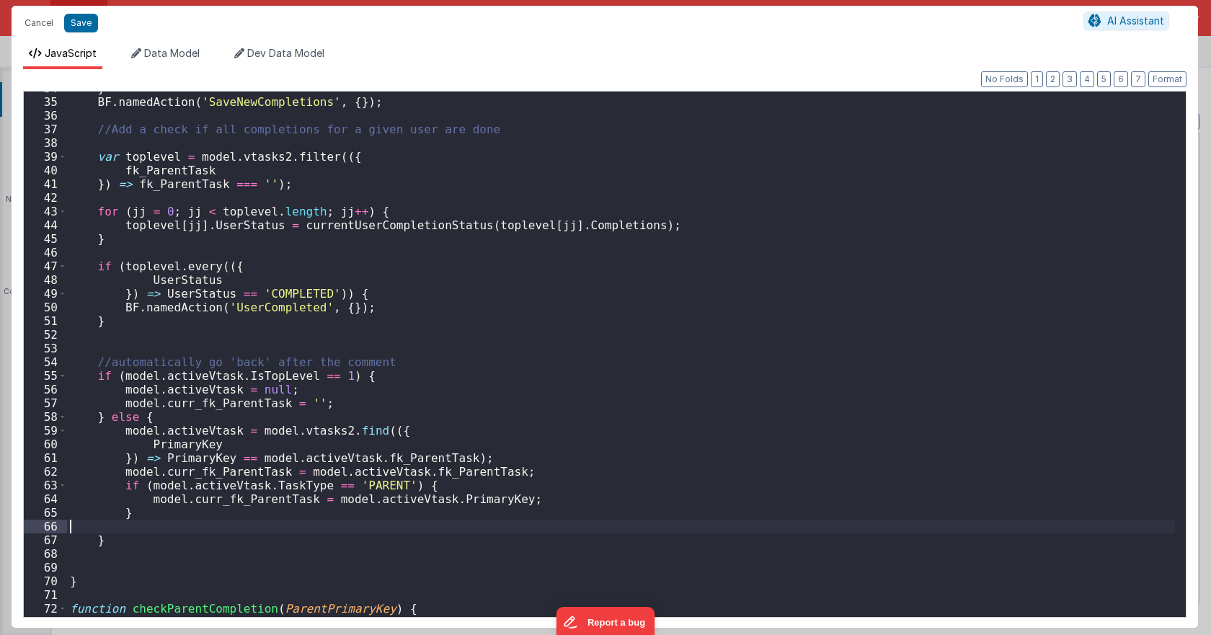
click at [123, 532] on div "} BF . namedAction ( 'SaveNewCompletions' , { }) ; //Add a check if all complet…" at bounding box center [621, 357] width 1108 height 553
click at [120, 550] on div "} BF . namedAction ( 'SaveNewCompletions' , { }) ; //Add a check if all complet…" at bounding box center [621, 357] width 1108 height 553
click at [120, 540] on div "} BF . namedAction ( 'SaveNewCompletions' , { }) ; //Add a check if all complet…" at bounding box center [621, 357] width 1108 height 553
click at [394, 362] on div "} BF . namedAction ( 'SaveNewCompletions' , { }) ; //Add a check if all complet…" at bounding box center [621, 357] width 1108 height 553
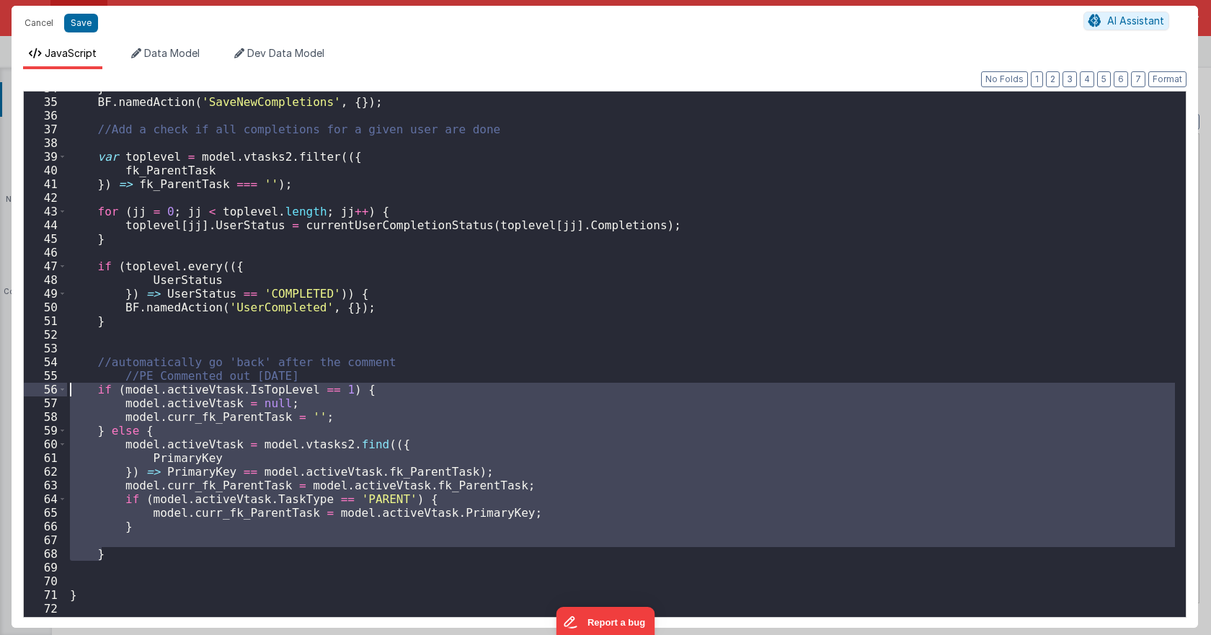
drag, startPoint x: 142, startPoint y: 560, endPoint x: 51, endPoint y: 383, distance: 199.3
click at [51, 383] on div "34 35 36 37 38 39 40 41 42 43 44 45 46 47 48 49 50 51 52 53 54 55 56 57 58 59 6…" at bounding box center [605, 354] width 1164 height 527
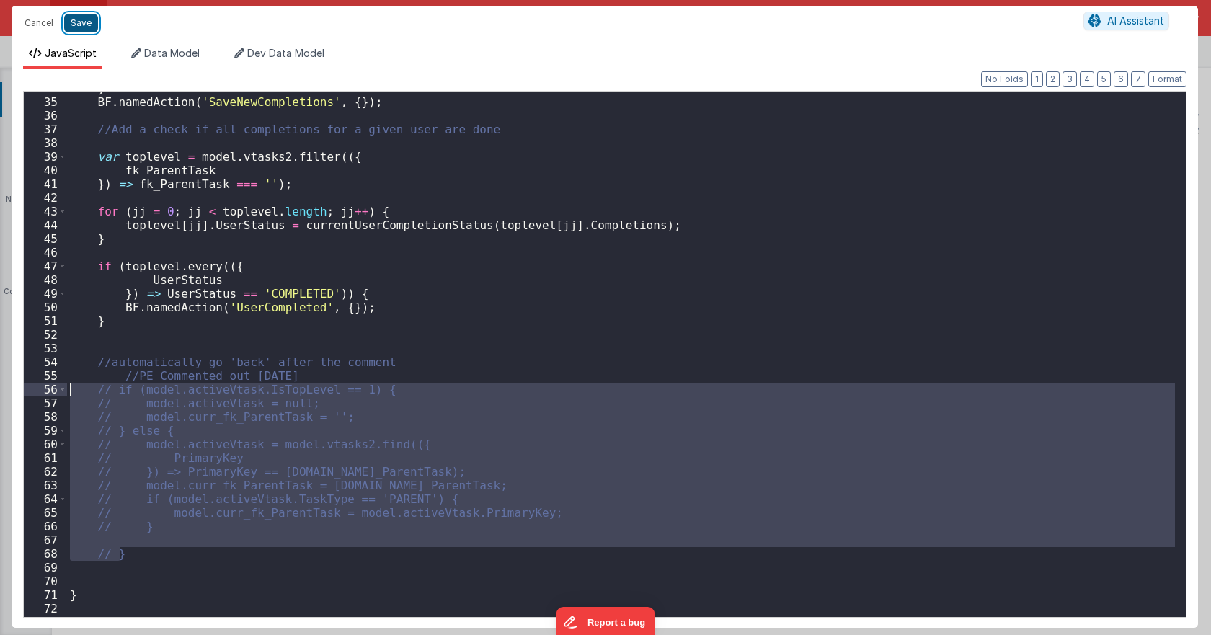
click at [83, 23] on button "Save" at bounding box center [81, 23] width 34 height 19
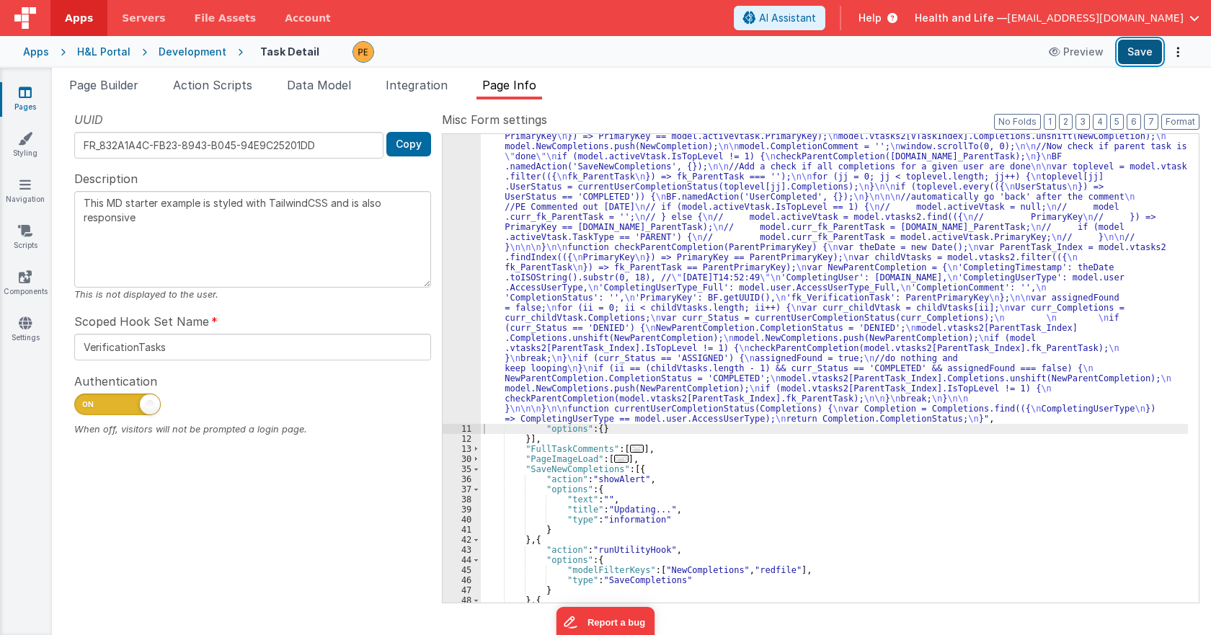
click at [1137, 58] on button "Save" at bounding box center [1140, 52] width 44 height 25
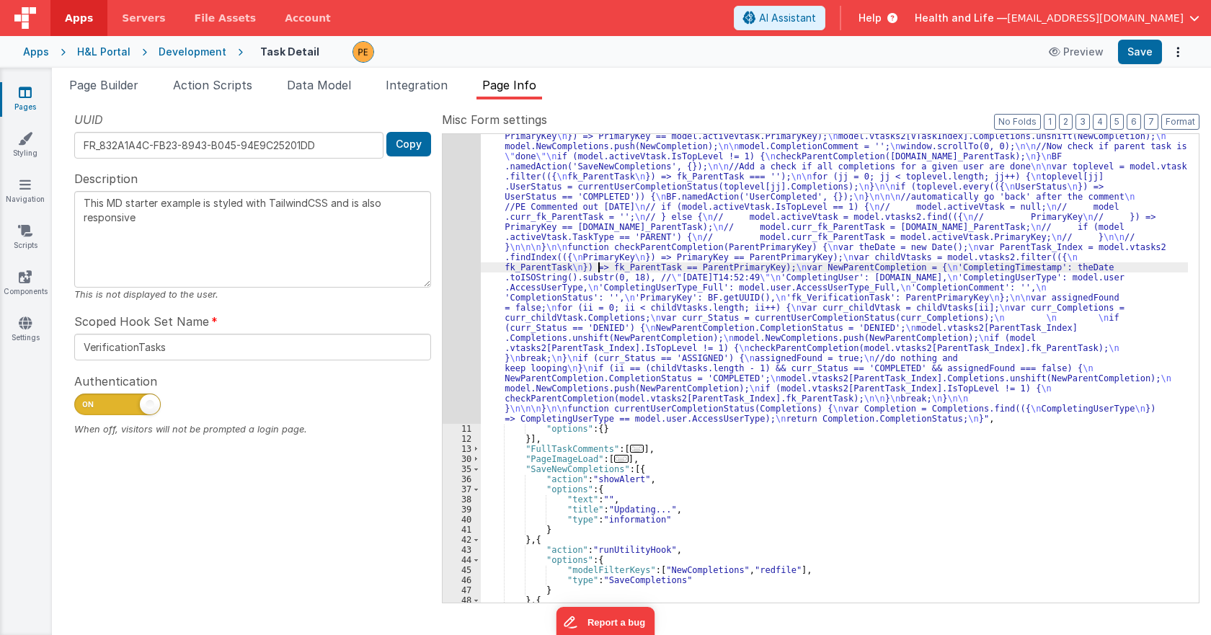
click at [599, 263] on div ""function" : "if (model.CompletionComment === '') { \n if (action.options.Compl…" at bounding box center [834, 471] width 707 height 862
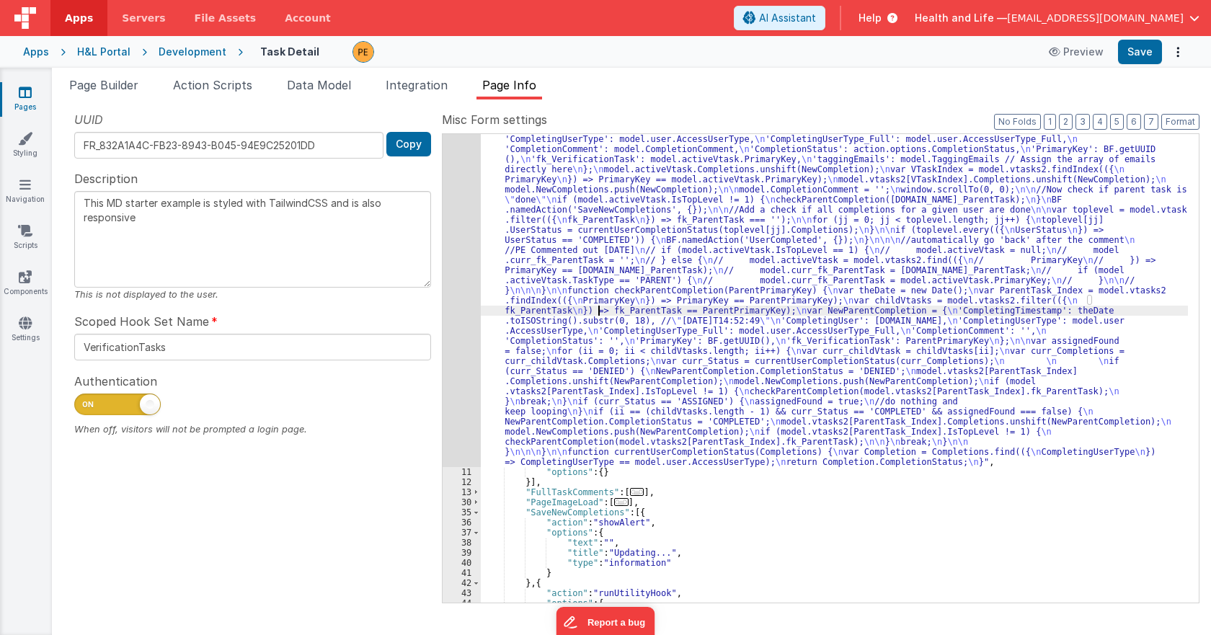
scroll to position [0, 0]
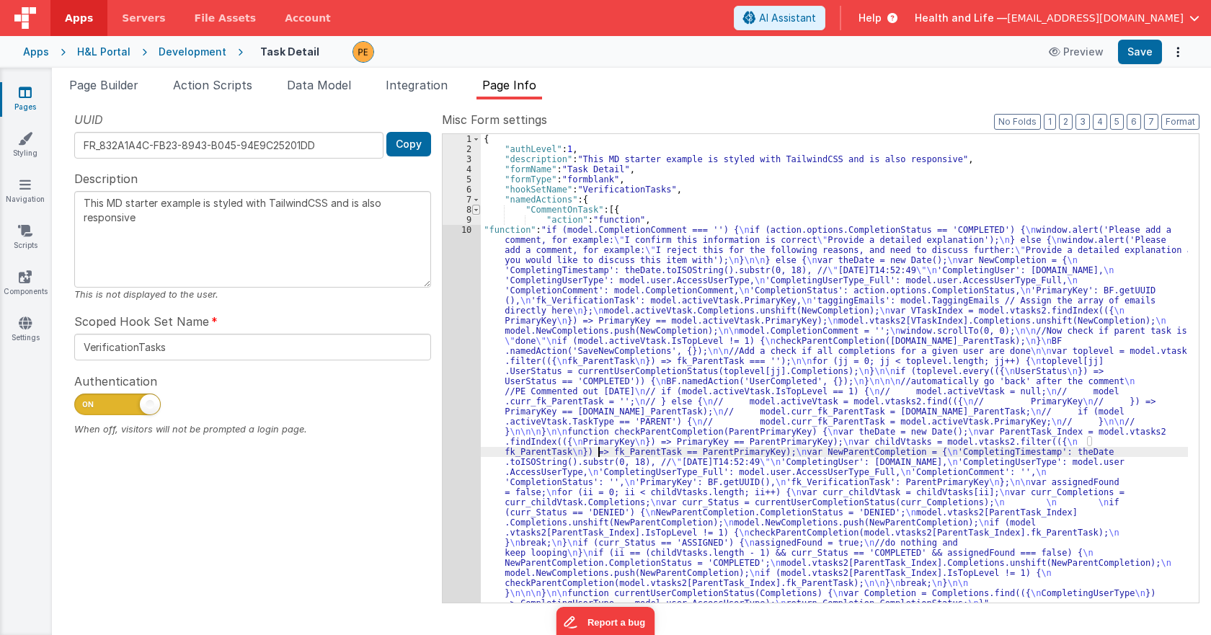
click at [478, 211] on span at bounding box center [476, 210] width 8 height 10
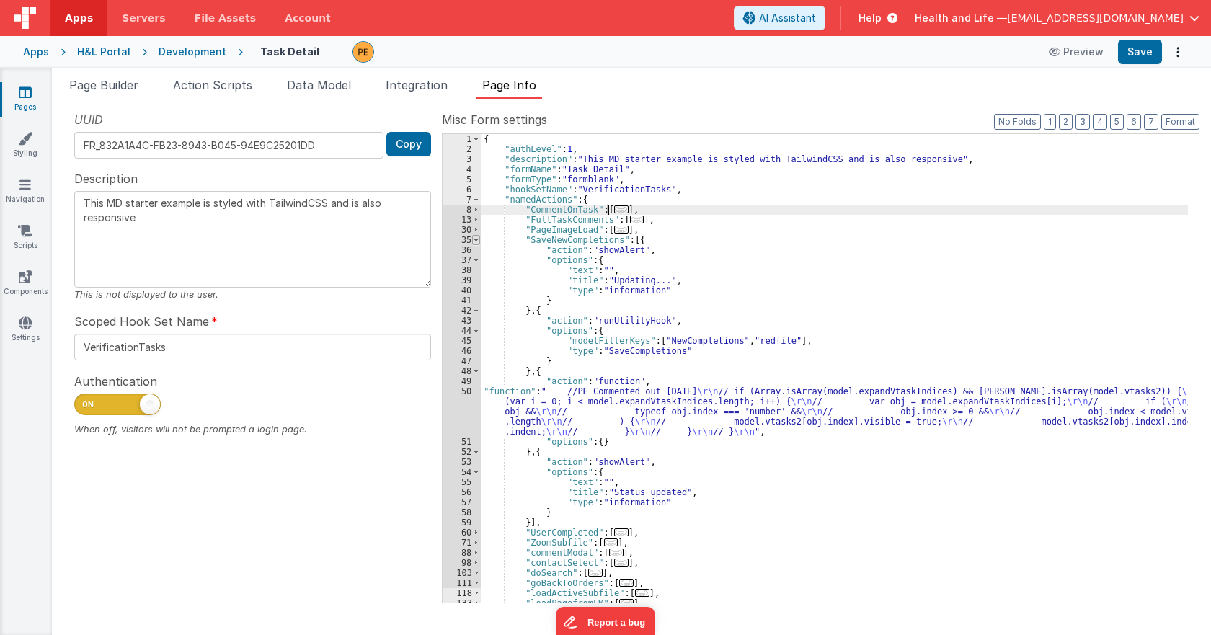
click at [475, 239] on span at bounding box center [476, 240] width 8 height 10
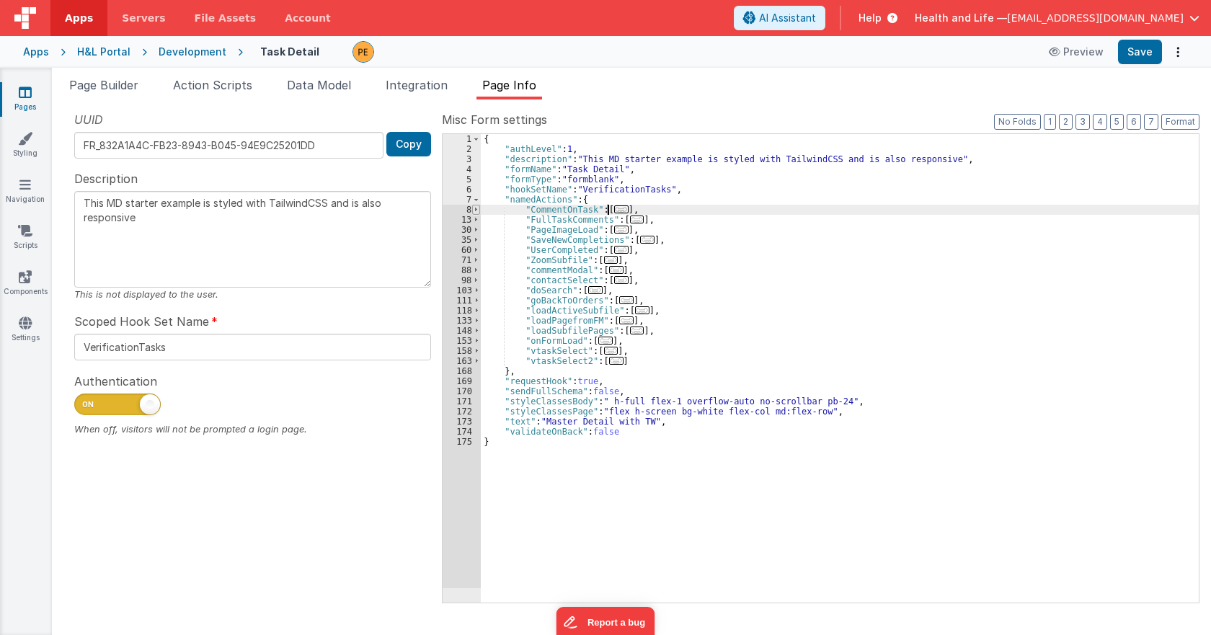
click at [475, 211] on span at bounding box center [476, 210] width 8 height 10
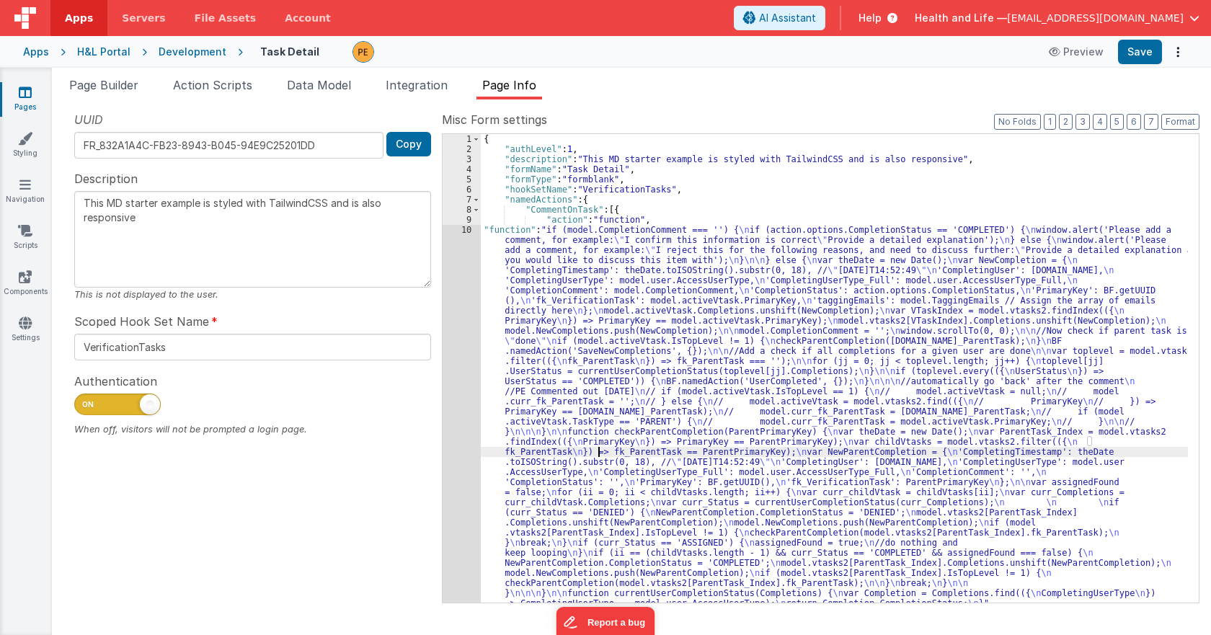
click at [513, 296] on div "{ "authLevel" : 1 , "description" : "This MD starter example is styled with Tai…" at bounding box center [834, 378] width 707 height 489
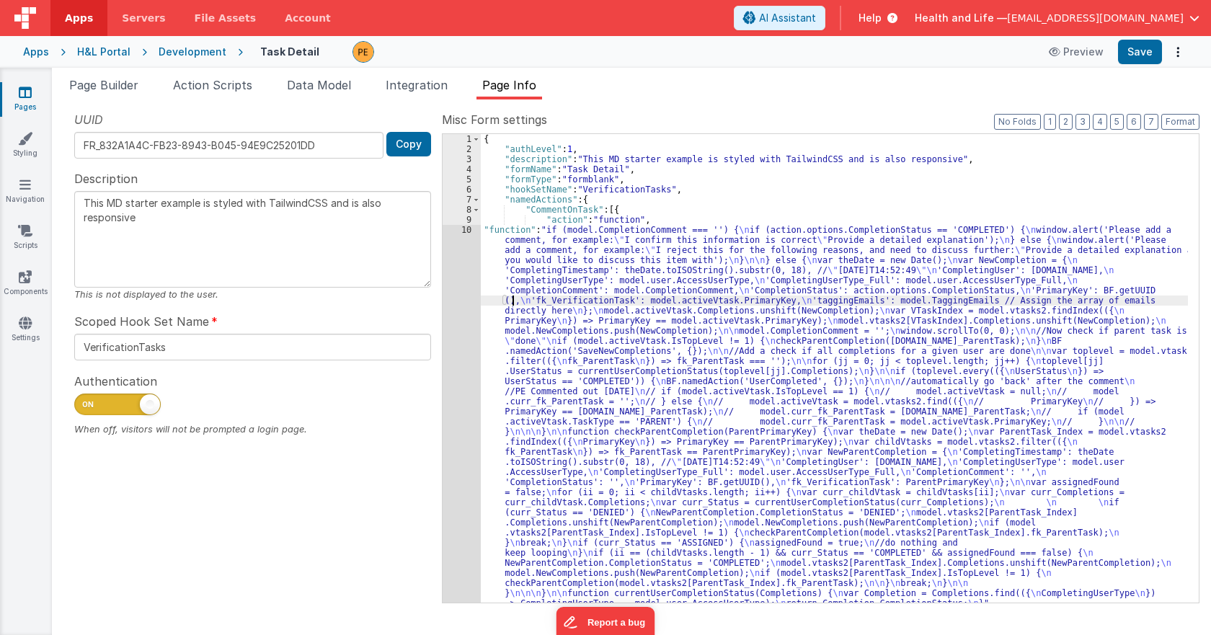
click at [461, 323] on div "1 2 3 4 5 6 7 8 9 10 11" at bounding box center [462, 378] width 38 height 489
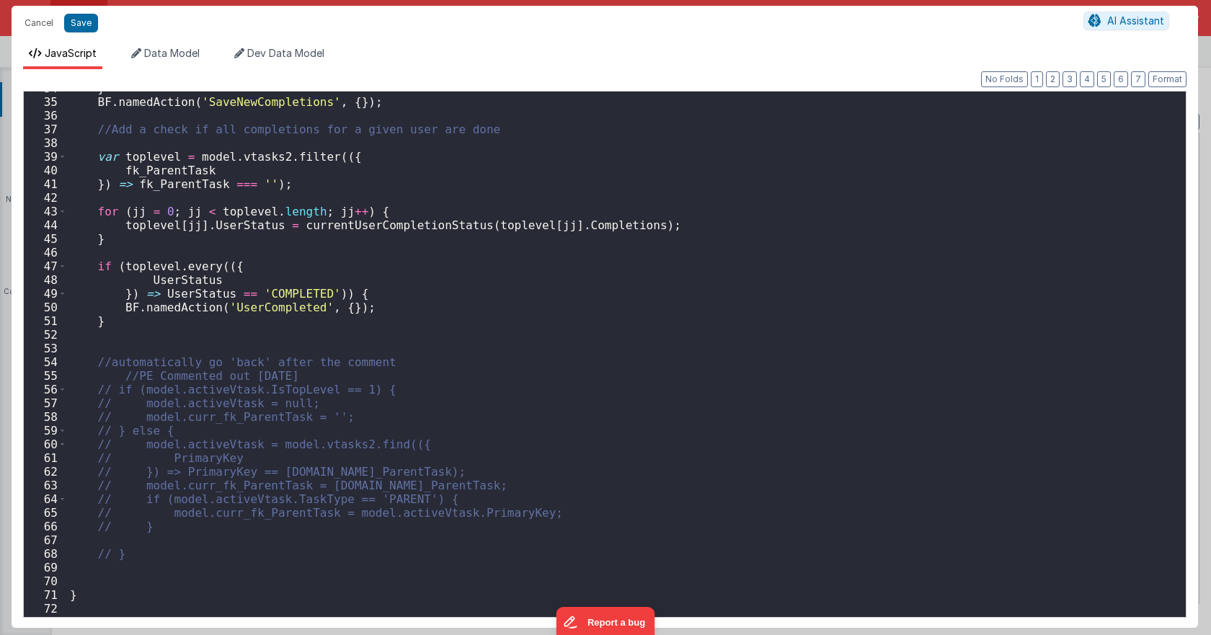
scroll to position [476, 0]
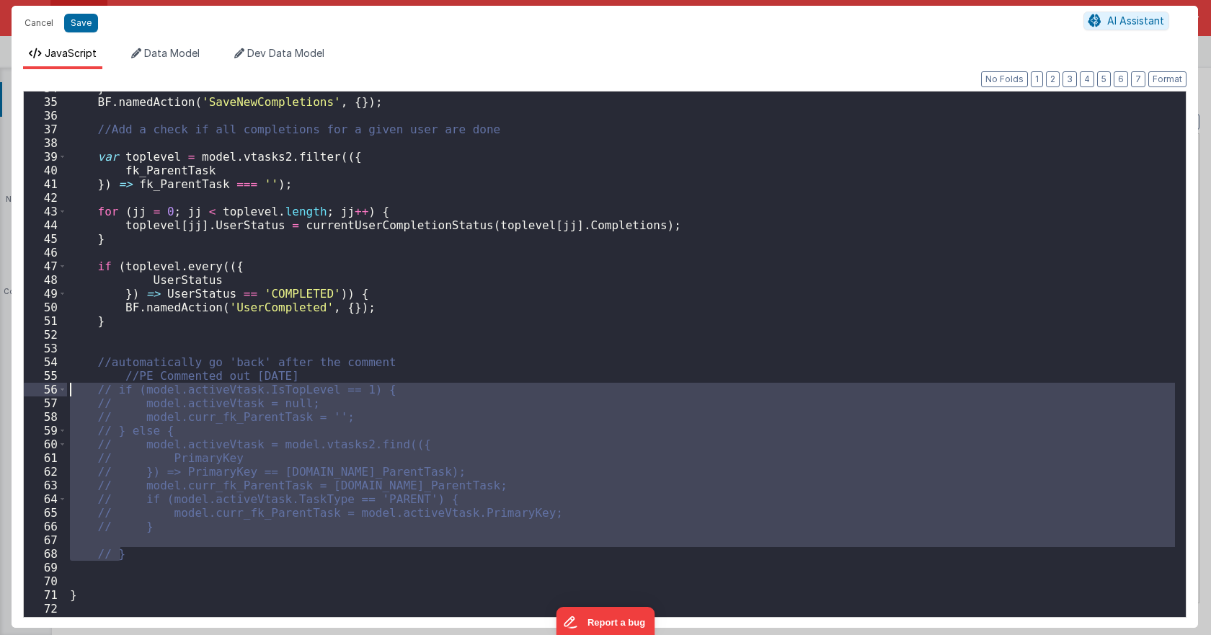
drag, startPoint x: 131, startPoint y: 557, endPoint x: 41, endPoint y: 389, distance: 189.7
click at [41, 389] on div "34 35 36 37 38 39 40 41 42 43 44 45 46 47 48 49 50 51 52 53 54 55 56 57 58 59 6…" at bounding box center [605, 354] width 1164 height 527
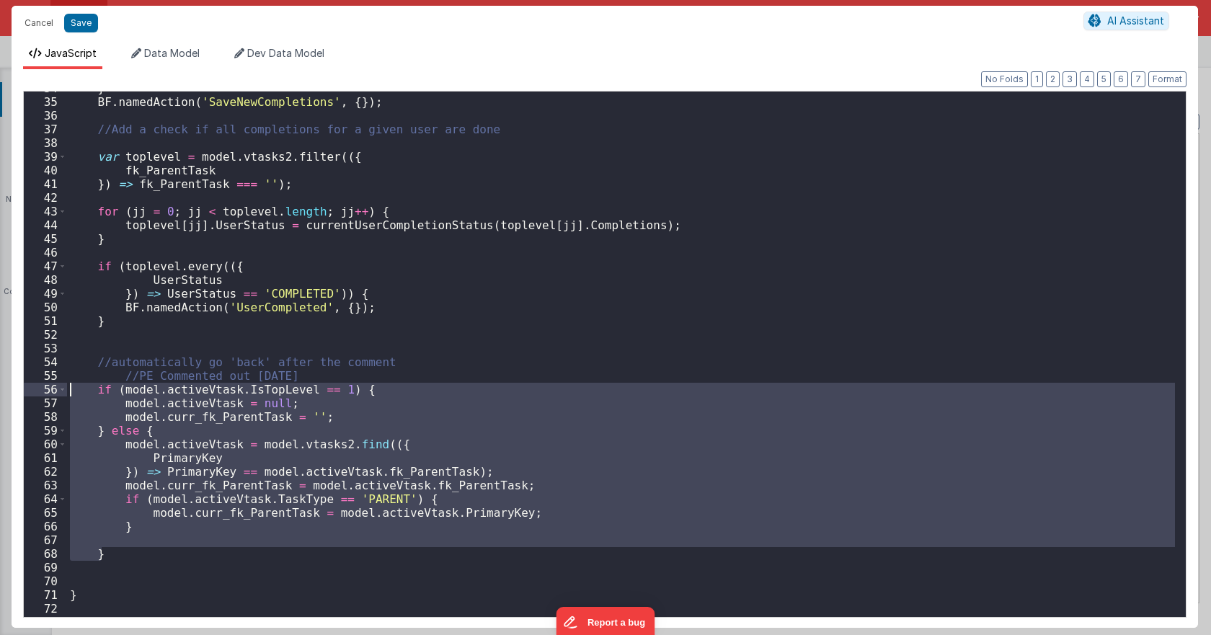
click at [218, 458] on div "} BF . namedAction ( 'SaveNewCompletions' , { }) ; //Add a check if all complet…" at bounding box center [621, 355] width 1108 height 526
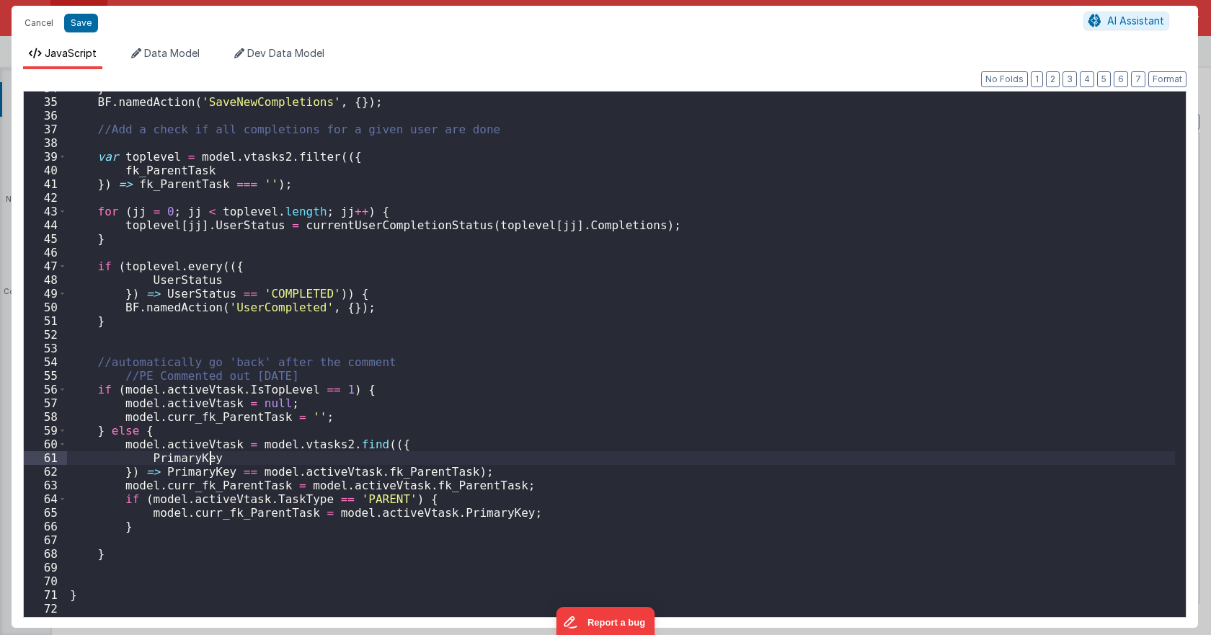
click at [218, 458] on div "} BF . namedAction ( 'SaveNewCompletions' , { }) ; //Add a check if all complet…" at bounding box center [621, 357] width 1108 height 553
click at [196, 456] on div "} BF . namedAction ( 'SaveNewCompletions' , { }) ; //Add a check if all complet…" at bounding box center [621, 355] width 1108 height 526
click at [196, 456] on div "} BF . namedAction ( 'SaveNewCompletions' , { }) ; //Add a check if all complet…" at bounding box center [621, 357] width 1108 height 553
click at [286, 449] on div "} BF . namedAction ( 'SaveNewCompletions' , { }) ; //Add a check if all complet…" at bounding box center [621, 357] width 1108 height 553
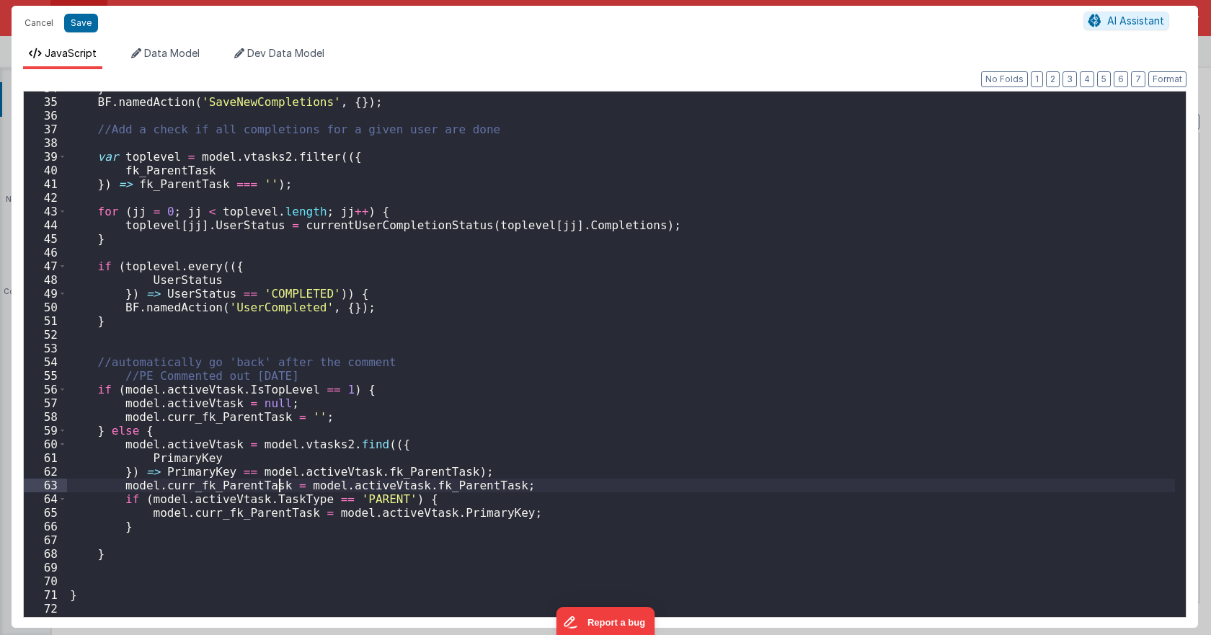
click at [277, 480] on div "} BF . namedAction ( 'SaveNewCompletions' , { }) ; //Add a check if all complet…" at bounding box center [621, 357] width 1108 height 553
click at [190, 472] on div "} BF . namedAction ( 'SaveNewCompletions' , { }) ; //Add a check if all complet…" at bounding box center [621, 357] width 1108 height 553
click at [307, 475] on div "} BF . namedAction ( 'SaveNewCompletions' , { }) ; //Add a check if all complet…" at bounding box center [621, 357] width 1108 height 553
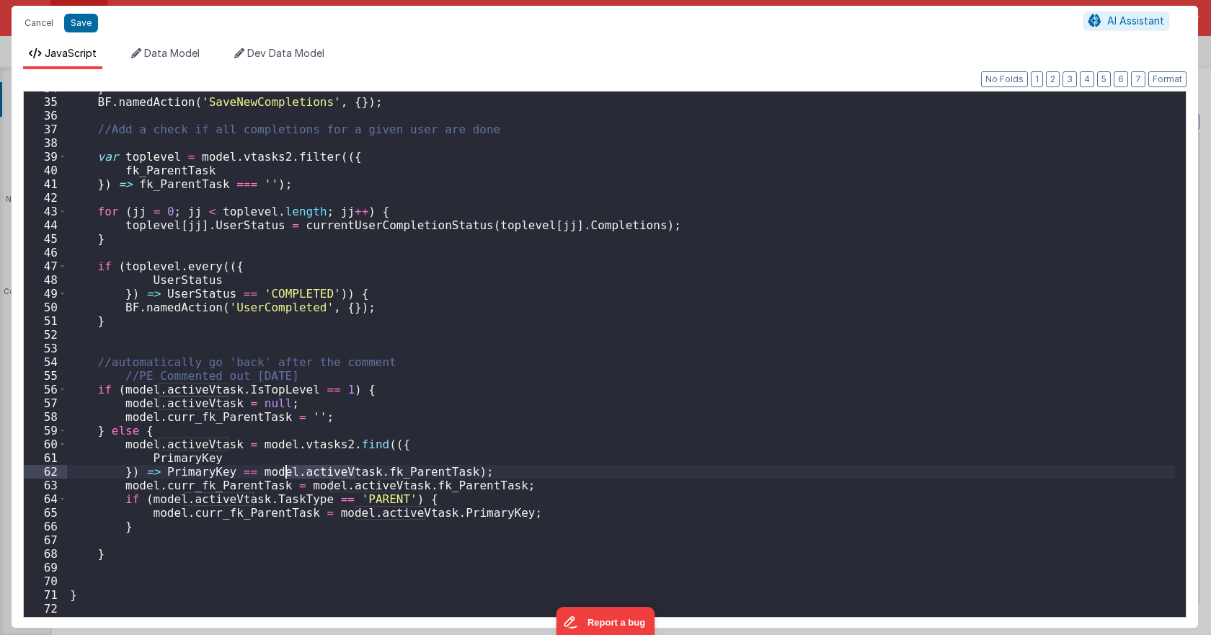
click at [387, 469] on div "} BF . namedAction ( 'SaveNewCompletions' , { }) ; //Add a check if all complet…" at bounding box center [621, 357] width 1108 height 553
click at [156, 486] on div "} BF . namedAction ( 'SaveNewCompletions' , { }) ; //Add a check if all complet…" at bounding box center [621, 357] width 1108 height 553
click at [209, 500] on div "} BF . namedAction ( 'SaveNewCompletions' , { }) ; //Add a check if all complet…" at bounding box center [621, 357] width 1108 height 553
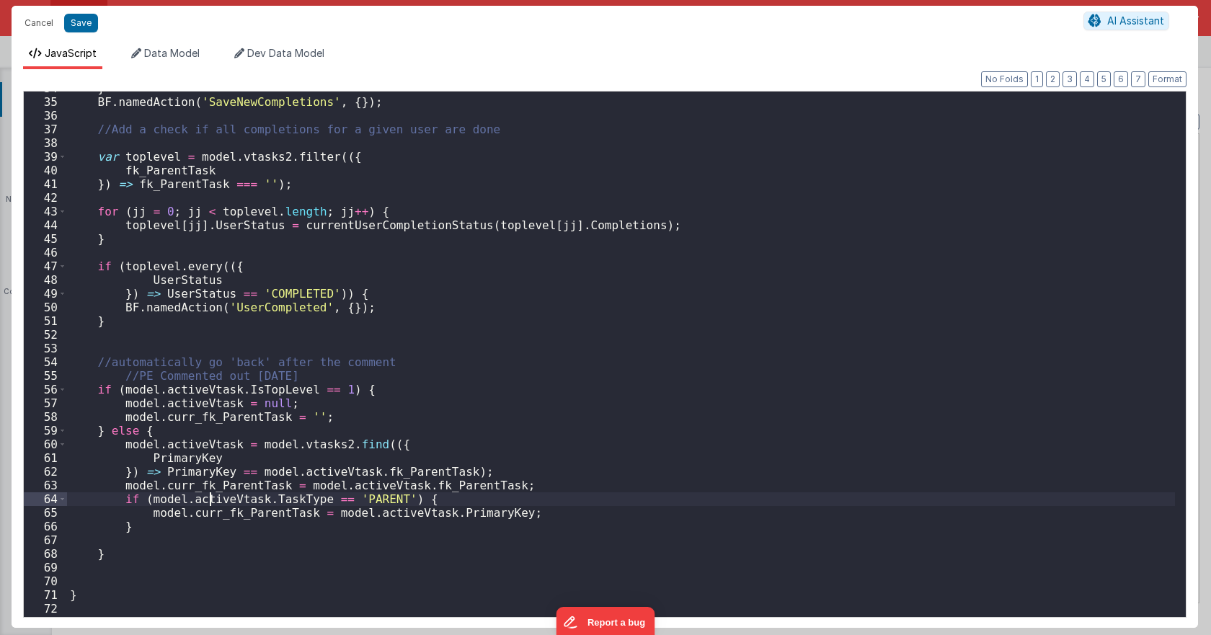
click at [209, 500] on div "} BF . namedAction ( 'SaveNewCompletions' , { }) ; //Add a check if all complet…" at bounding box center [621, 357] width 1108 height 553
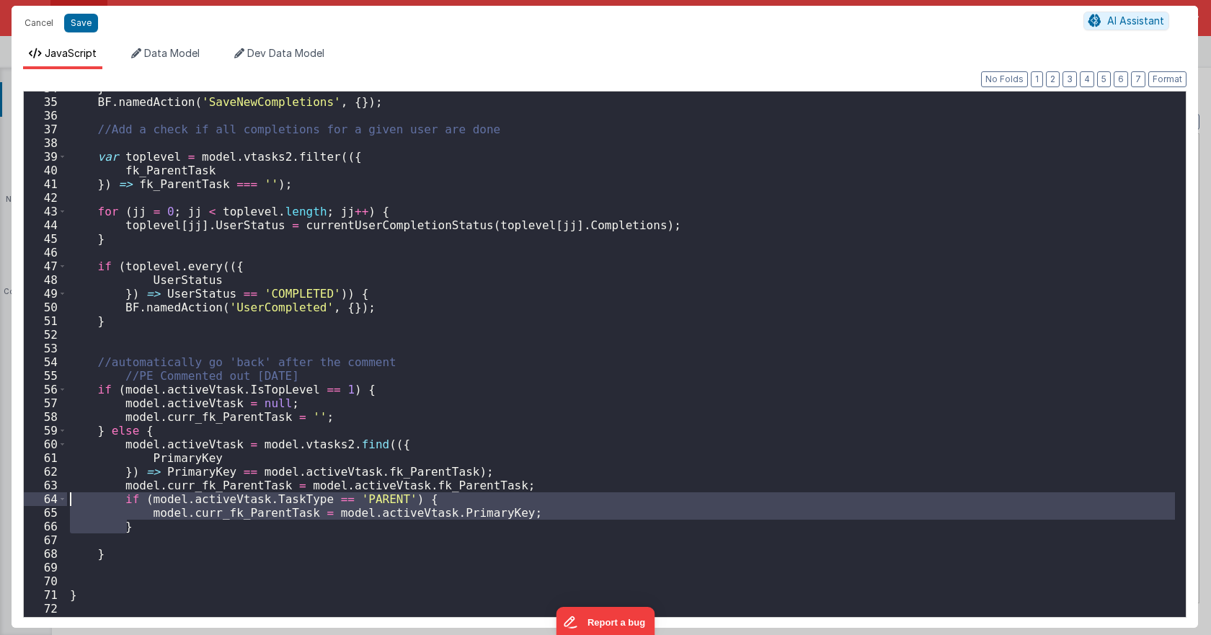
drag, startPoint x: 153, startPoint y: 527, endPoint x: 56, endPoint y: 499, distance: 101.3
click at [56, 499] on div "34 35 36 37 38 39 40 41 42 43 44 45 46 47 48 49 50 51 52 53 54 55 56 57 58 59 6…" at bounding box center [605, 354] width 1164 height 527
click at [93, 16] on button "Save" at bounding box center [81, 23] width 34 height 19
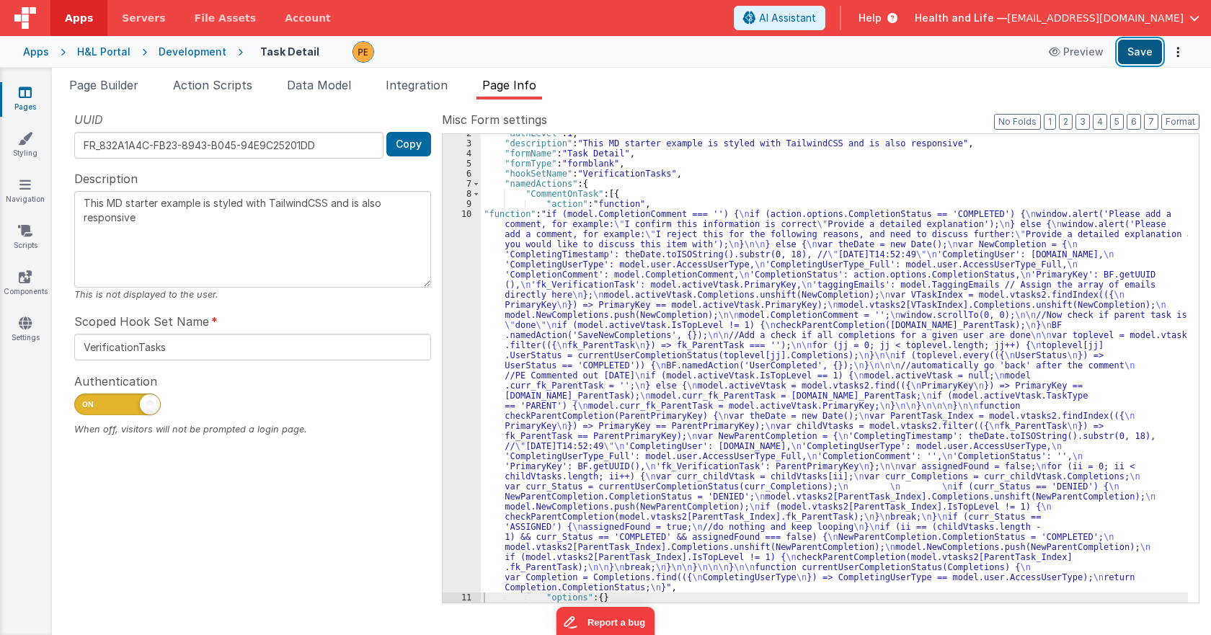
click at [1132, 53] on button "Save" at bounding box center [1140, 52] width 44 height 25
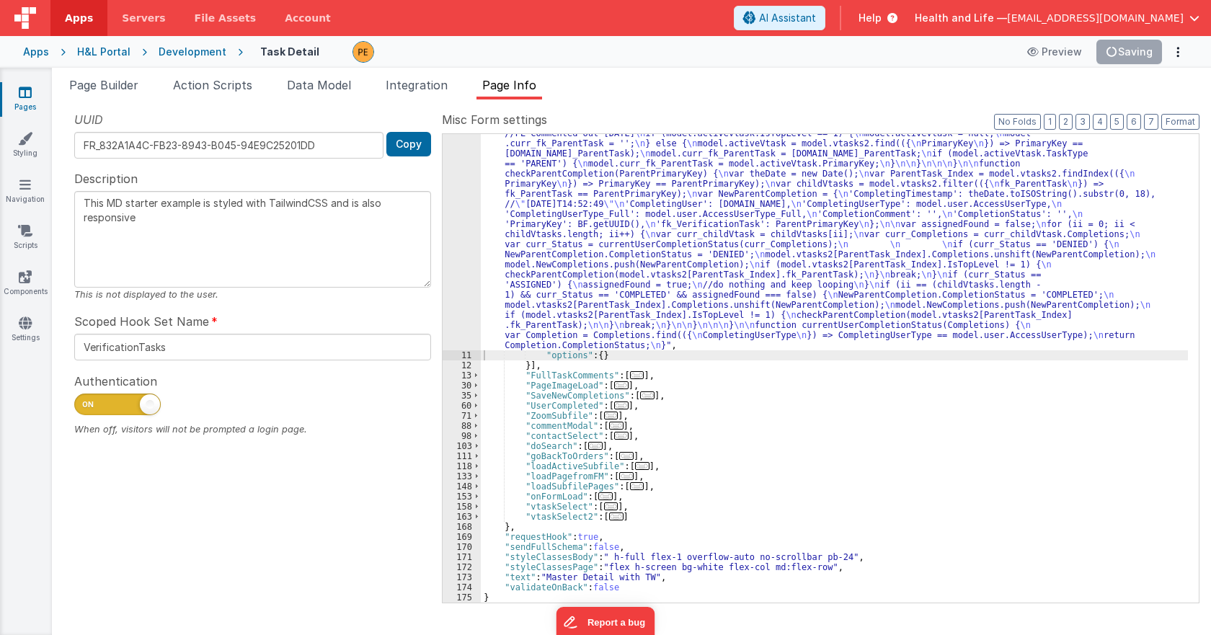
scroll to position [258, 0]
click at [574, 243] on div ""function" : "if (model.CompletionComment === '') { \n if (action.options.Compl…" at bounding box center [834, 398] width 707 height 862
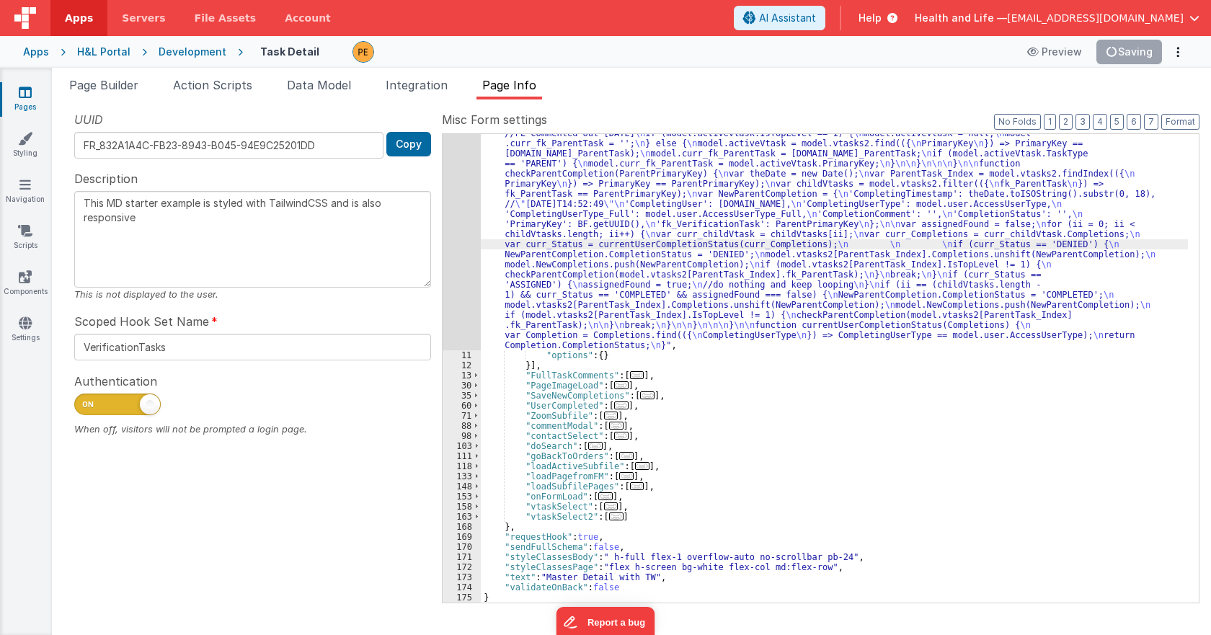
click at [472, 235] on div "10" at bounding box center [462, 159] width 38 height 384
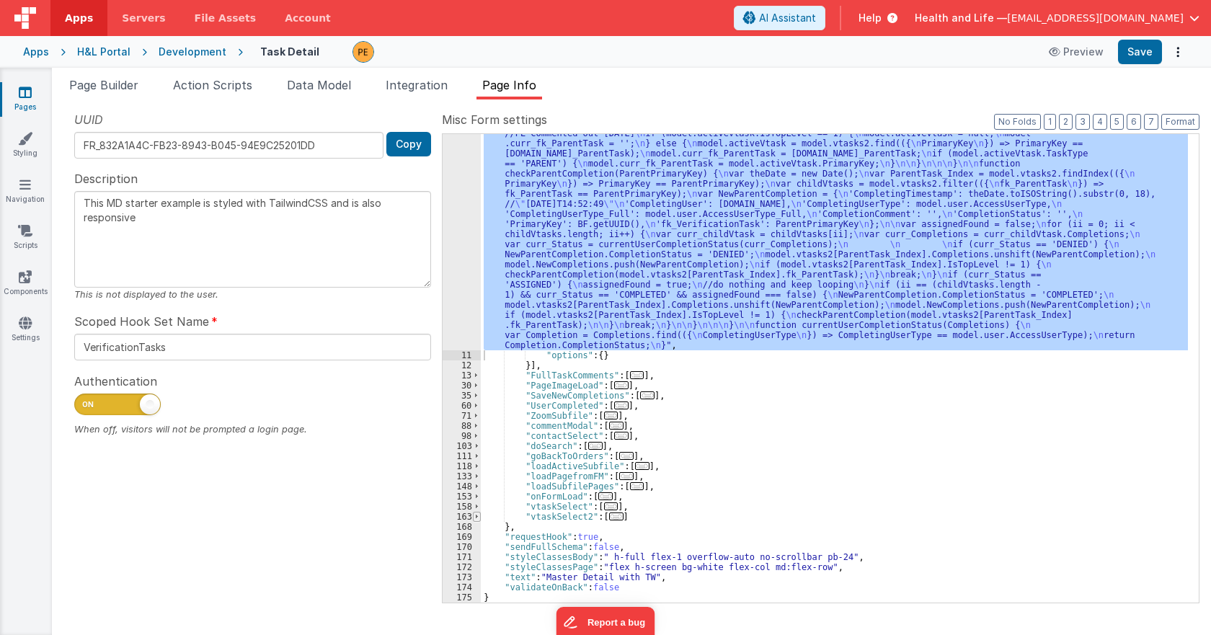
click at [474, 515] on span at bounding box center [477, 517] width 8 height 10
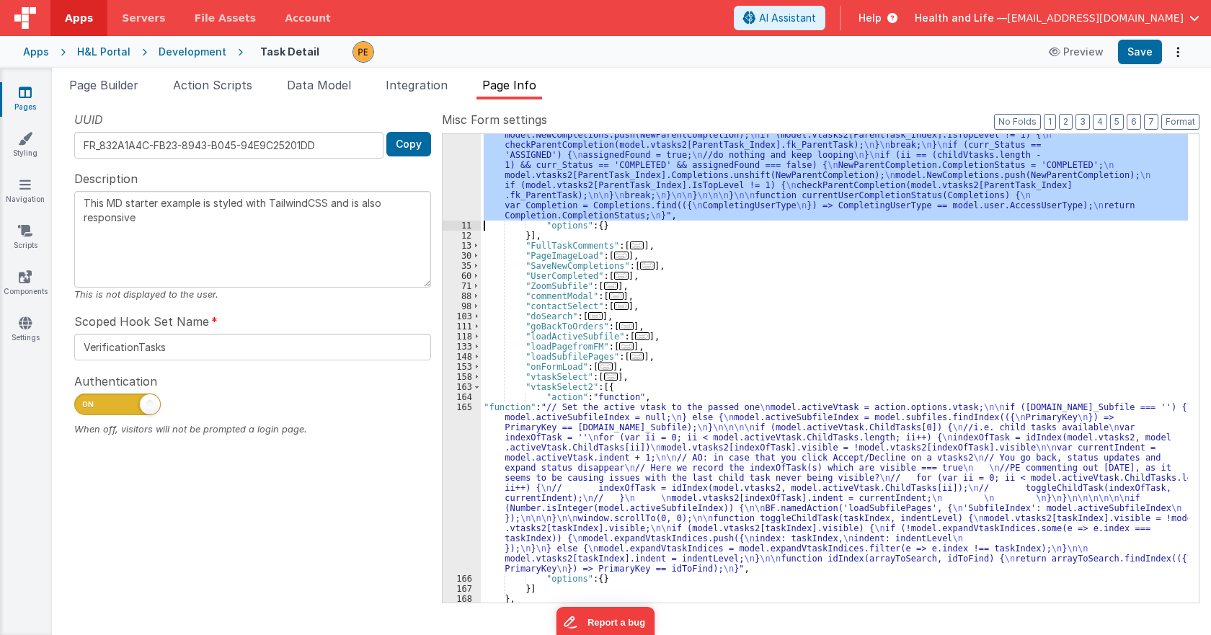
scroll to position [460, 0]
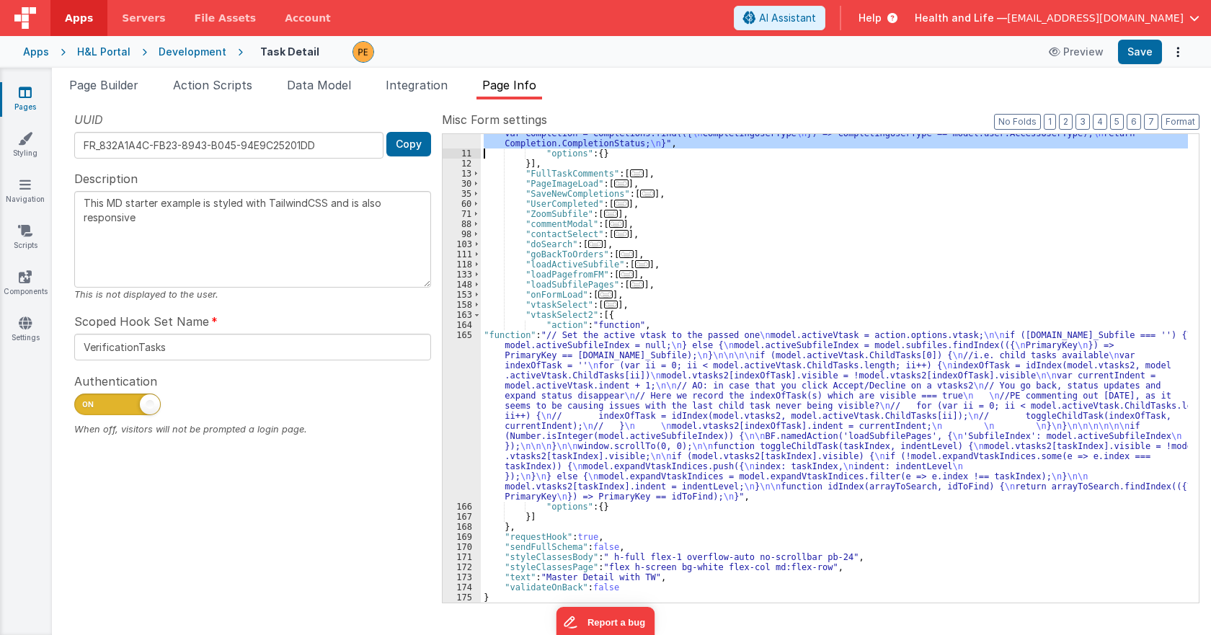
click at [585, 372] on div ""function" : "if (model.CompletionComment === '') { \n if (action.options.Compl…" at bounding box center [834, 196] width 707 height 862
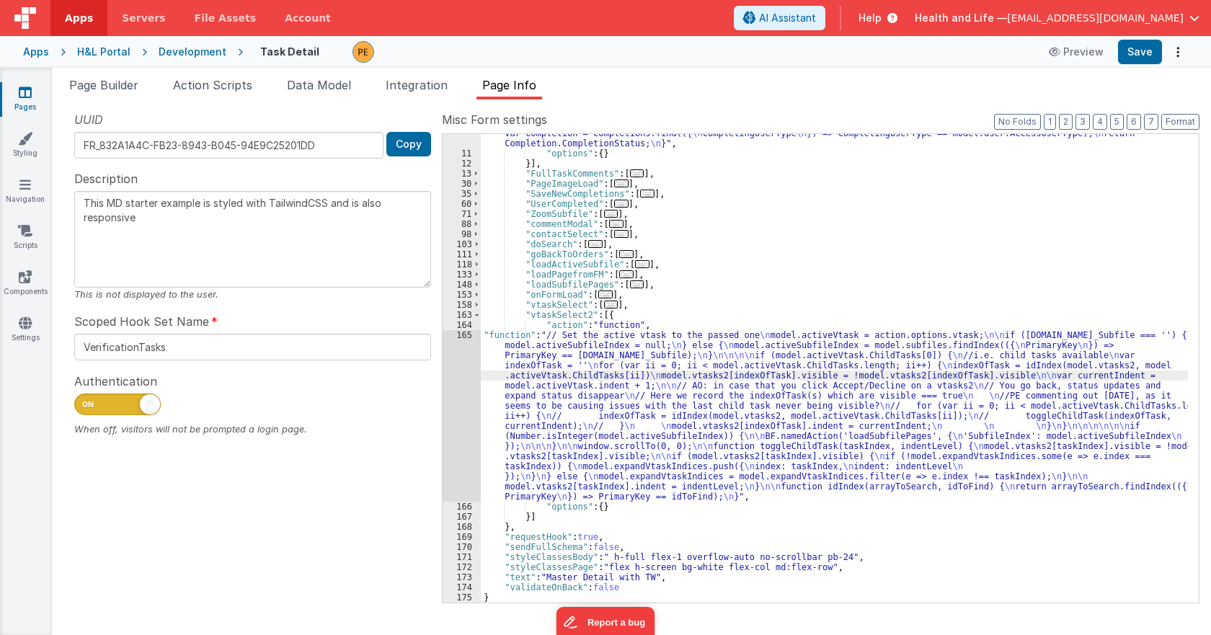
click at [457, 402] on div "165" at bounding box center [462, 416] width 38 height 172
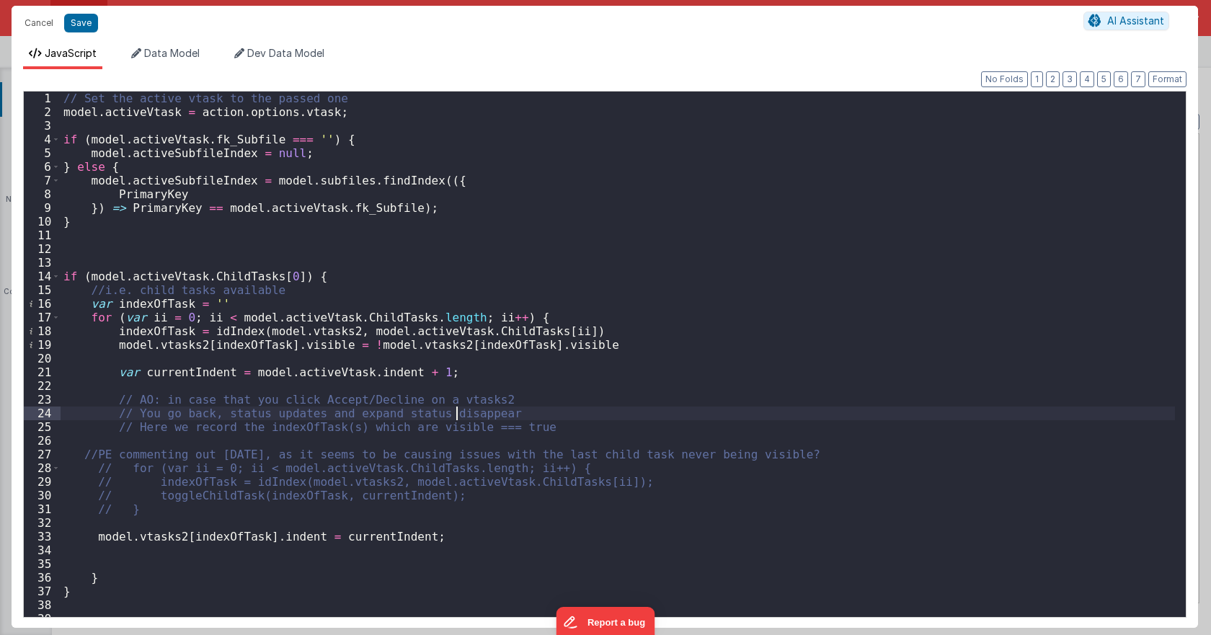
scroll to position [0, 0]
click at [566, 450] on div "// Set the active vtask to the passed one model . activeVtask = action . option…" at bounding box center [618, 368] width 1115 height 553
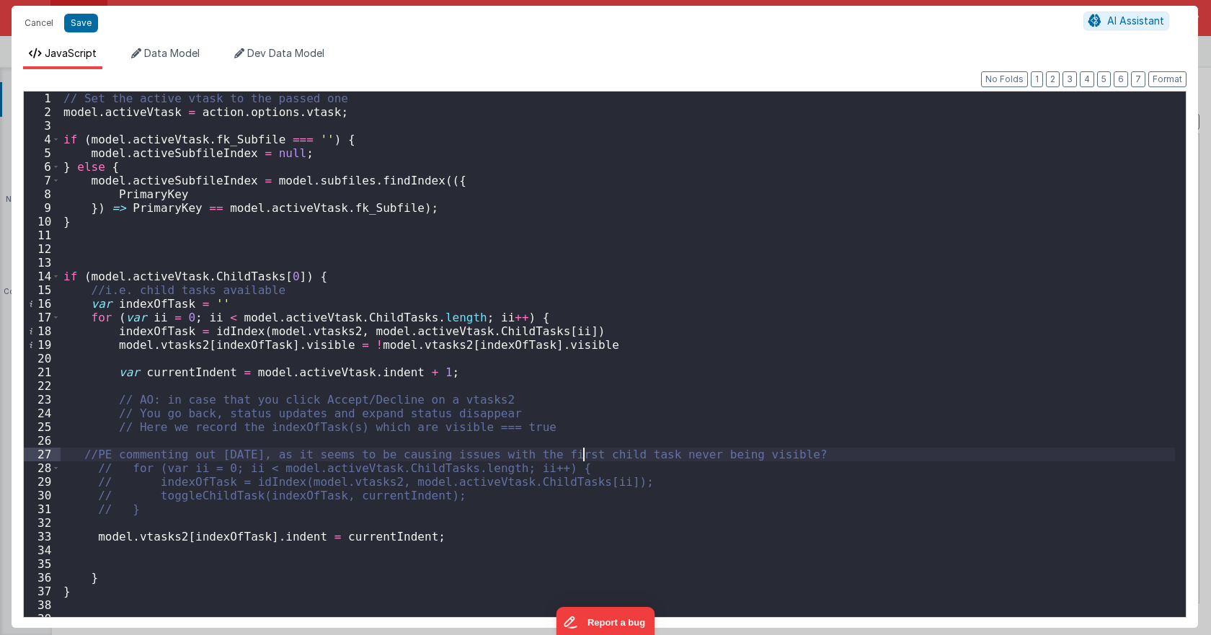
click at [658, 441] on div "// Set the active vtask to the passed one model . activeVtask = action . option…" at bounding box center [618, 368] width 1115 height 553
click at [650, 454] on div "// Set the active vtask to the passed one model . activeVtask = action . option…" at bounding box center [618, 368] width 1115 height 553
click at [82, 19] on button "Save" at bounding box center [81, 23] width 34 height 19
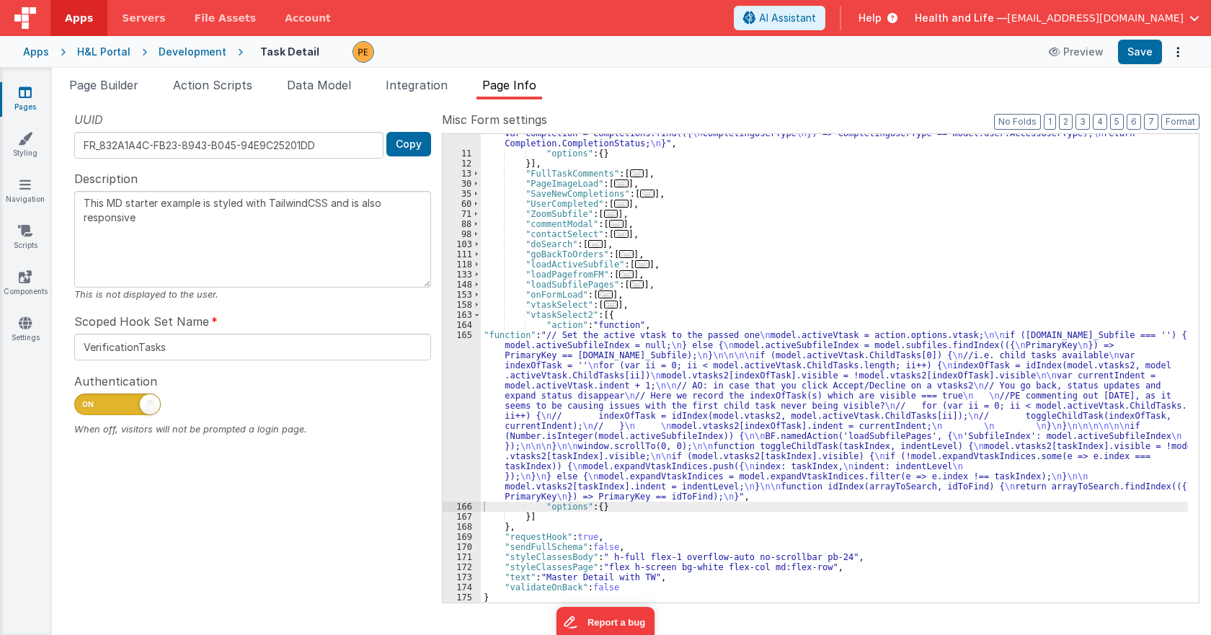
click at [571, 414] on div ""function" : "if (model.CompletionComment === '') { \n if (action.options.Compl…" at bounding box center [834, 196] width 707 height 862
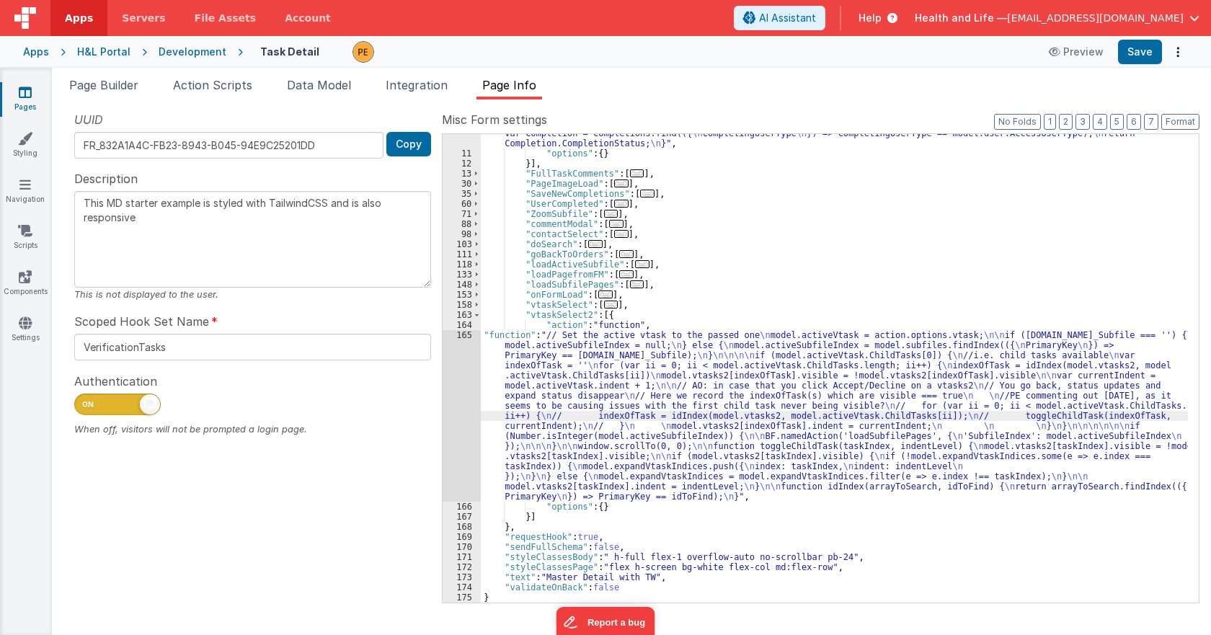
click at [464, 410] on div "165" at bounding box center [462, 416] width 38 height 172
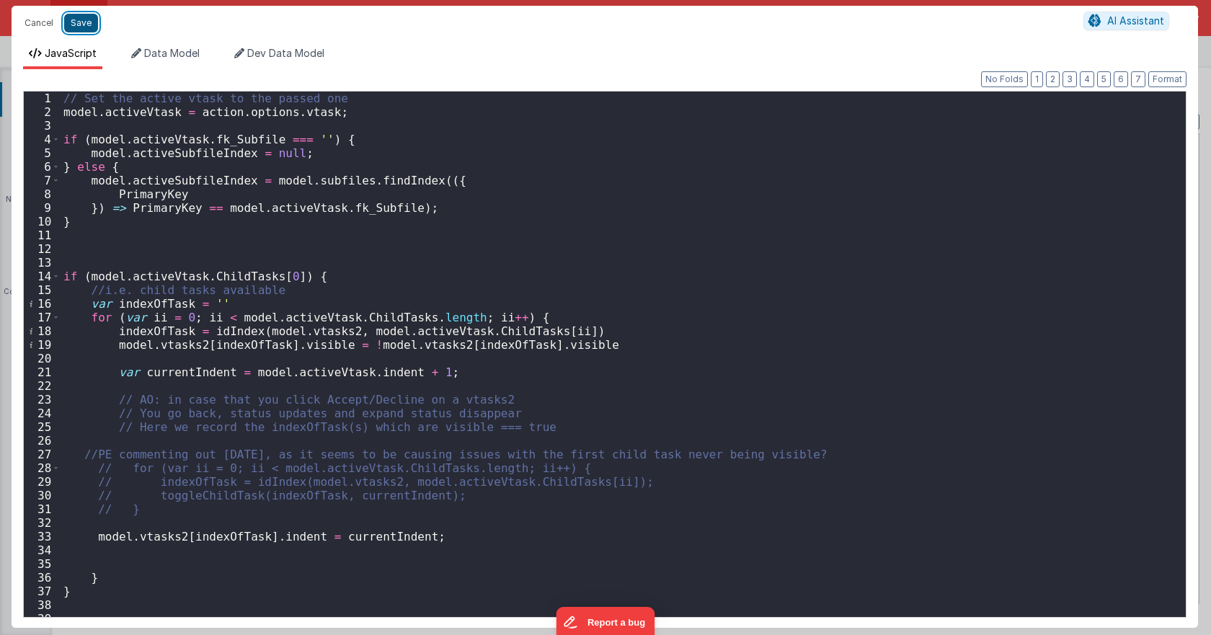
click at [87, 18] on button "Save" at bounding box center [81, 23] width 34 height 19
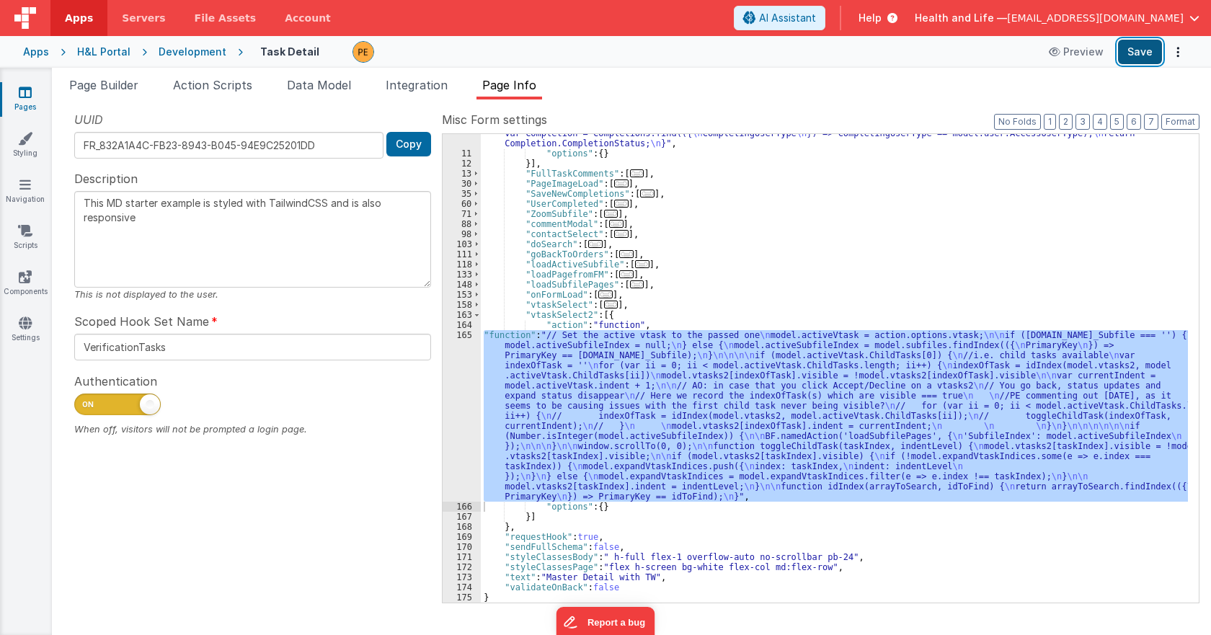
click at [1154, 52] on button "Save" at bounding box center [1140, 52] width 44 height 25
click at [671, 449] on div ""function" : "if (model.CompletionComment === '') { \n if (action.options.Compl…" at bounding box center [834, 368] width 707 height 469
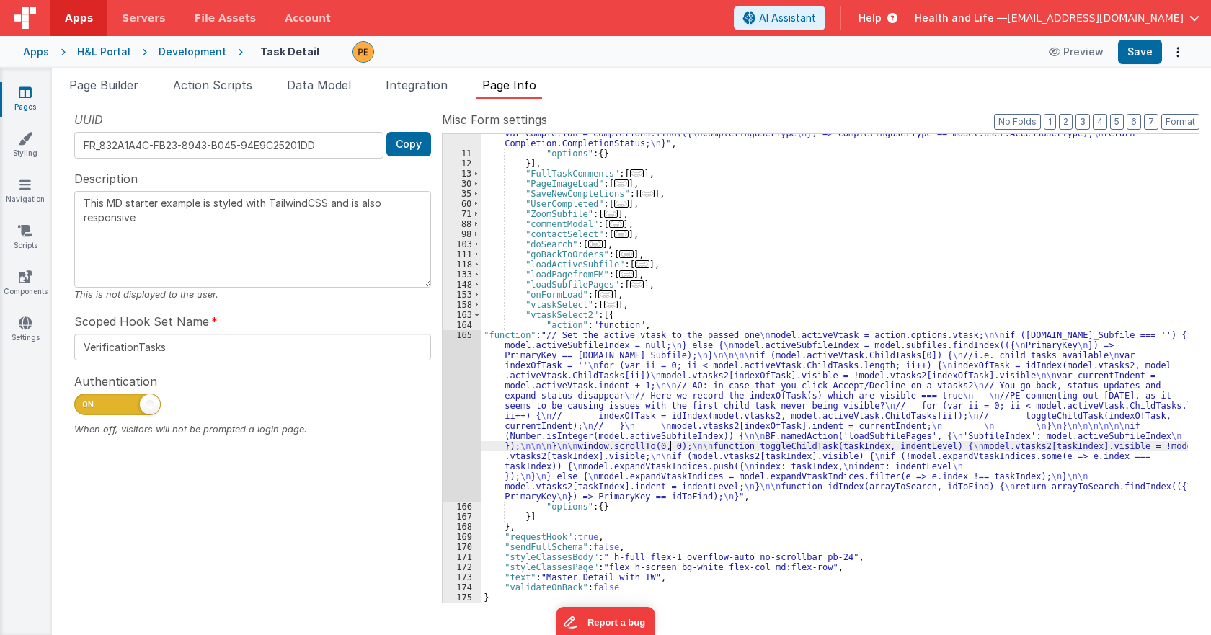
click at [575, 410] on div ""function" : "if (model.CompletionComment === '') { \n if (action.options.Compl…" at bounding box center [834, 196] width 707 height 862
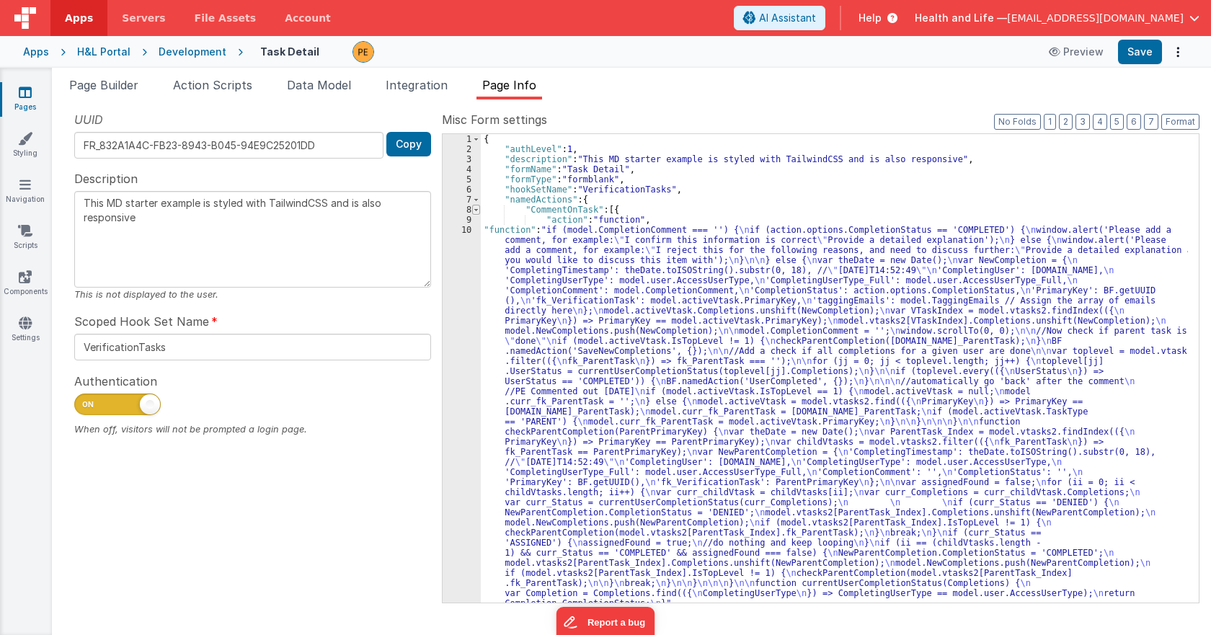
click at [477, 208] on span at bounding box center [476, 210] width 8 height 10
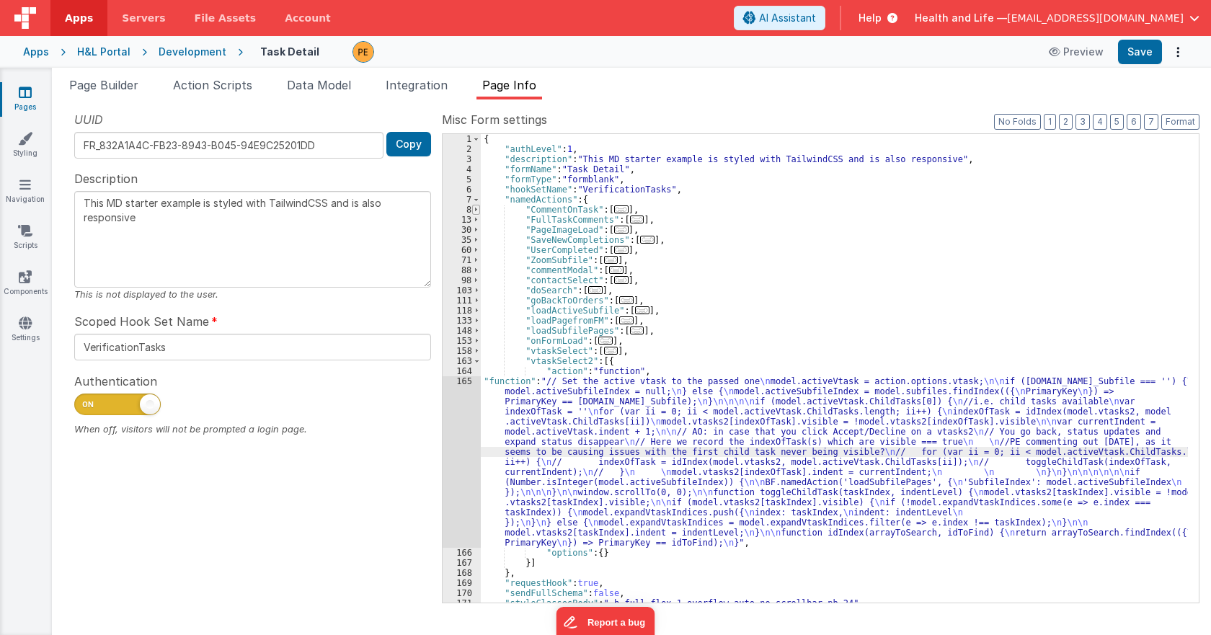
click at [477, 208] on span at bounding box center [476, 210] width 8 height 10
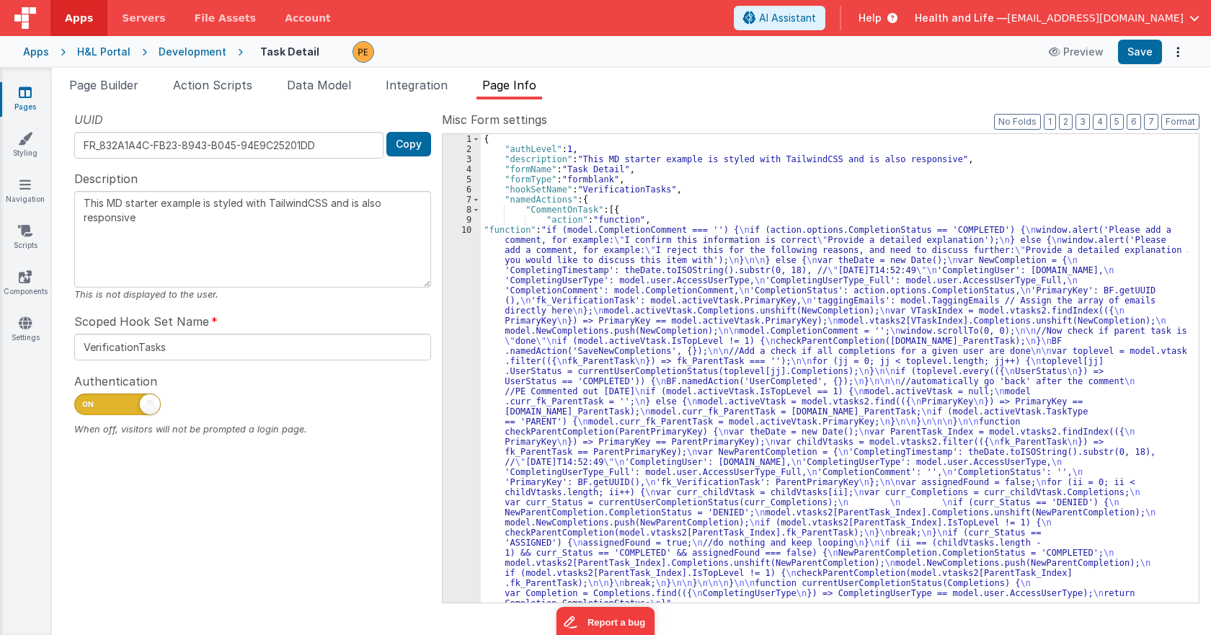
click at [526, 316] on div "{ "authLevel" : 1 , "description" : "This MD starter example is styled with Tai…" at bounding box center [834, 378] width 707 height 489
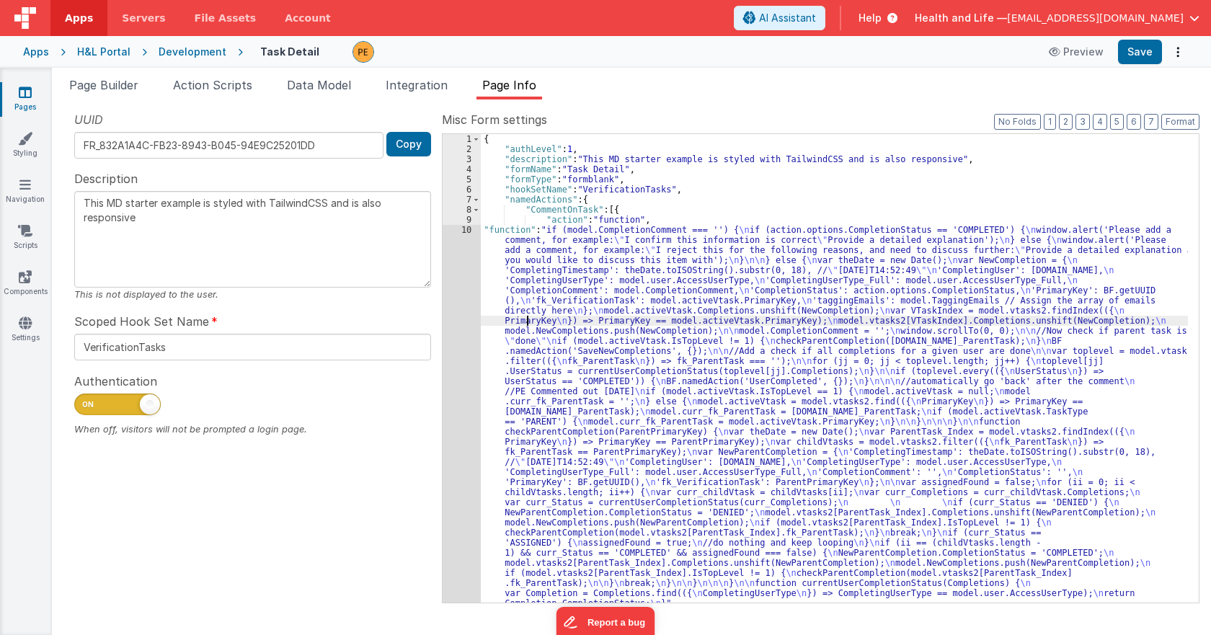
click at [467, 315] on div "1 2 3 4 5 6 7 8 9 10 11" at bounding box center [462, 378] width 38 height 489
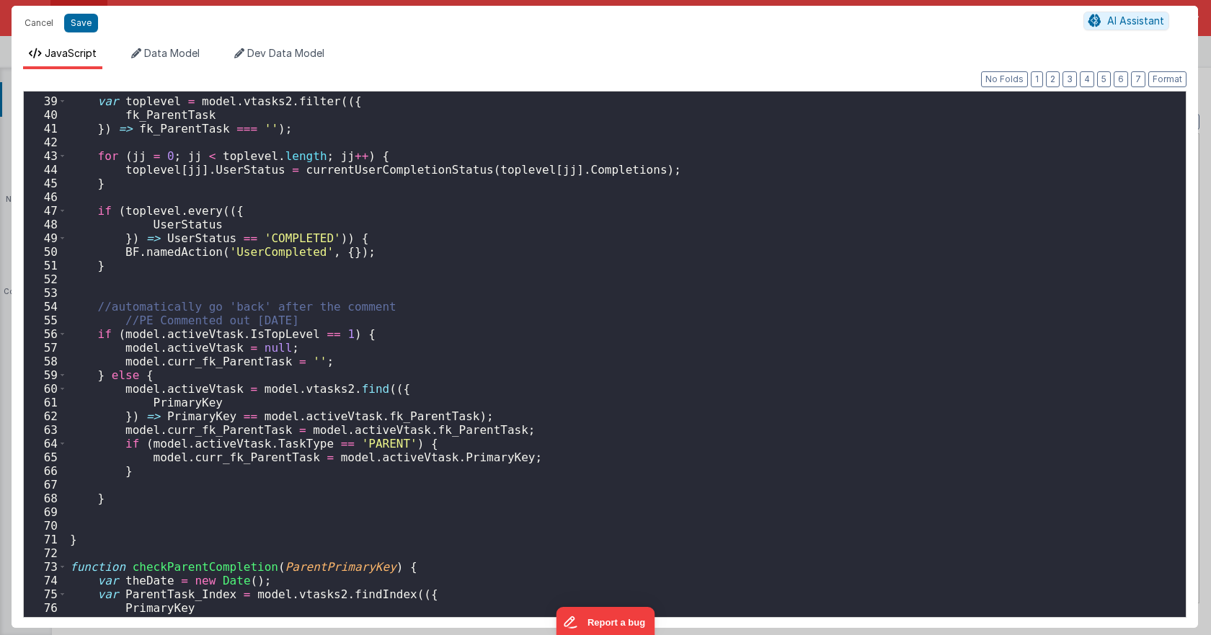
scroll to position [402, 0]
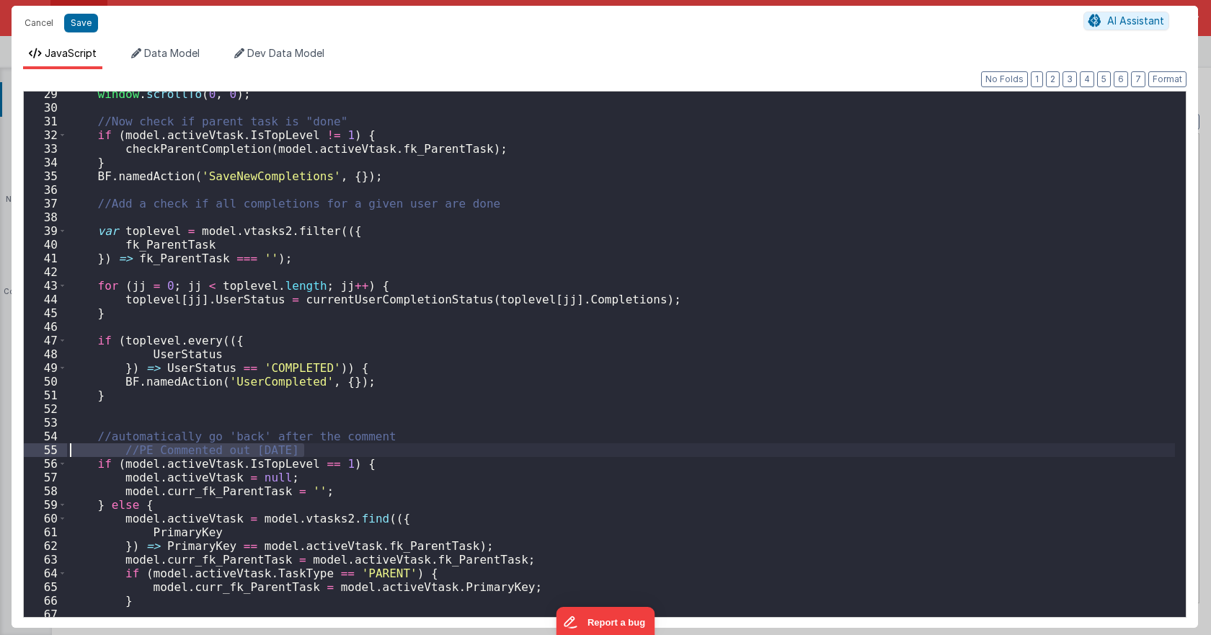
drag, startPoint x: 327, startPoint y: 451, endPoint x: 0, endPoint y: 446, distance: 326.7
click at [0, 446] on div "Cancel Save AI Assistant JavaScript Data Model Dev Data Model Format 7 6 5 4 3 …" at bounding box center [605, 317] width 1211 height 635
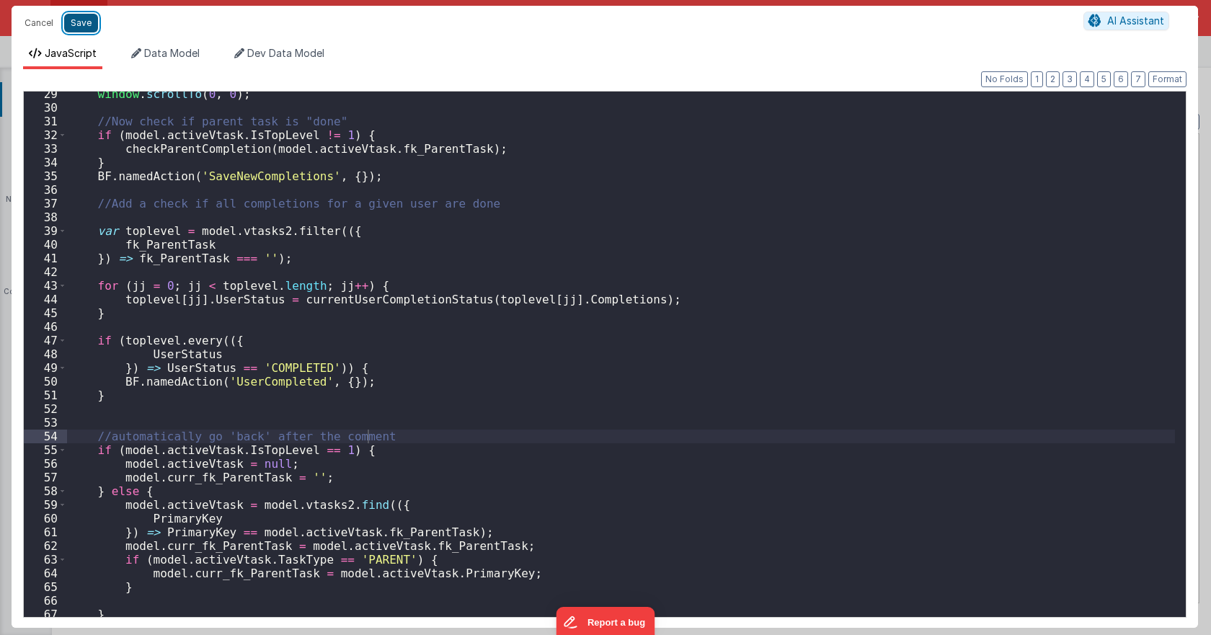
click at [93, 19] on button "Save" at bounding box center [81, 23] width 34 height 19
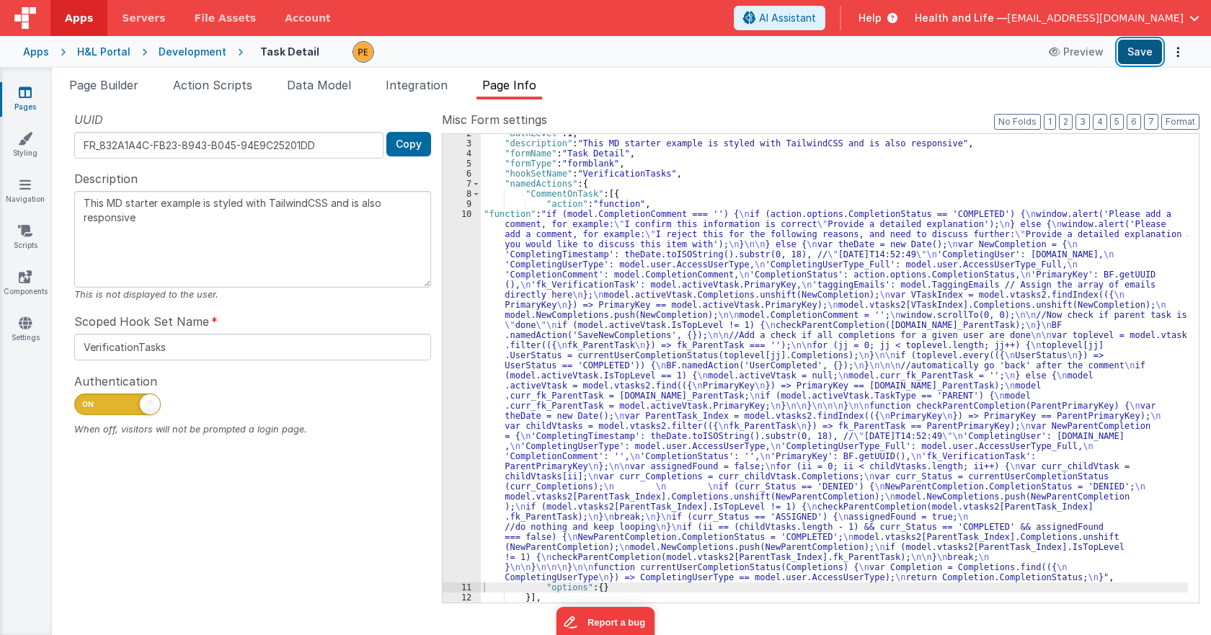
click at [1126, 56] on button "Save" at bounding box center [1140, 52] width 44 height 25
click at [312, 79] on span "Data Model" at bounding box center [319, 85] width 64 height 14
